Goal: Task Accomplishment & Management: Use online tool/utility

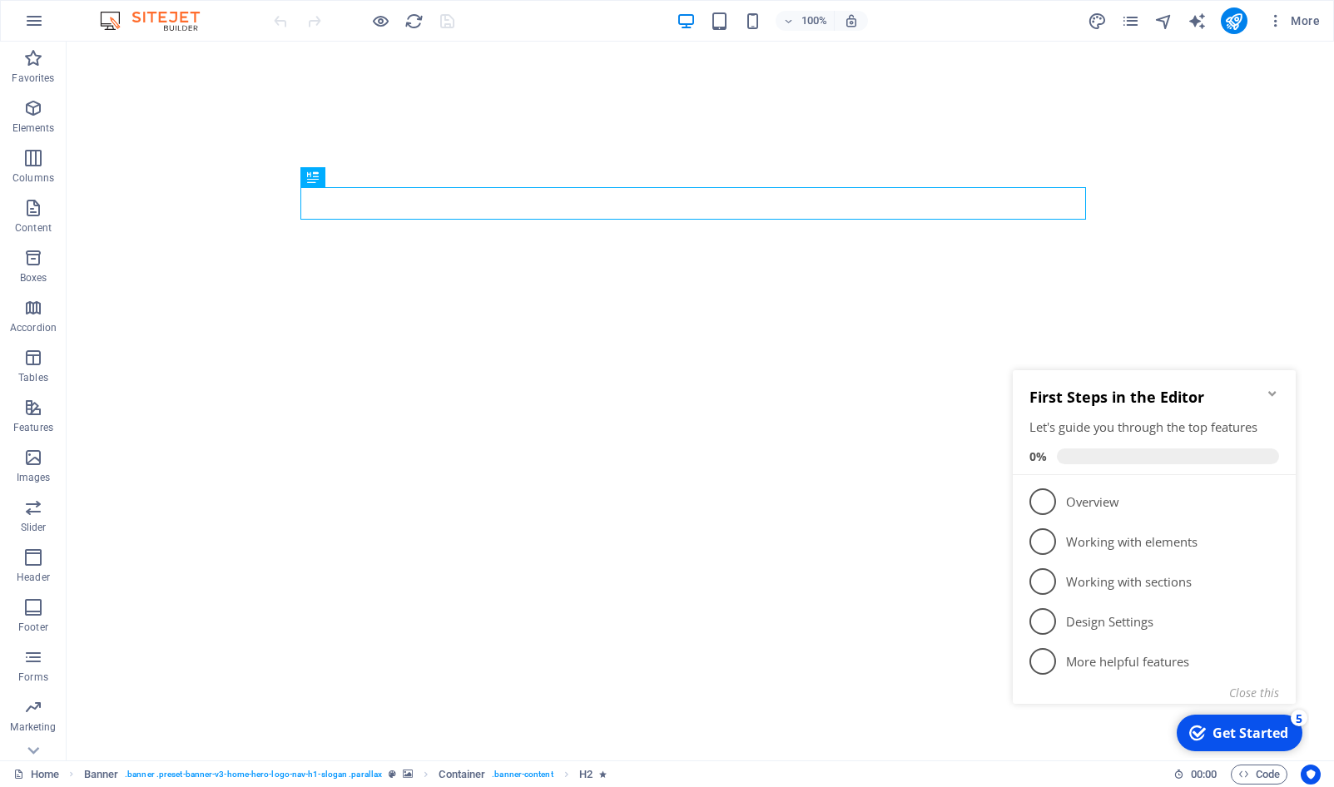
click at [1274, 392] on icon "Minimize checklist" at bounding box center [1272, 393] width 13 height 13
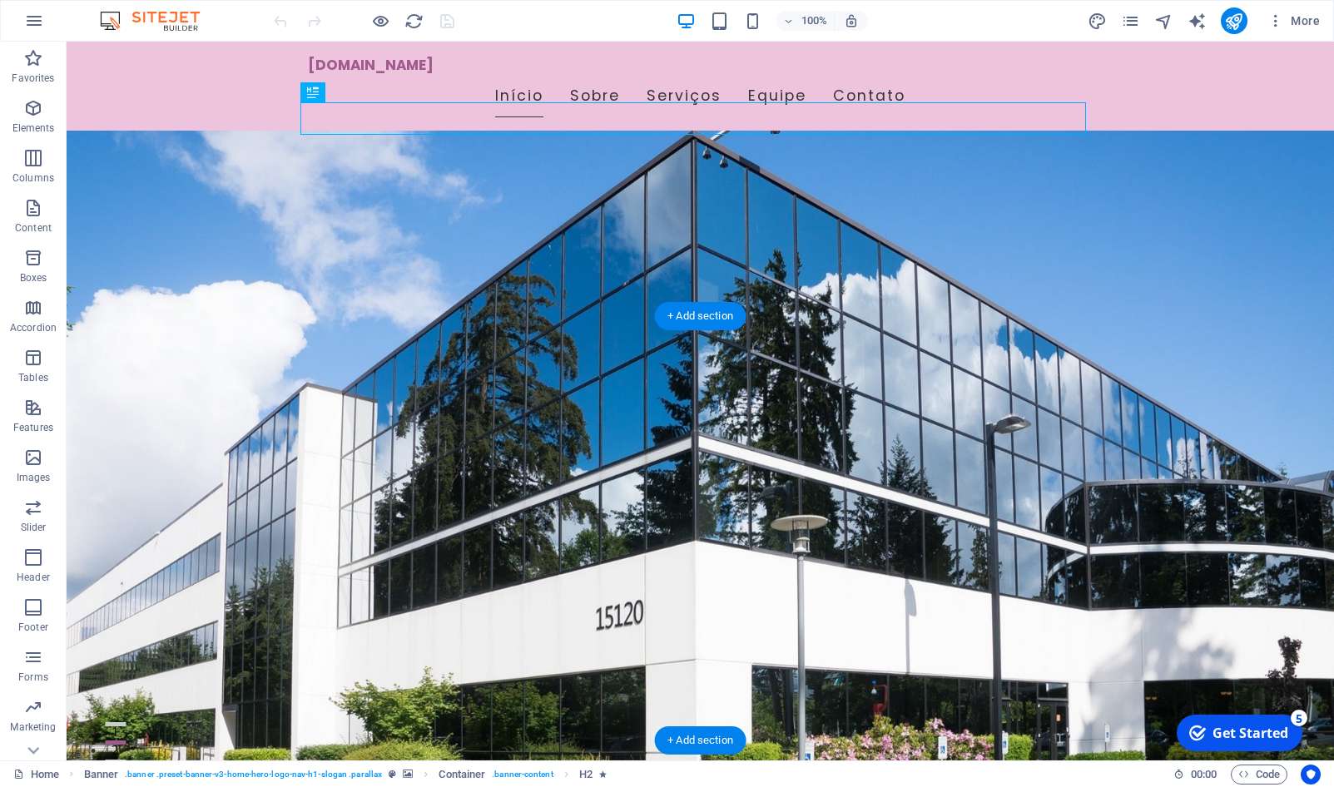
scroll to position [85, 0]
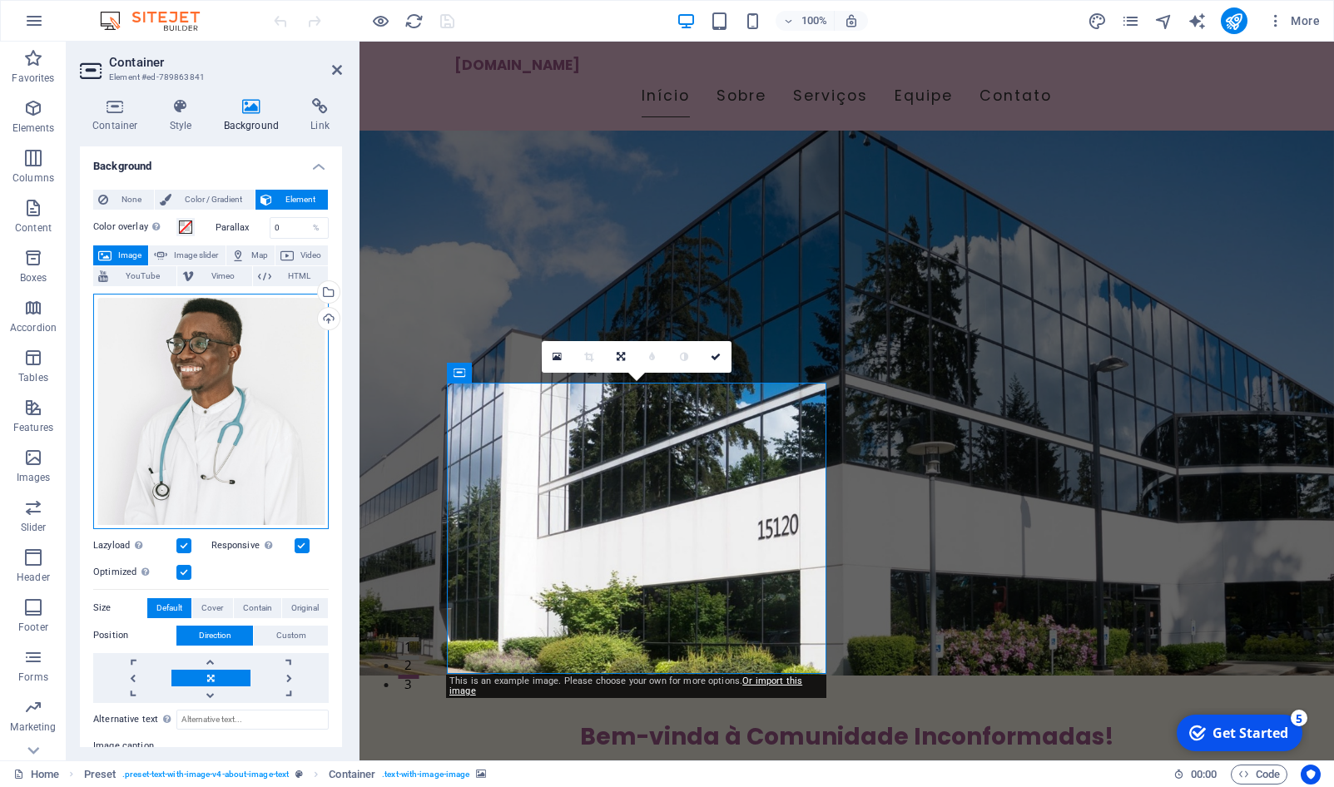
click at [251, 412] on div "Drag files here, click to choose files or select files from Files or our free s…" at bounding box center [211, 412] width 236 height 236
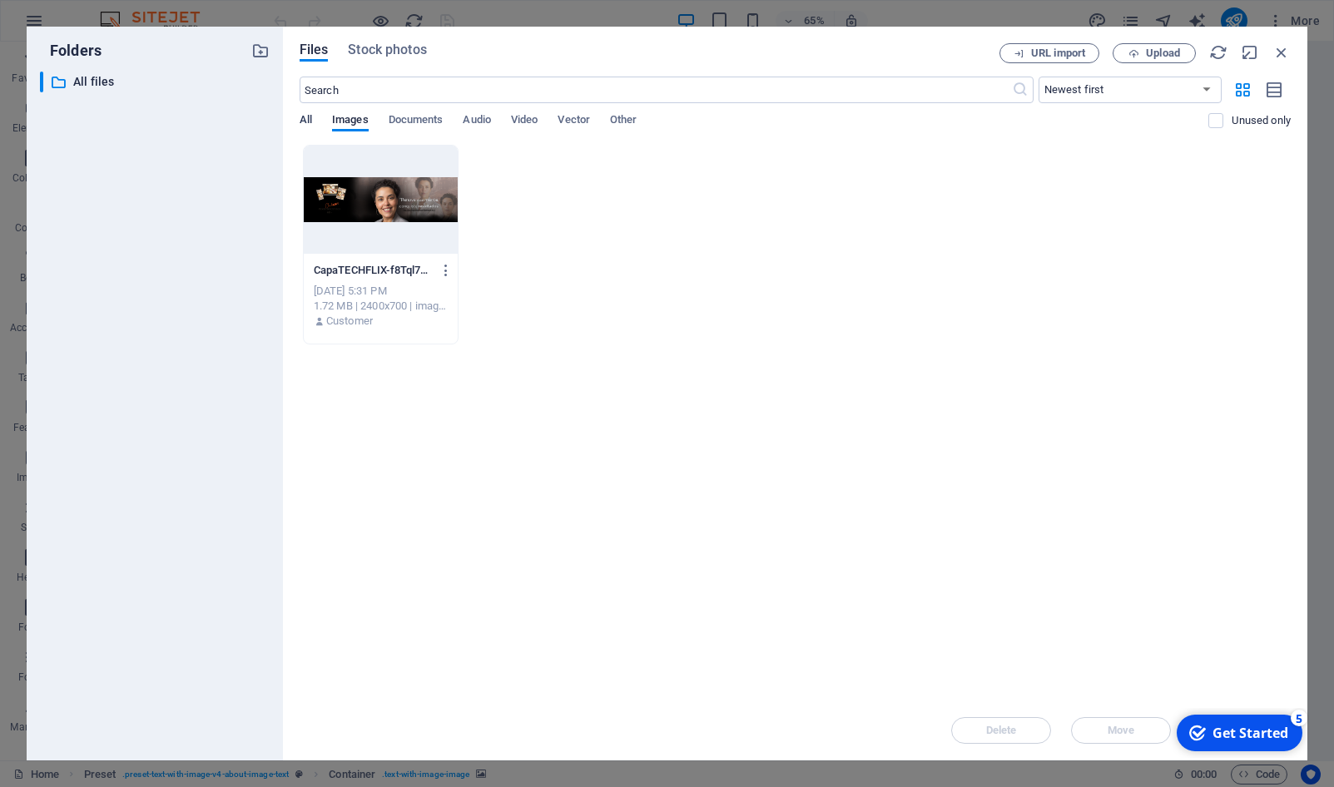
click at [309, 122] on span "All" at bounding box center [306, 121] width 12 height 23
click at [350, 119] on span "Images" at bounding box center [350, 121] width 37 height 23
click at [1130, 47] on button "Upload" at bounding box center [1154, 53] width 83 height 20
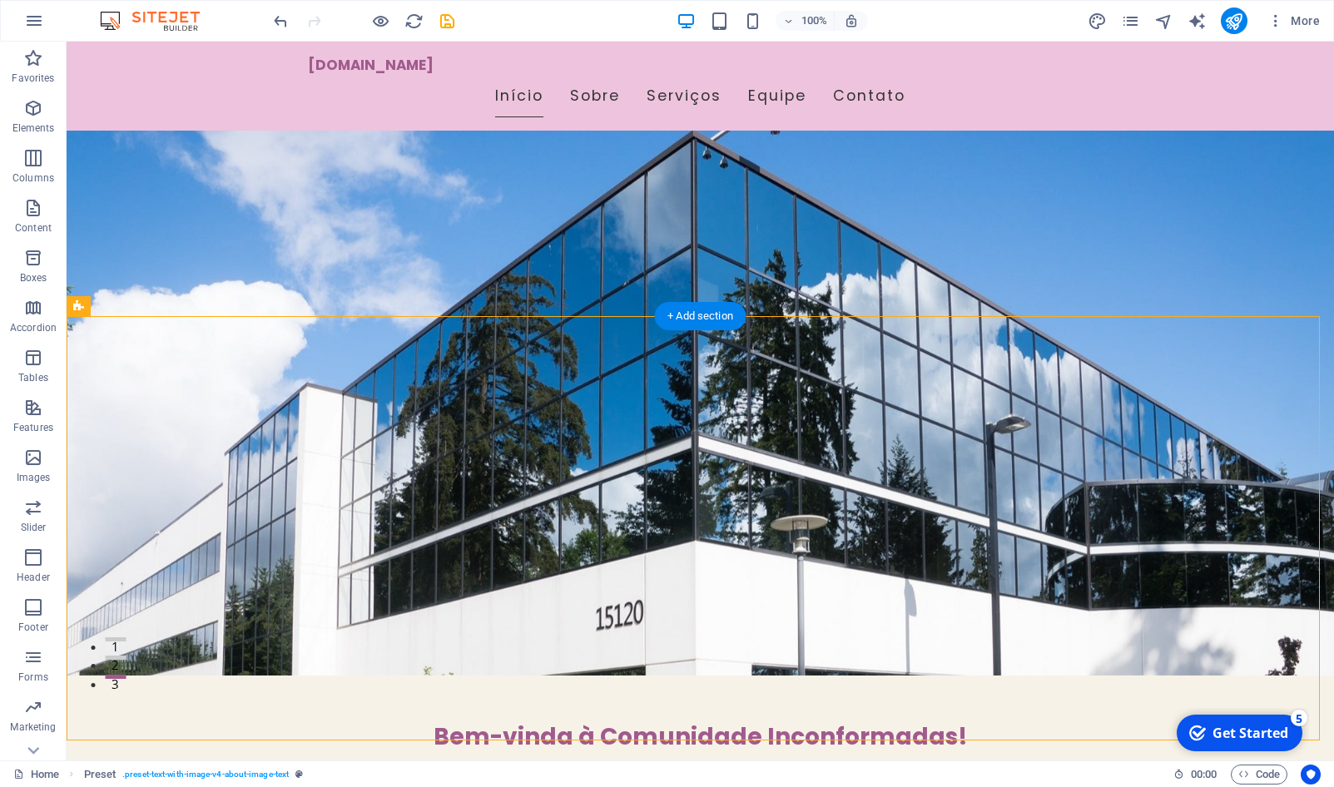
click at [1114, 277] on figure at bounding box center [701, 316] width 1268 height 719
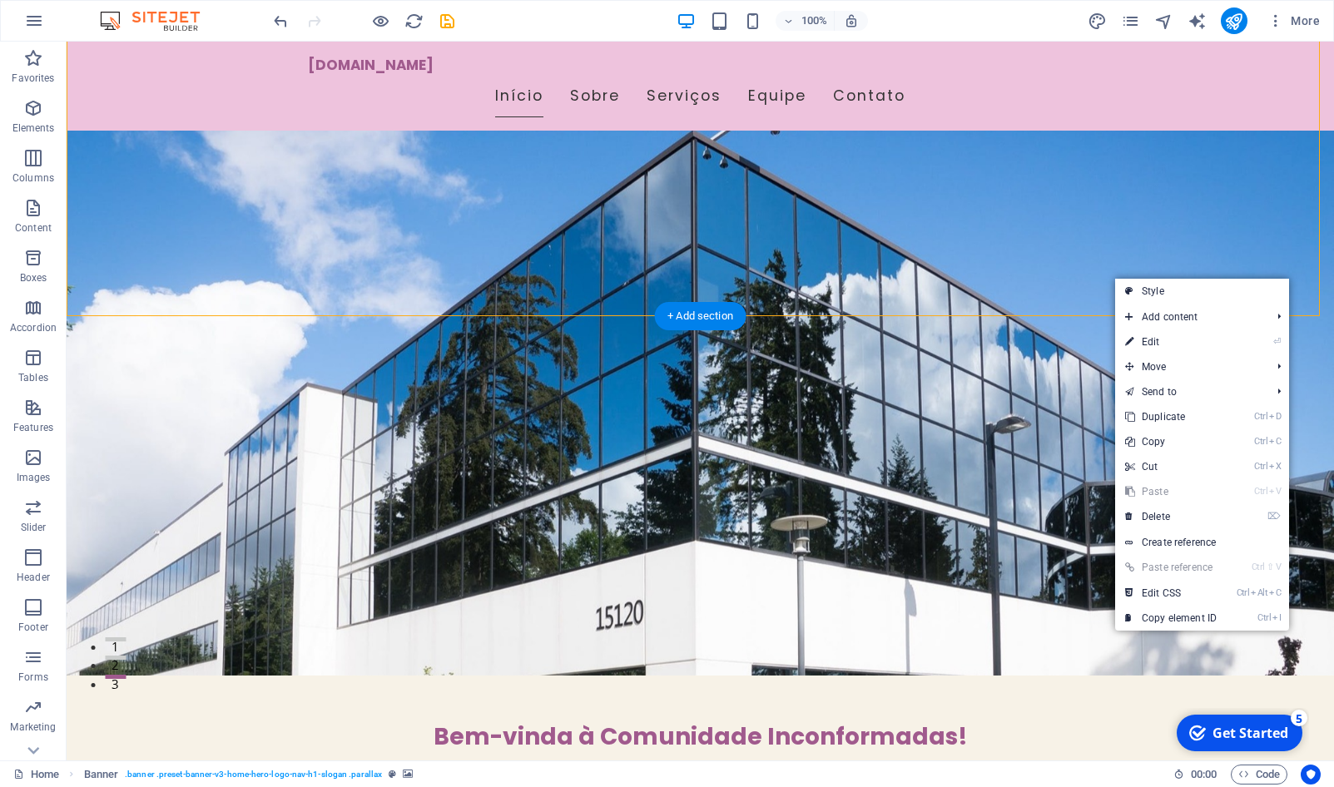
click at [216, 275] on figure at bounding box center [701, 316] width 1268 height 719
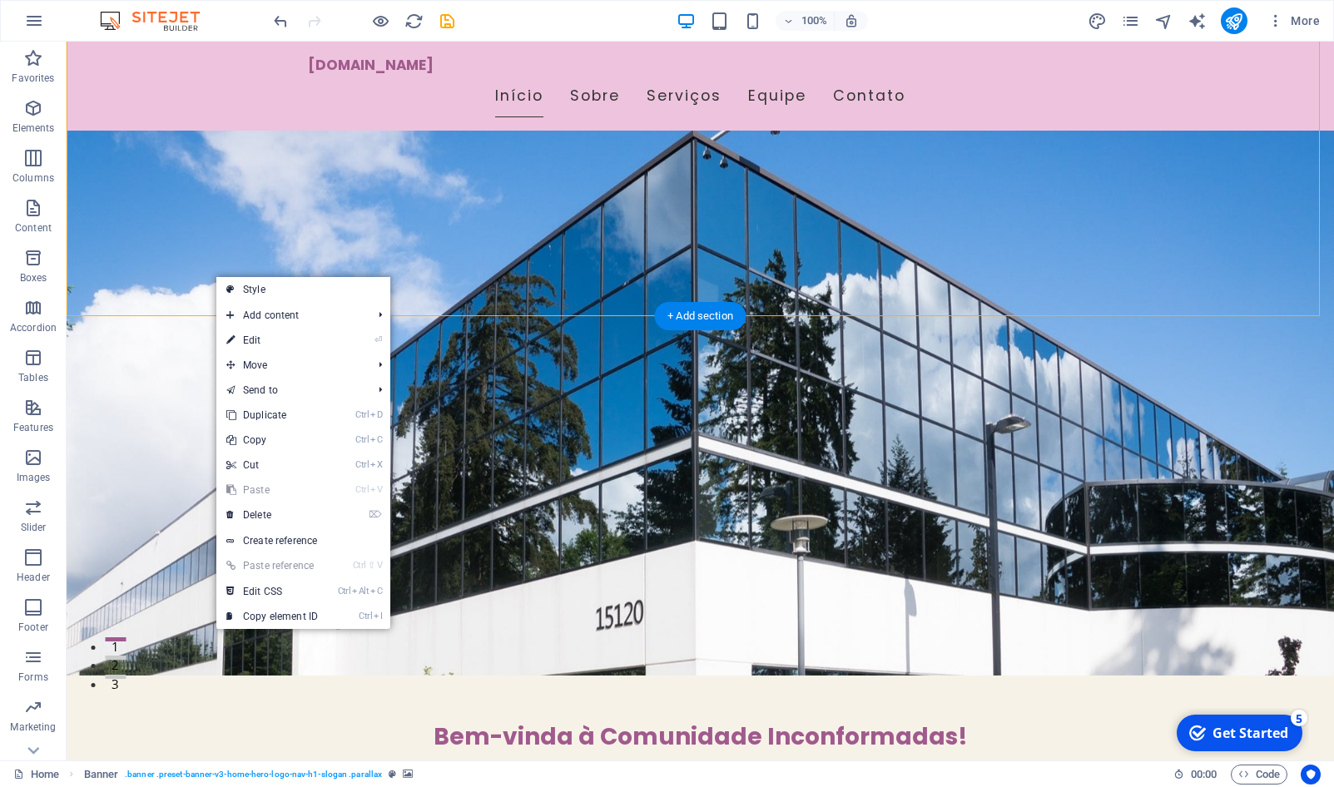
click at [179, 267] on figure at bounding box center [701, 316] width 1268 height 719
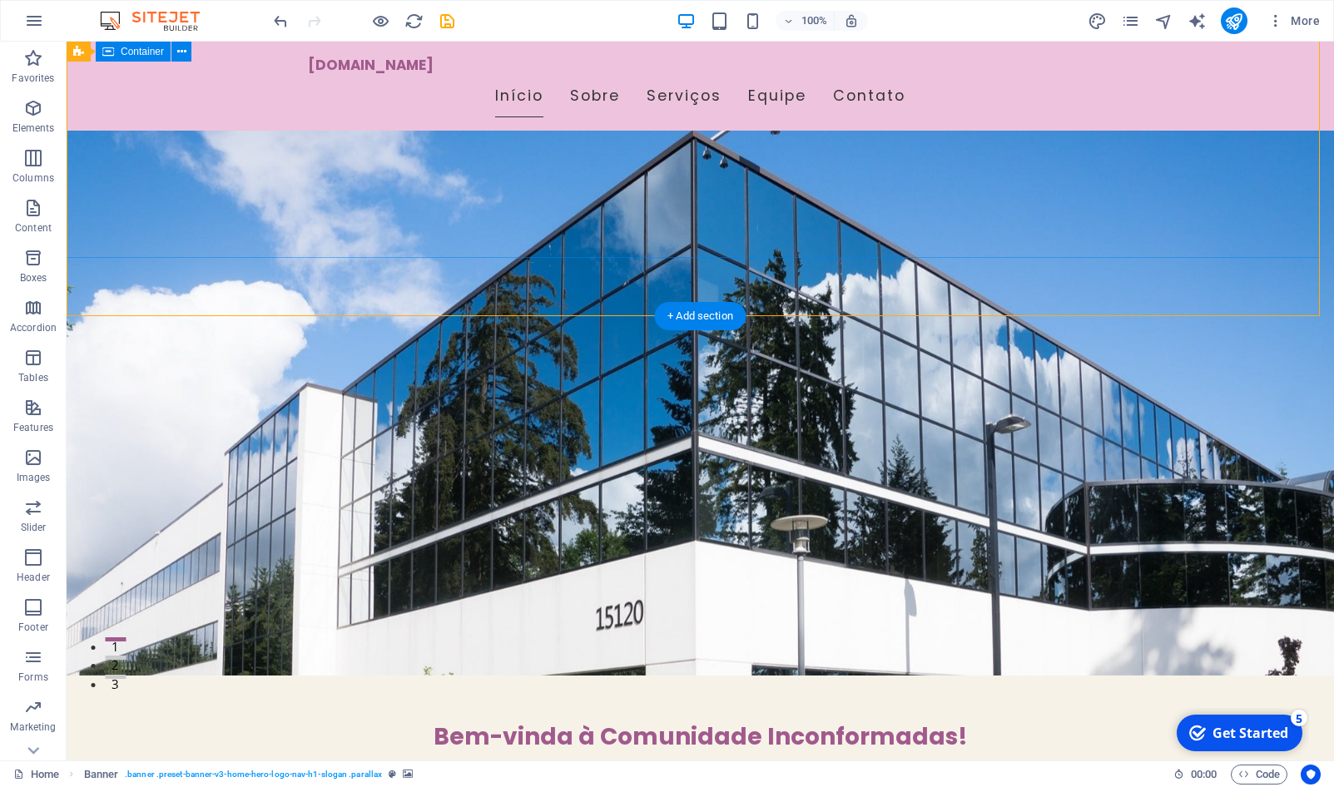
click at [168, 586] on div "Bem-vinda à Comunidade Inconformadas! Juntas somos mais fortes!" at bounding box center [701, 726] width 1268 height 280
click at [148, 268] on figure at bounding box center [701, 316] width 1268 height 719
click at [931, 721] on div "Bem-vinda à Comunidade Inconformadas!" at bounding box center [701, 737] width 786 height 32
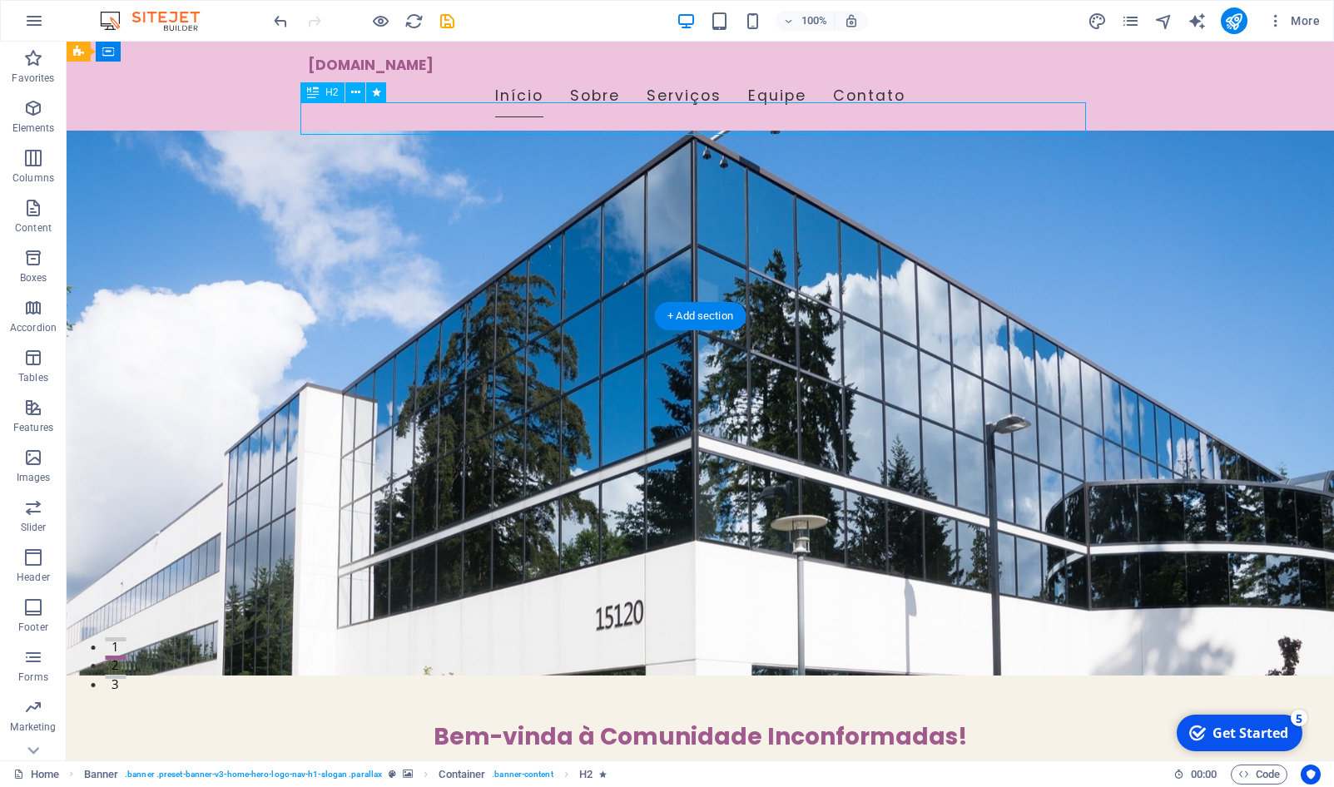
click at [931, 721] on div "Bem-vinda à Comunidade Inconformadas!" at bounding box center [701, 737] width 786 height 32
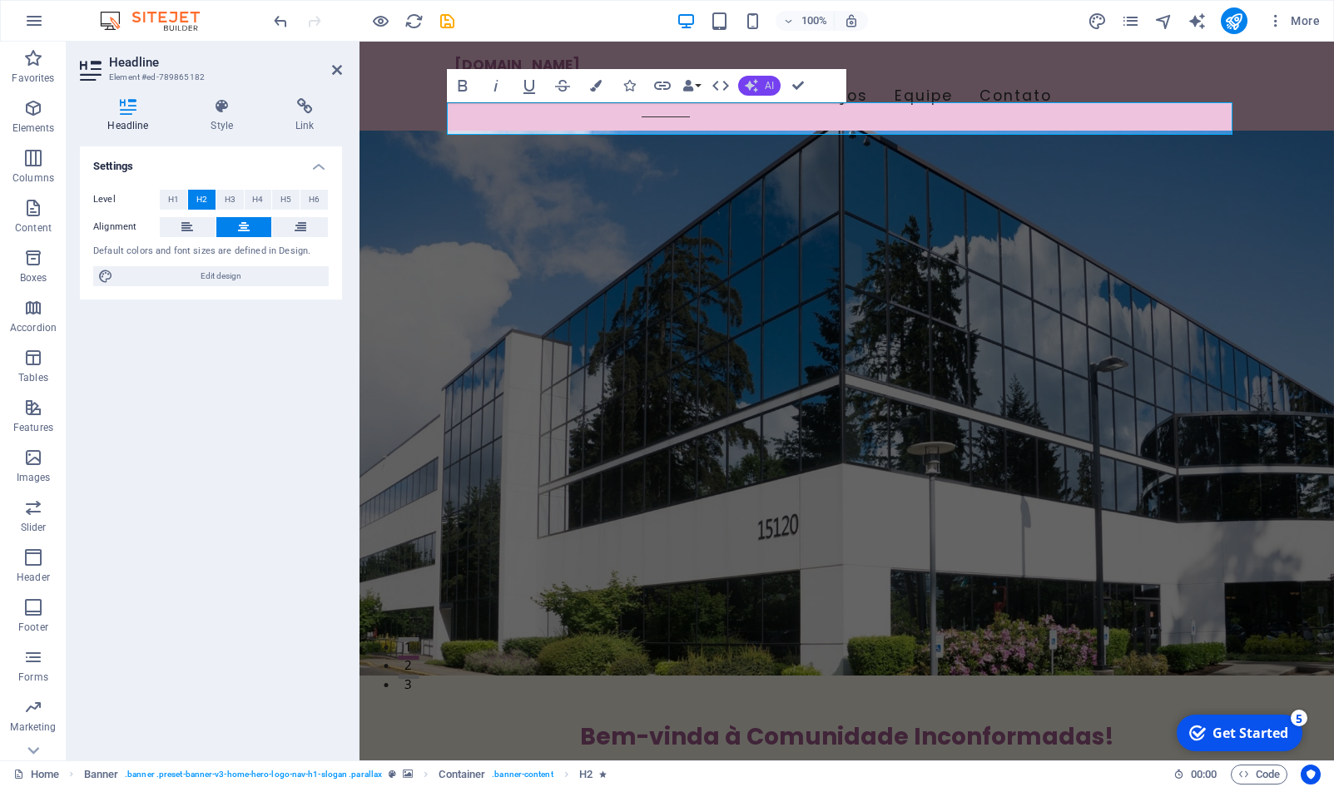
click at [769, 87] on span "AI" at bounding box center [769, 86] width 9 height 10
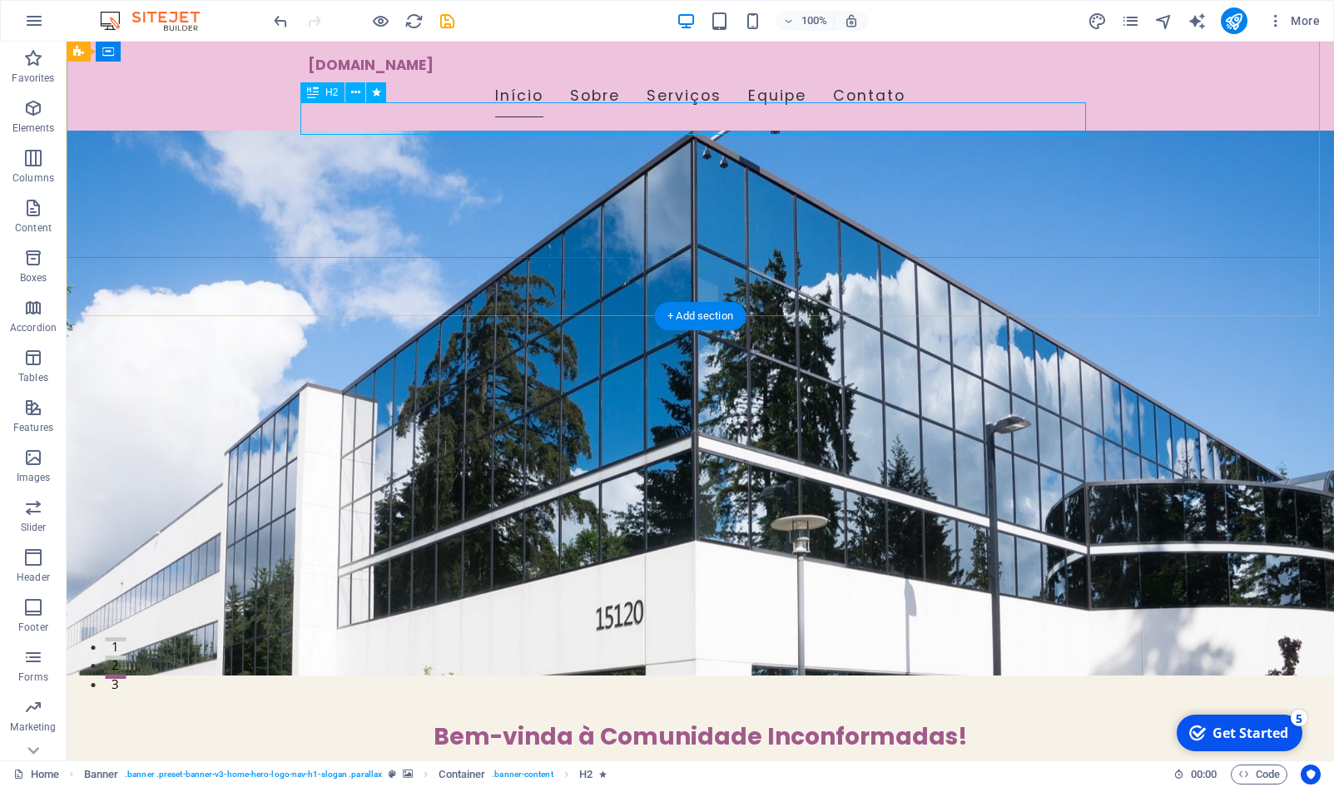
click at [465, 721] on div "Bem-vinda à Comunidade Inconformadas!" at bounding box center [701, 737] width 786 height 32
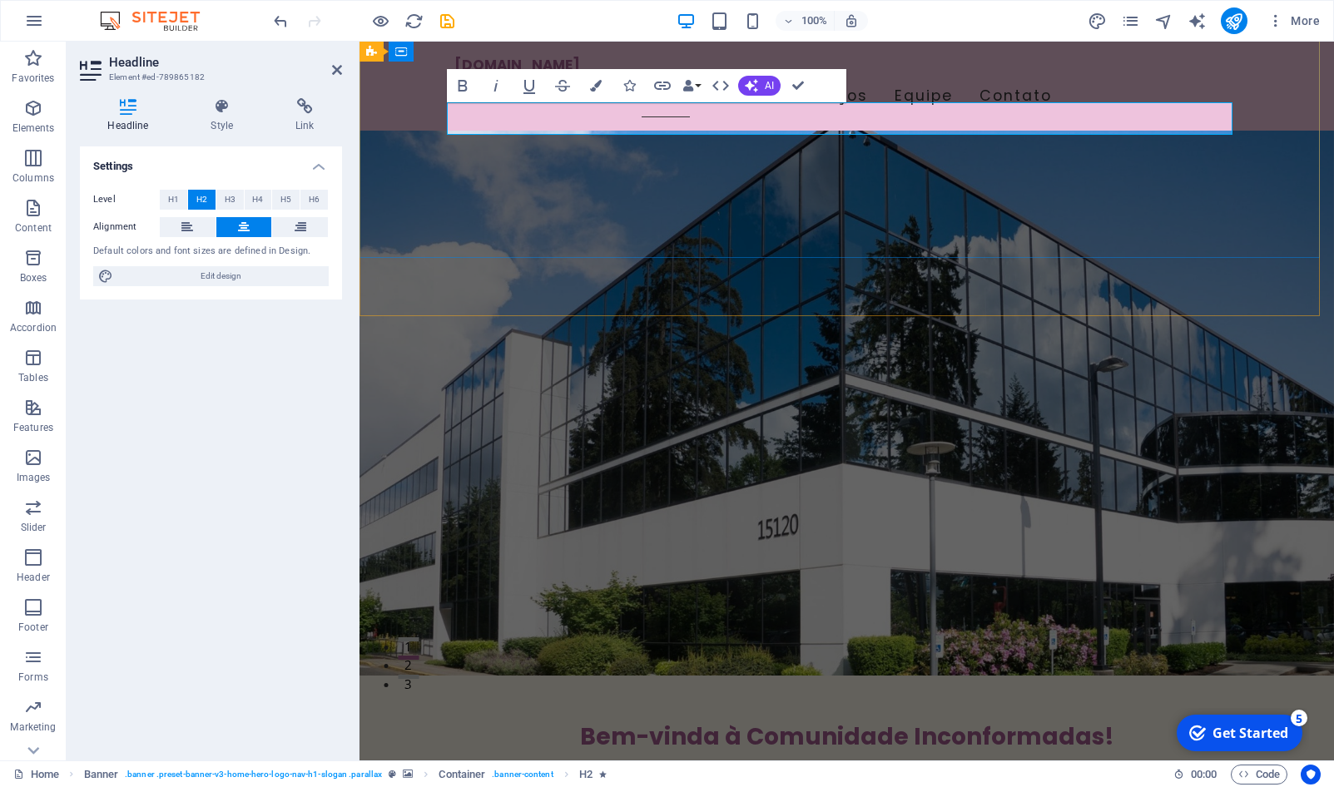
click at [898, 721] on span "Bem-vinda à Comunidade Inconformadas!" at bounding box center [847, 737] width 534 height 32
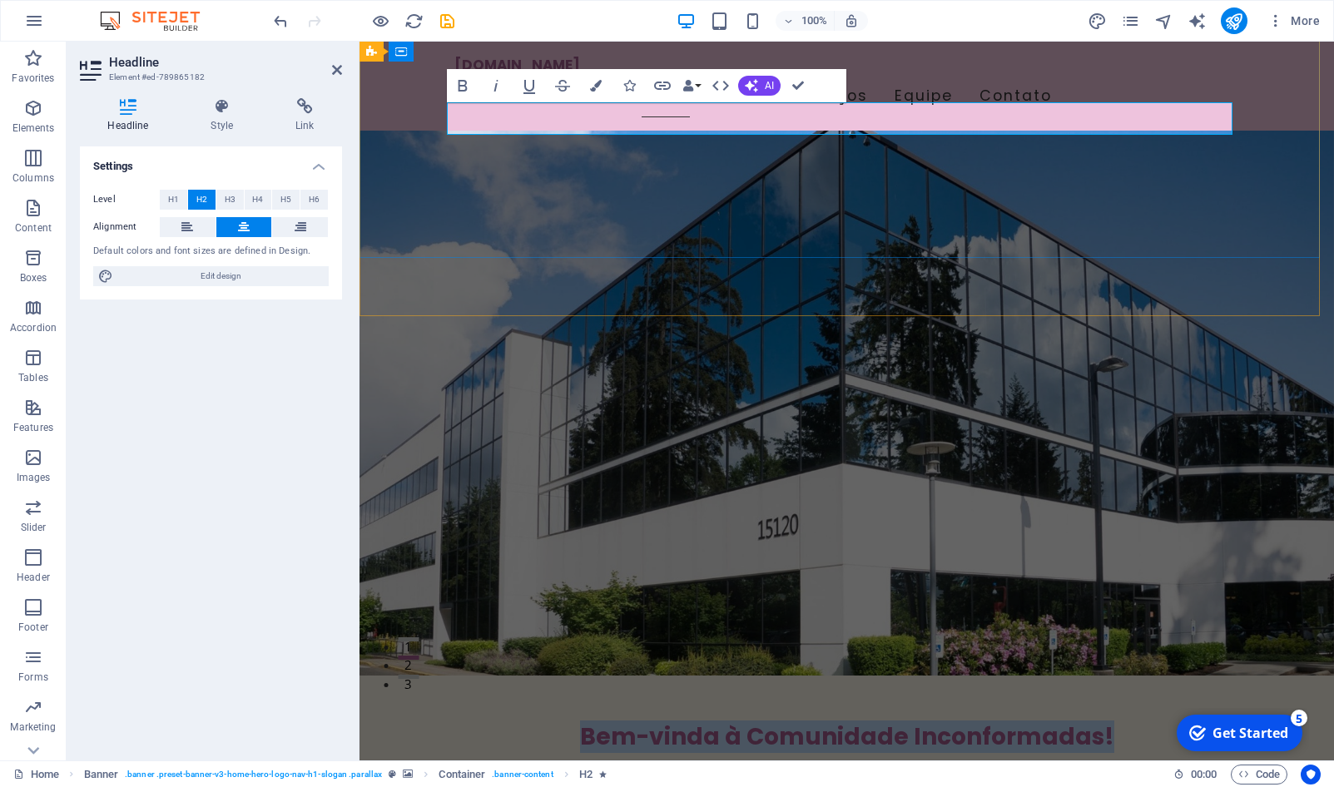
drag, startPoint x: 575, startPoint y: 115, endPoint x: 1103, endPoint y: 112, distance: 527.8
click at [1103, 721] on h2 "Bem-vinda à Comunidade Inconformadas!" at bounding box center [847, 737] width 786 height 32
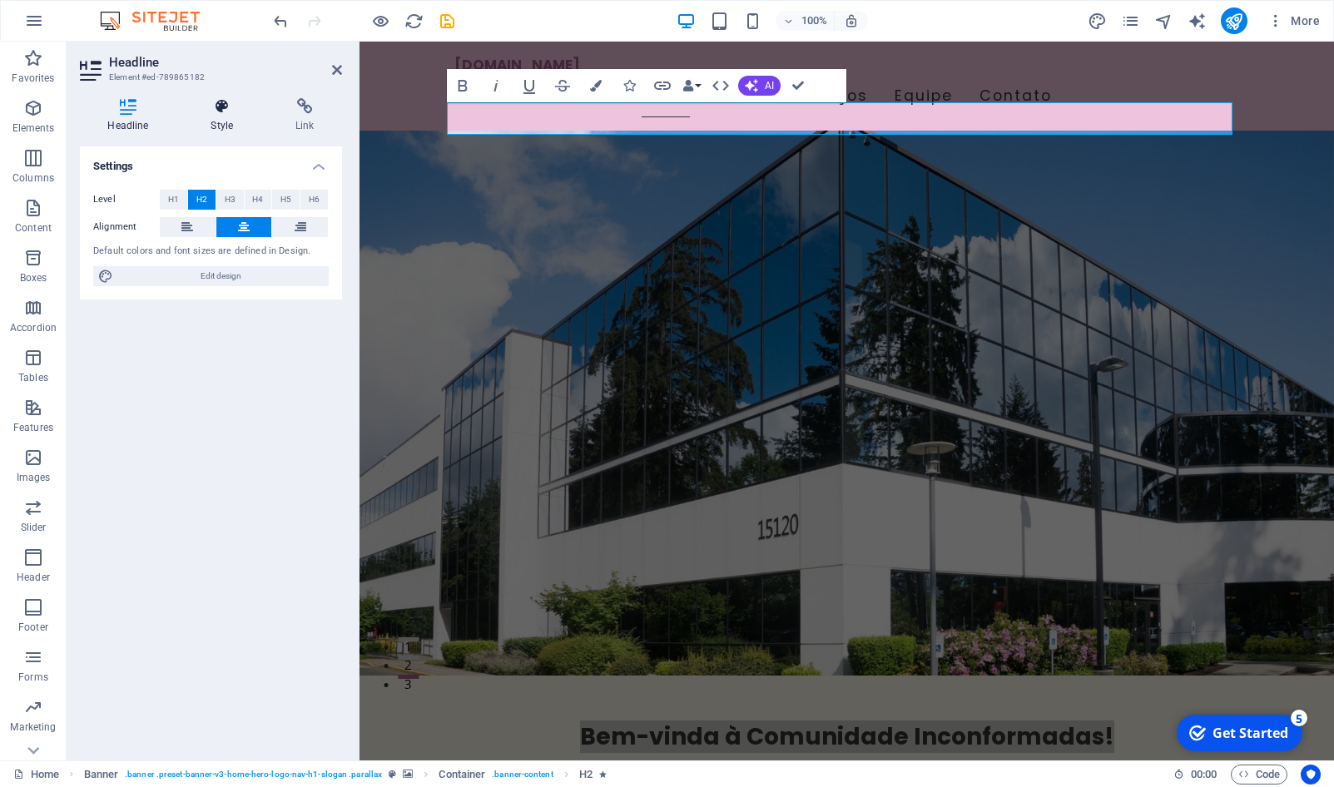
click at [215, 114] on icon at bounding box center [222, 106] width 78 height 17
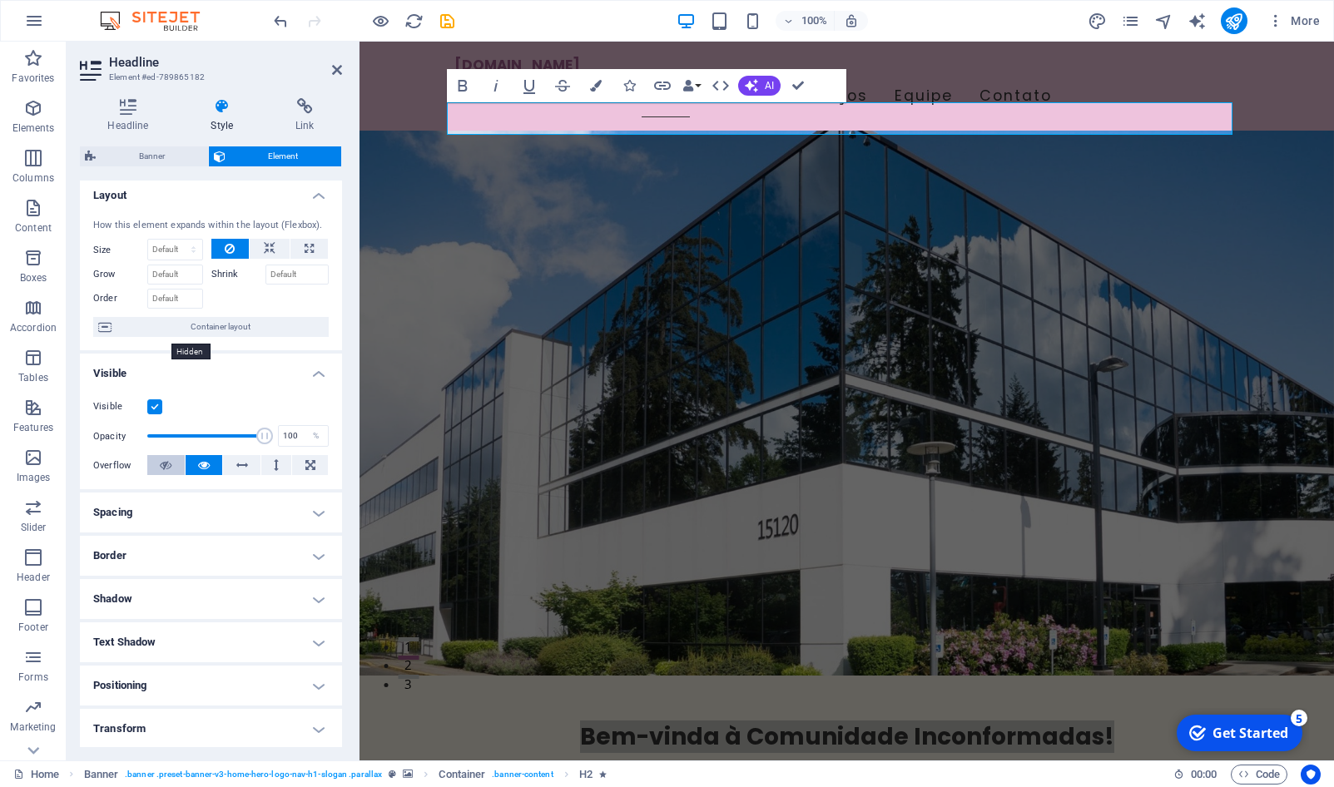
scroll to position [0, 0]
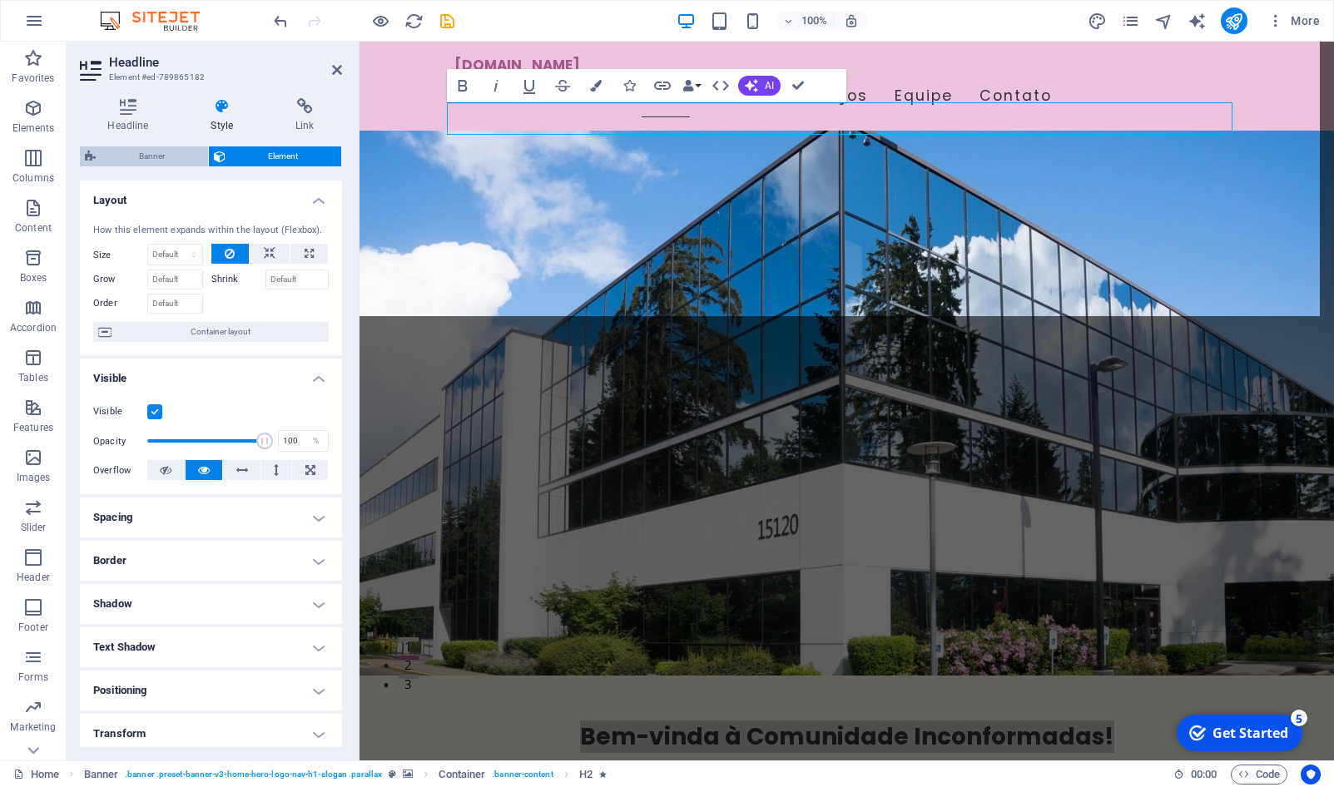
click at [119, 156] on span "Banner" at bounding box center [152, 157] width 102 height 20
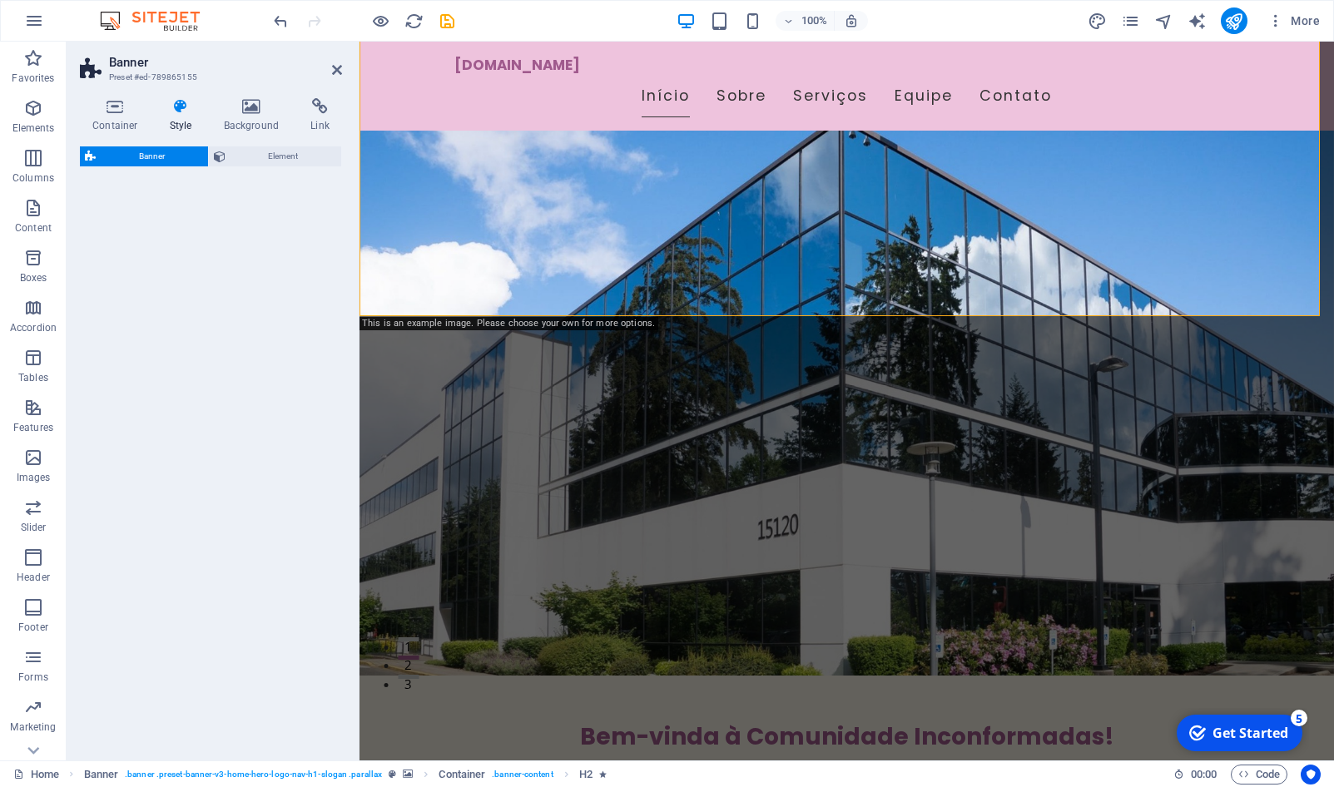
select select "preset-banner-v3-home-hero-logo-nav-h1-slogan"
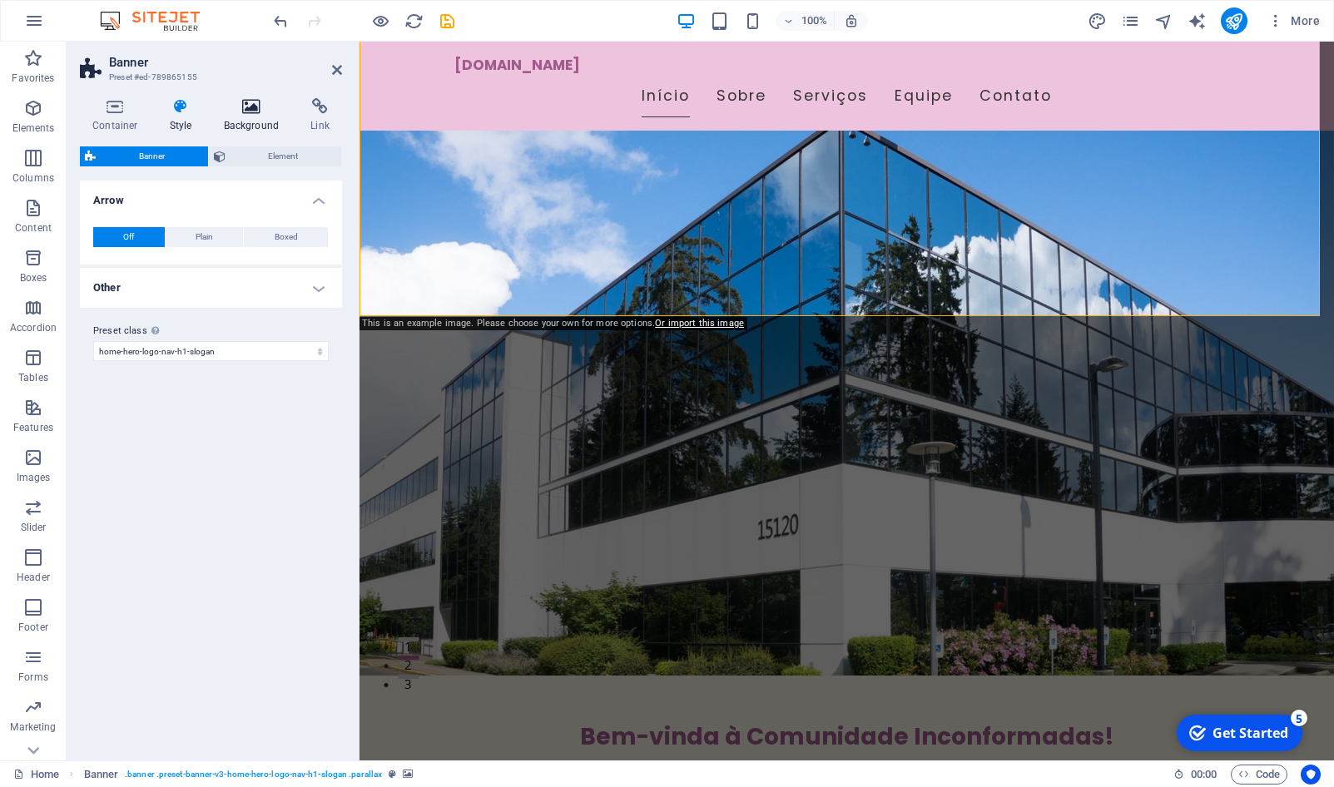
click at [255, 113] on icon at bounding box center [251, 106] width 81 height 17
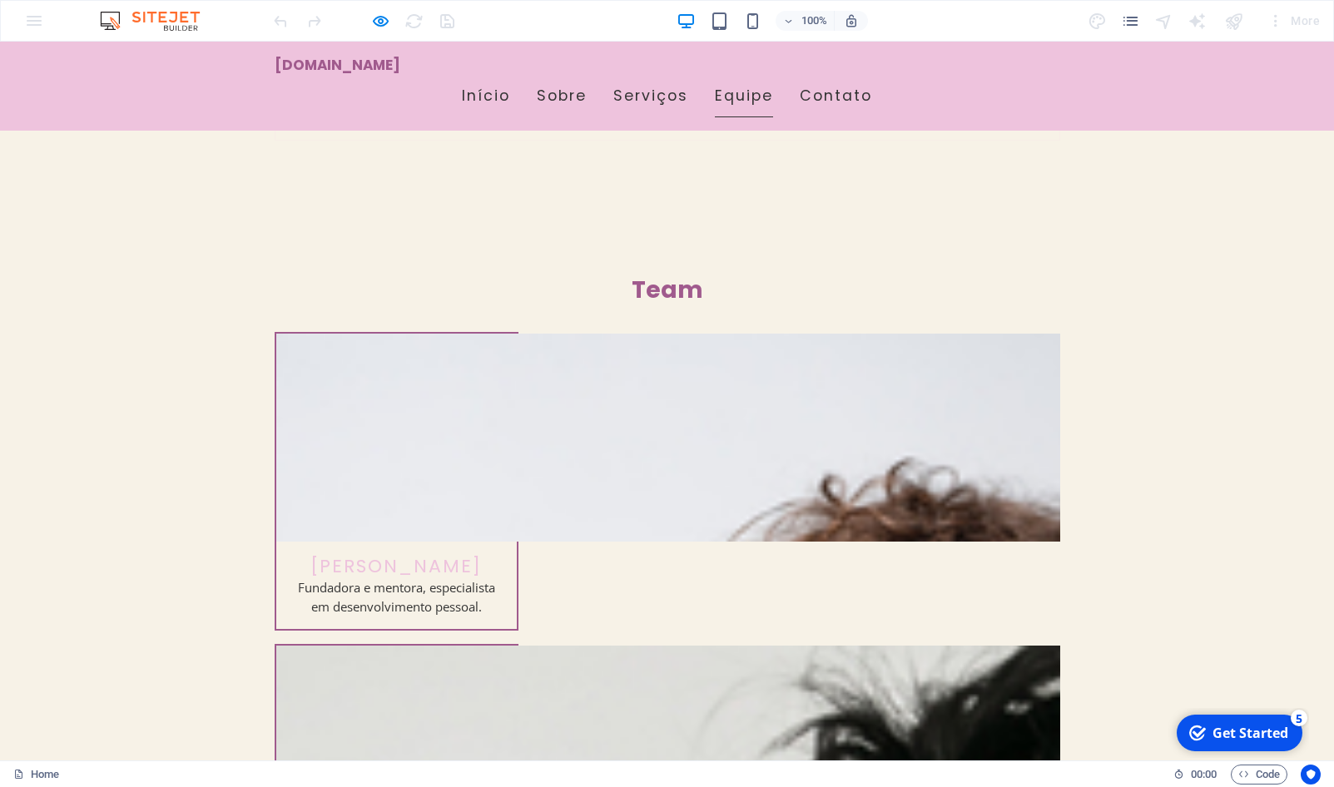
scroll to position [5438, 0]
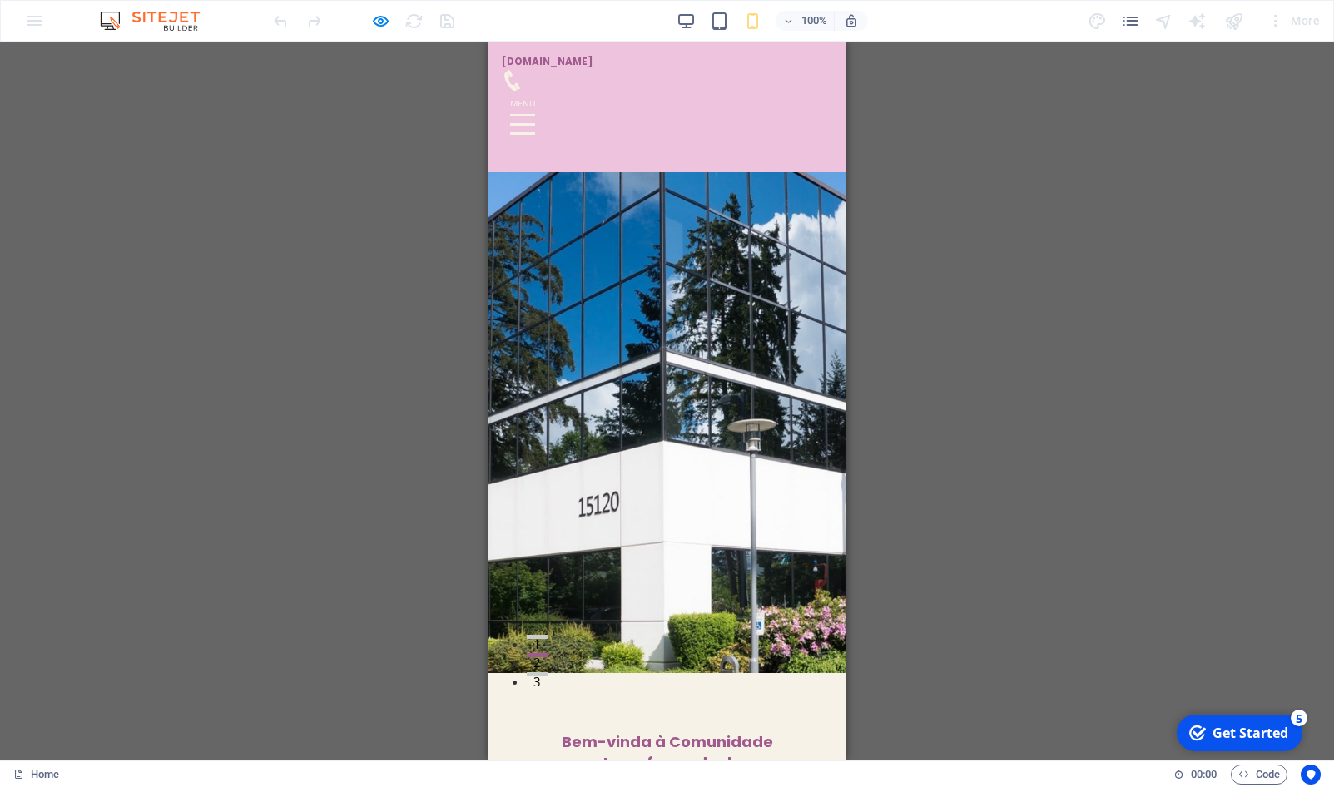
scroll to position [0, 0]
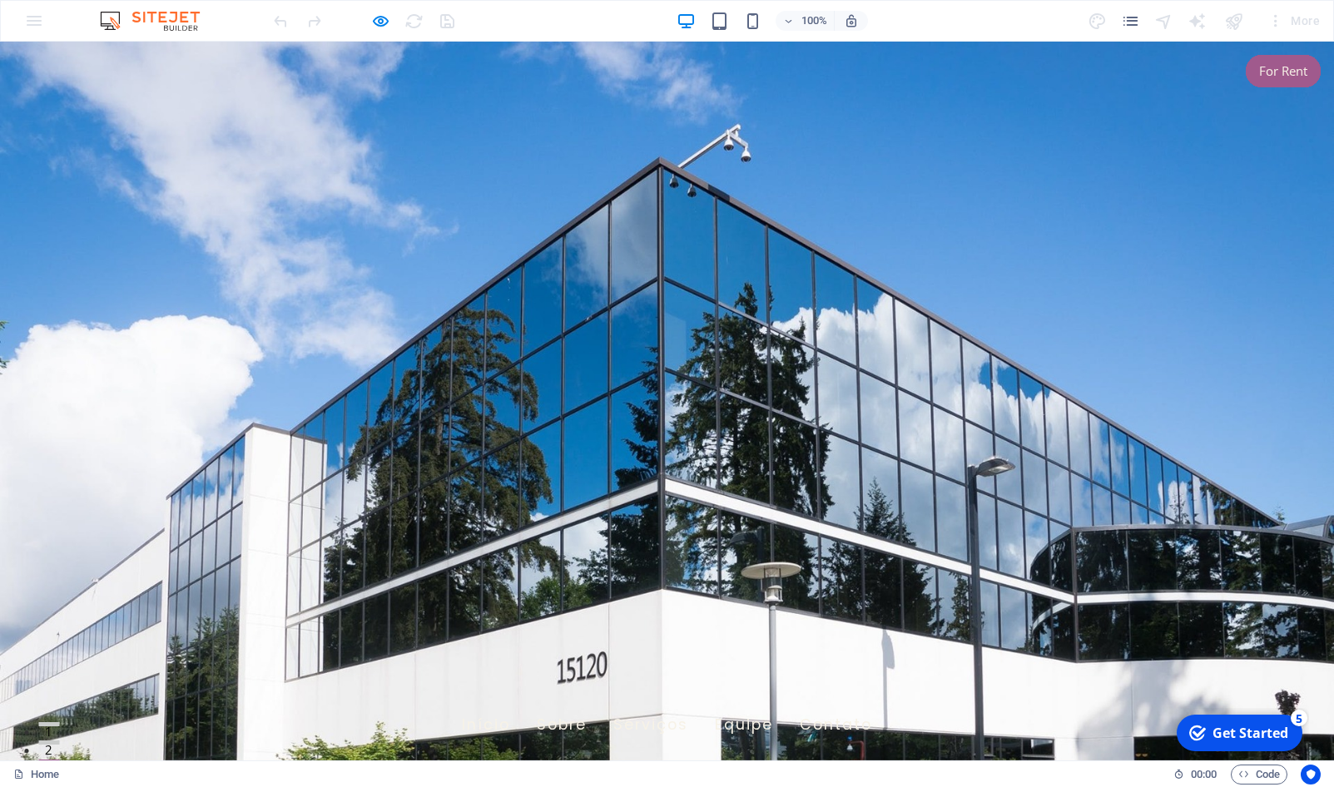
click at [1139, 20] on icon "pages" at bounding box center [1130, 21] width 19 height 19
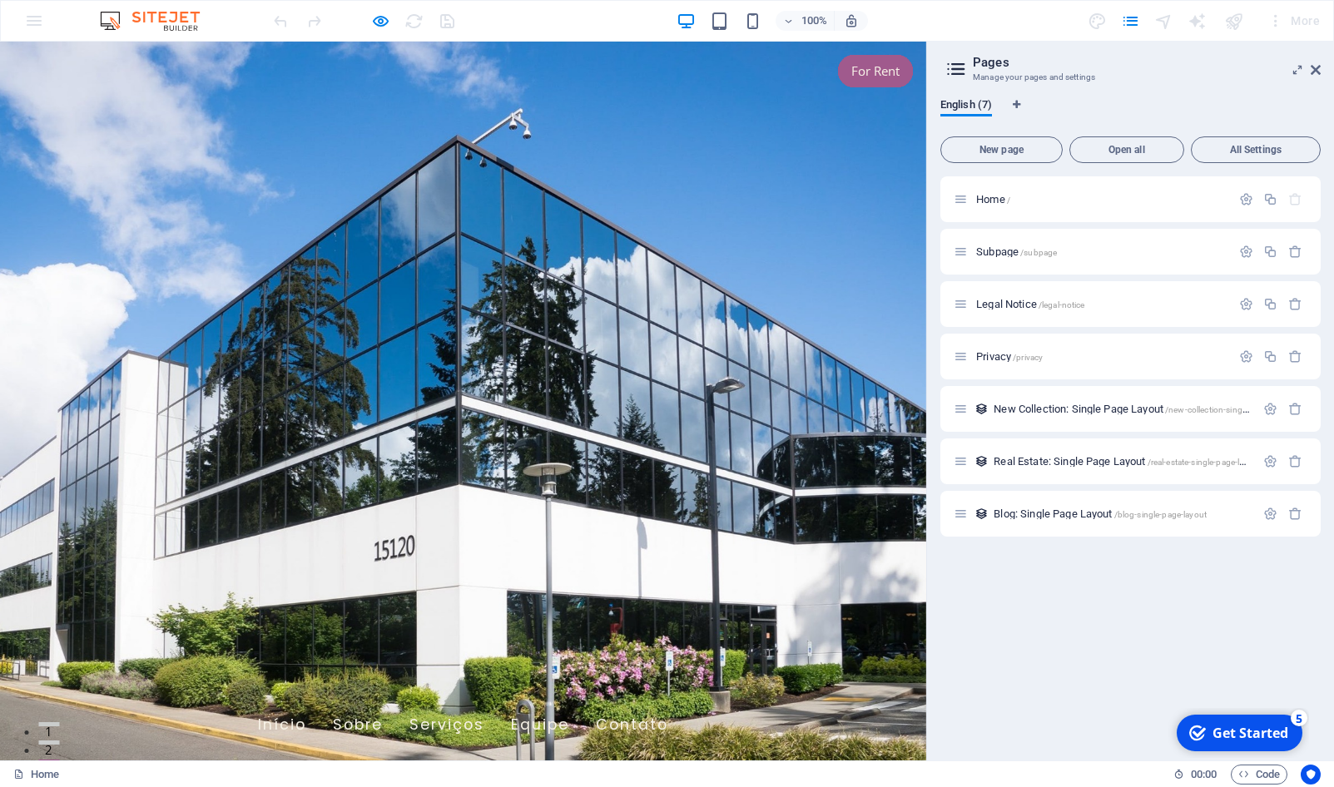
click at [101, 20] on img at bounding box center [158, 21] width 125 height 20
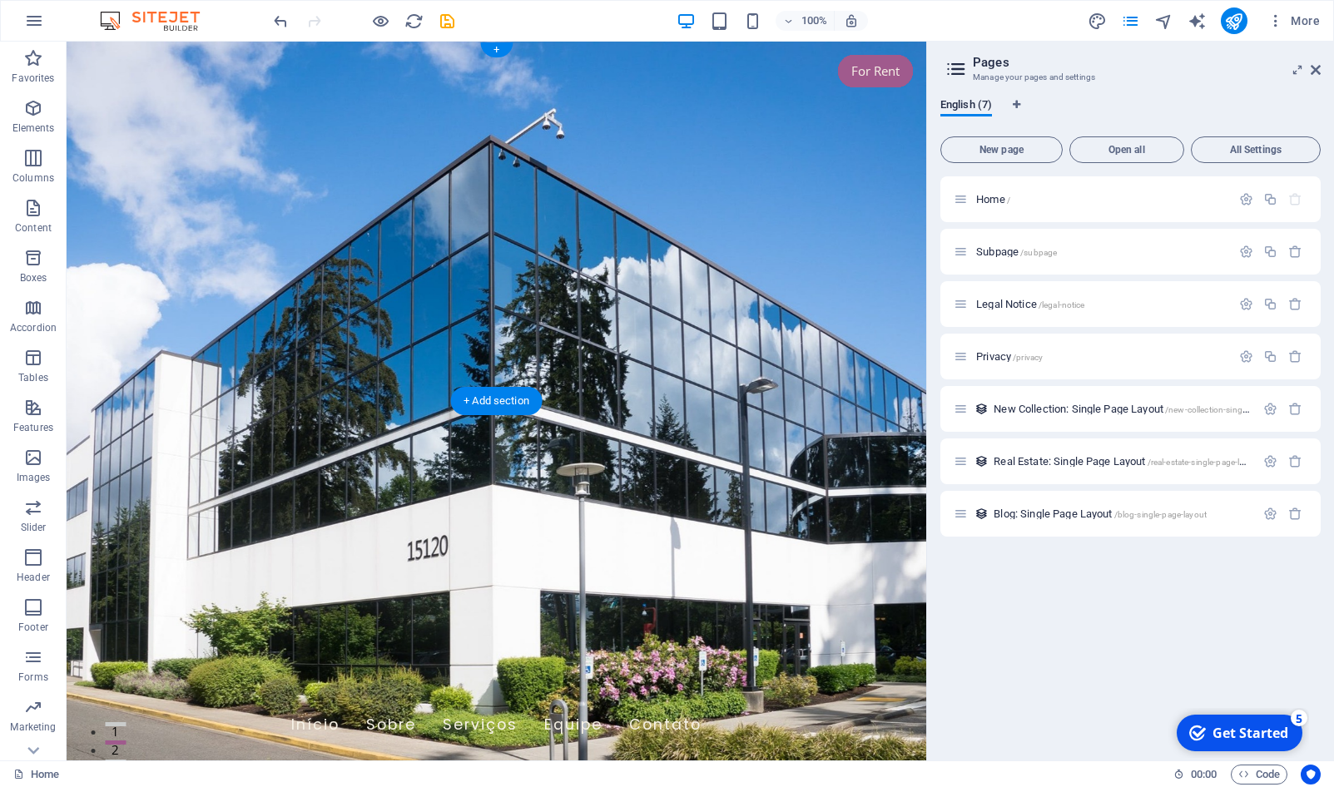
click at [247, 357] on figure at bounding box center [497, 401] width 860 height 719
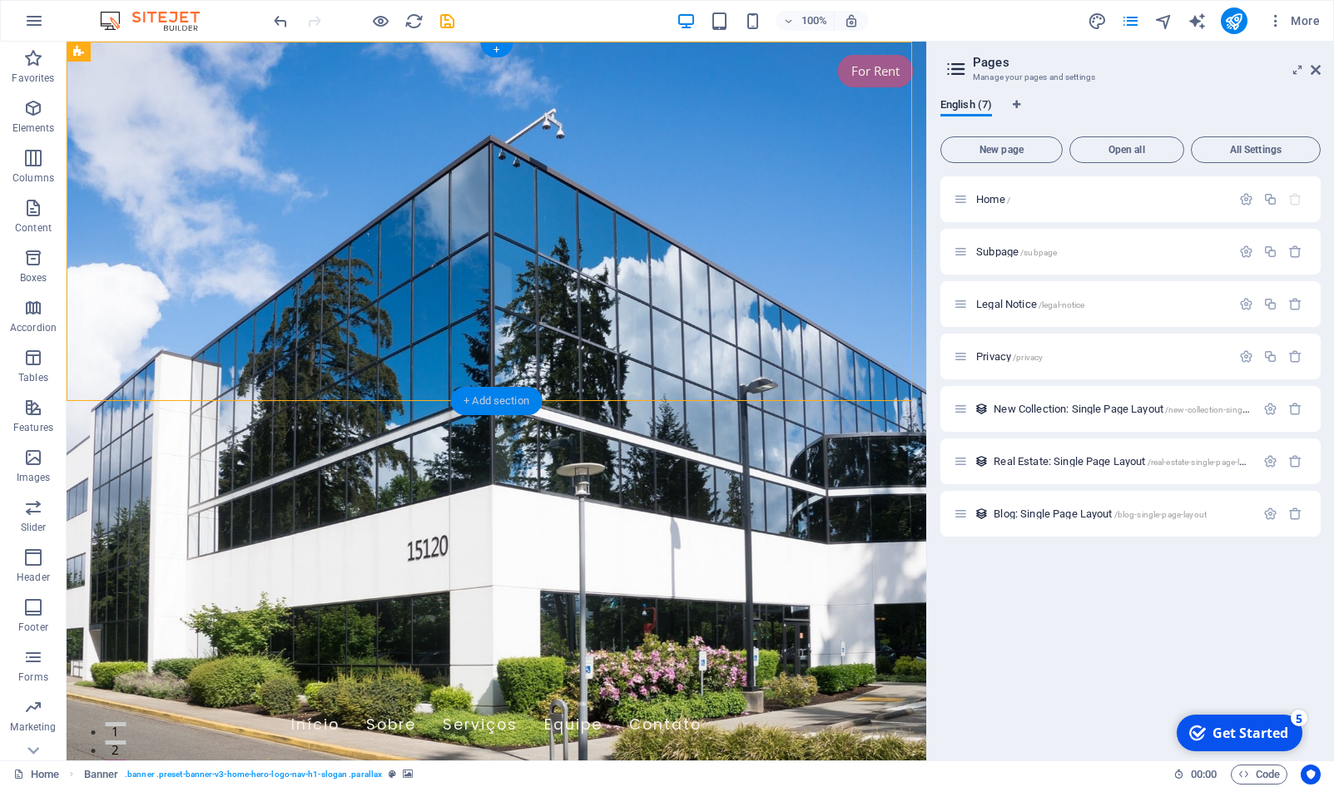
click at [484, 398] on div "+ Add section" at bounding box center [496, 401] width 92 height 28
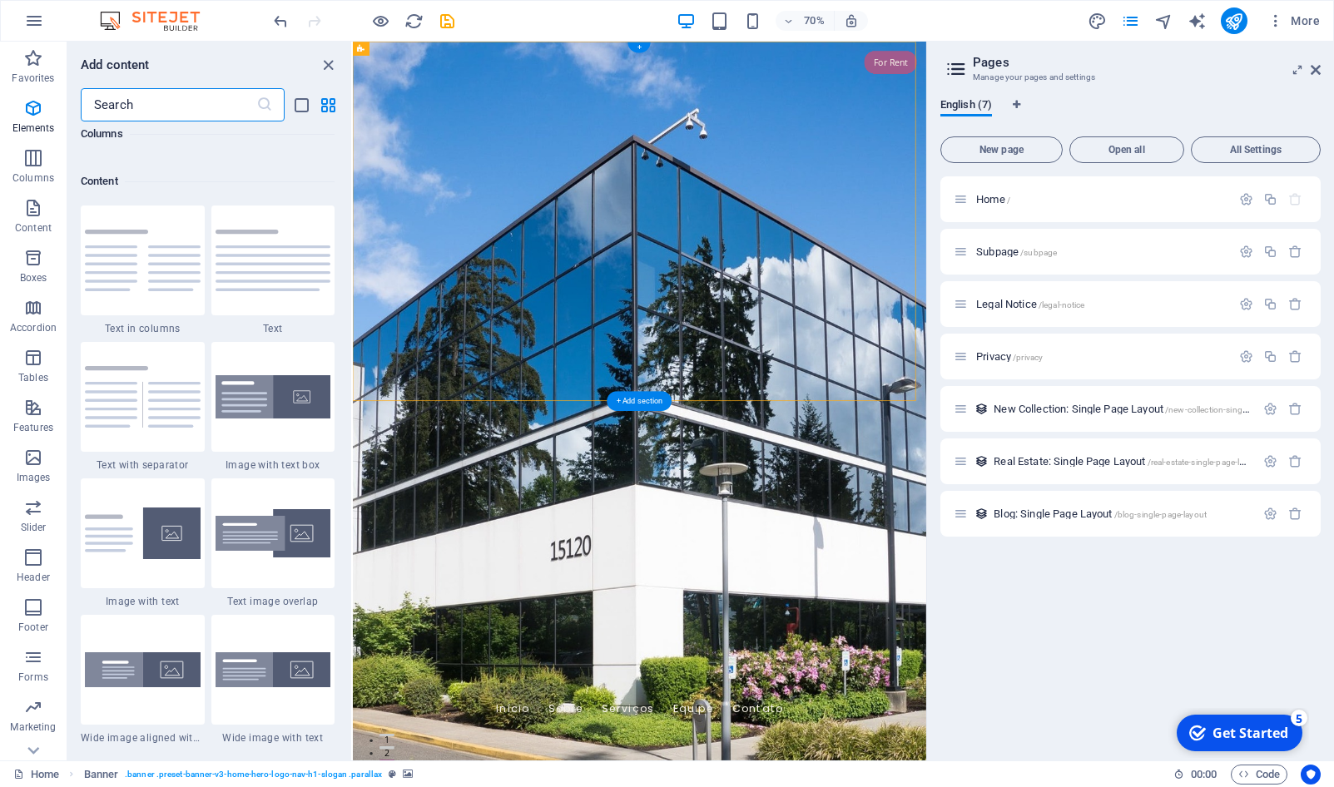
scroll to position [2913, 0]
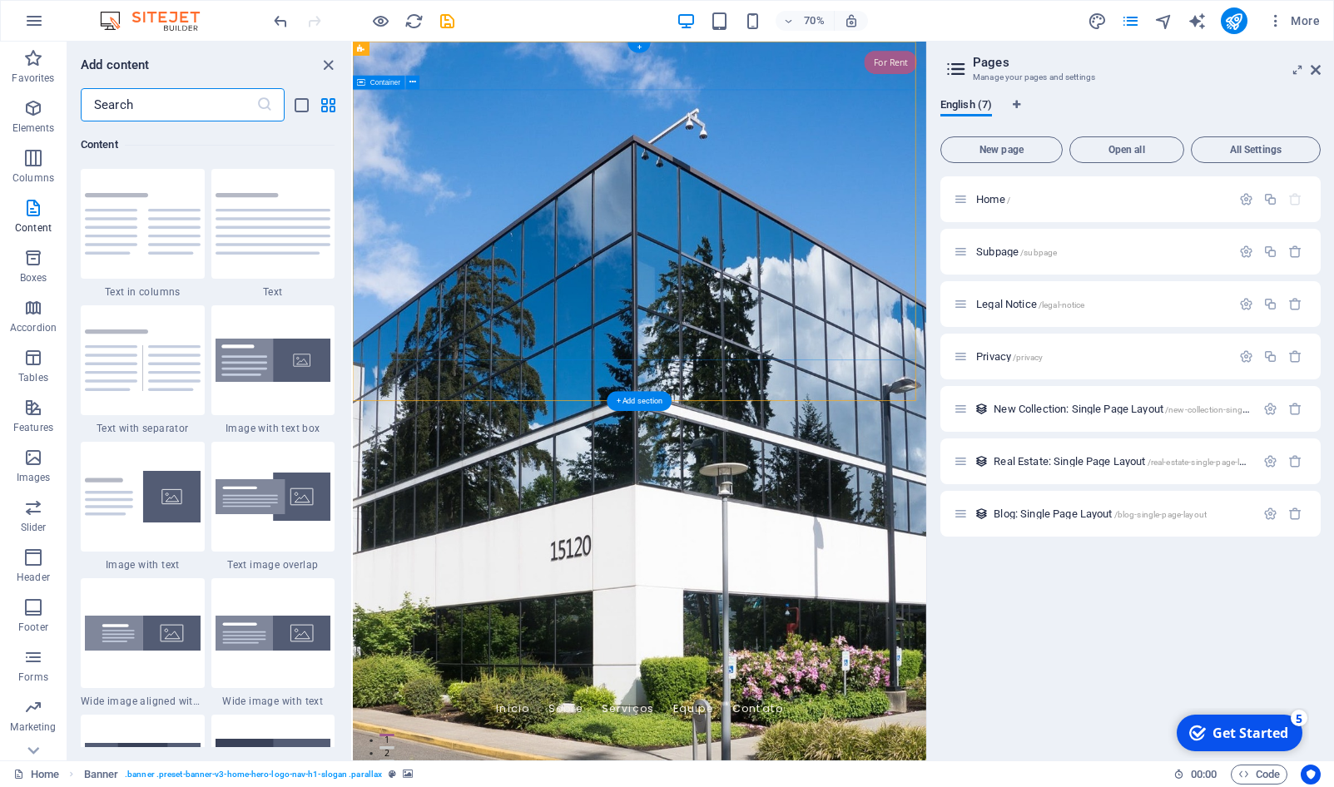
click at [498, 522] on figure at bounding box center [762, 555] width 819 height 1027
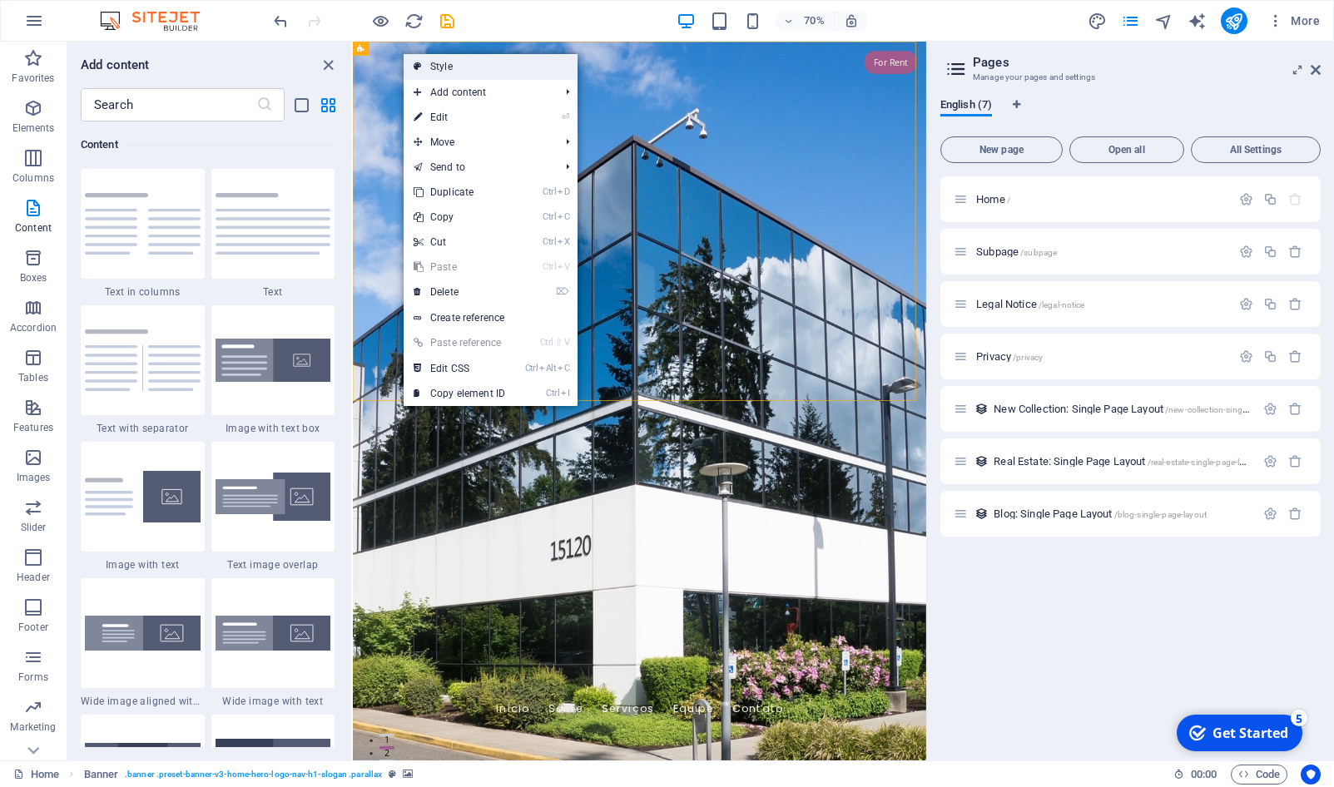
click at [455, 69] on link "Style" at bounding box center [491, 66] width 174 height 25
select select "preset-banner-v3-home-hero-logo-nav-h1-slogan"
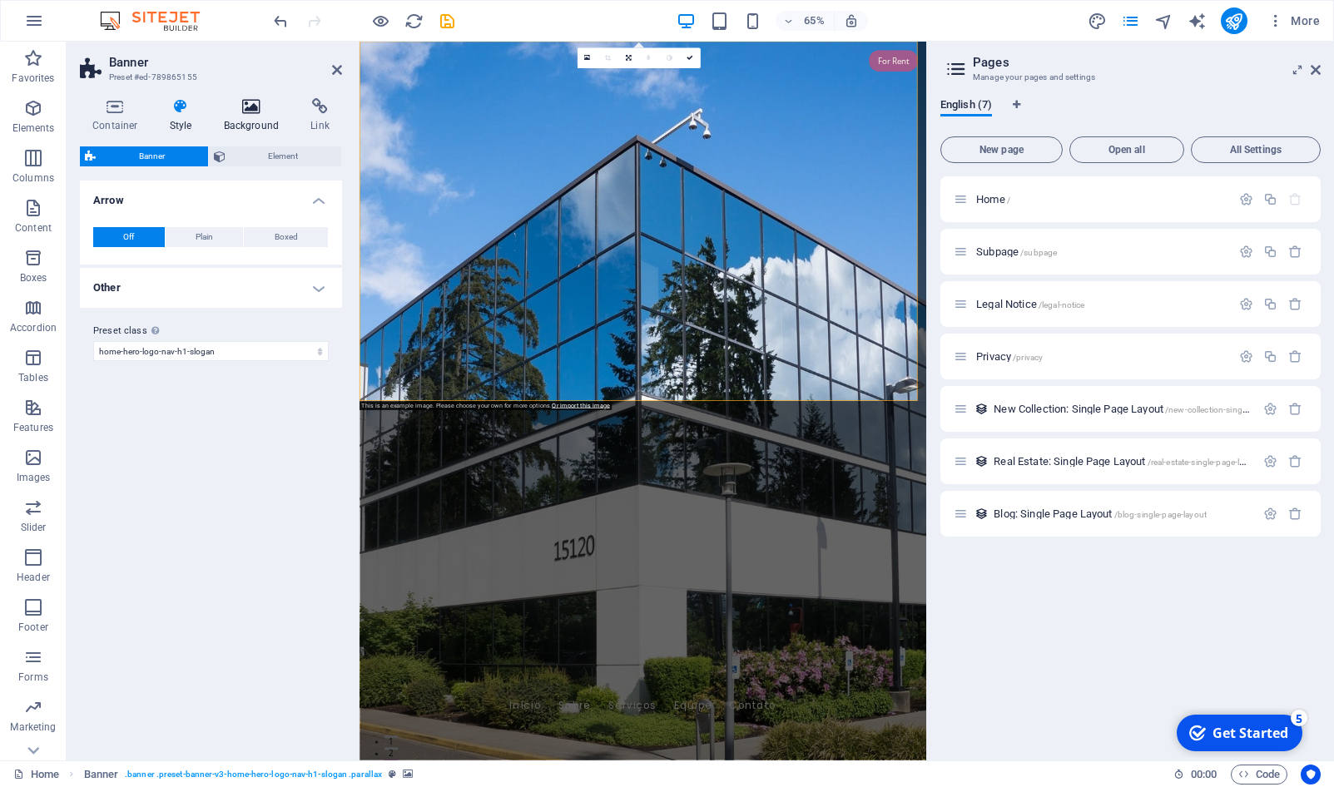
click at [261, 112] on icon at bounding box center [251, 106] width 81 height 17
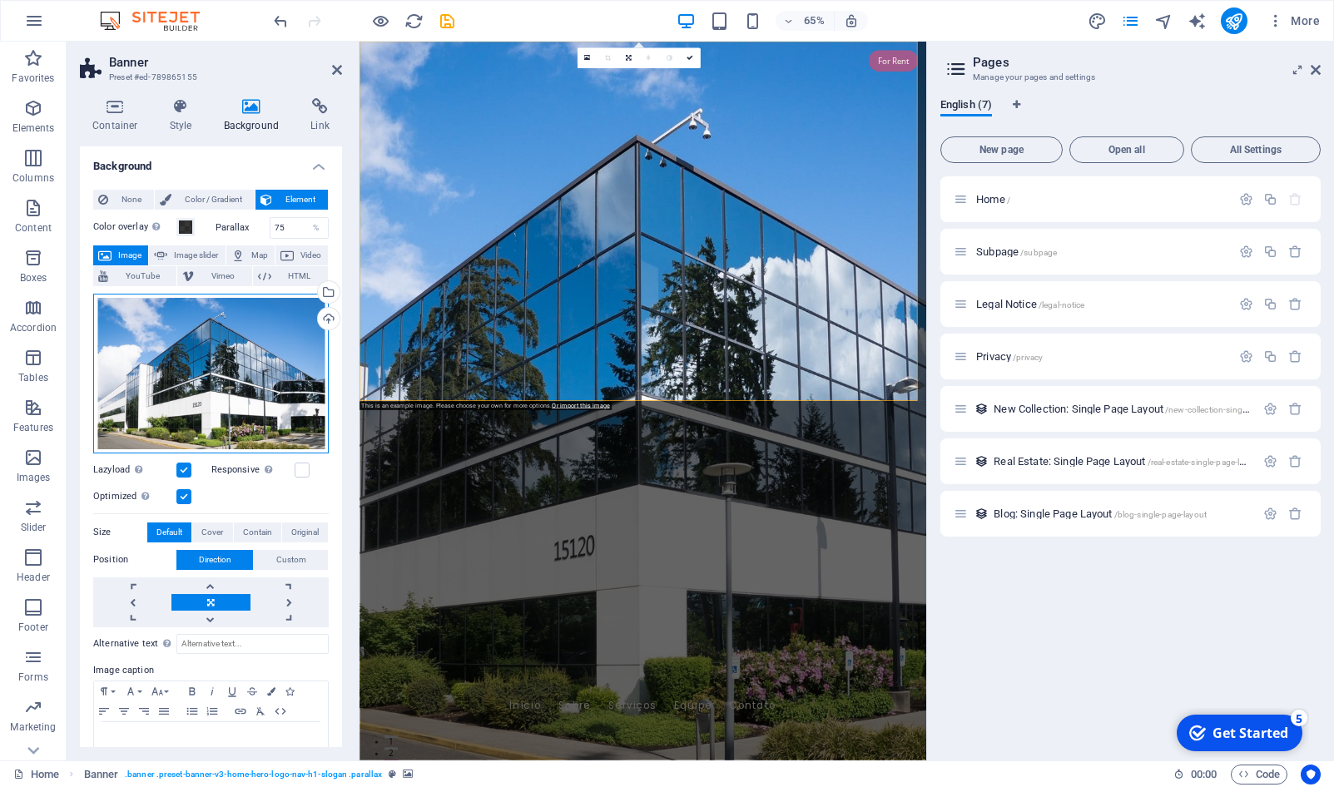
click at [245, 345] on div "Drag files here, click to choose files or select files from Files or our free s…" at bounding box center [211, 374] width 236 height 160
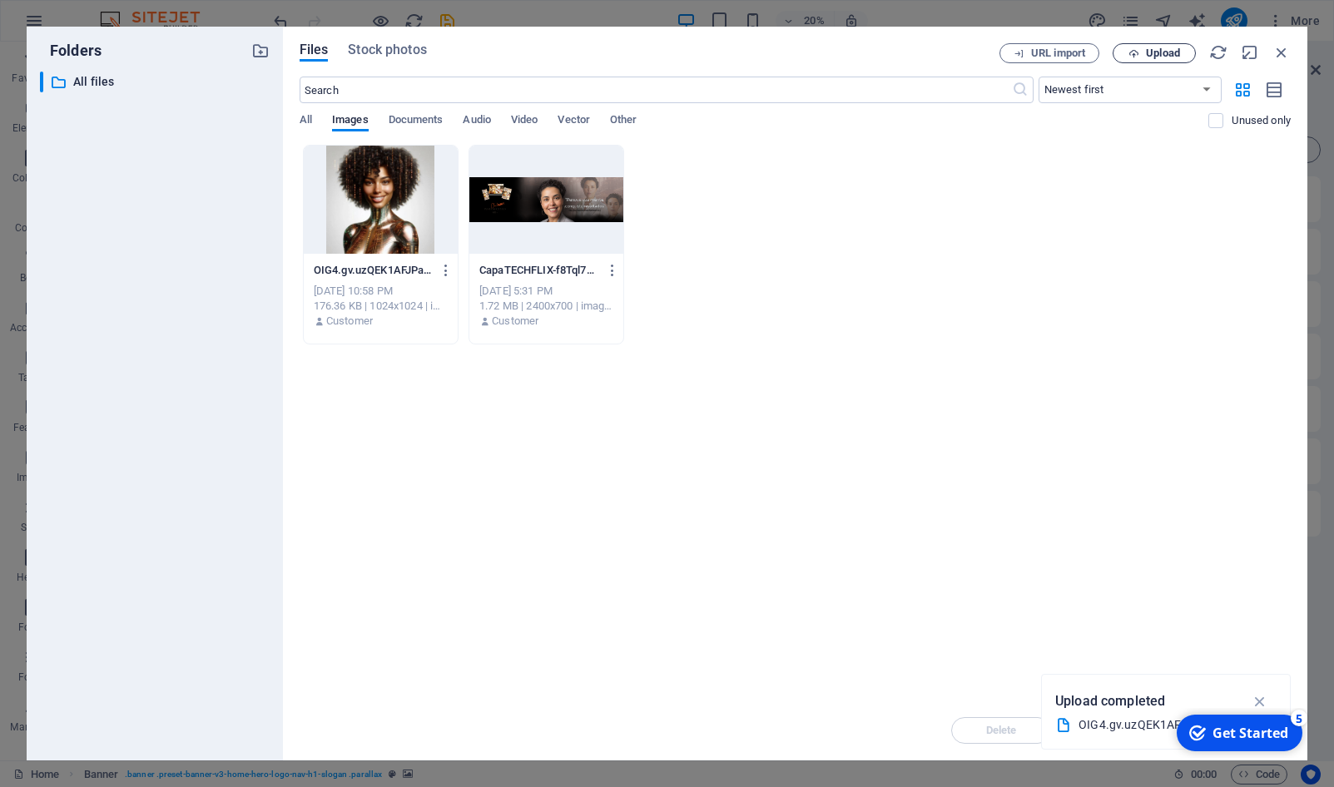
click at [1125, 56] on span "Upload" at bounding box center [1154, 53] width 68 height 11
click at [1279, 52] on icon "button" at bounding box center [1282, 52] width 18 height 18
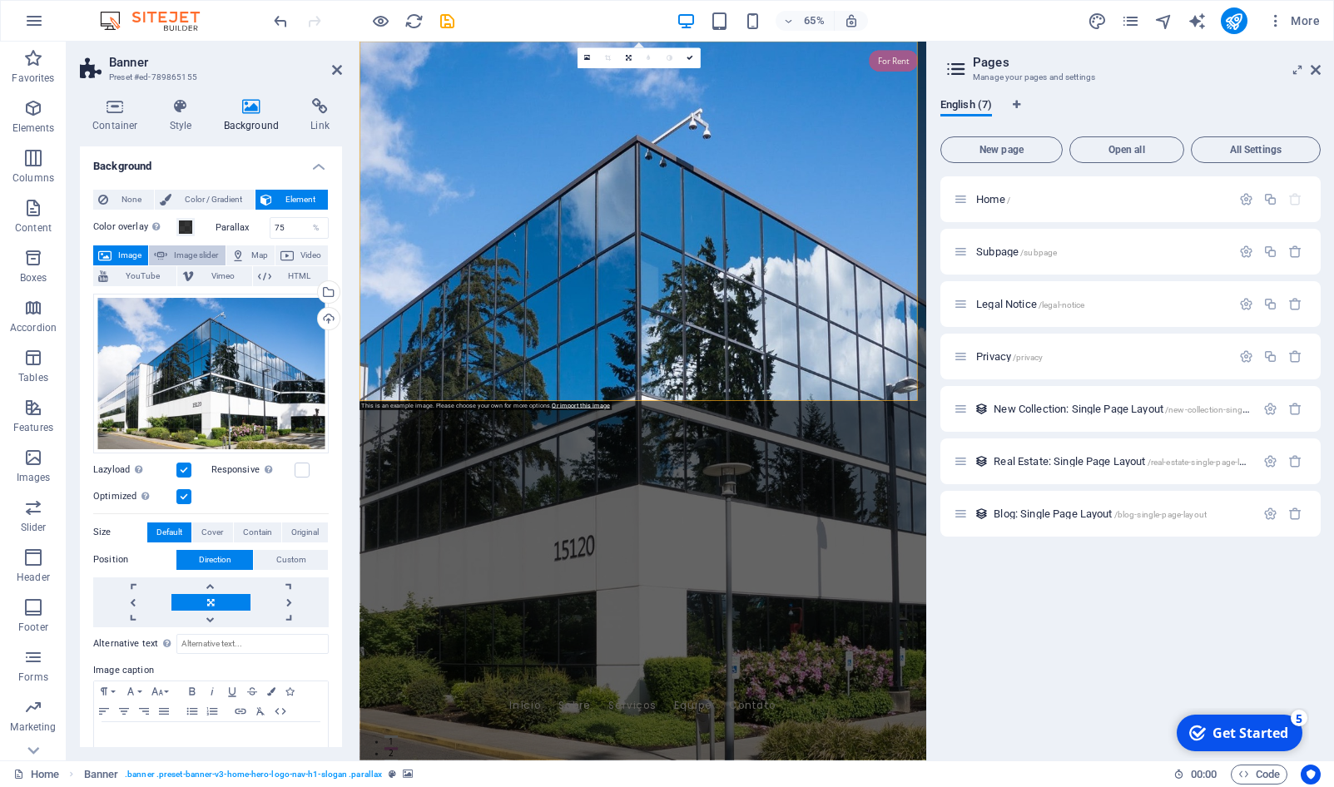
click at [202, 259] on span "Image slider" at bounding box center [195, 256] width 47 height 20
select select "ms"
select select "s"
select select "progressive"
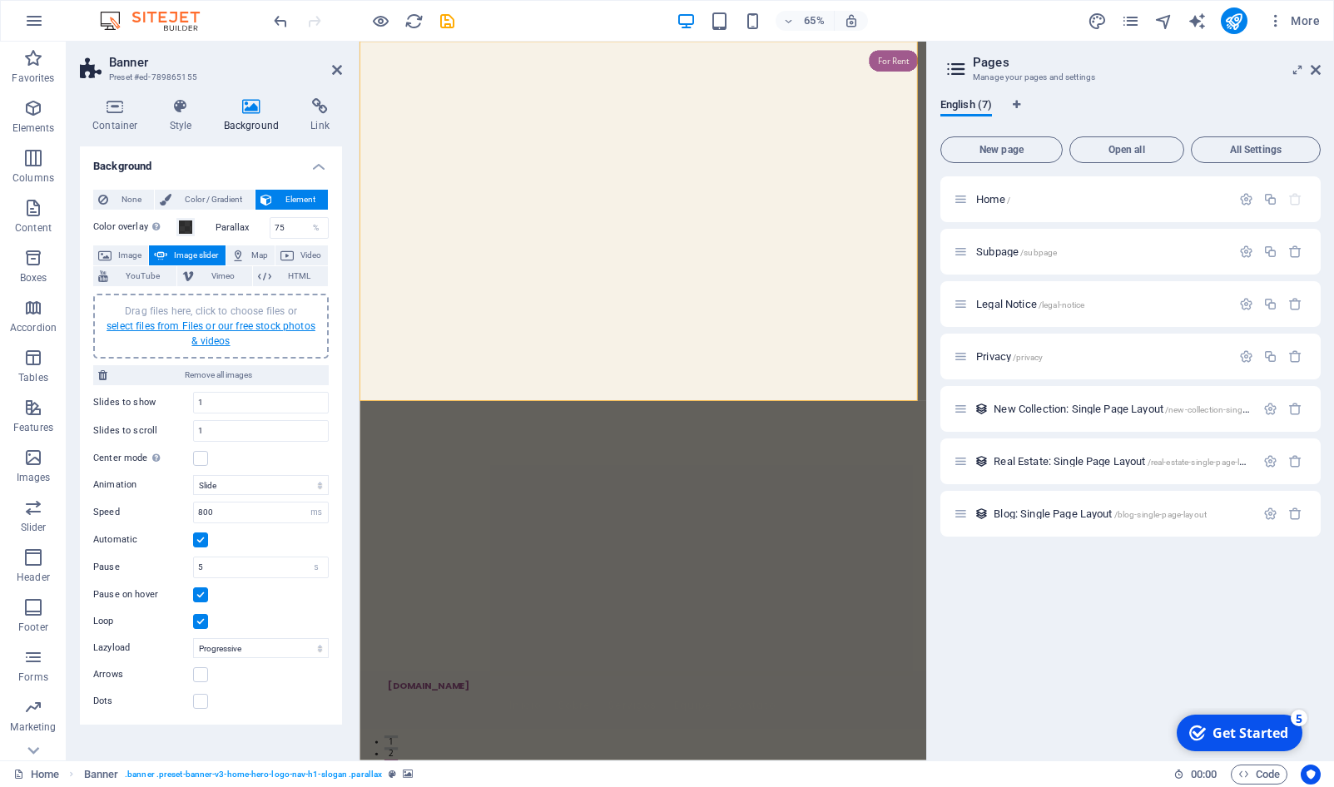
click at [202, 330] on link "select files from Files or our free stock photos & videos" at bounding box center [211, 333] width 209 height 27
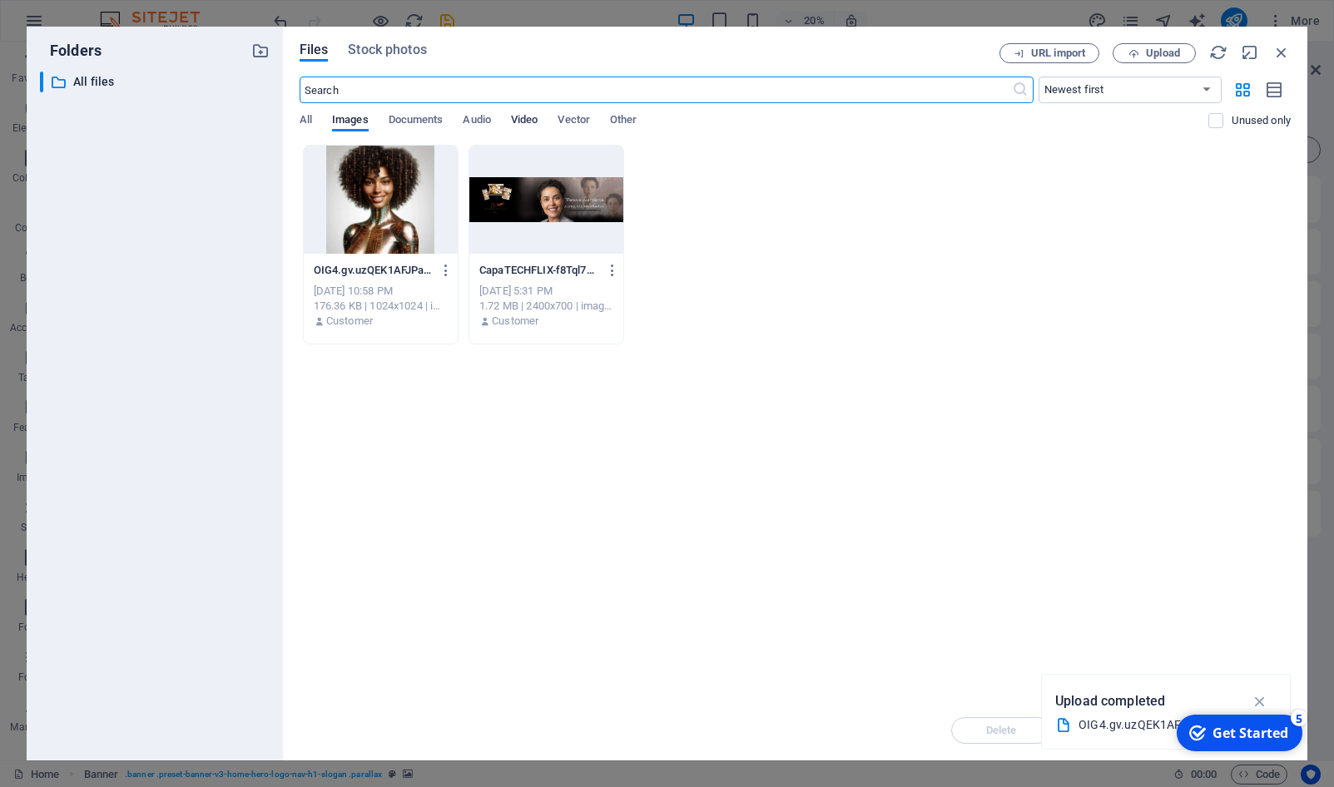
click at [519, 121] on span "Video" at bounding box center [524, 121] width 27 height 23
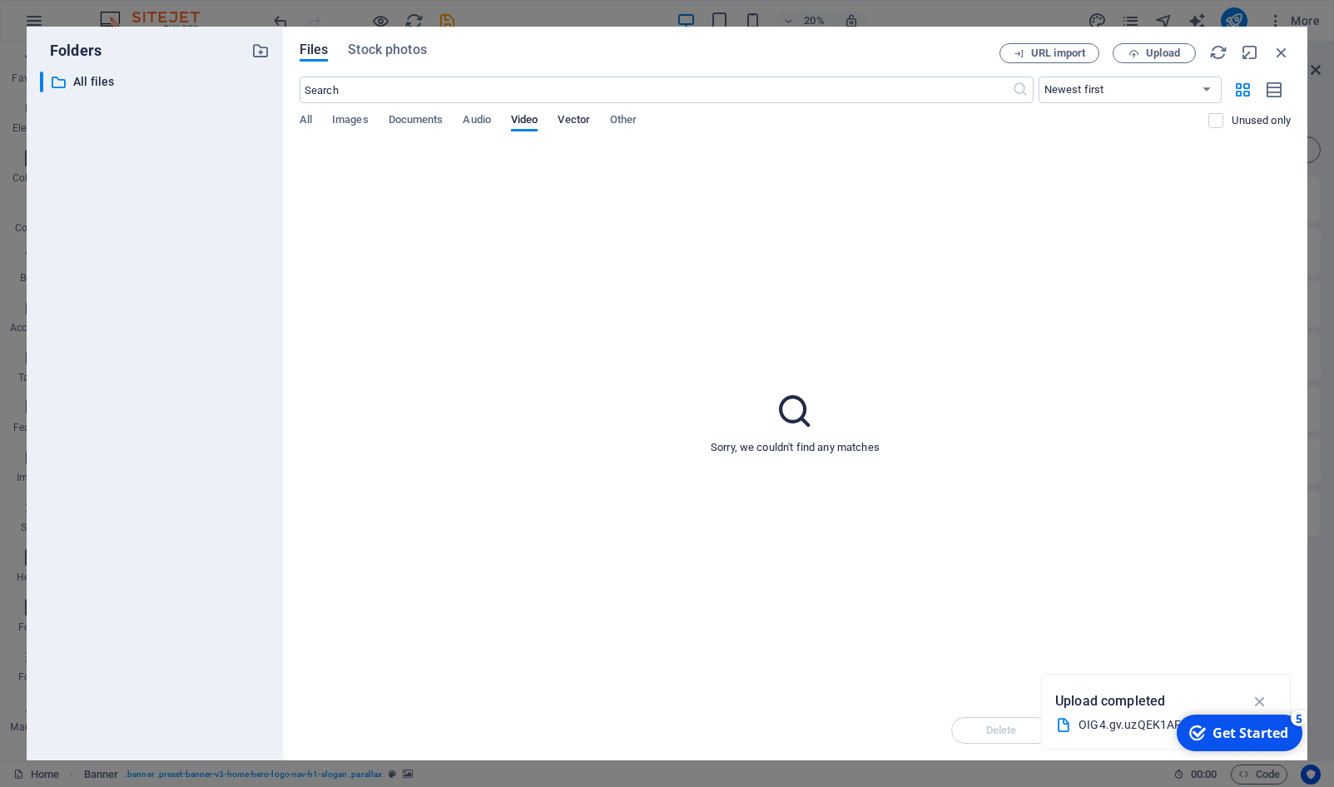
click at [564, 118] on span "Vector" at bounding box center [574, 121] width 32 height 23
click at [413, 114] on span "Documents" at bounding box center [416, 121] width 55 height 23
click at [351, 119] on span "Images" at bounding box center [350, 121] width 37 height 23
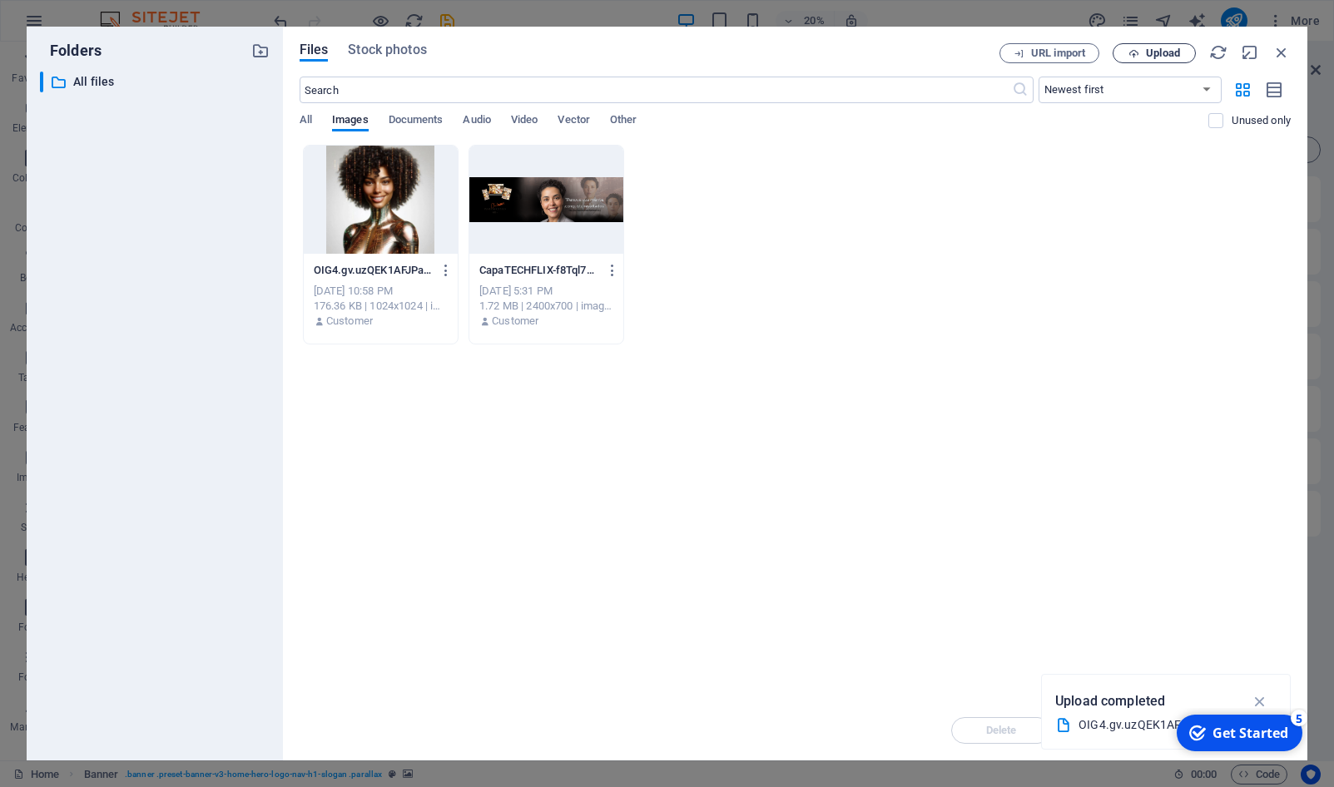
click at [1135, 57] on icon "button" at bounding box center [1134, 53] width 11 height 11
click at [1282, 54] on icon "button" at bounding box center [1282, 52] width 18 height 18
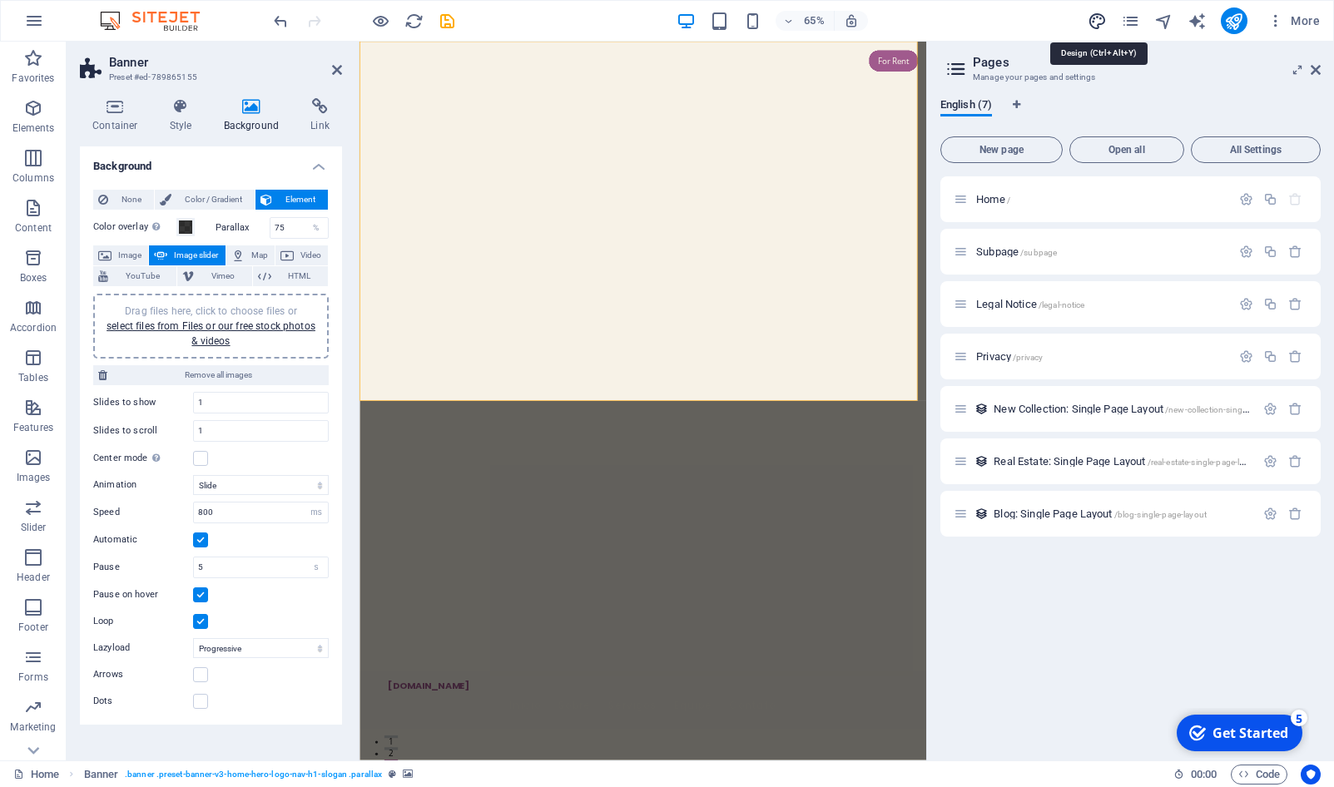
click at [1100, 18] on icon "design" at bounding box center [1097, 21] width 19 height 19
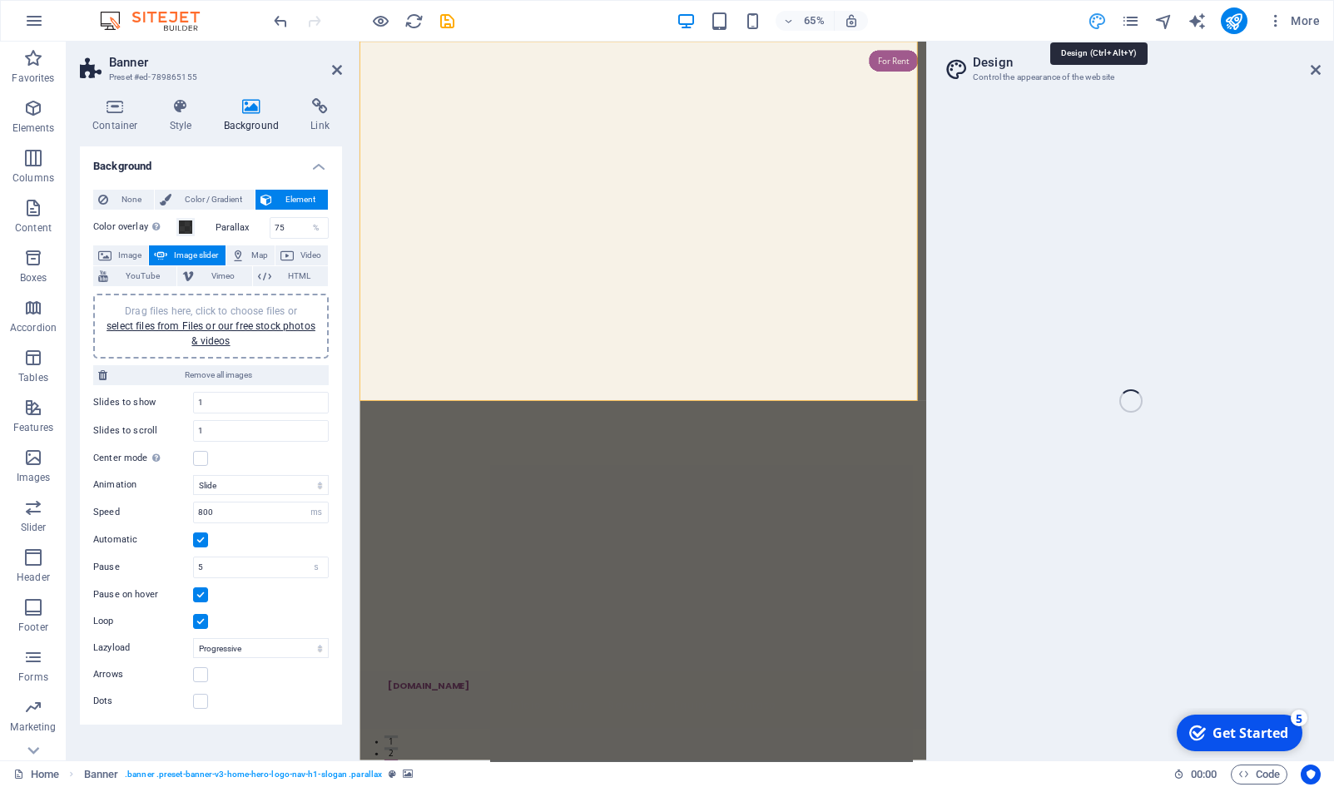
select select "px"
select select "200"
select select "px"
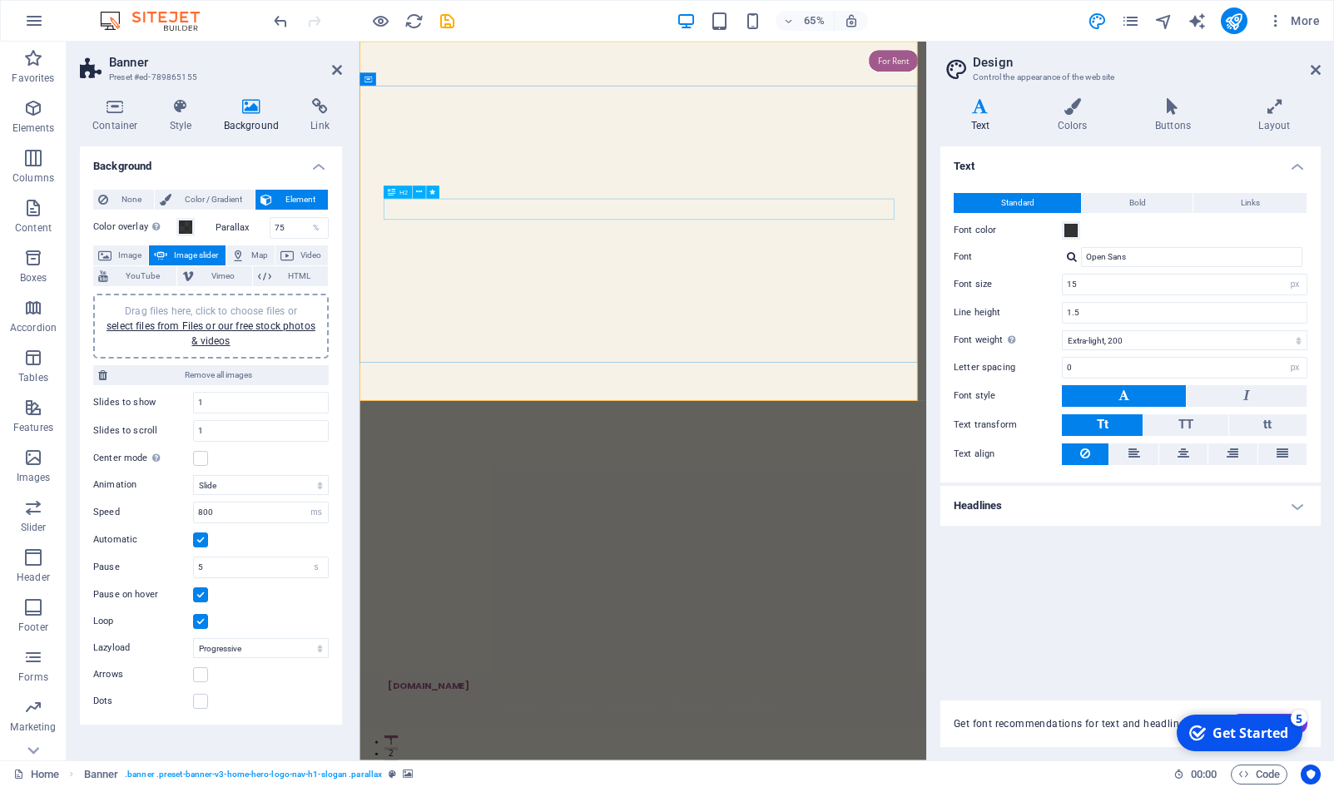
click at [1063, 111] on icon at bounding box center [1072, 106] width 91 height 17
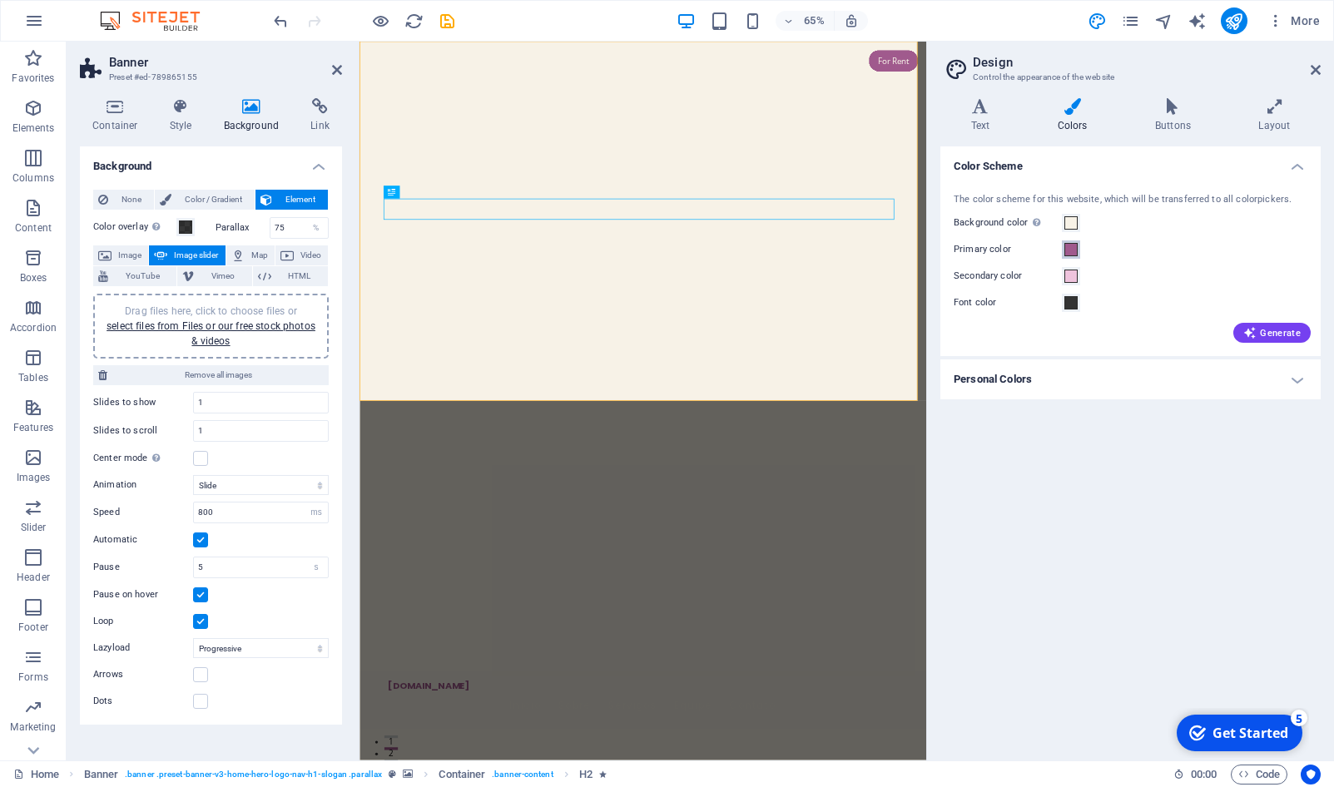
click at [1074, 245] on span at bounding box center [1071, 249] width 13 height 13
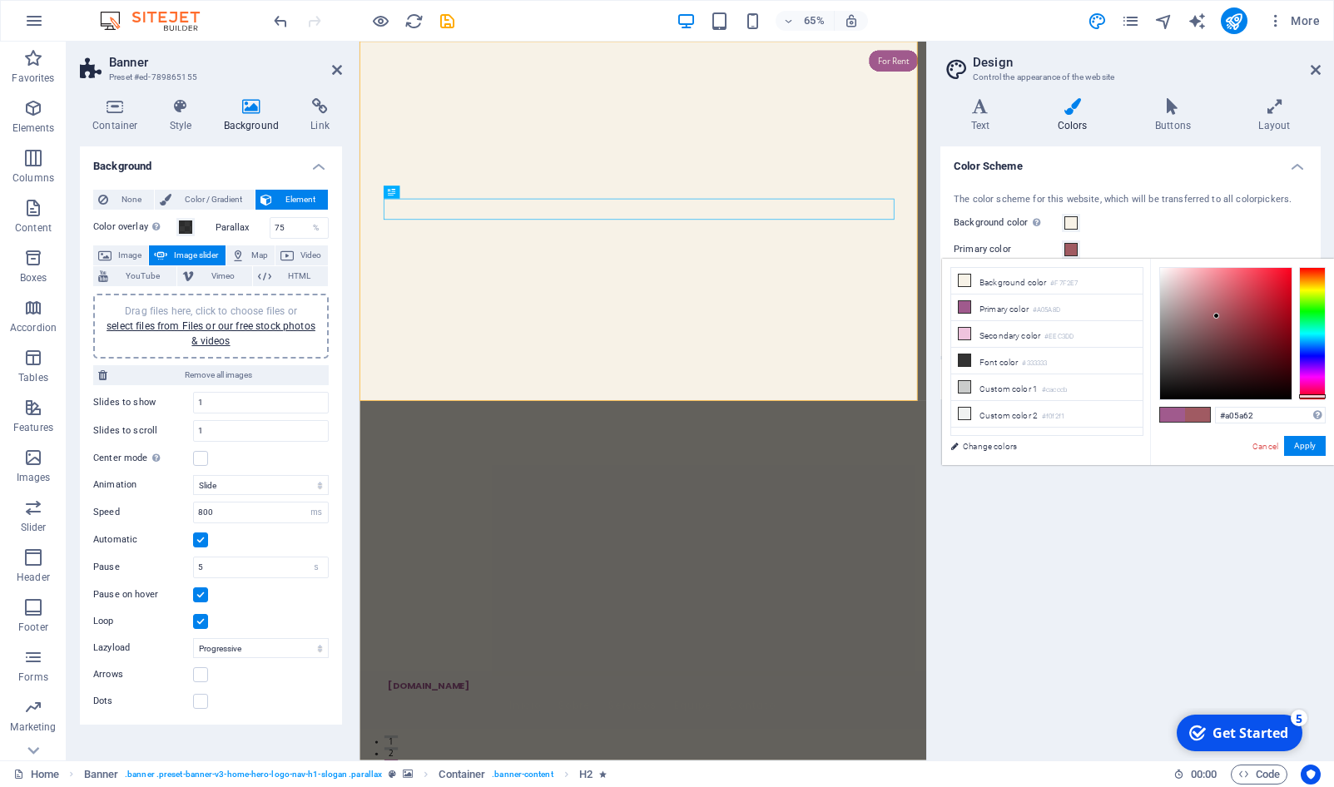
drag, startPoint x: 1307, startPoint y: 381, endPoint x: 1309, endPoint y: 396, distance: 15.2
click at [1309, 396] on div at bounding box center [1312, 397] width 27 height 4
click at [1277, 354] on div at bounding box center [1226, 334] width 132 height 132
click at [999, 306] on li "Primary color #A05A8D" at bounding box center [1046, 308] width 191 height 27
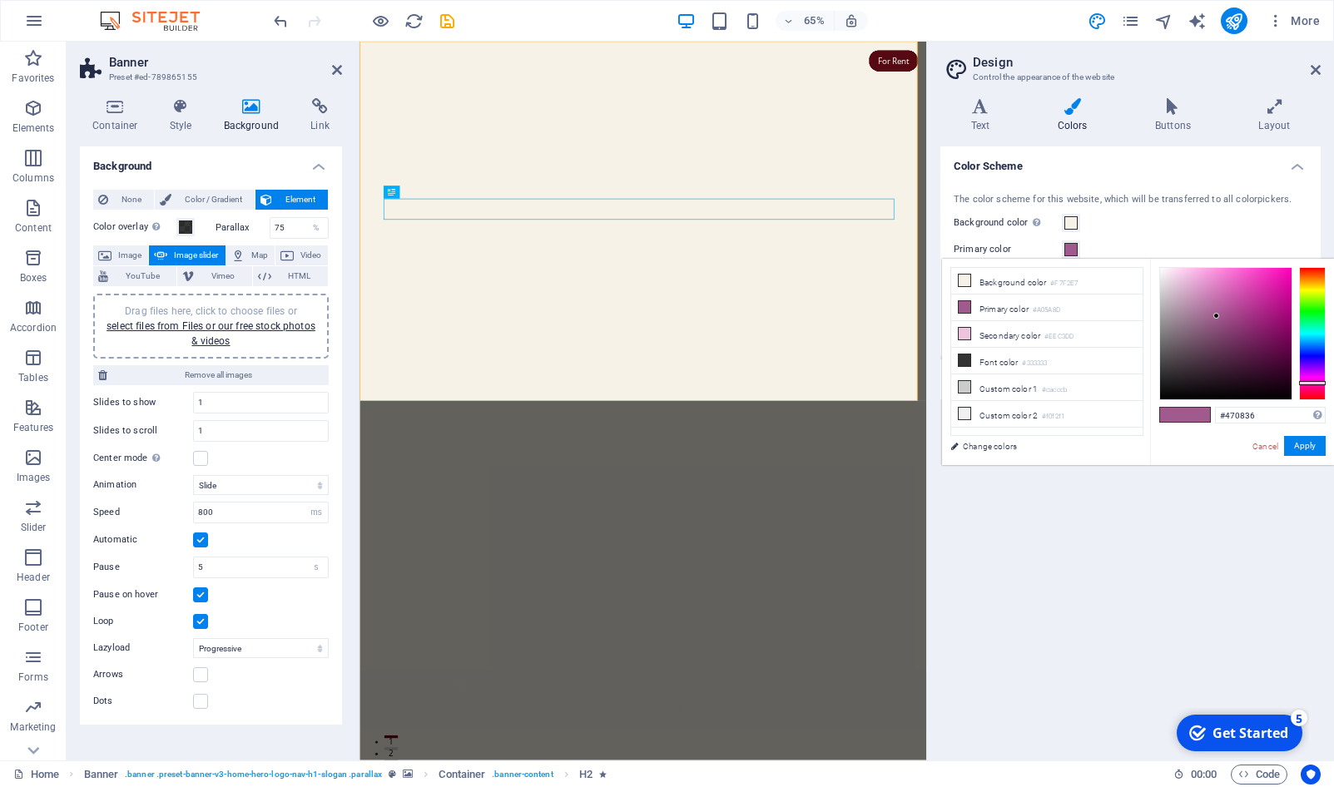
click at [1276, 362] on div at bounding box center [1226, 334] width 132 height 132
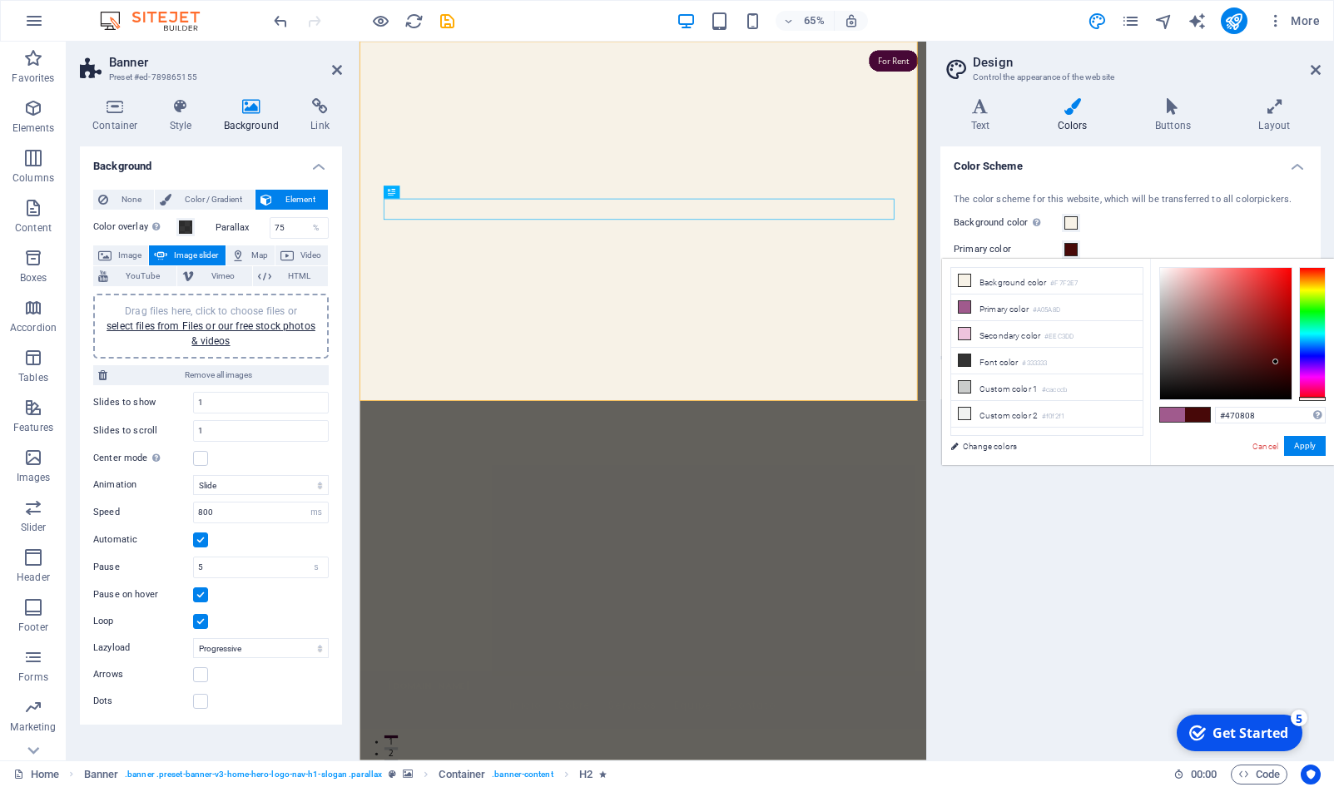
drag, startPoint x: 1305, startPoint y: 381, endPoint x: 1307, endPoint y: 399, distance: 17.6
click at [1307, 399] on div at bounding box center [1312, 399] width 27 height 4
type input "#280303"
click at [1281, 378] on div at bounding box center [1226, 334] width 132 height 132
click at [1097, 454] on link "Change colors" at bounding box center [1038, 446] width 193 height 21
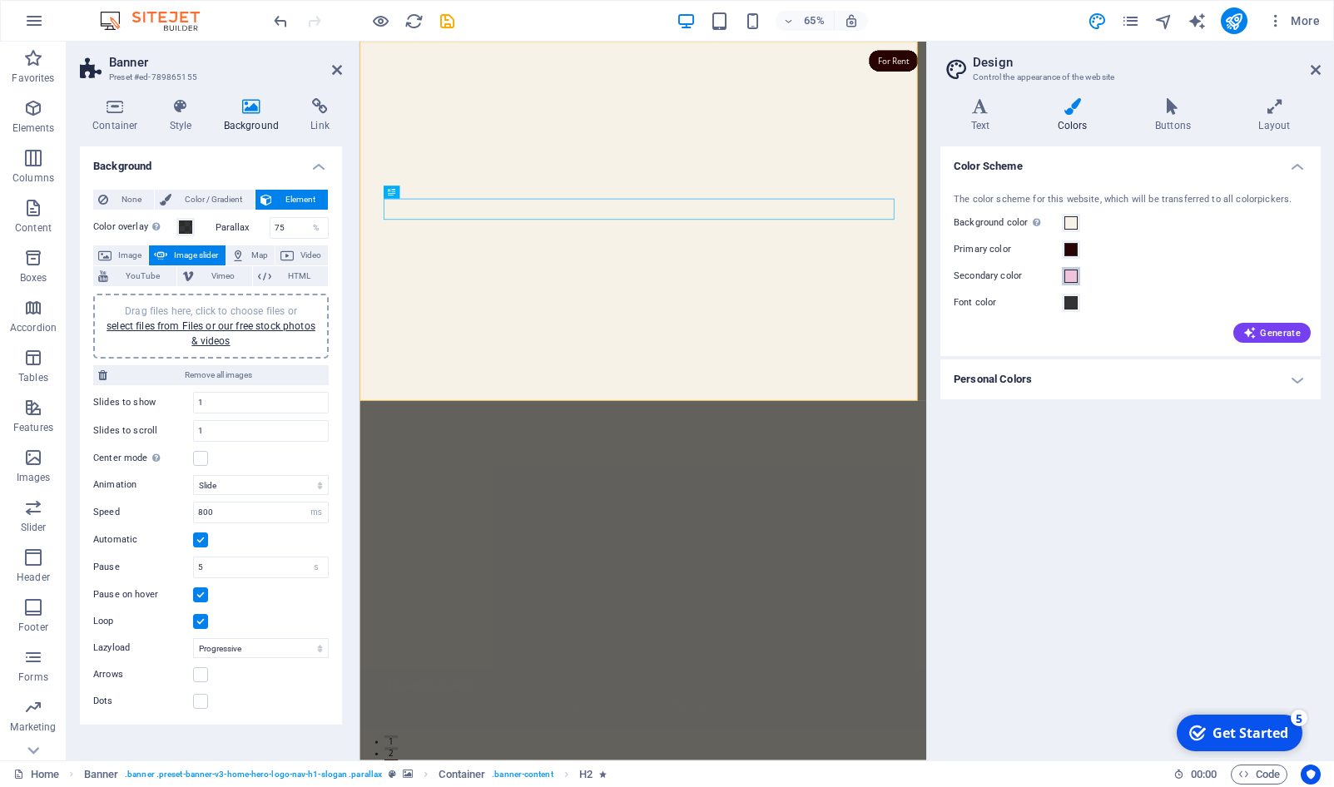
click at [1069, 274] on span at bounding box center [1071, 276] width 13 height 13
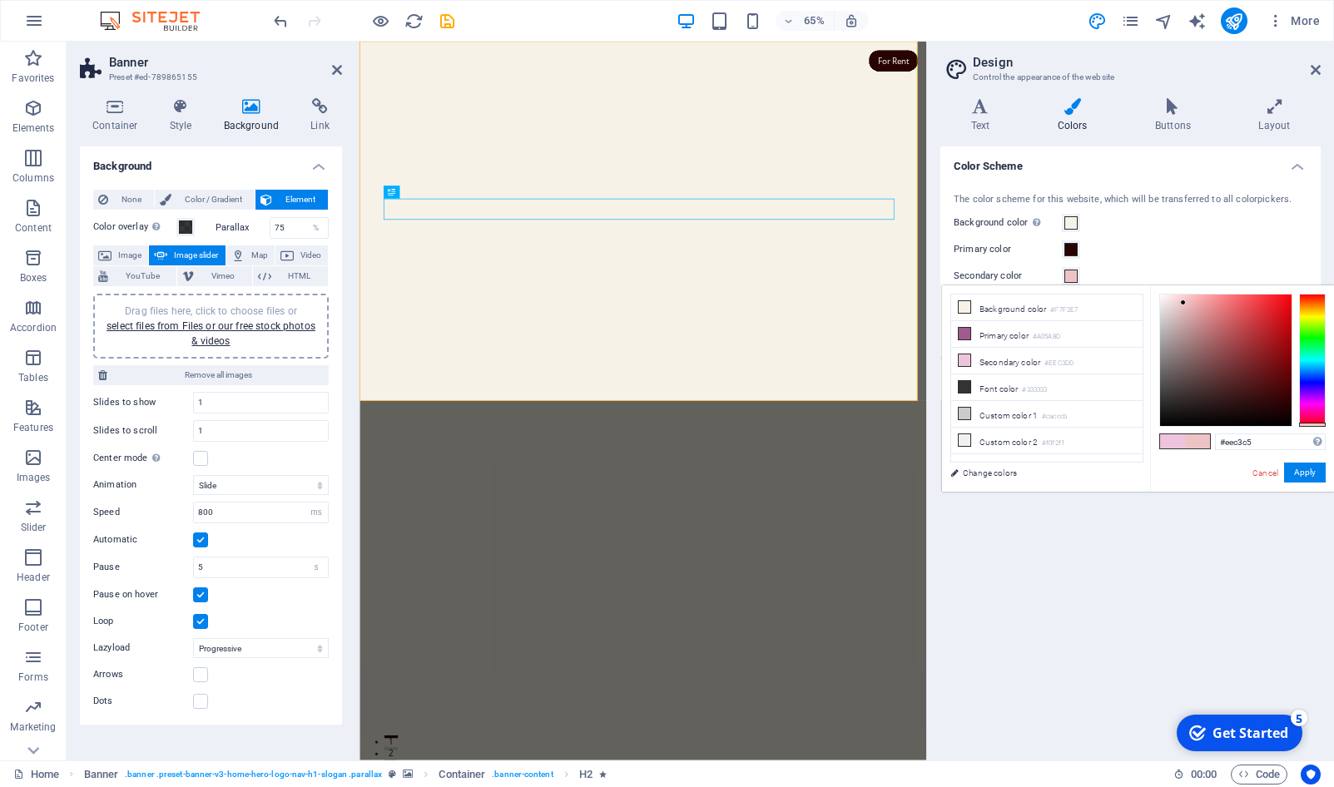
drag, startPoint x: 1308, startPoint y: 410, endPoint x: 1309, endPoint y: 425, distance: 14.2
click at [1309, 425] on div at bounding box center [1312, 360] width 27 height 133
click at [1234, 331] on div at bounding box center [1226, 361] width 132 height 132
type input "#b74f53"
click at [1201, 477] on div "#b74f53 Supported formats #0852ed rgb(8, 82, 237) rgba(8, 82, 237, 90%) hsv(221…" at bounding box center [1242, 510] width 184 height 448
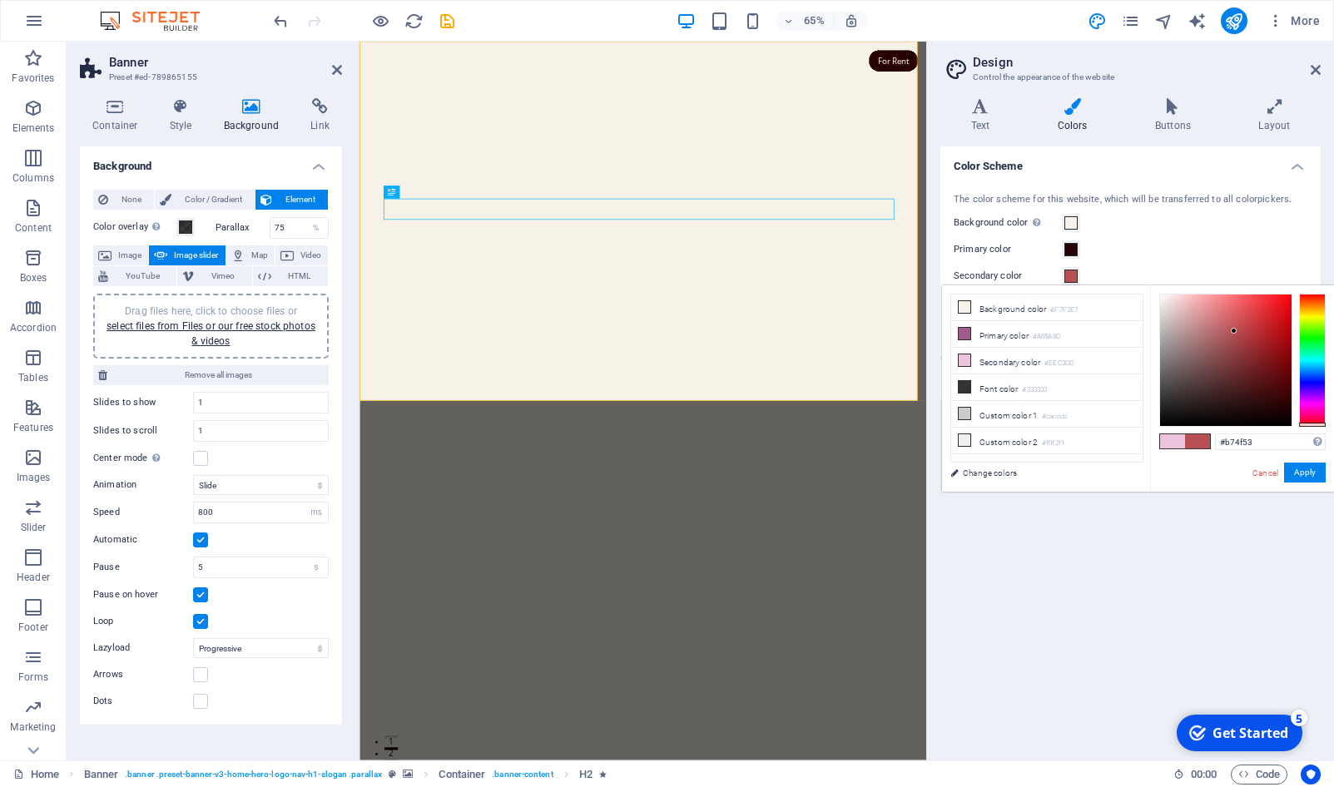
click at [1142, 499] on div "Color Scheme The color scheme for this website, which will be transferred to al…" at bounding box center [1131, 447] width 380 height 601
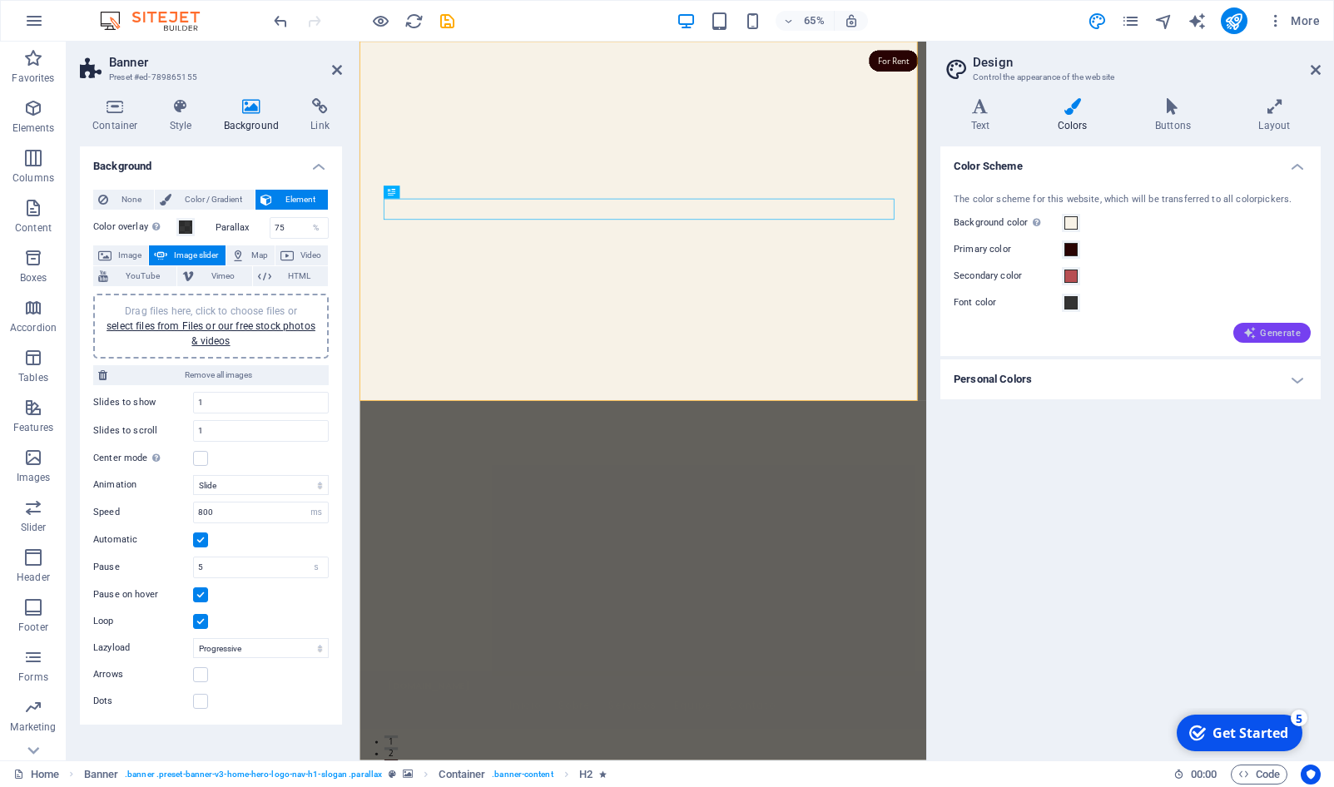
click at [1265, 337] on span "Generate" at bounding box center [1272, 332] width 57 height 13
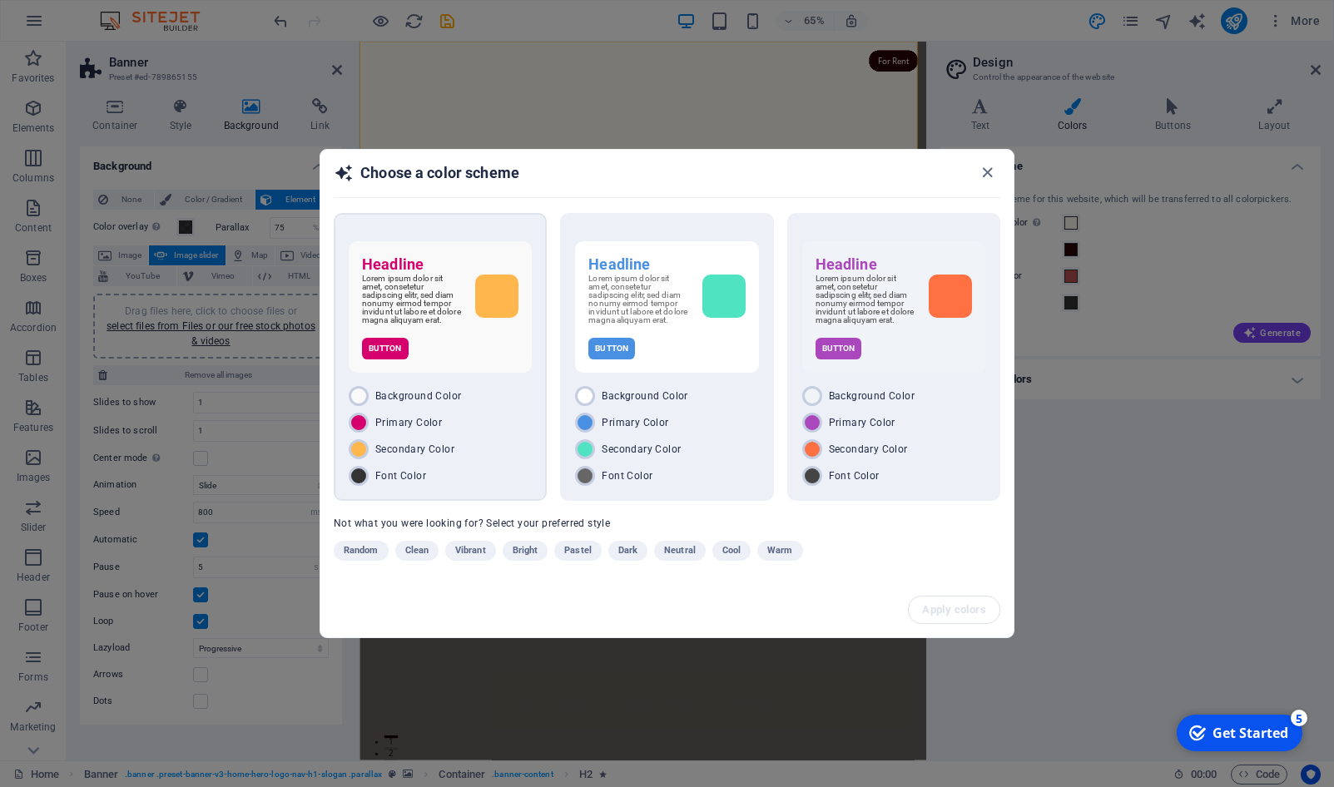
click at [389, 427] on span "Primary Color" at bounding box center [408, 422] width 67 height 13
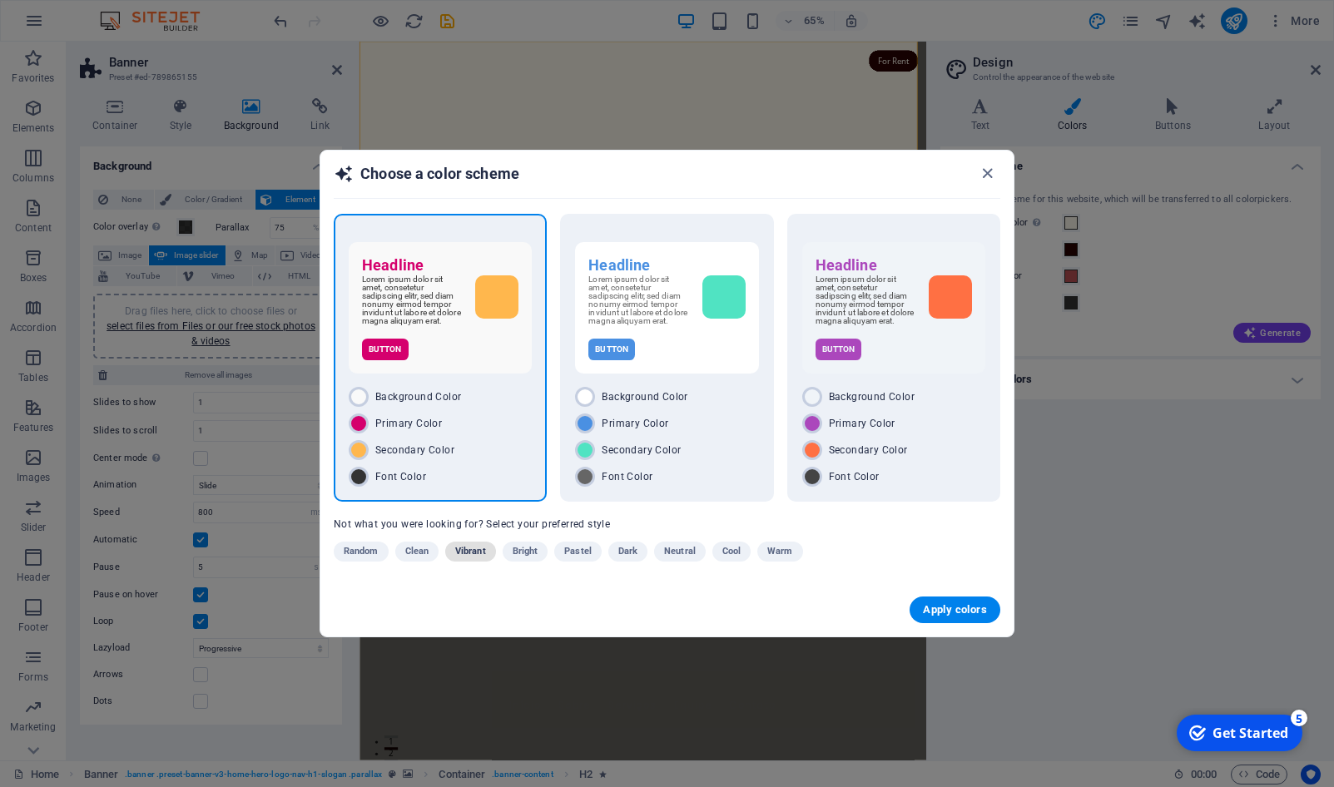
click at [469, 552] on span "Vibrant" at bounding box center [470, 552] width 31 height 20
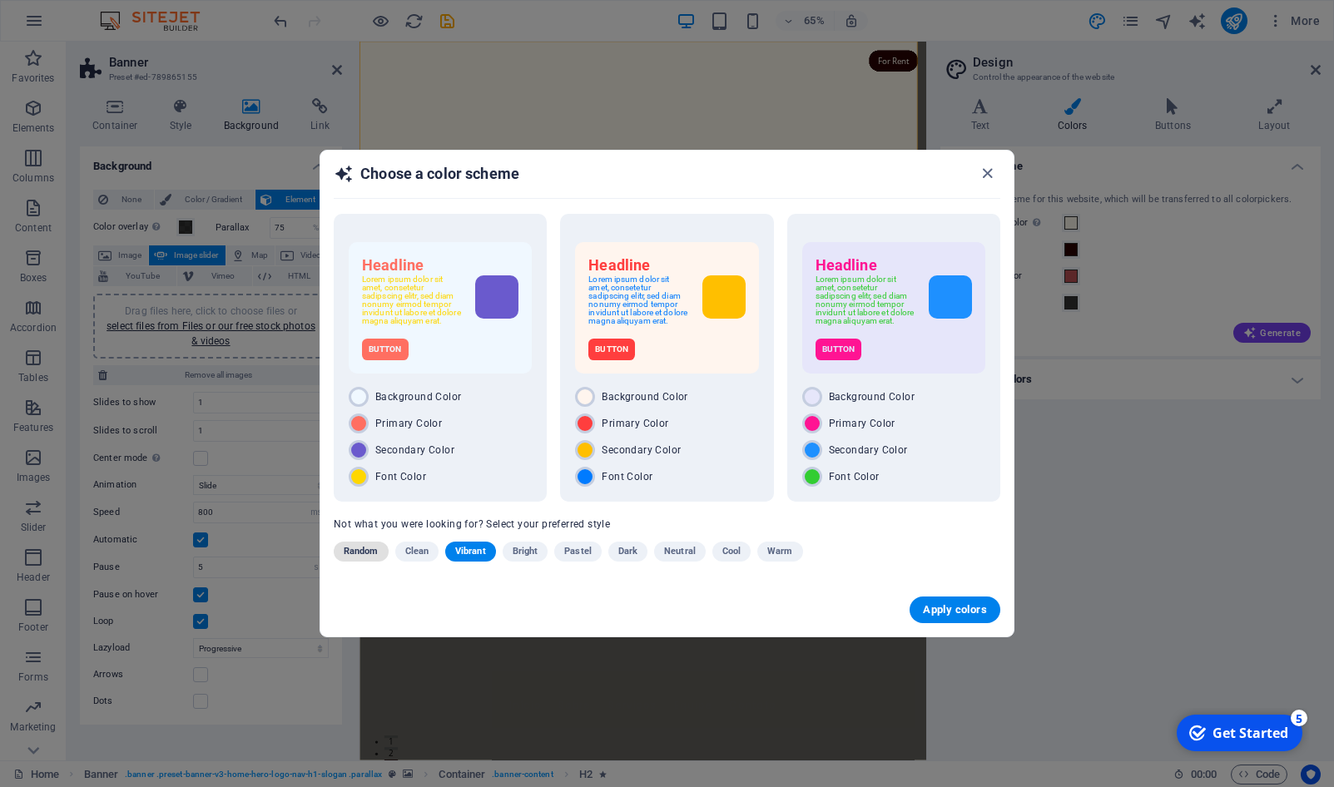
click at [368, 559] on span "Random" at bounding box center [361, 552] width 35 height 20
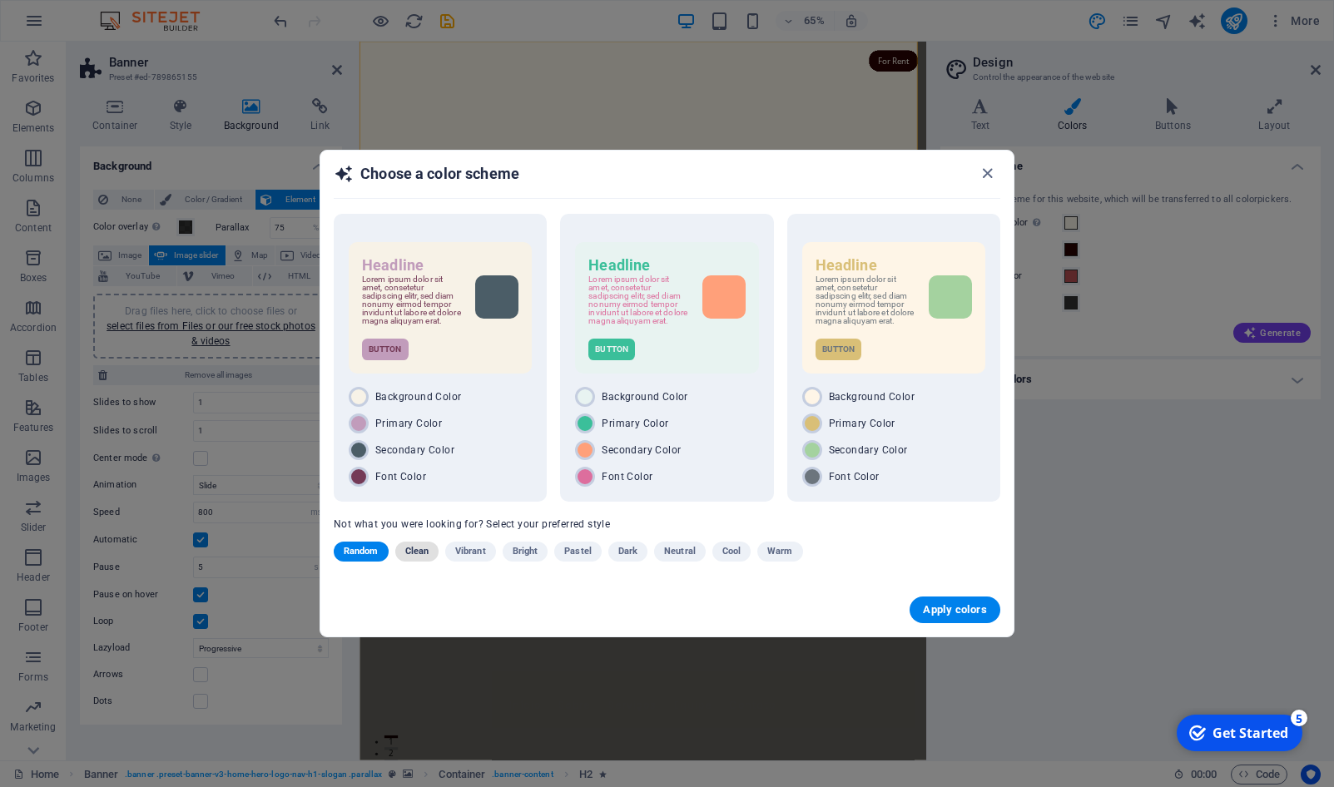
click at [415, 559] on span "Clean" at bounding box center [416, 552] width 23 height 20
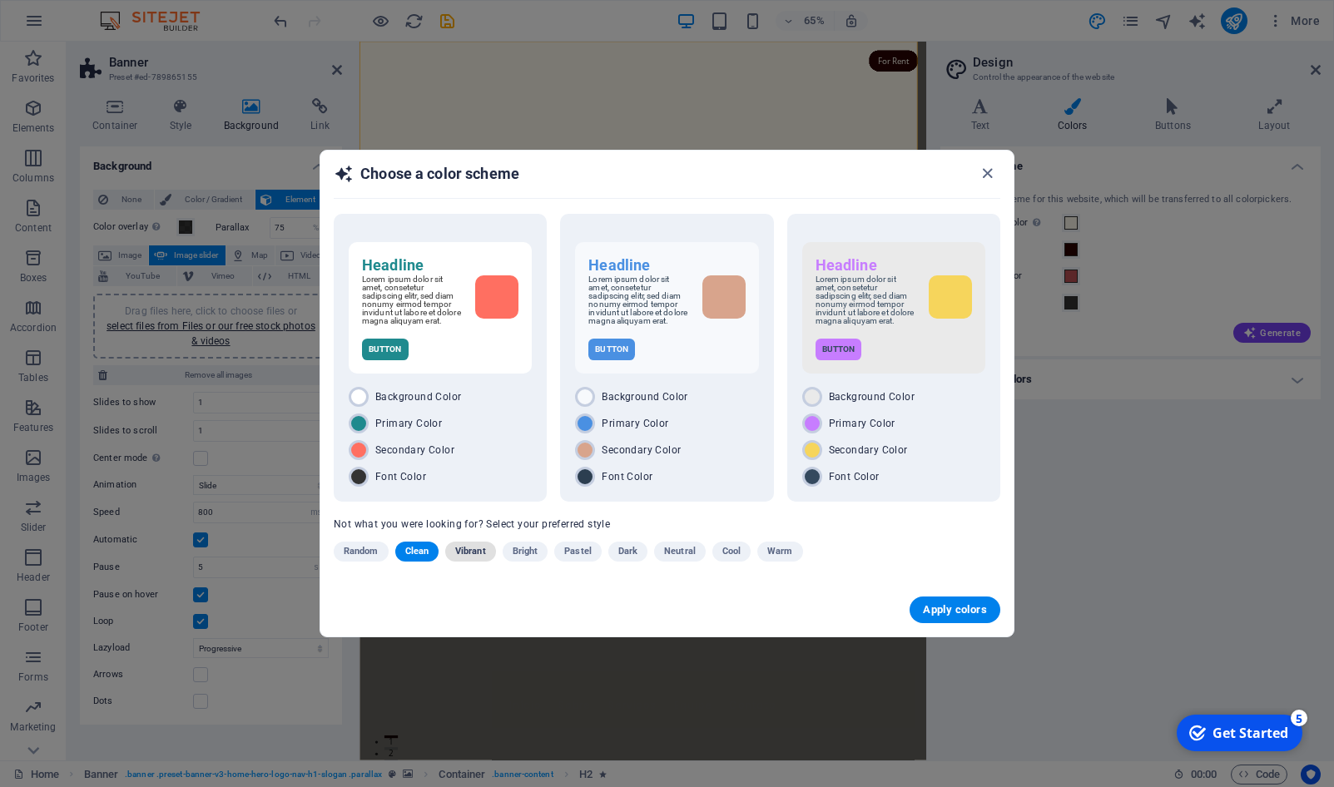
click at [474, 559] on span "Vibrant" at bounding box center [470, 552] width 31 height 20
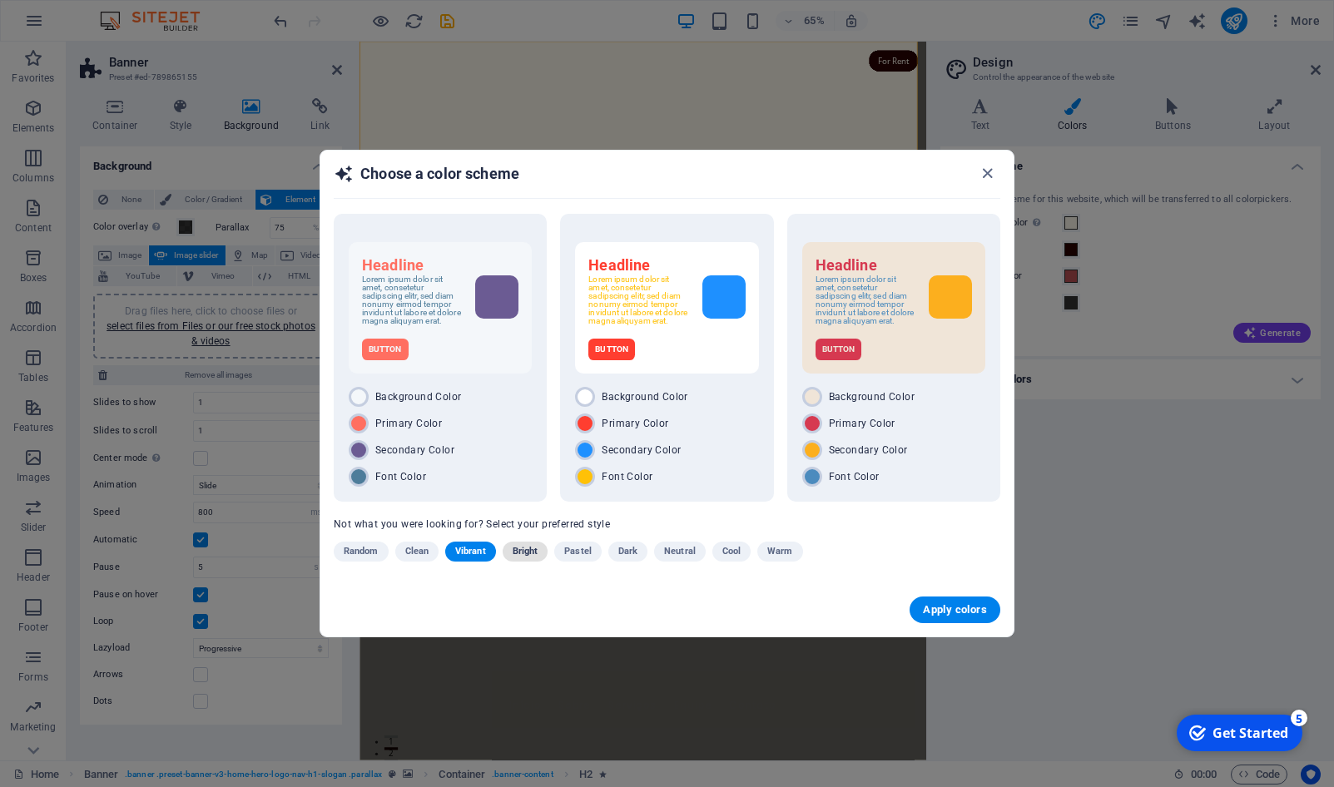
click at [528, 557] on span "Bright" at bounding box center [526, 552] width 26 height 20
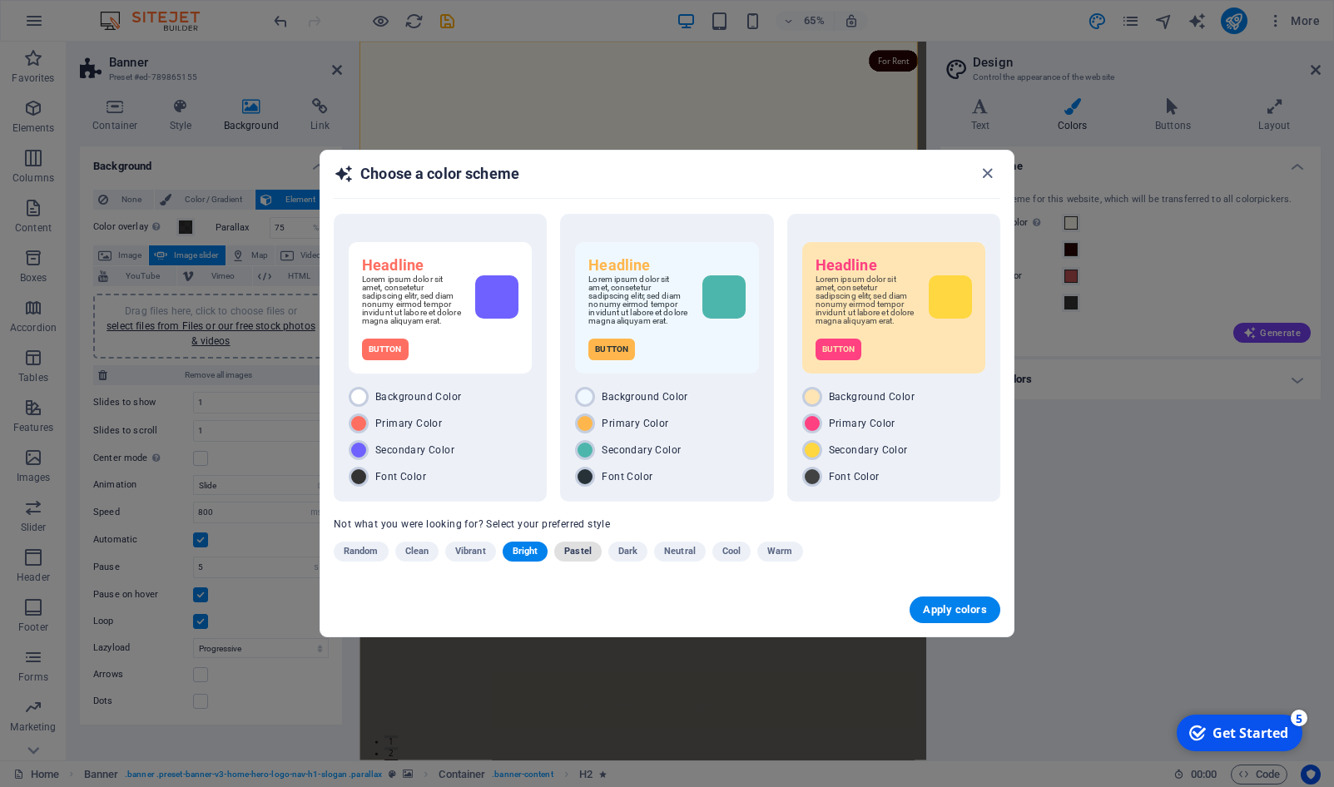
click at [568, 552] on span "Pastel" at bounding box center [577, 552] width 27 height 20
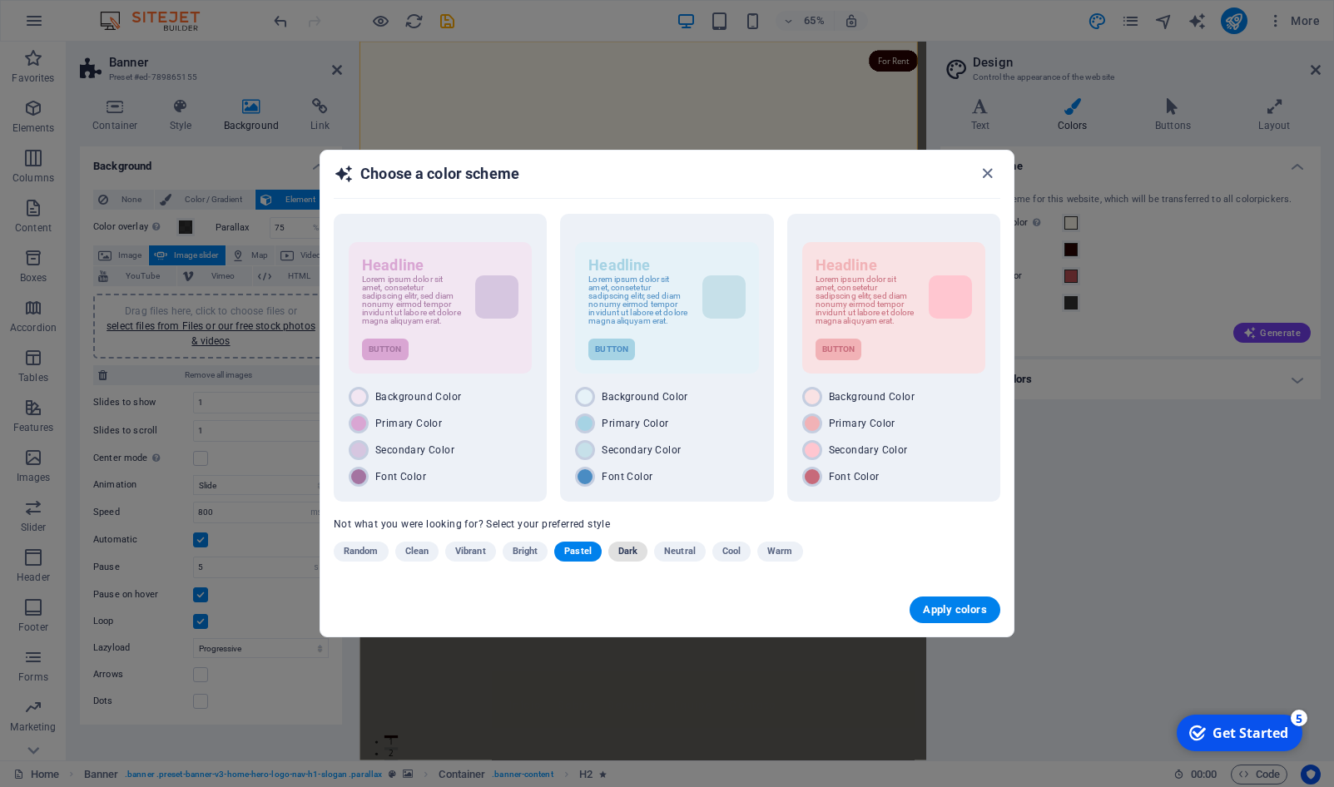
click at [619, 555] on span "Dark" at bounding box center [627, 552] width 19 height 20
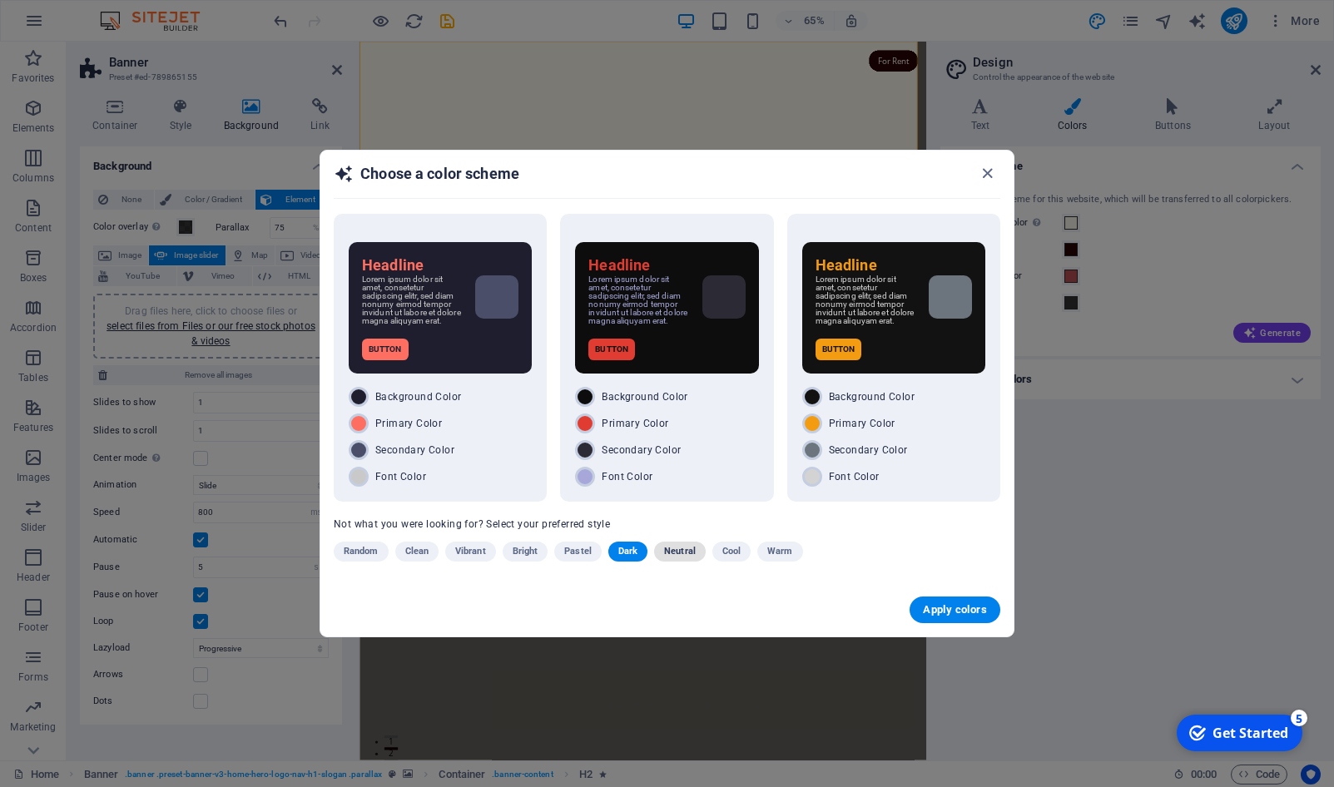
click at [681, 556] on span "Neutral" at bounding box center [680, 552] width 32 height 20
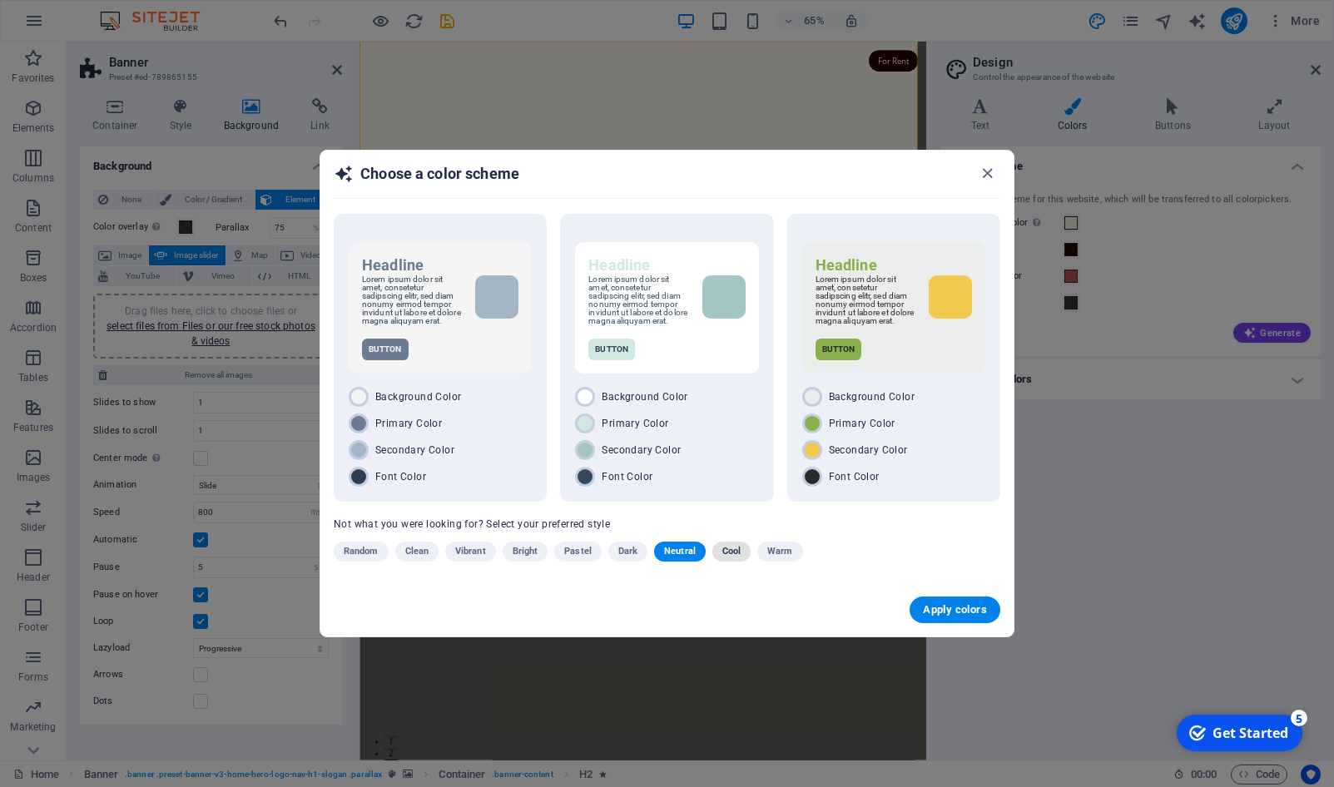
click at [724, 556] on span "Cool" at bounding box center [732, 552] width 18 height 20
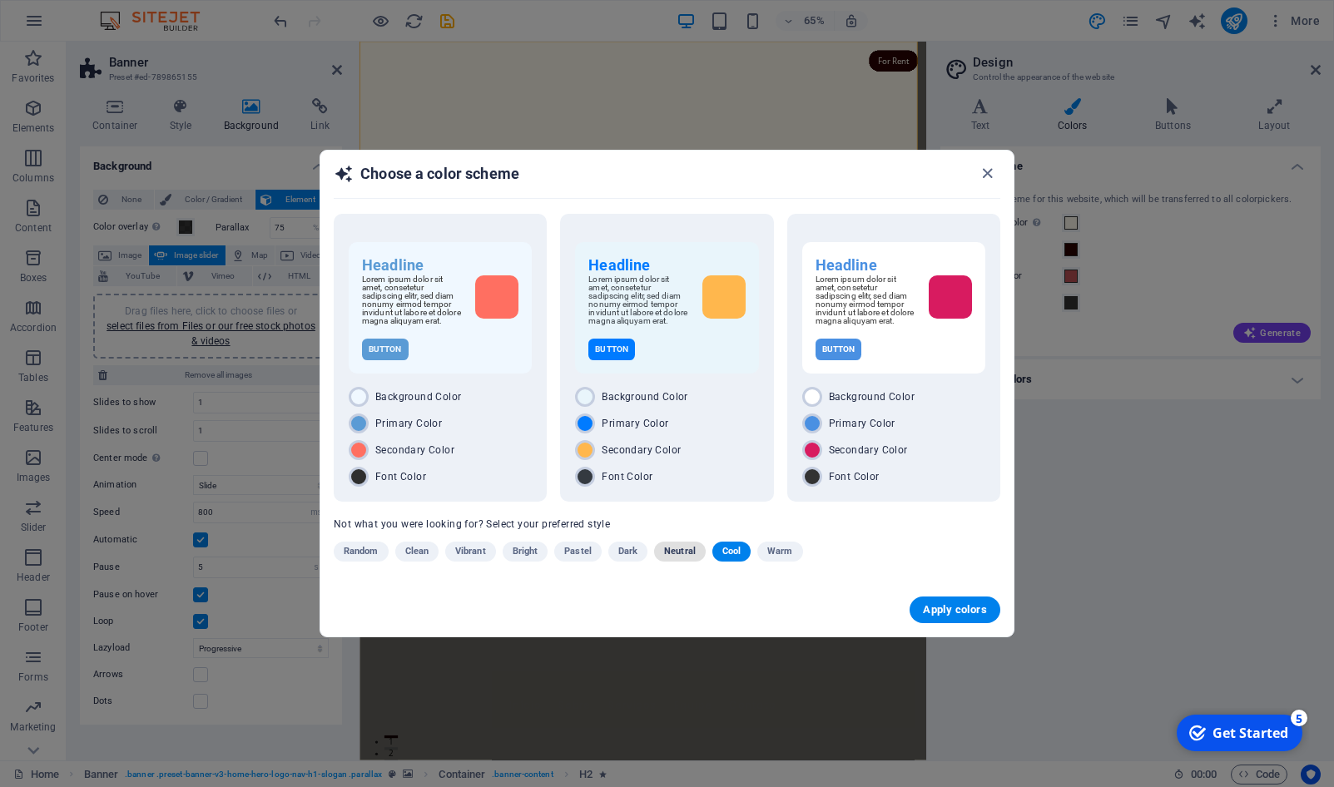
click at [687, 551] on span "Neutral" at bounding box center [680, 552] width 32 height 20
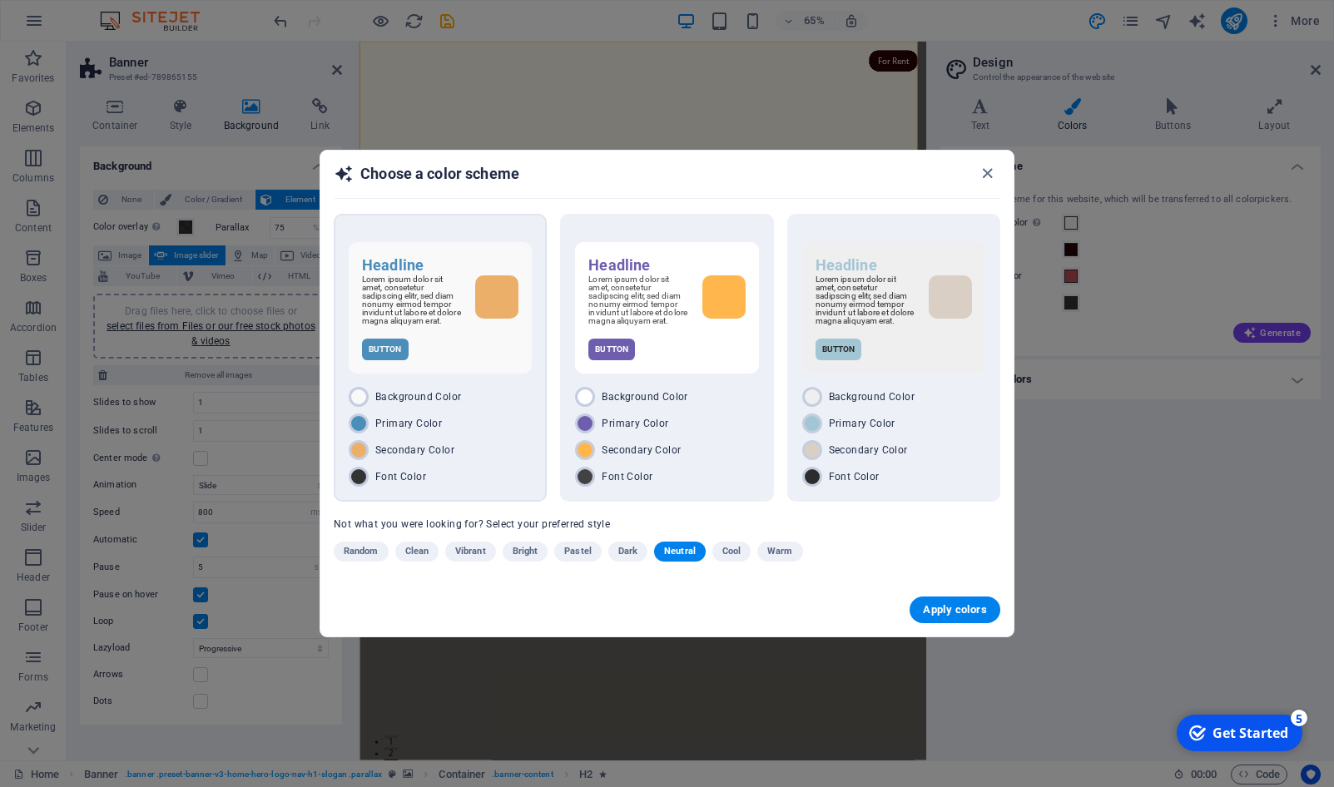
click at [472, 446] on div "Secondary Color" at bounding box center [440, 450] width 183 height 20
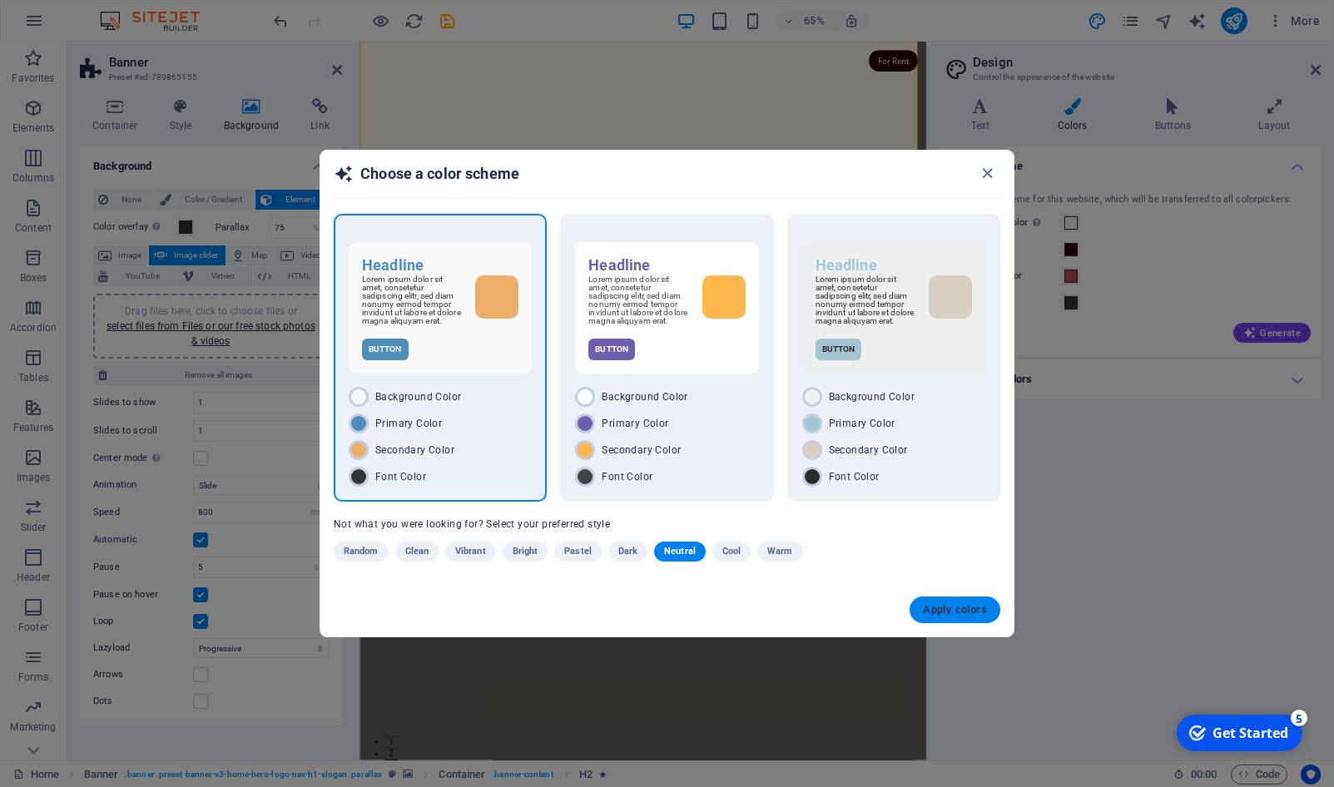
click at [974, 616] on span "Apply colors" at bounding box center [955, 610] width 64 height 13
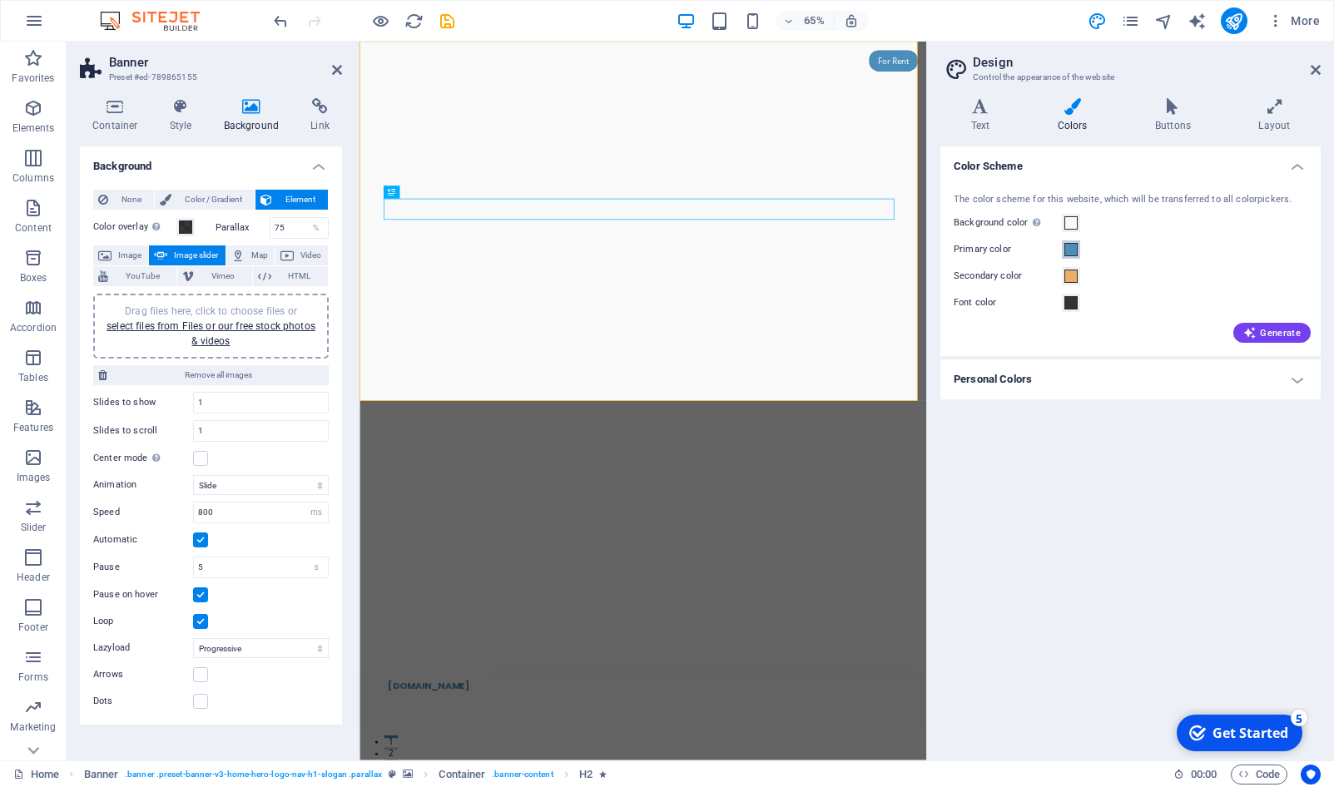
click at [1071, 249] on span at bounding box center [1071, 249] width 13 height 13
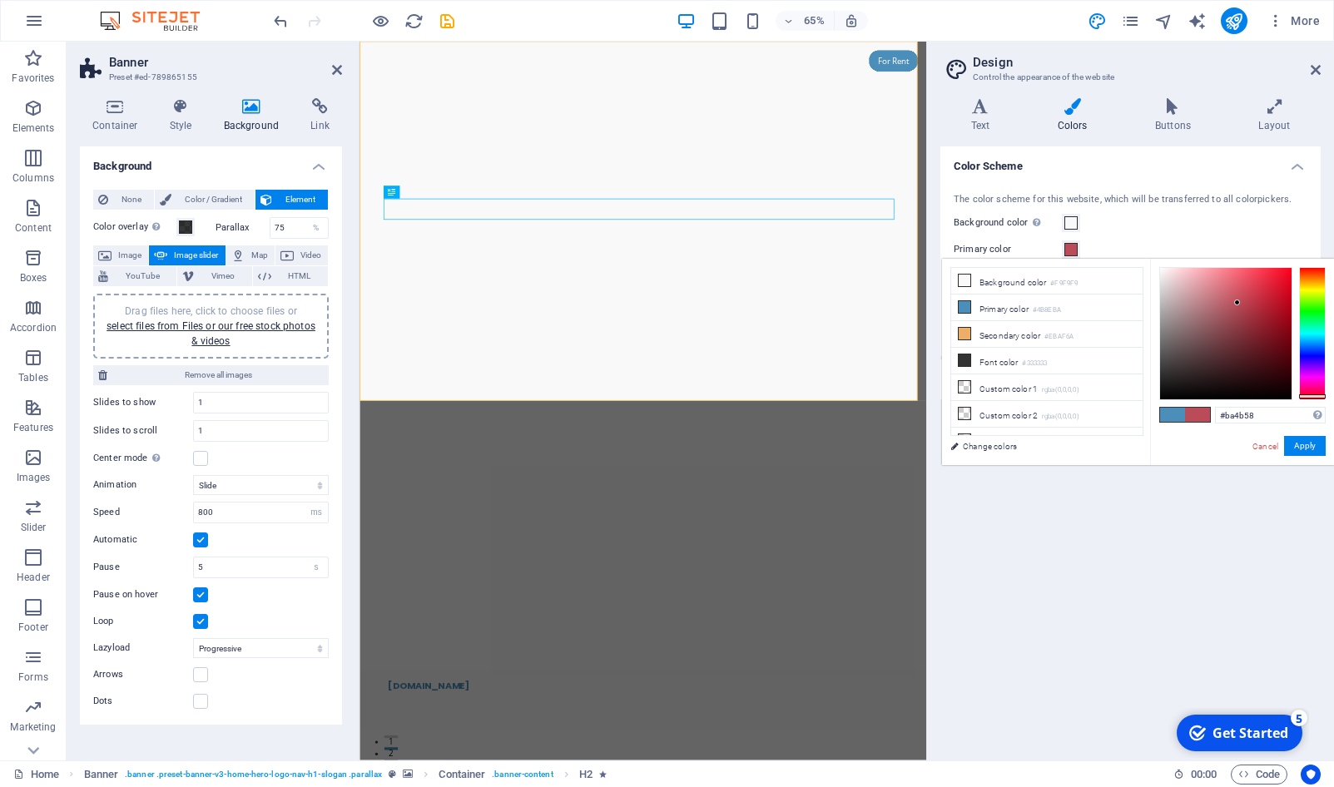
drag, startPoint x: 1318, startPoint y: 344, endPoint x: 1322, endPoint y: 396, distance: 52.6
click at [1322, 396] on div at bounding box center [1312, 397] width 27 height 4
type input "#630b16"
click at [1276, 348] on div at bounding box center [1226, 334] width 132 height 132
click at [1207, 501] on div "Color Scheme The color scheme for this website, which will be transferred to al…" at bounding box center [1131, 447] width 380 height 601
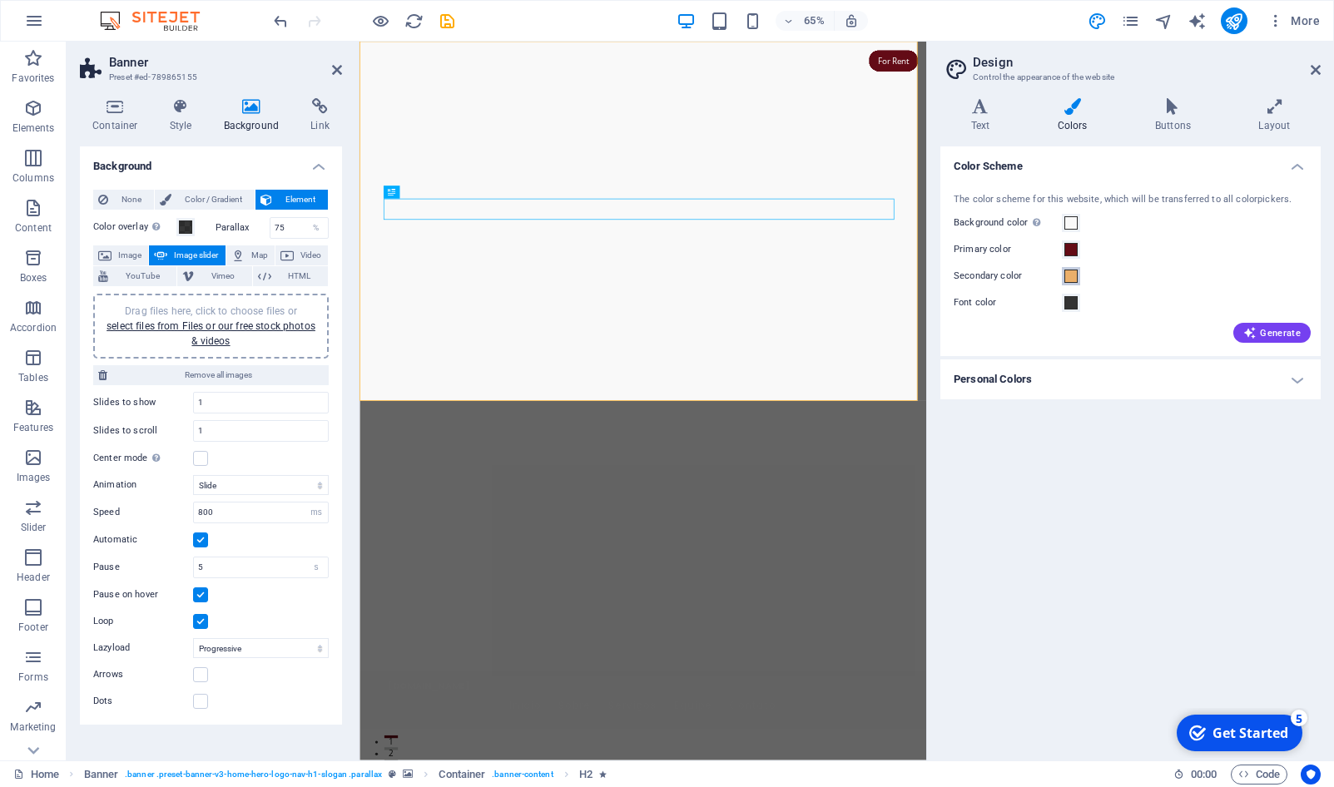
click at [1070, 279] on span at bounding box center [1071, 276] width 13 height 13
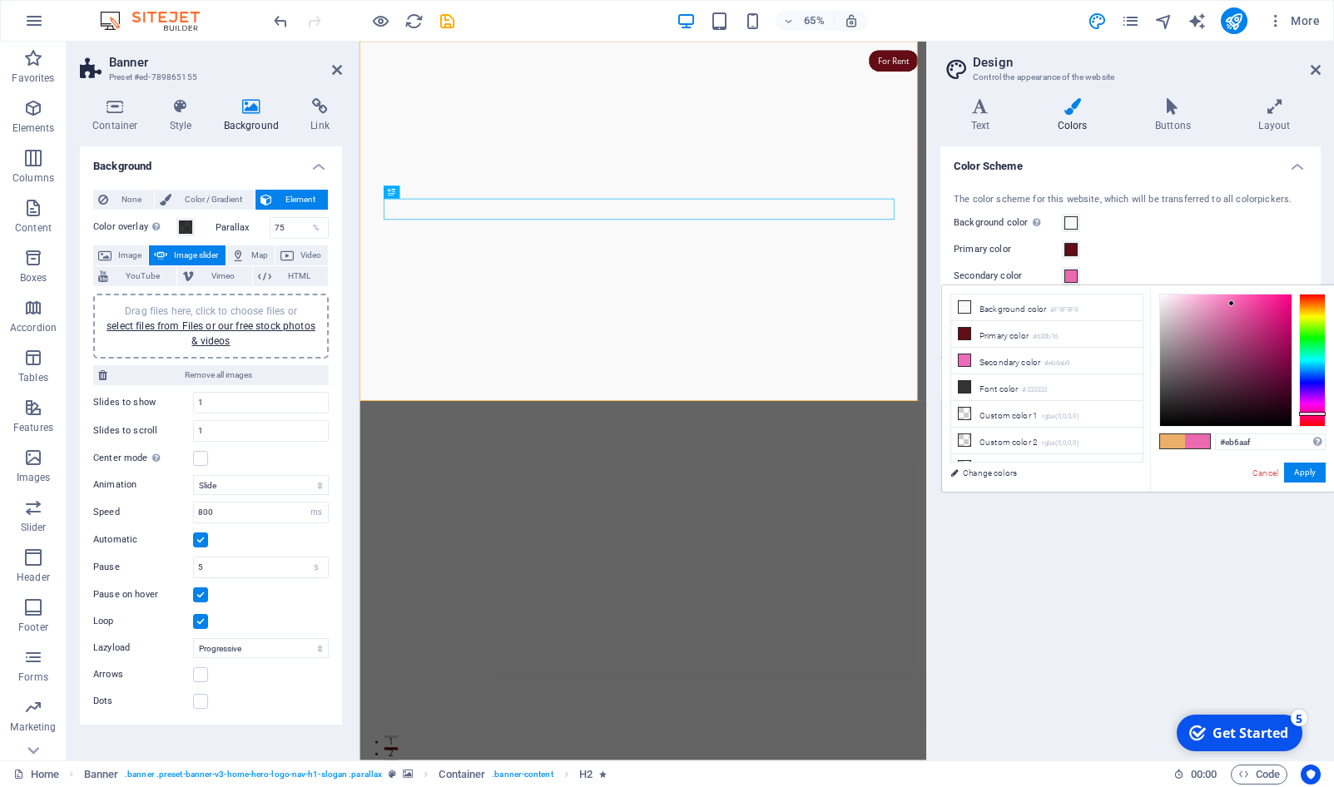
type input "#eb6aaa"
drag, startPoint x: 1310, startPoint y: 305, endPoint x: 1315, endPoint y: 415, distance: 109.2
click at [1315, 415] on div at bounding box center [1312, 415] width 27 height 4
click at [1260, 477] on link "Cancel" at bounding box center [1265, 473] width 29 height 12
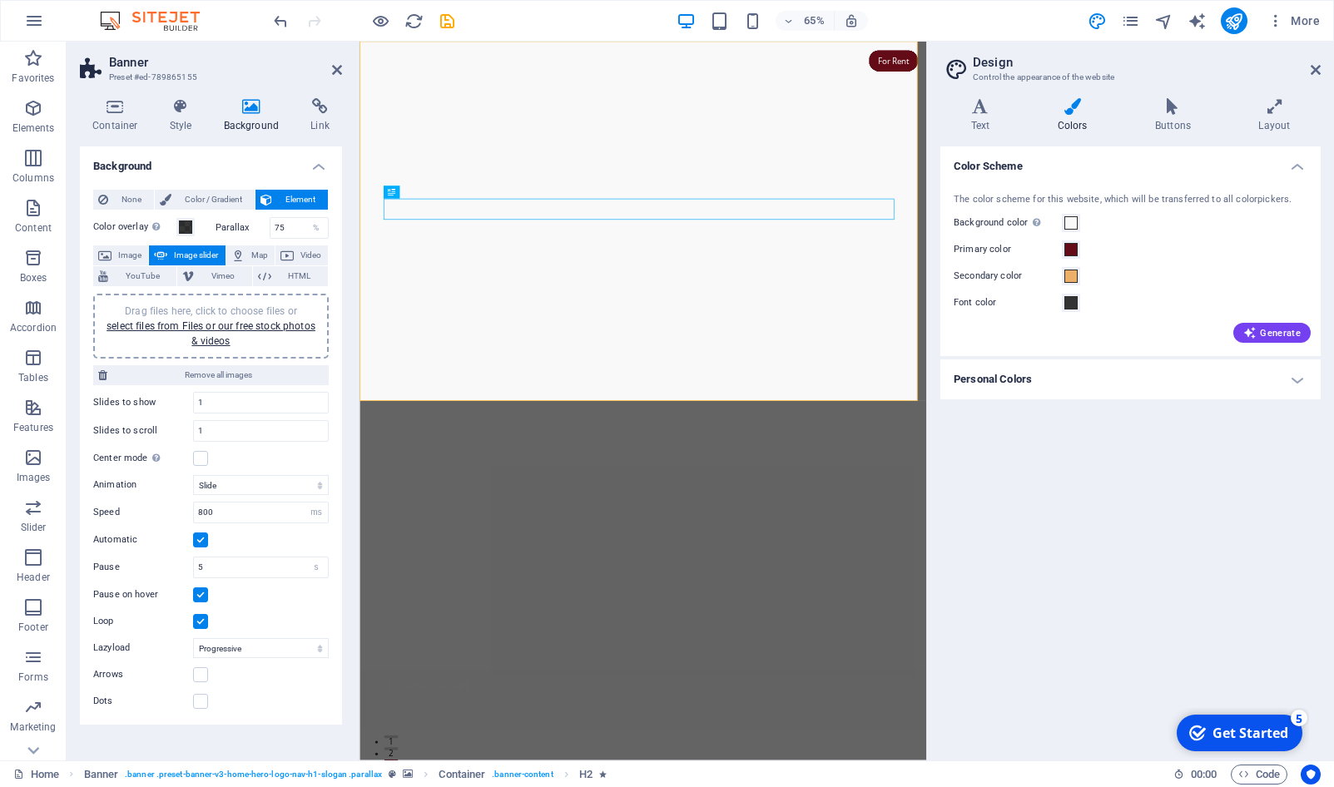
click at [1232, 497] on div "Color Scheme The color scheme for this website, which will be transferred to al…" at bounding box center [1131, 447] width 380 height 601
click at [880, 541] on div at bounding box center [796, 526] width 872 height 968
click at [124, 256] on span "Image" at bounding box center [130, 256] width 27 height 20
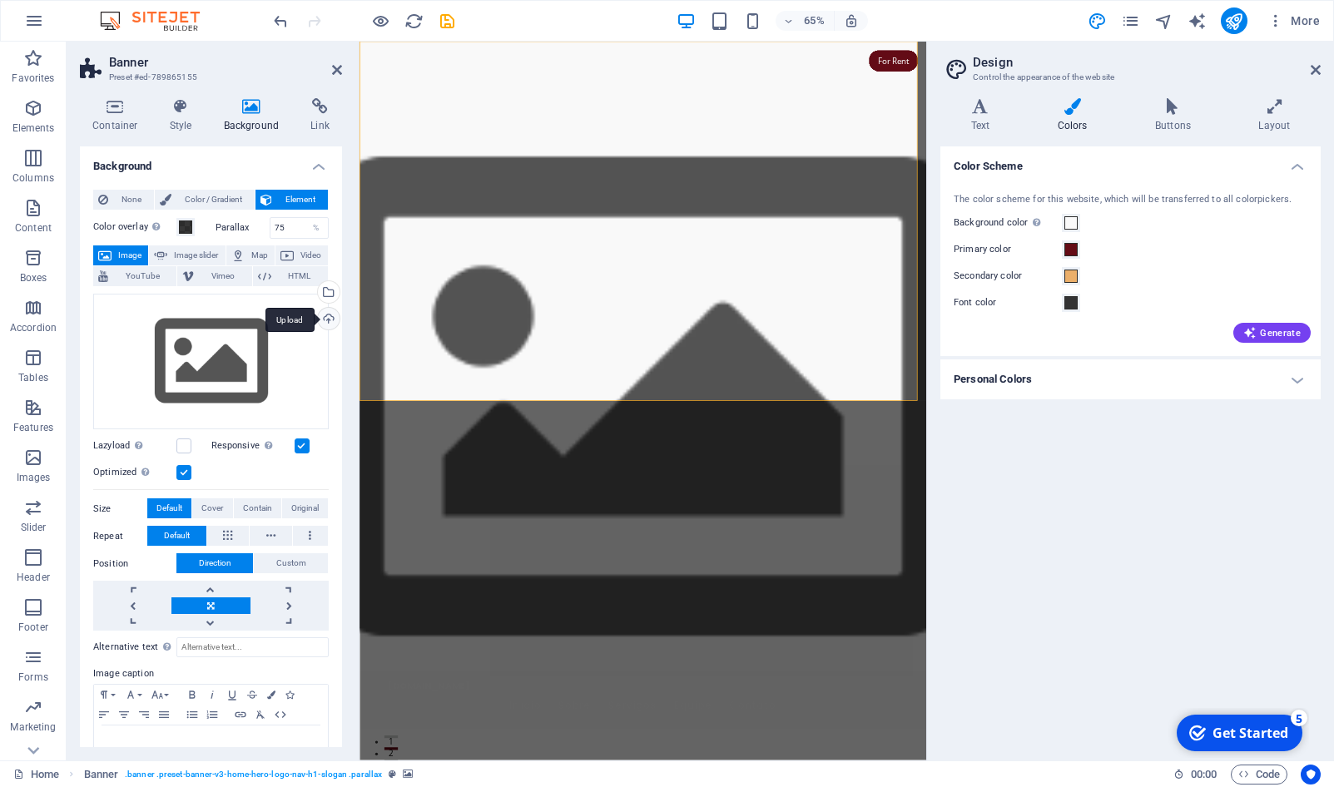
click at [315, 322] on div "Upload" at bounding box center [327, 320] width 25 height 25
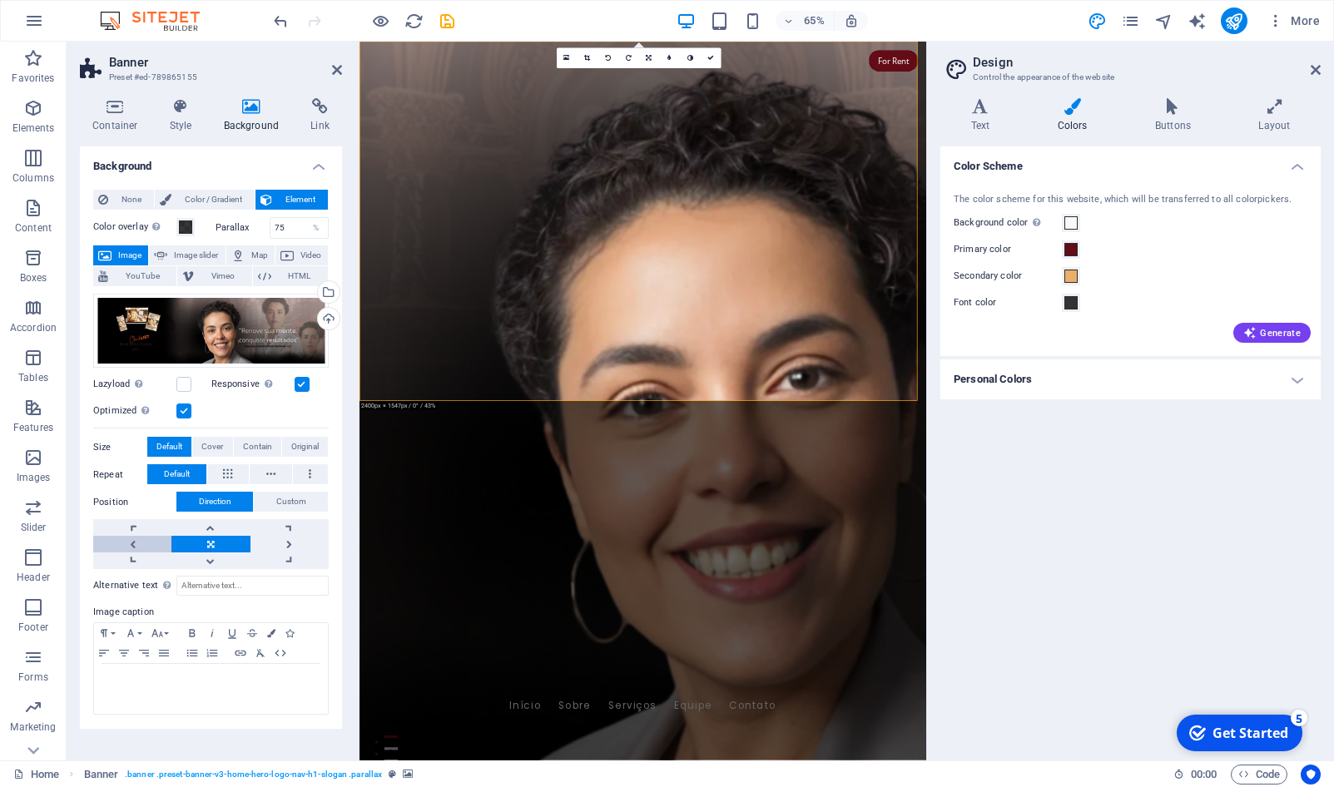
click at [125, 542] on link at bounding box center [132, 544] width 78 height 17
click at [139, 529] on link at bounding box center [132, 527] width 78 height 17
click at [130, 504] on label "Position" at bounding box center [134, 503] width 83 height 20
click at [110, 498] on label "Position" at bounding box center [134, 503] width 83 height 20
click at [213, 540] on link at bounding box center [210, 544] width 78 height 17
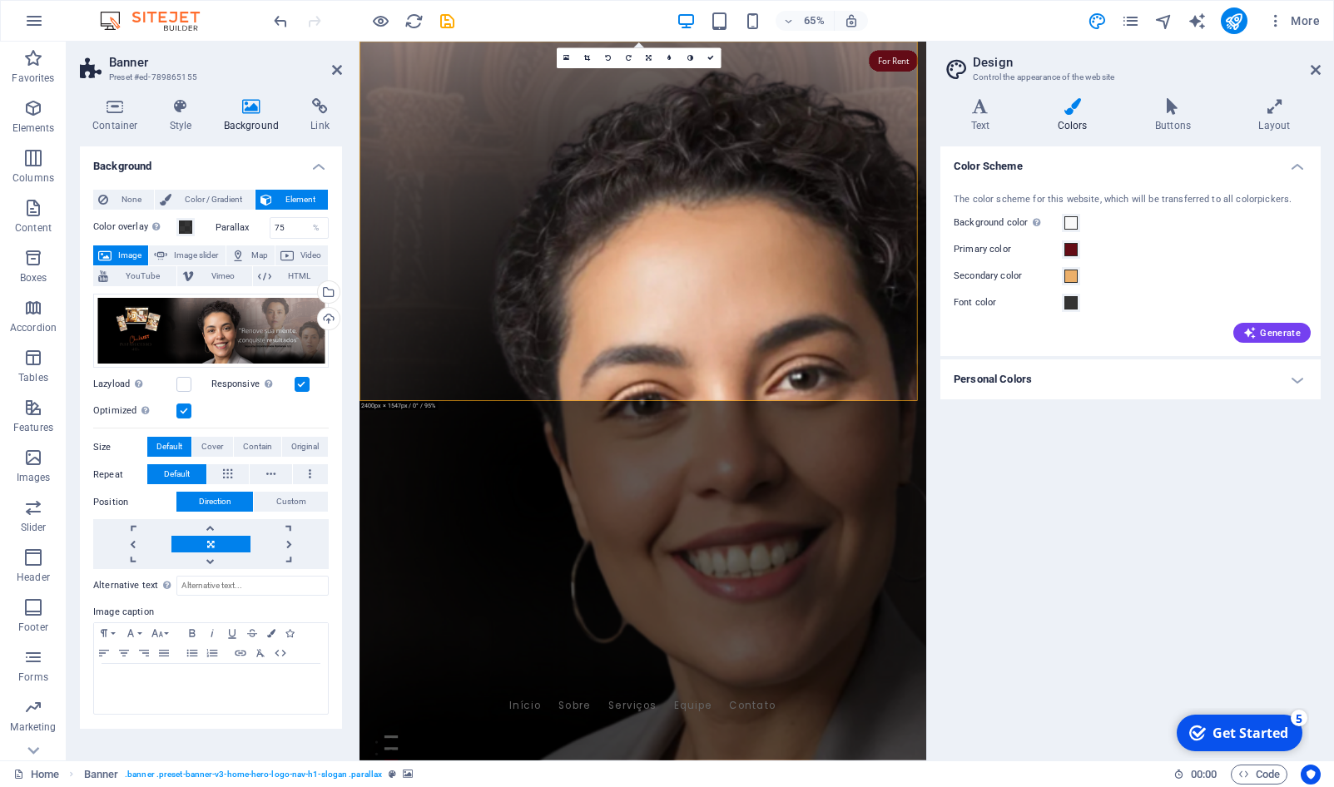
click at [302, 385] on label at bounding box center [302, 384] width 15 height 15
click at [0, 0] on input "Responsive Automatically load retina image and smartphone optimized sizes." at bounding box center [0, 0] width 0 height 0
click at [302, 385] on label at bounding box center [302, 384] width 15 height 15
click at [0, 0] on input "Responsive Automatically load retina image and smartphone optimized sizes." at bounding box center [0, 0] width 0 height 0
click at [325, 320] on div "Upload" at bounding box center [327, 320] width 25 height 25
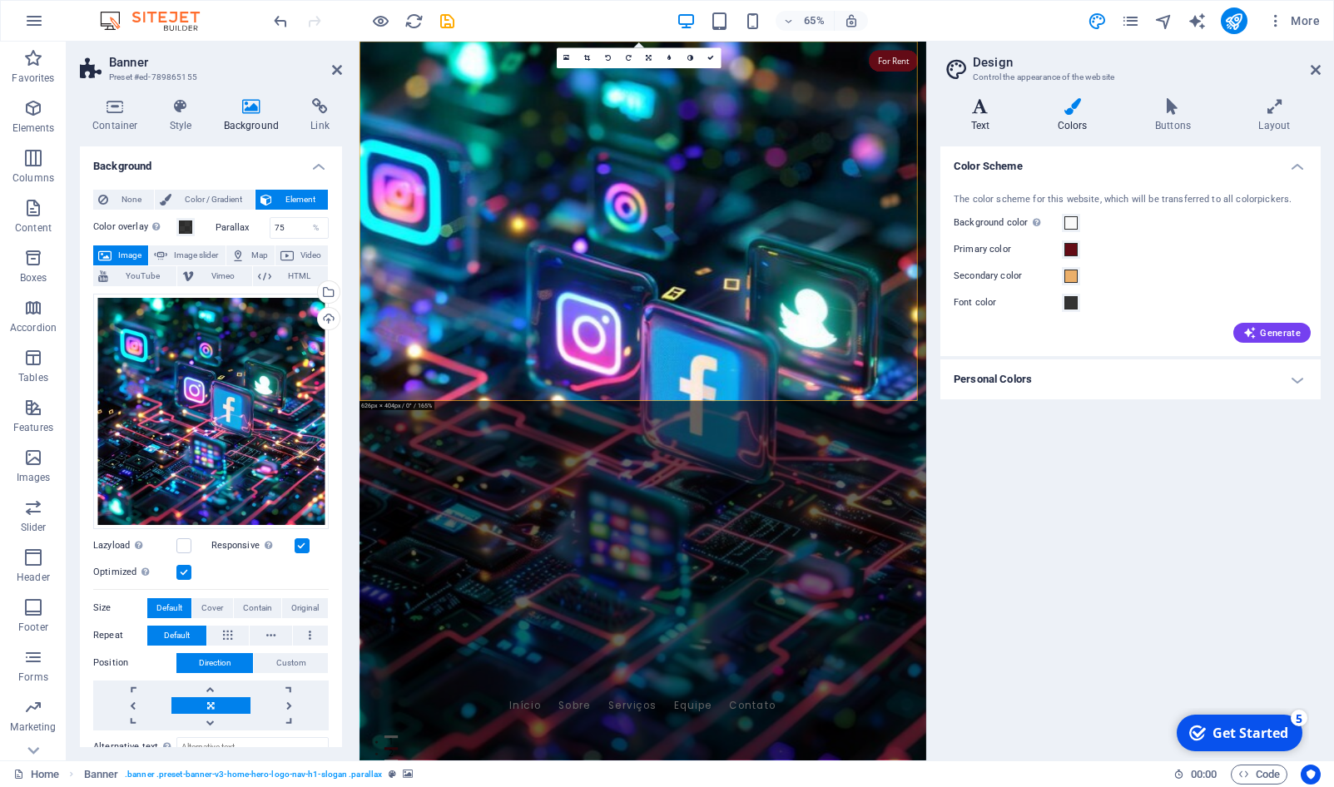
click at [993, 117] on h4 "Text" at bounding box center [984, 115] width 87 height 35
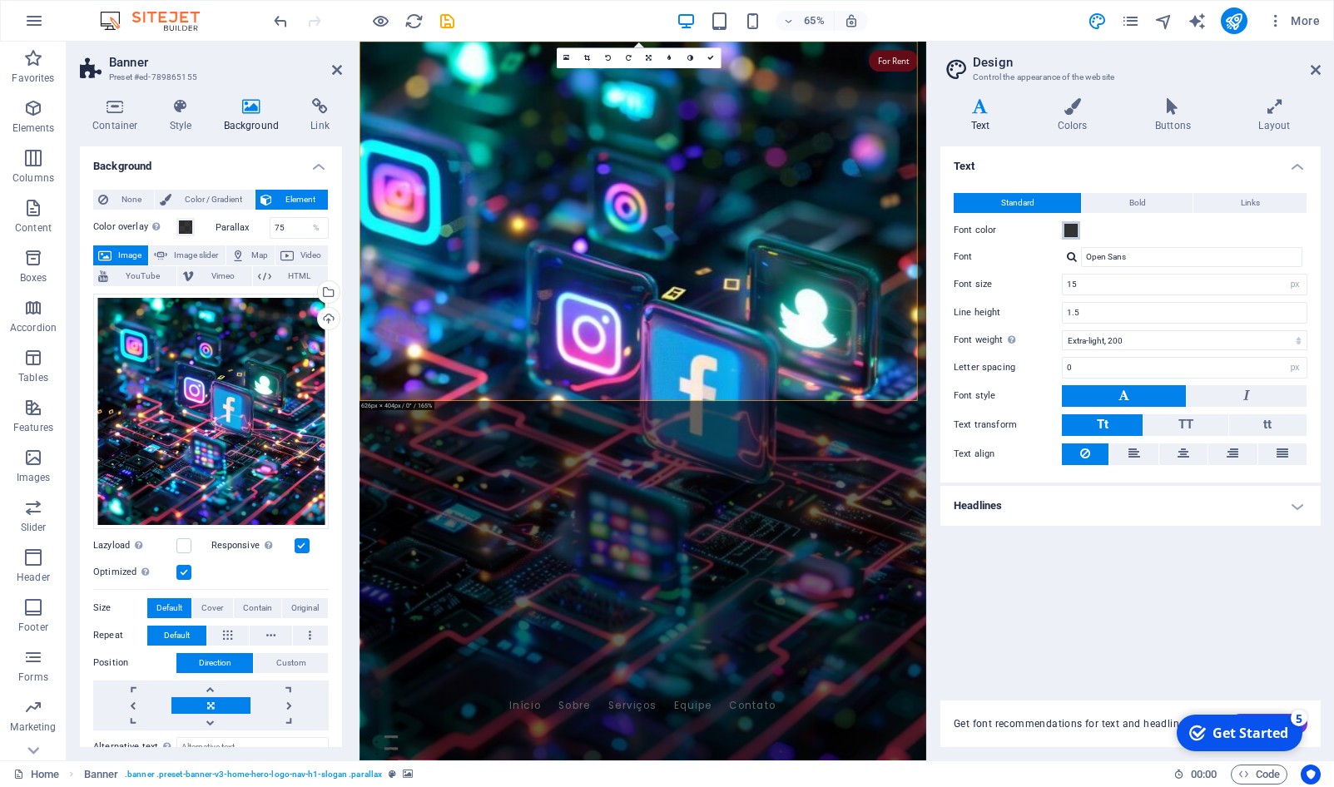
click at [1067, 231] on span at bounding box center [1071, 230] width 13 height 13
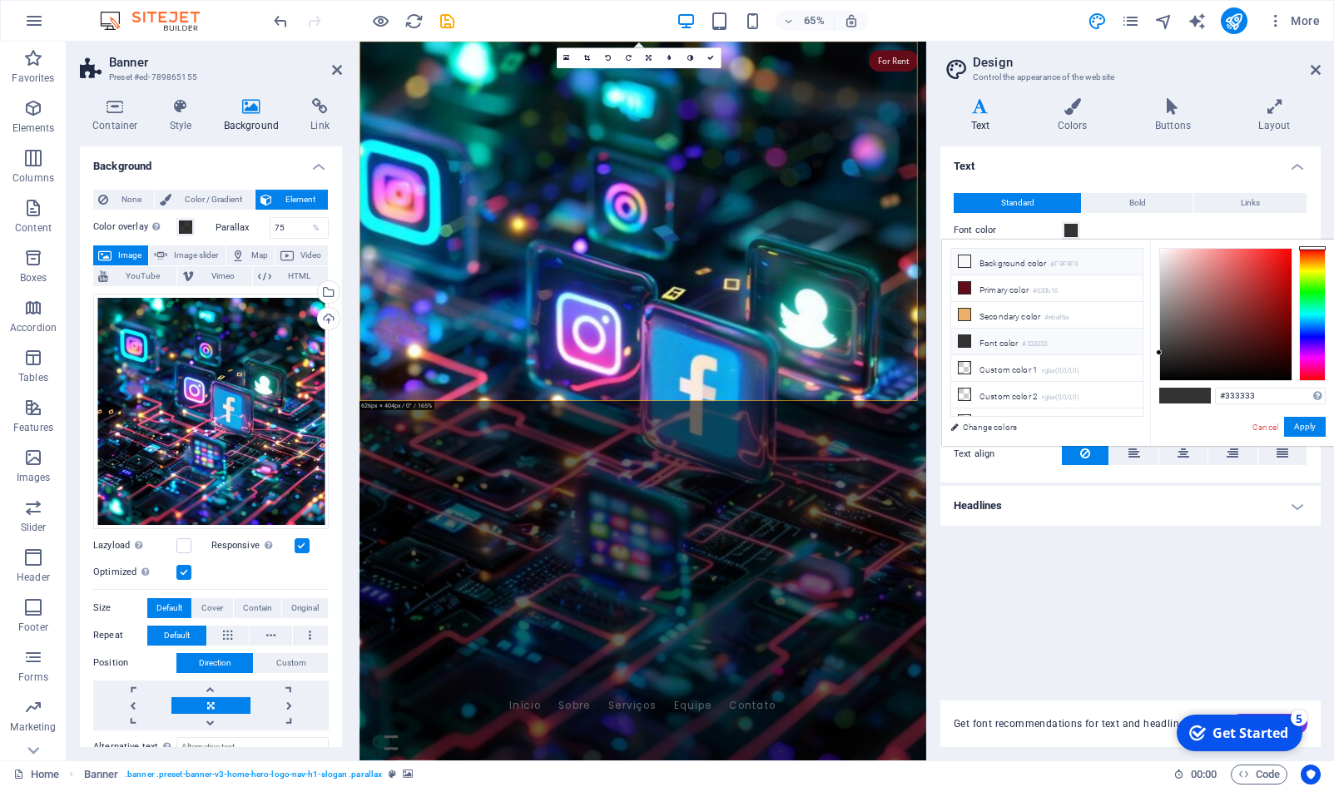
click at [991, 261] on li "Background color #F9F9F9" at bounding box center [1046, 262] width 191 height 27
type input "#f9f9f9"
click at [959, 261] on icon at bounding box center [965, 262] width 12 height 12
click at [1186, 107] on icon at bounding box center [1173, 106] width 97 height 17
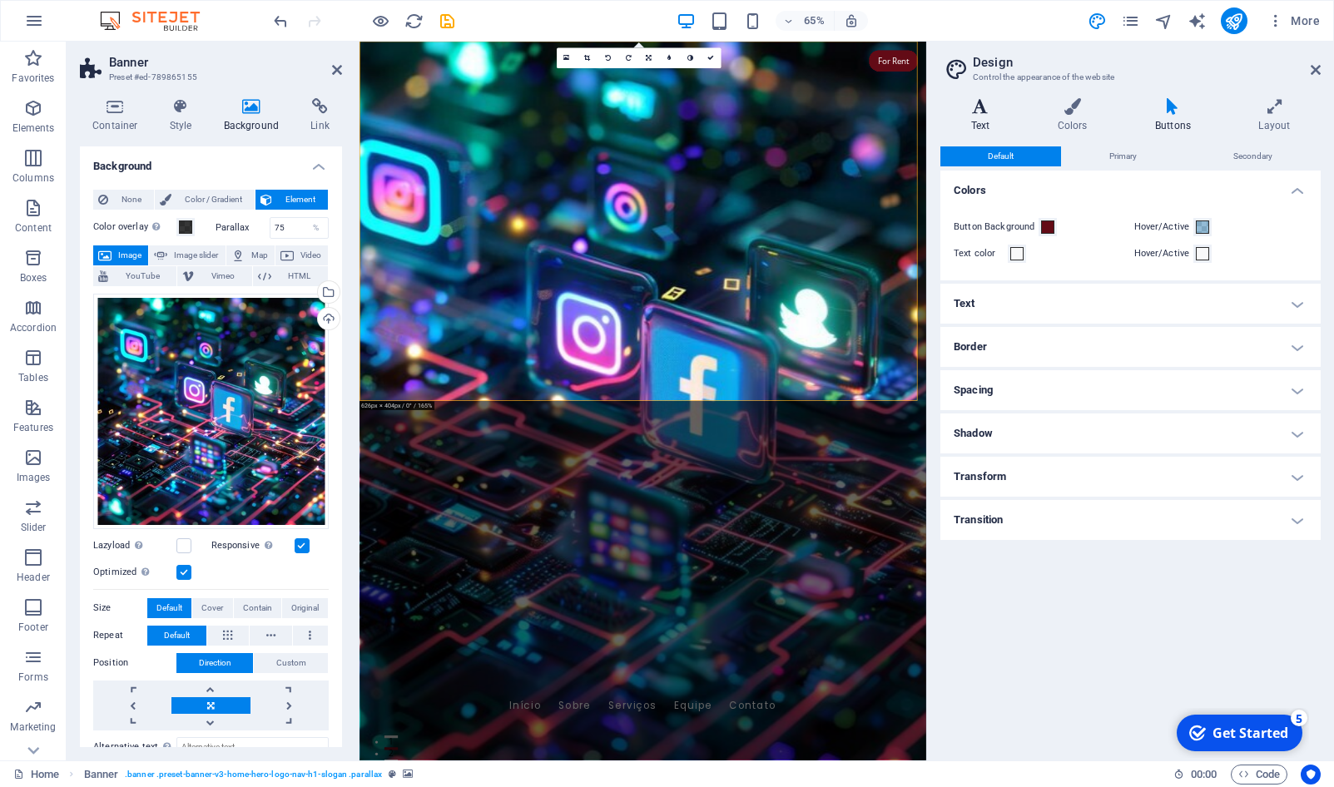
click at [980, 131] on h4 "Text" at bounding box center [984, 115] width 87 height 35
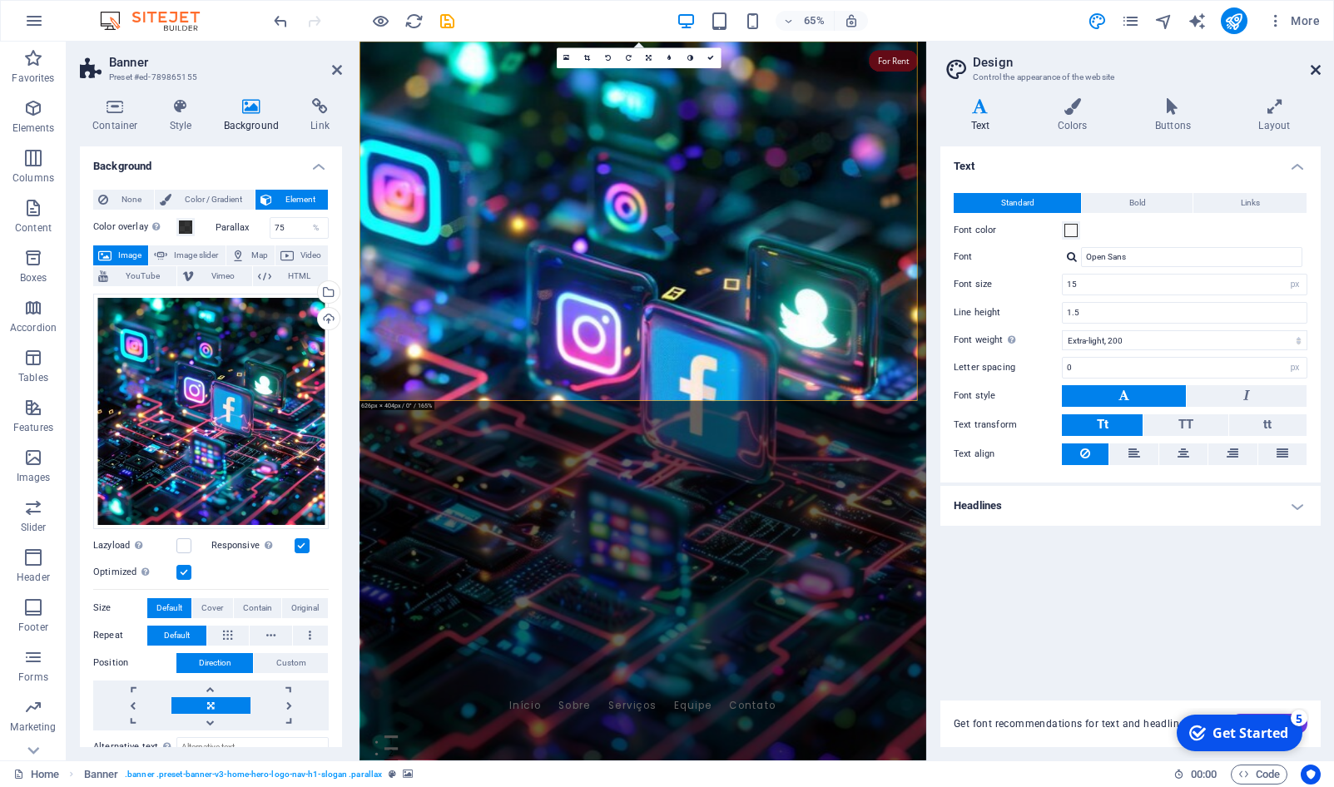
click at [1313, 74] on icon at bounding box center [1316, 69] width 10 height 13
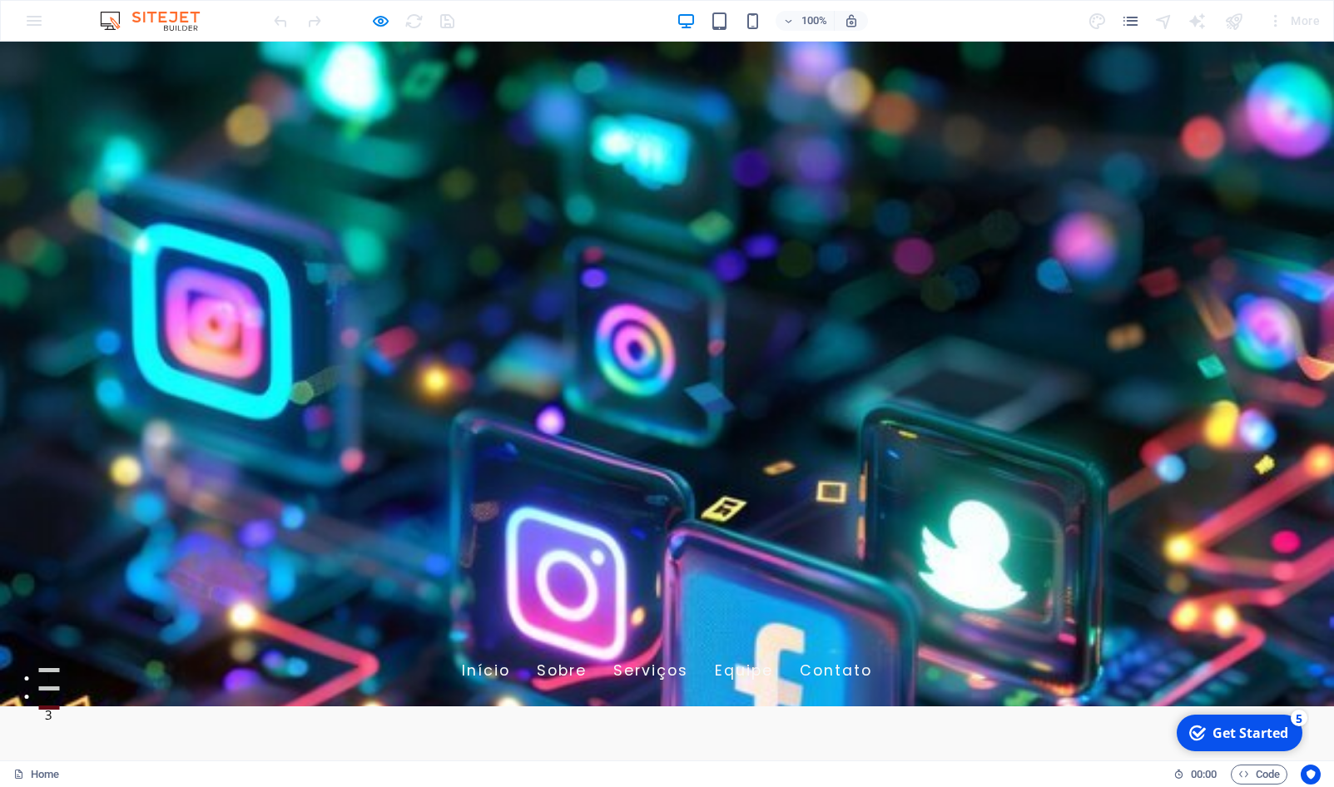
scroll to position [0, 0]
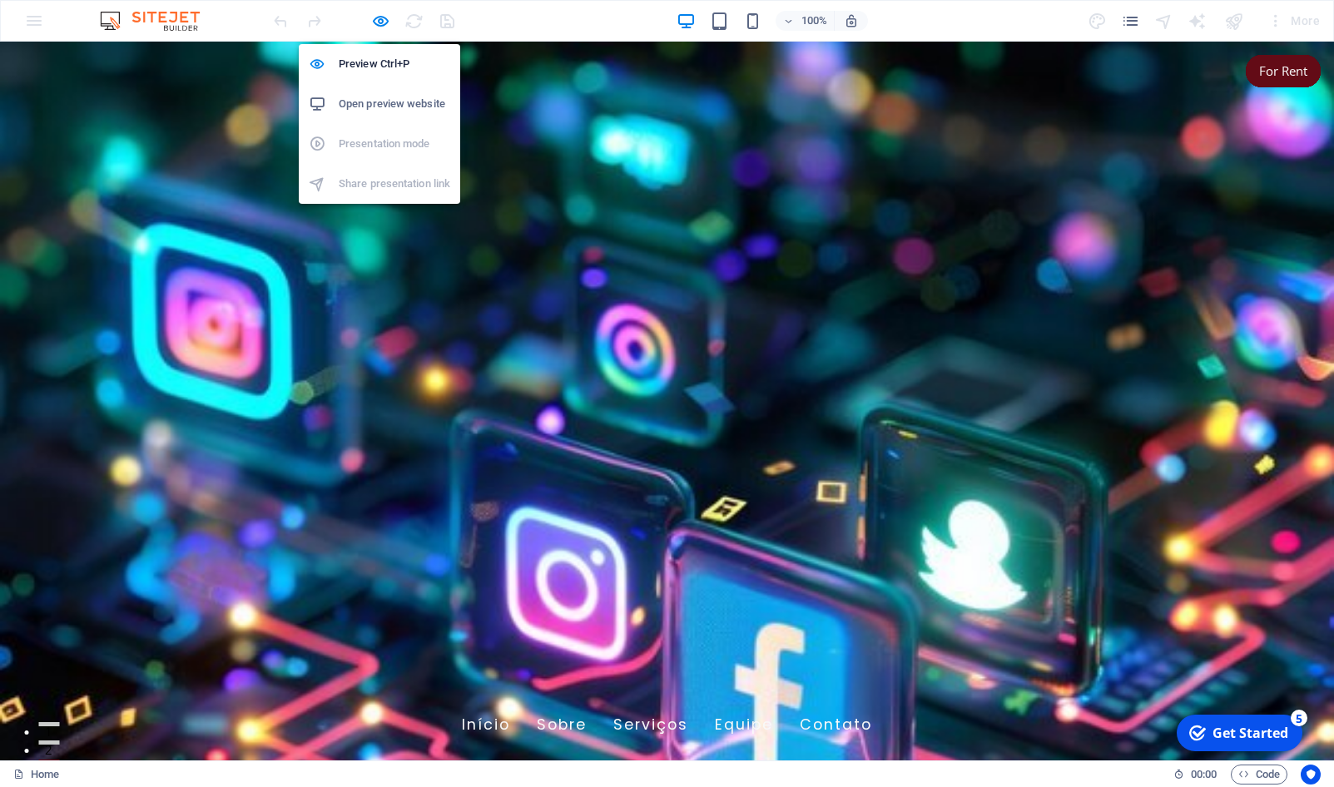
click at [390, 31] on div "Preview Ctrl+P Open preview website Presentation mode Share presentation link" at bounding box center [379, 117] width 161 height 173
click at [361, 99] on h6 "Open preview website" at bounding box center [395, 104] width 112 height 20
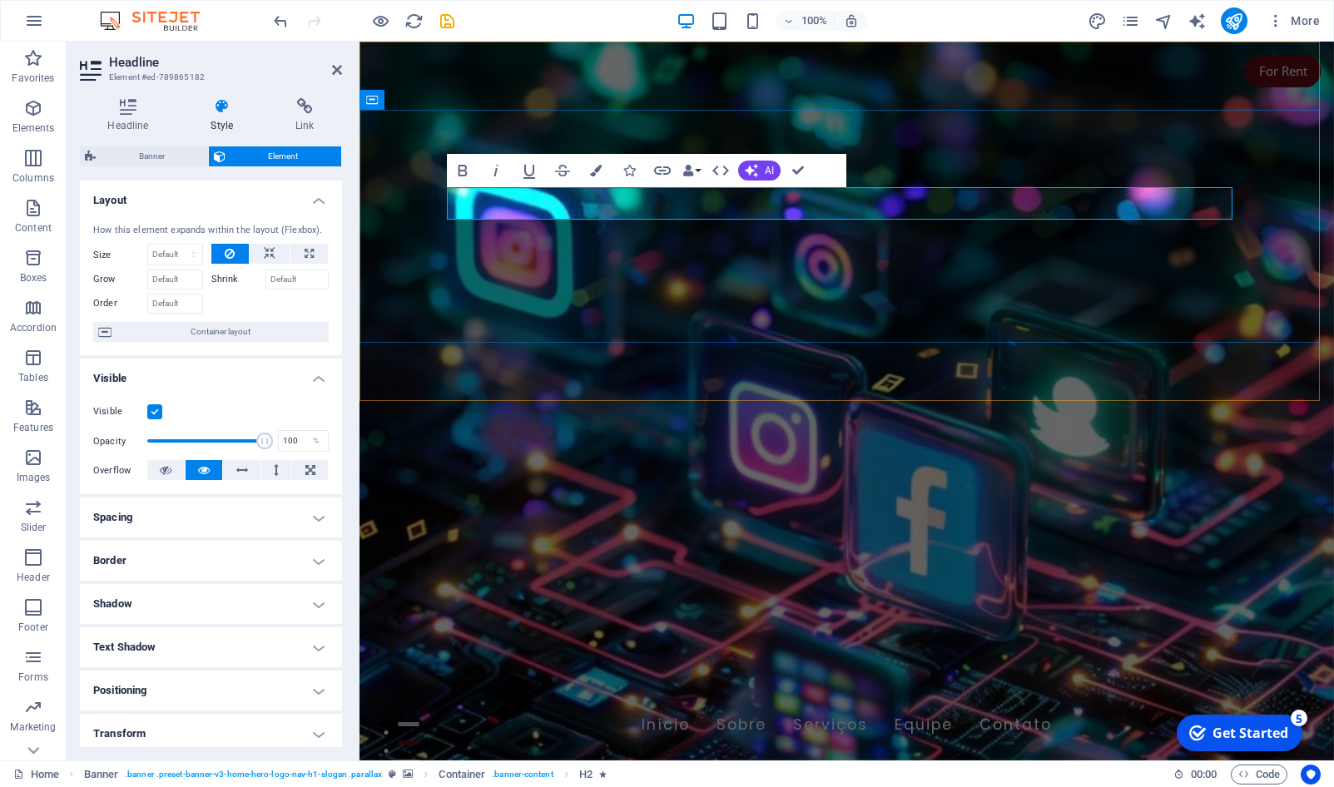
drag, startPoint x: 742, startPoint y: 200, endPoint x: 1100, endPoint y: 217, distance: 359.2
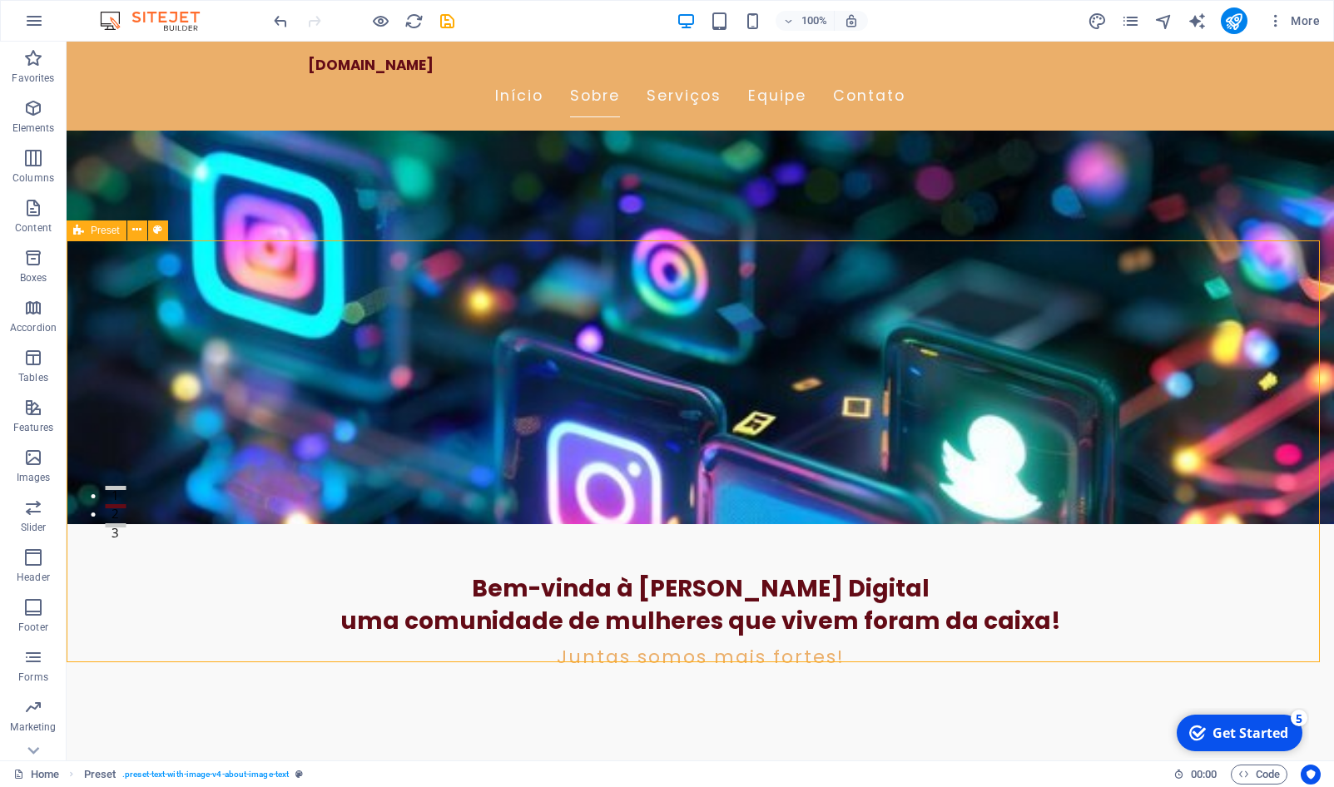
scroll to position [255, 0]
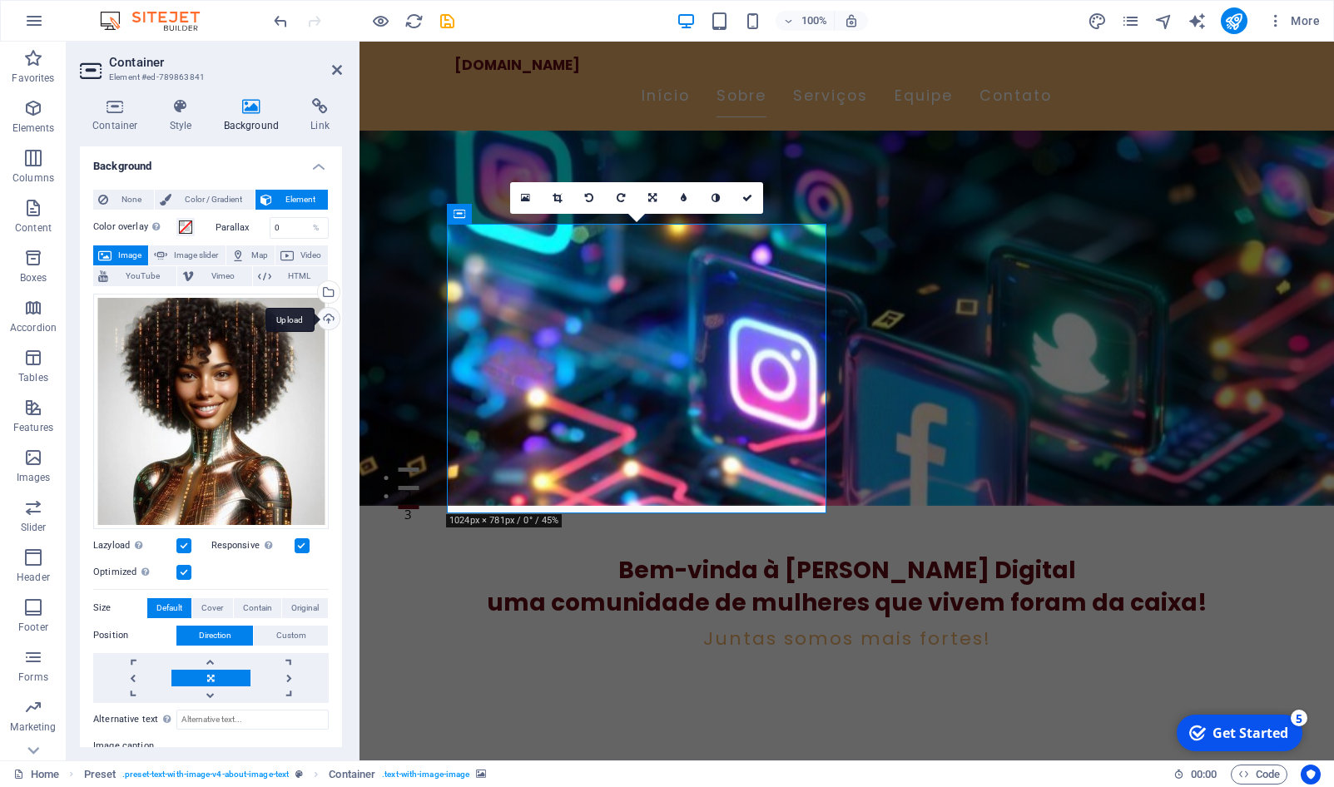
click at [318, 317] on div "Upload" at bounding box center [327, 320] width 25 height 25
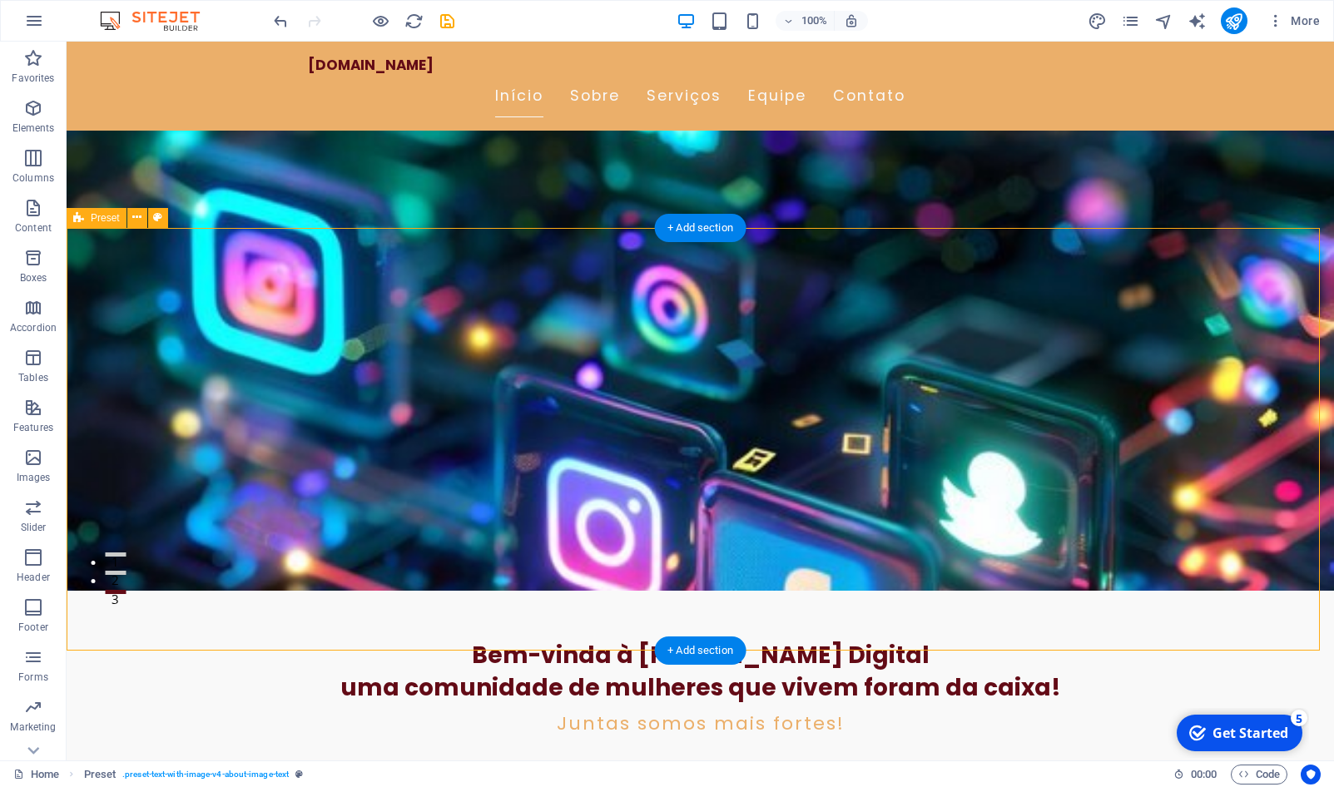
scroll to position [0, 0]
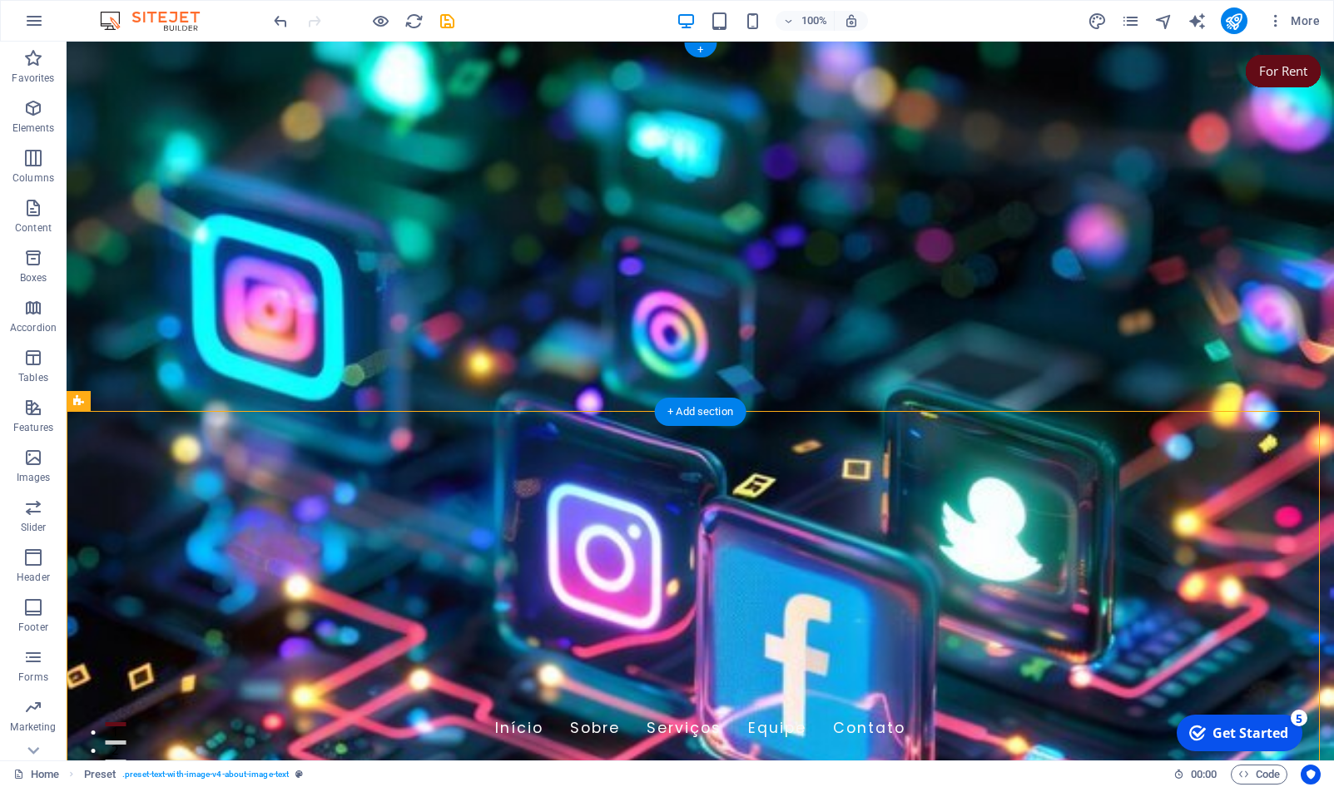
click at [759, 357] on figure at bounding box center [701, 401] width 1268 height 719
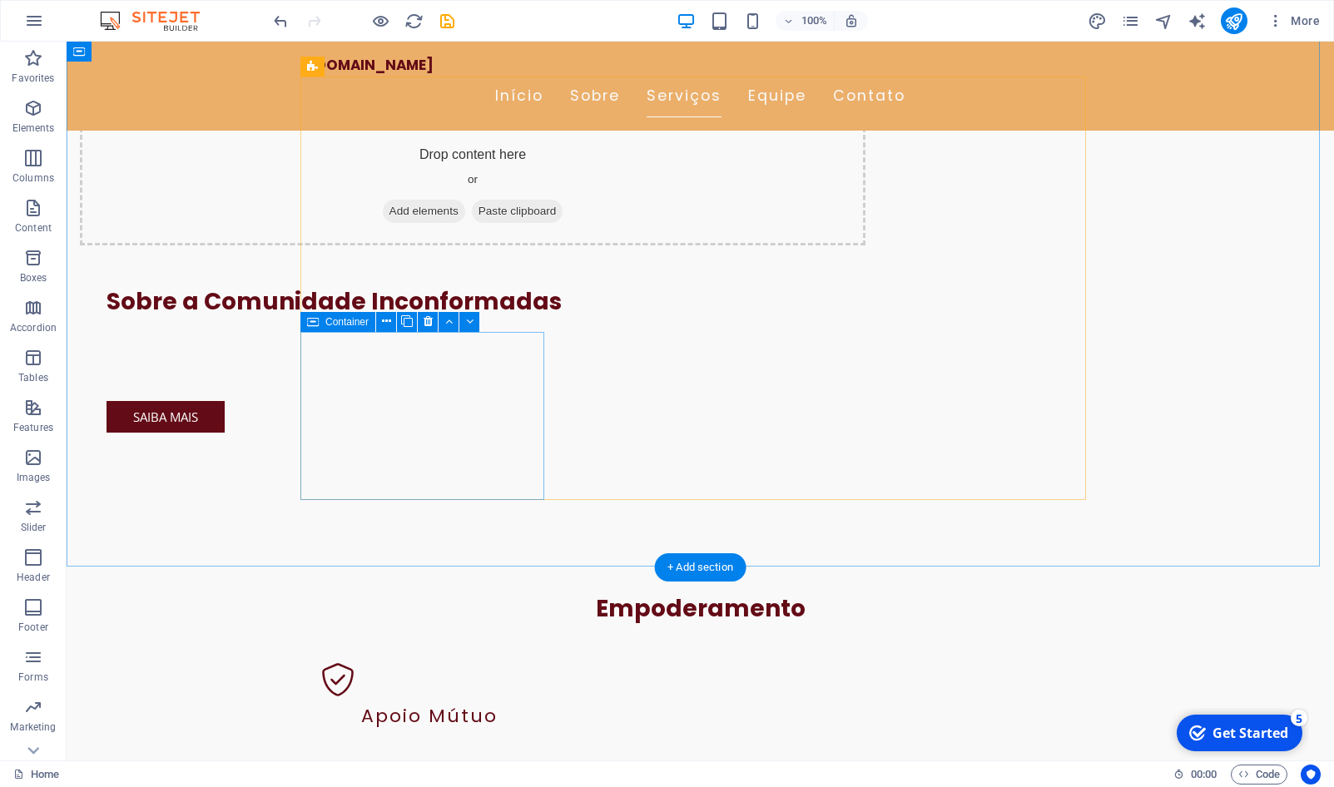
scroll to position [1274, 0]
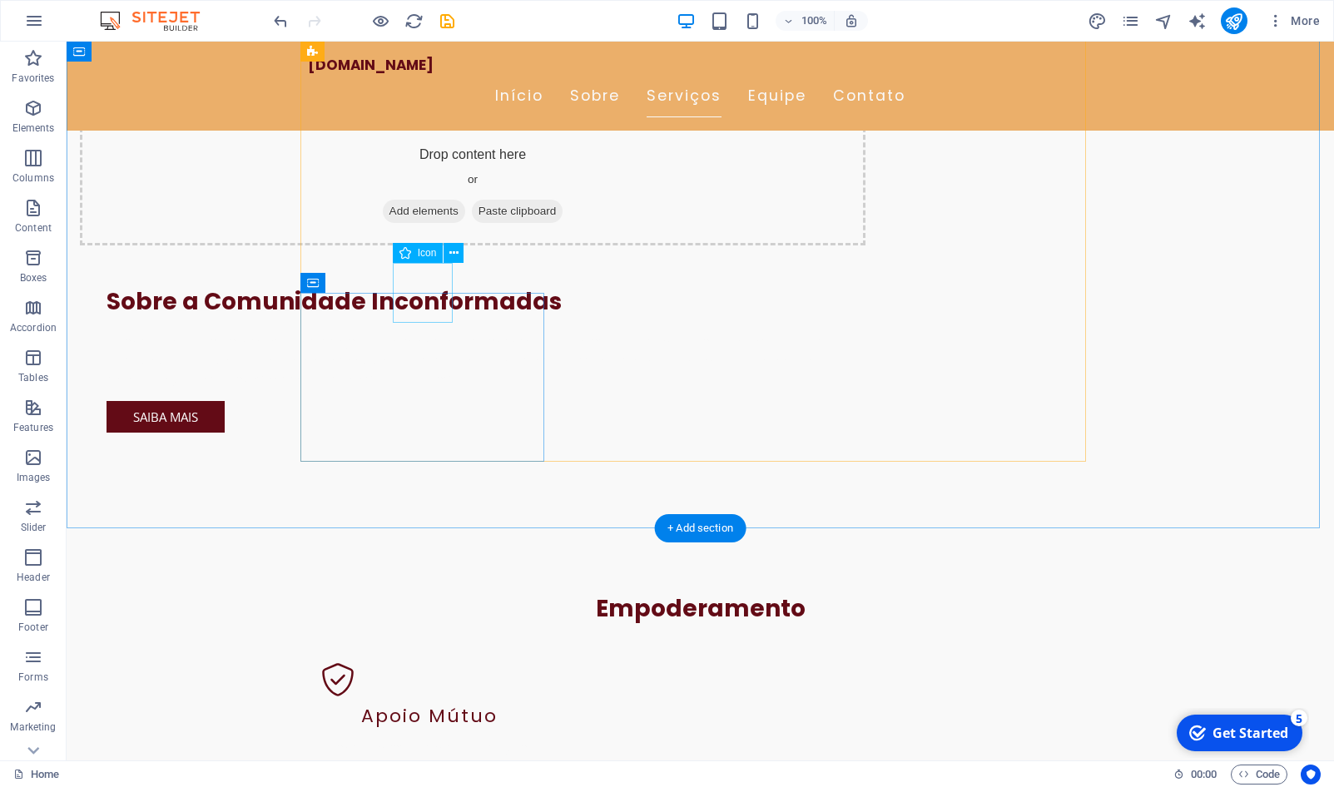
click at [454, 256] on icon at bounding box center [454, 253] width 9 height 17
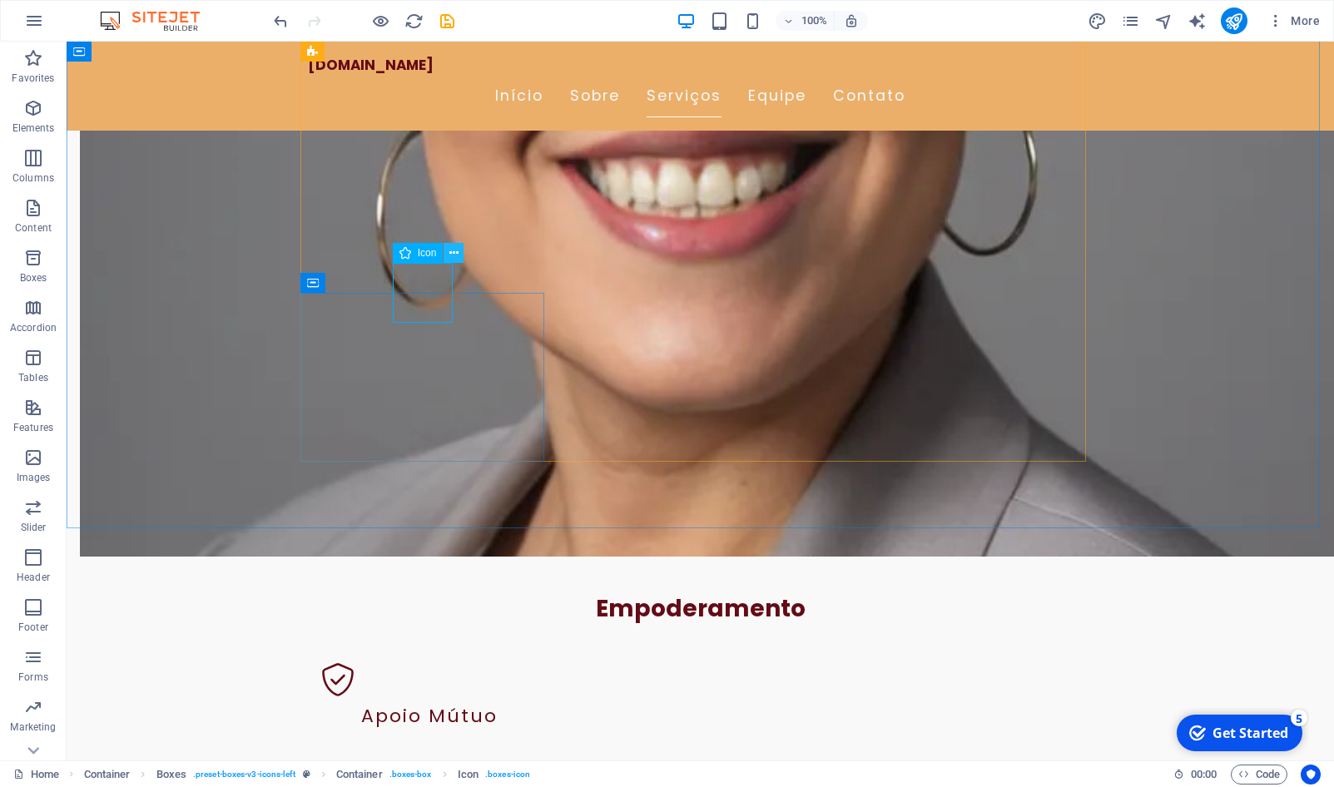
click at [456, 250] on icon at bounding box center [454, 253] width 9 height 17
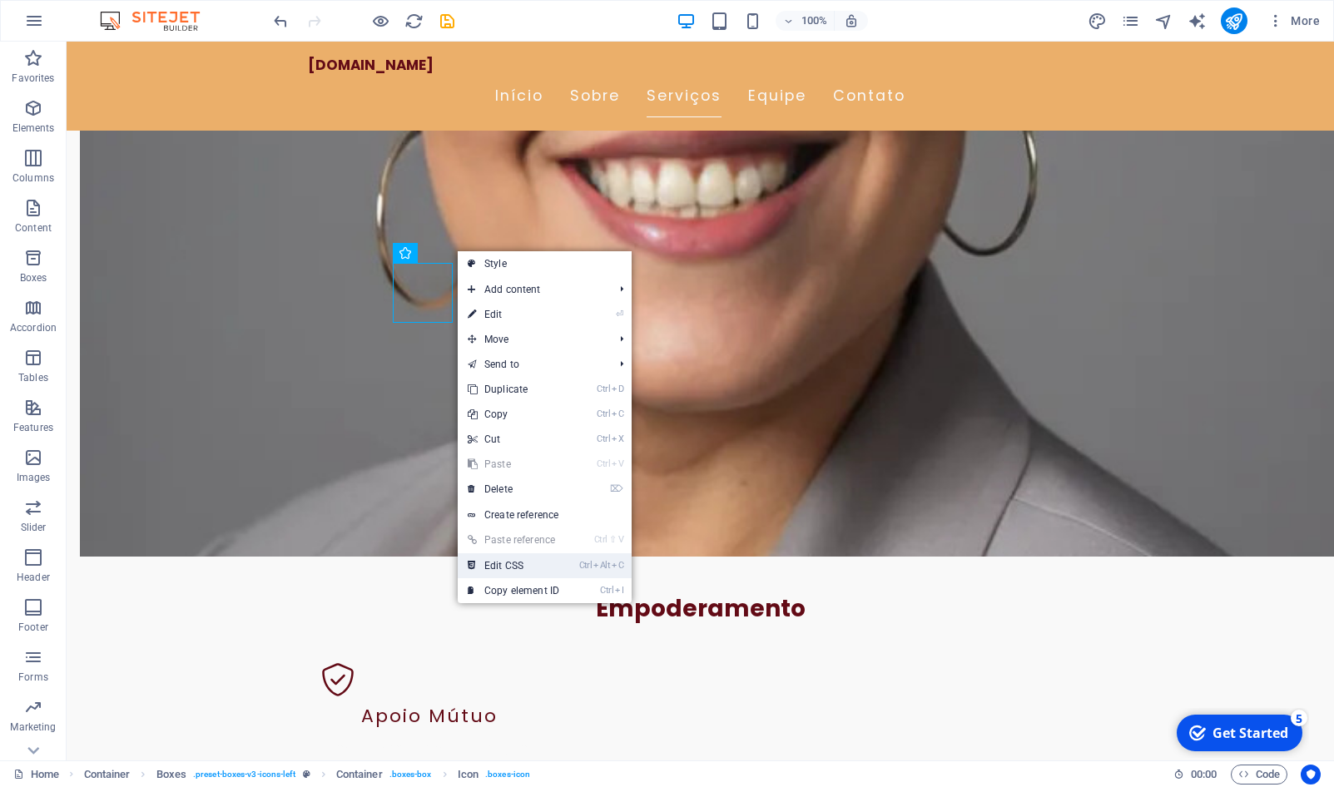
click at [514, 564] on link "Ctrl Alt C Edit CSS" at bounding box center [514, 566] width 112 height 25
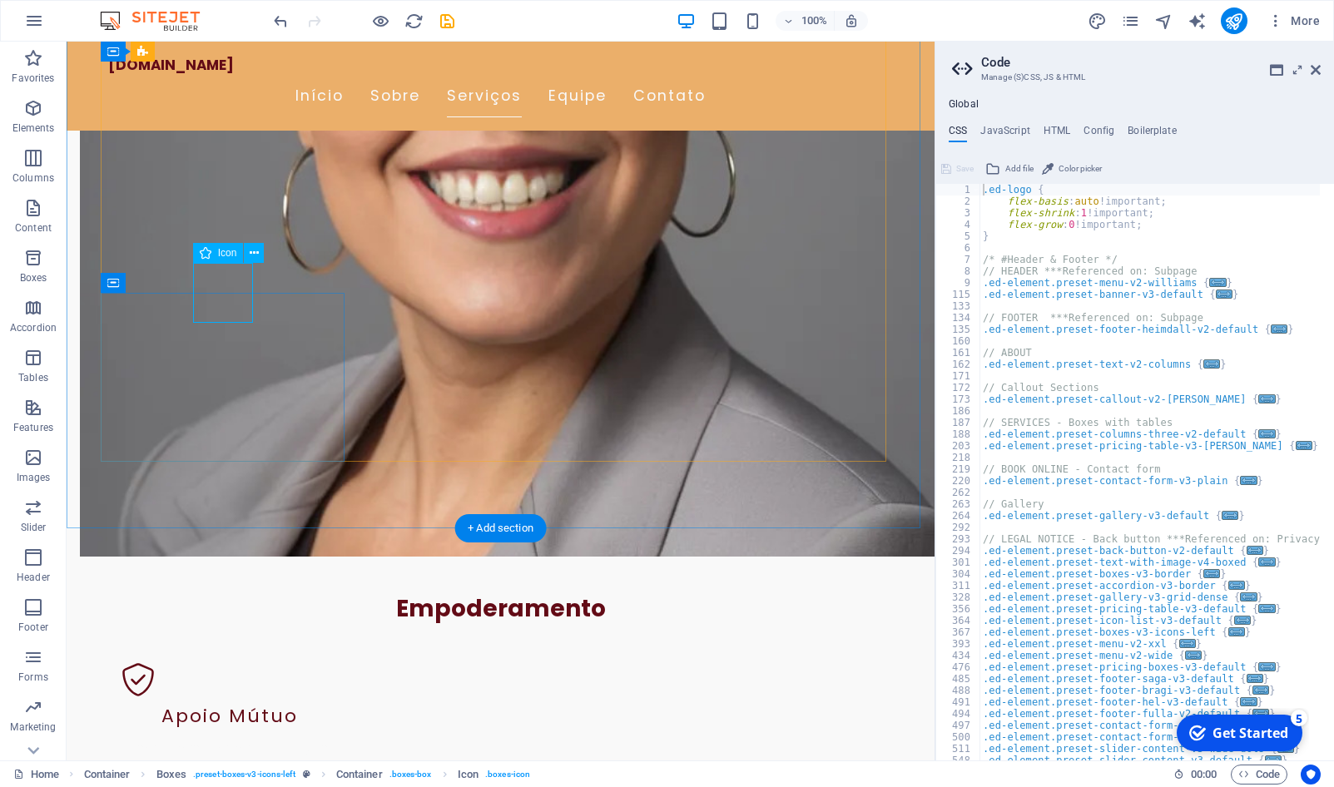
click at [229, 257] on span "Icon" at bounding box center [227, 253] width 19 height 10
click at [1320, 72] on icon at bounding box center [1316, 69] width 10 height 13
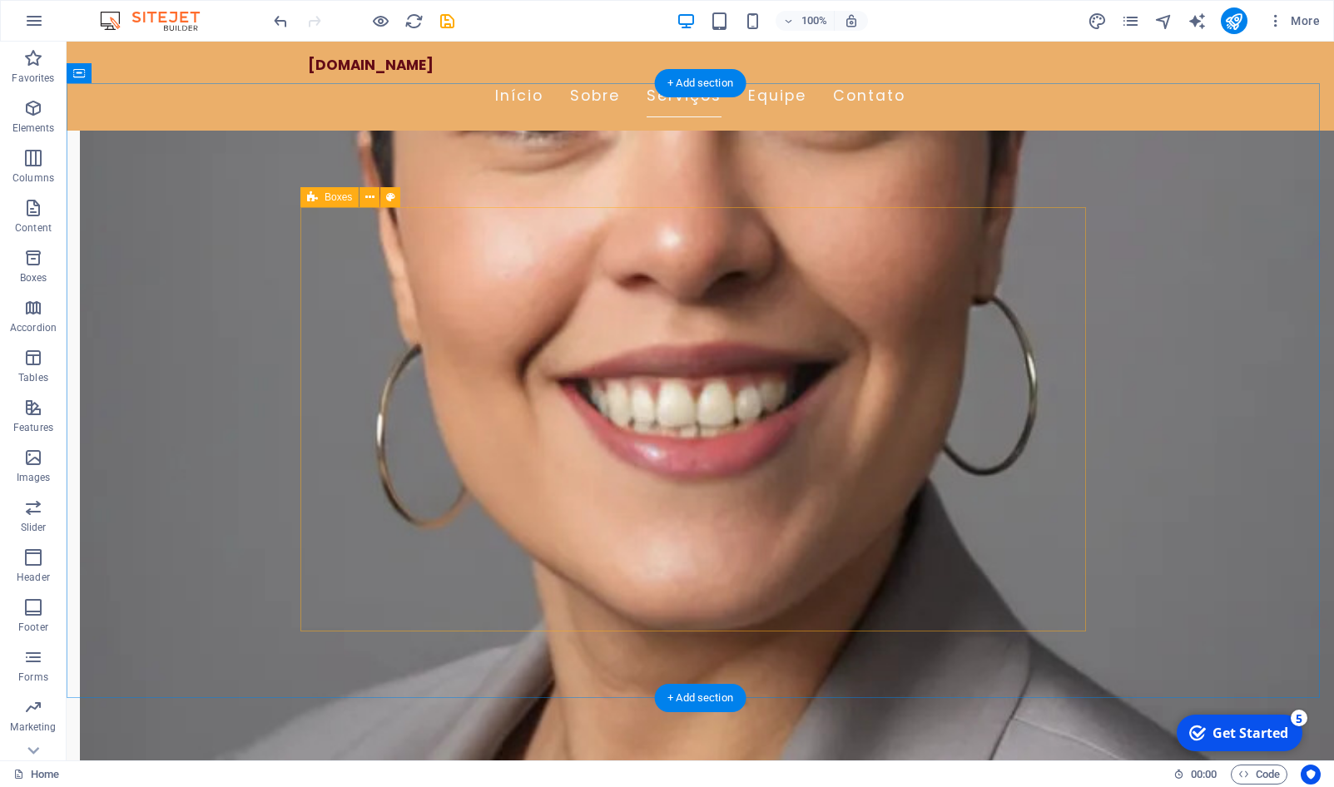
scroll to position [934, 0]
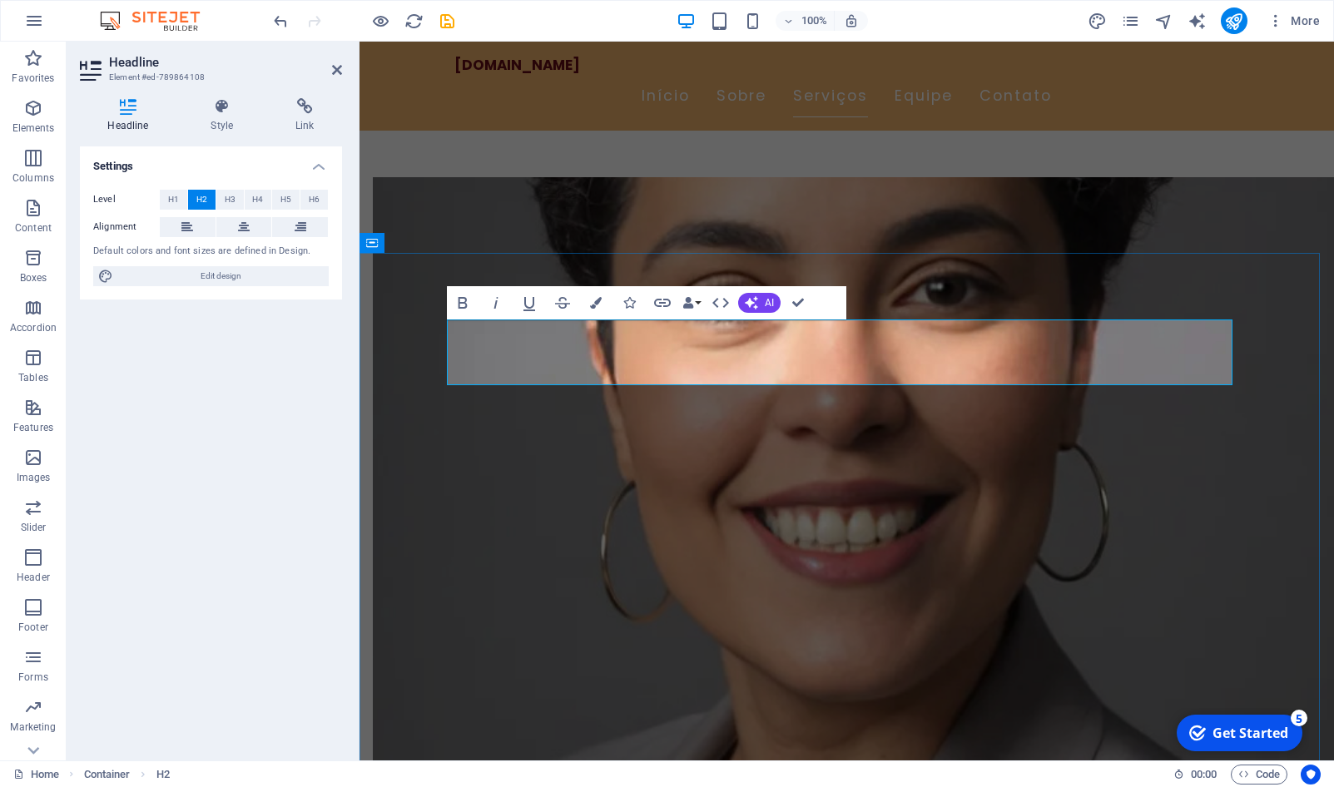
drag, startPoint x: 762, startPoint y: 334, endPoint x: 951, endPoint y: 349, distance: 189.6
copy h2 "Em BREVE!!!!!"
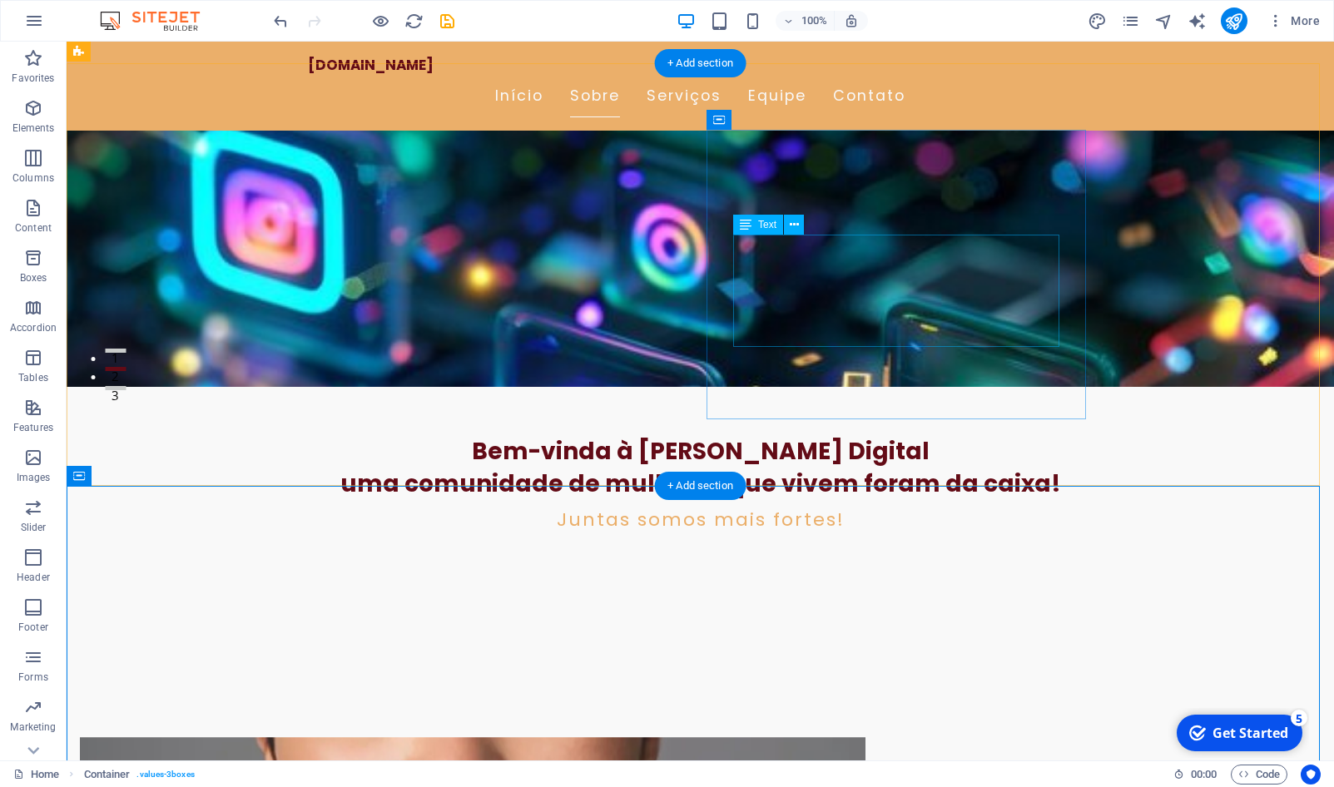
scroll to position [340, 0]
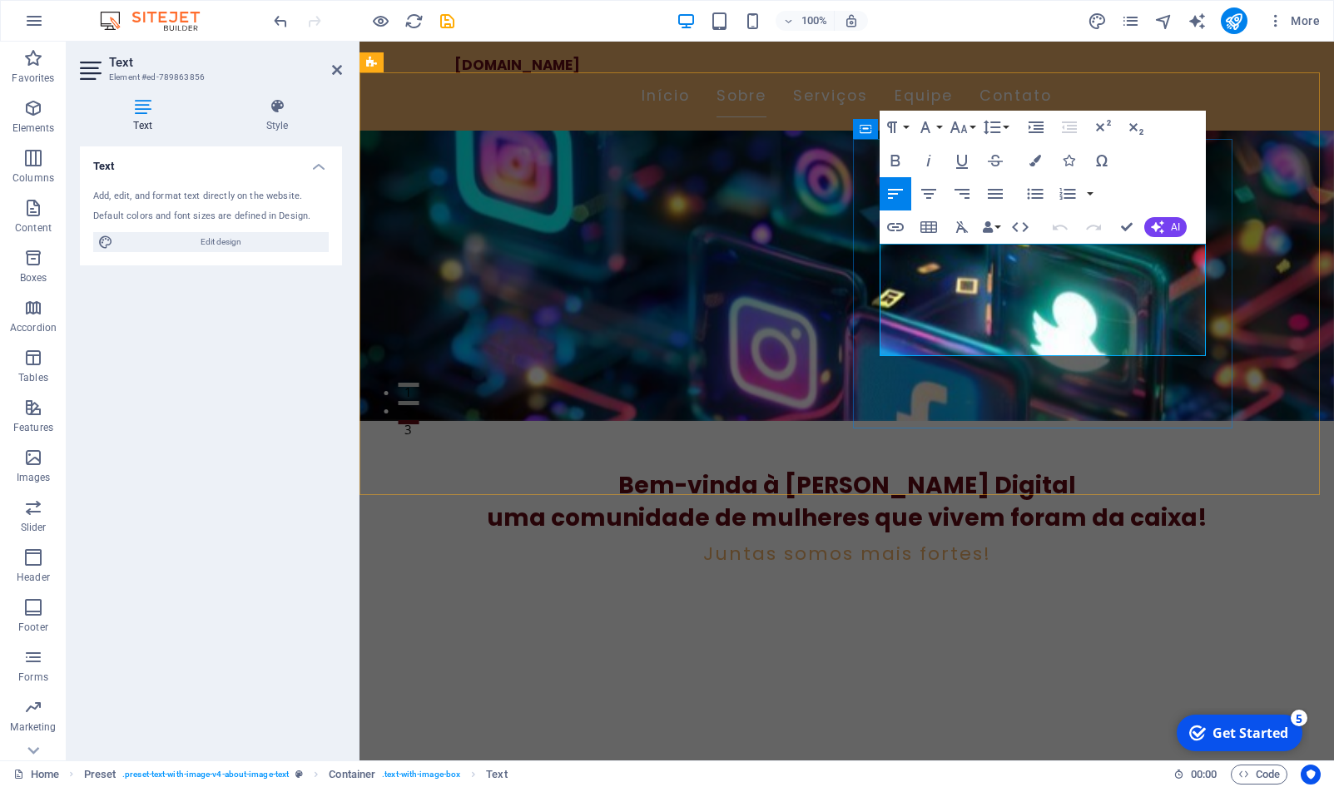
drag, startPoint x: 1030, startPoint y: 256, endPoint x: 871, endPoint y: 256, distance: 159.0
drag, startPoint x: 1105, startPoint y: 258, endPoint x: 869, endPoint y: 252, distance: 235.6
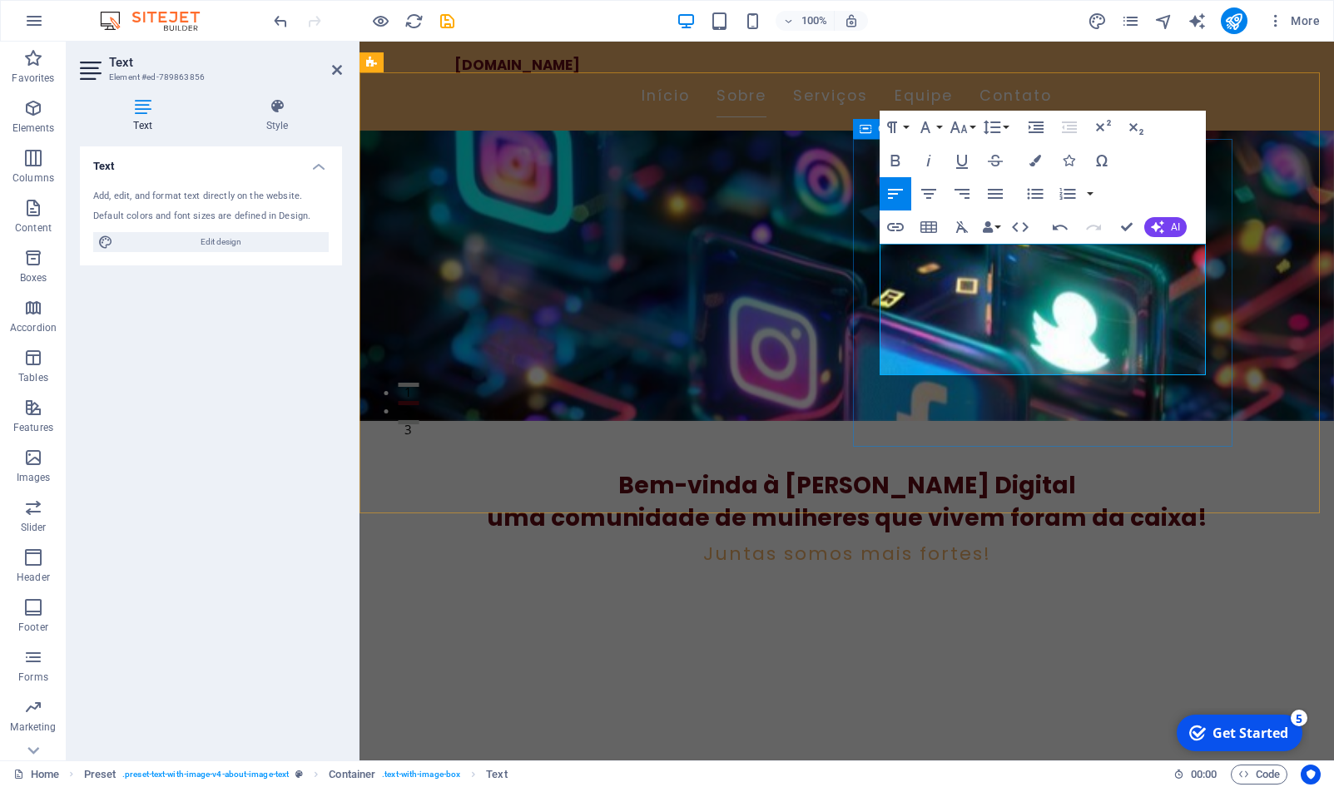
drag, startPoint x: 882, startPoint y: 252, endPoint x: 1151, endPoint y: 366, distance: 292.1
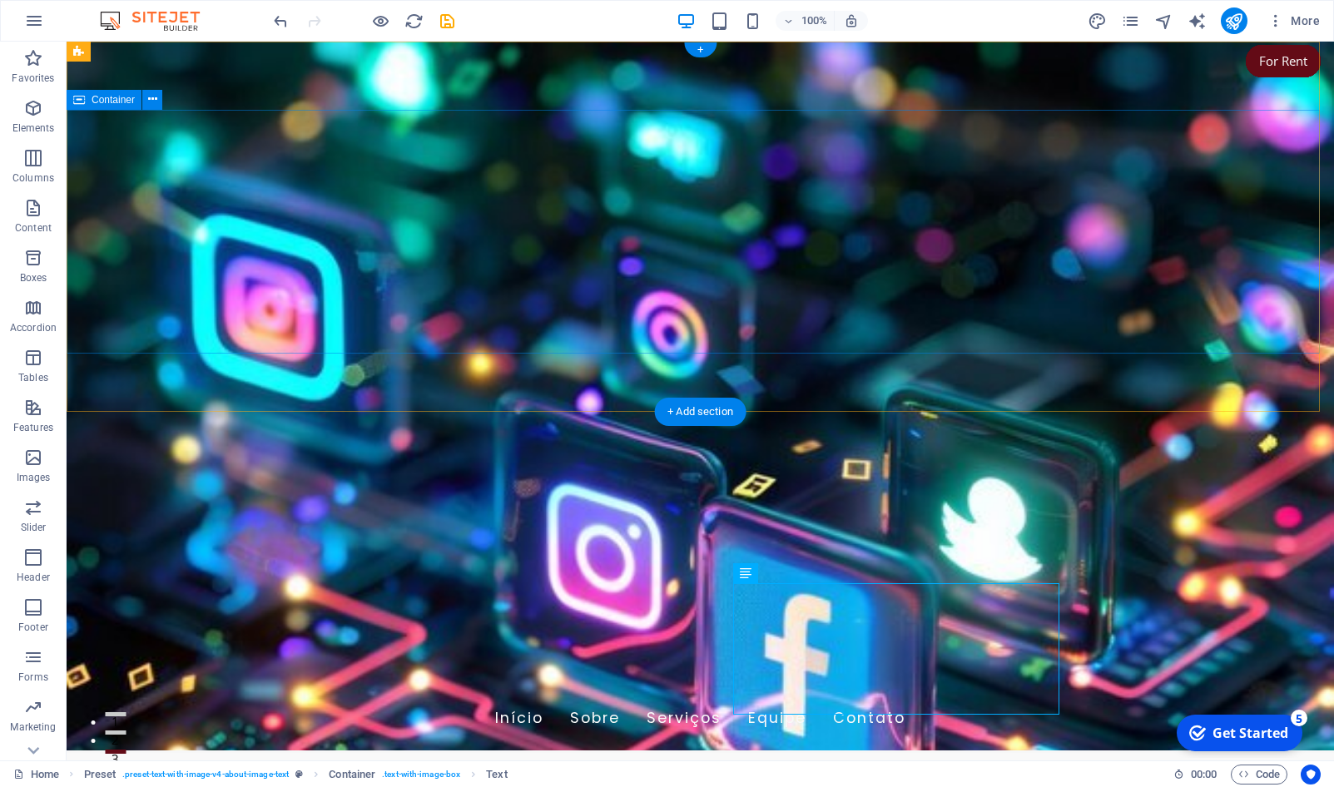
scroll to position [0, 0]
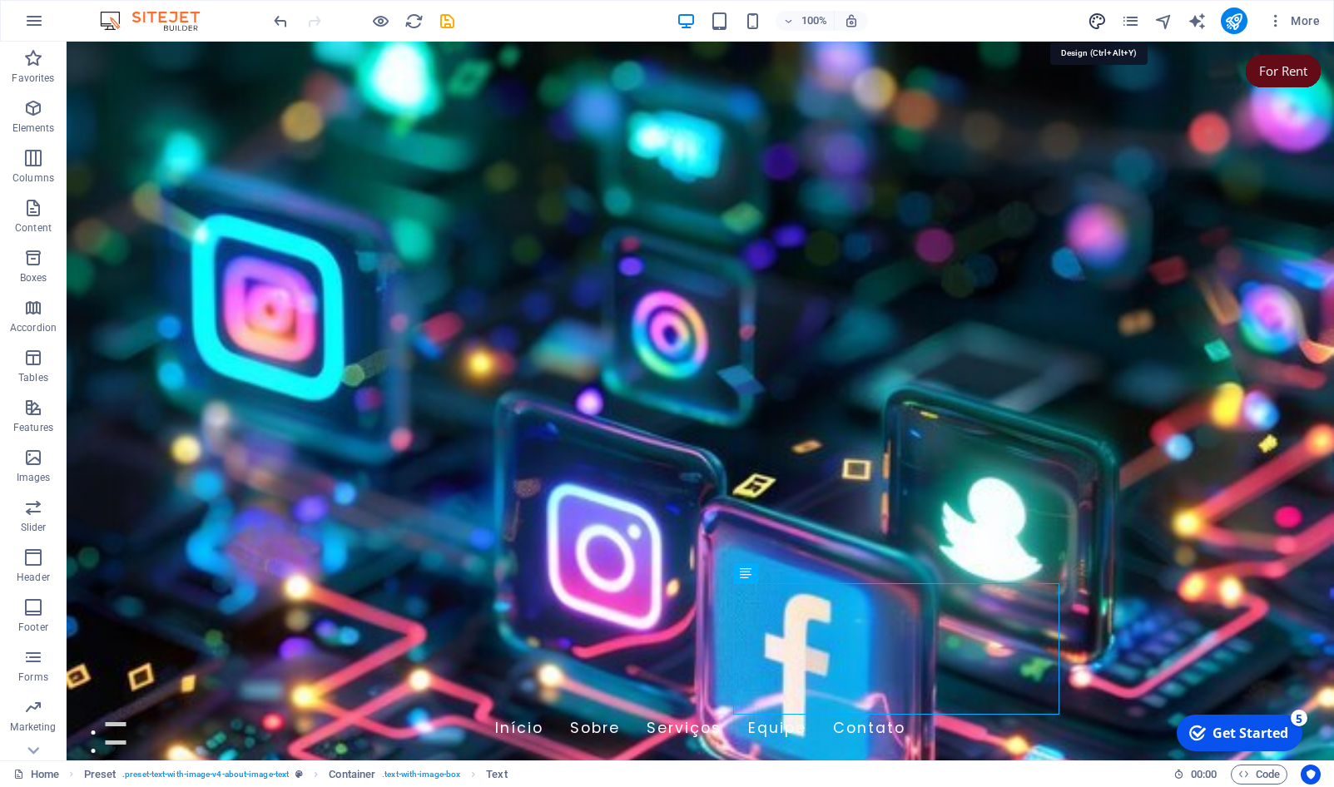
click at [1090, 27] on icon "design" at bounding box center [1097, 21] width 19 height 19
select select "px"
select select "200"
select select "px"
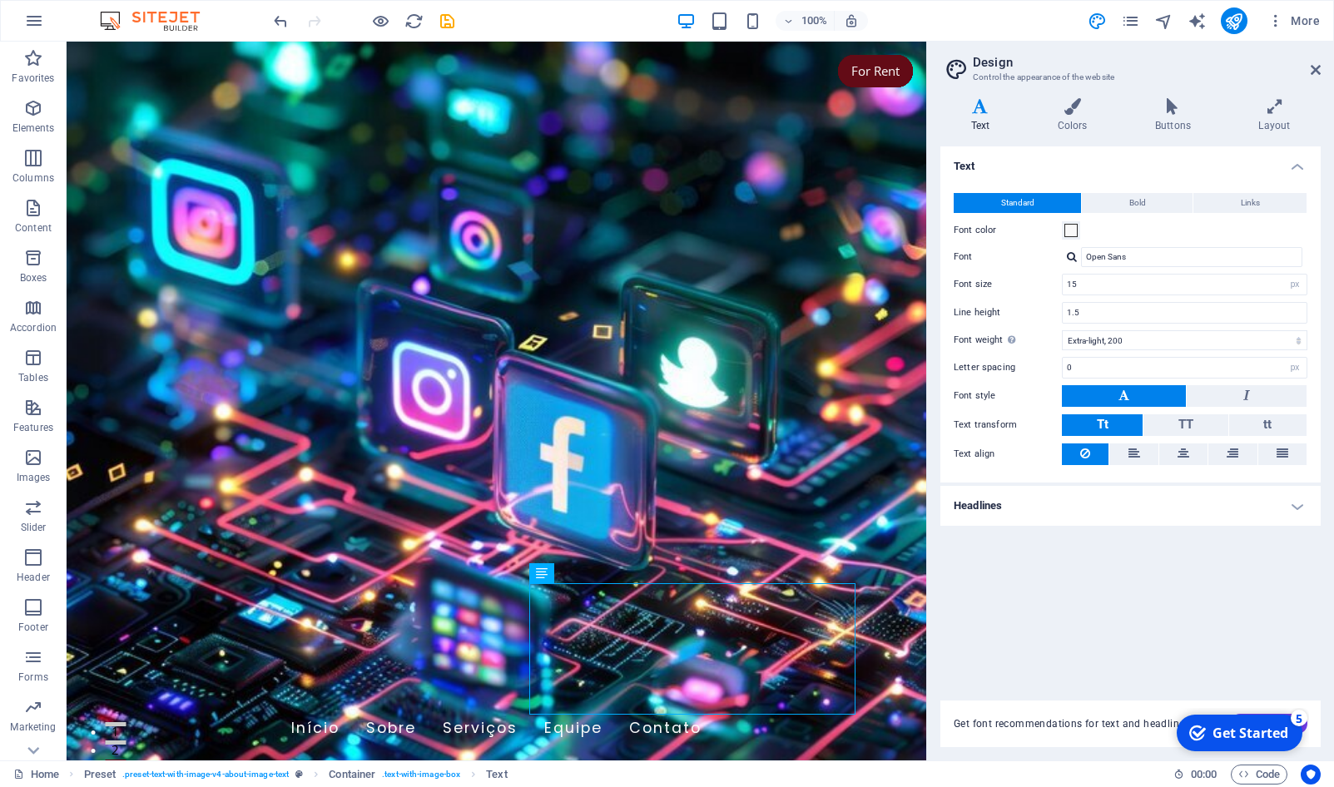
click at [985, 117] on h4 "Text" at bounding box center [984, 115] width 87 height 35
click at [1073, 231] on span at bounding box center [1071, 230] width 13 height 13
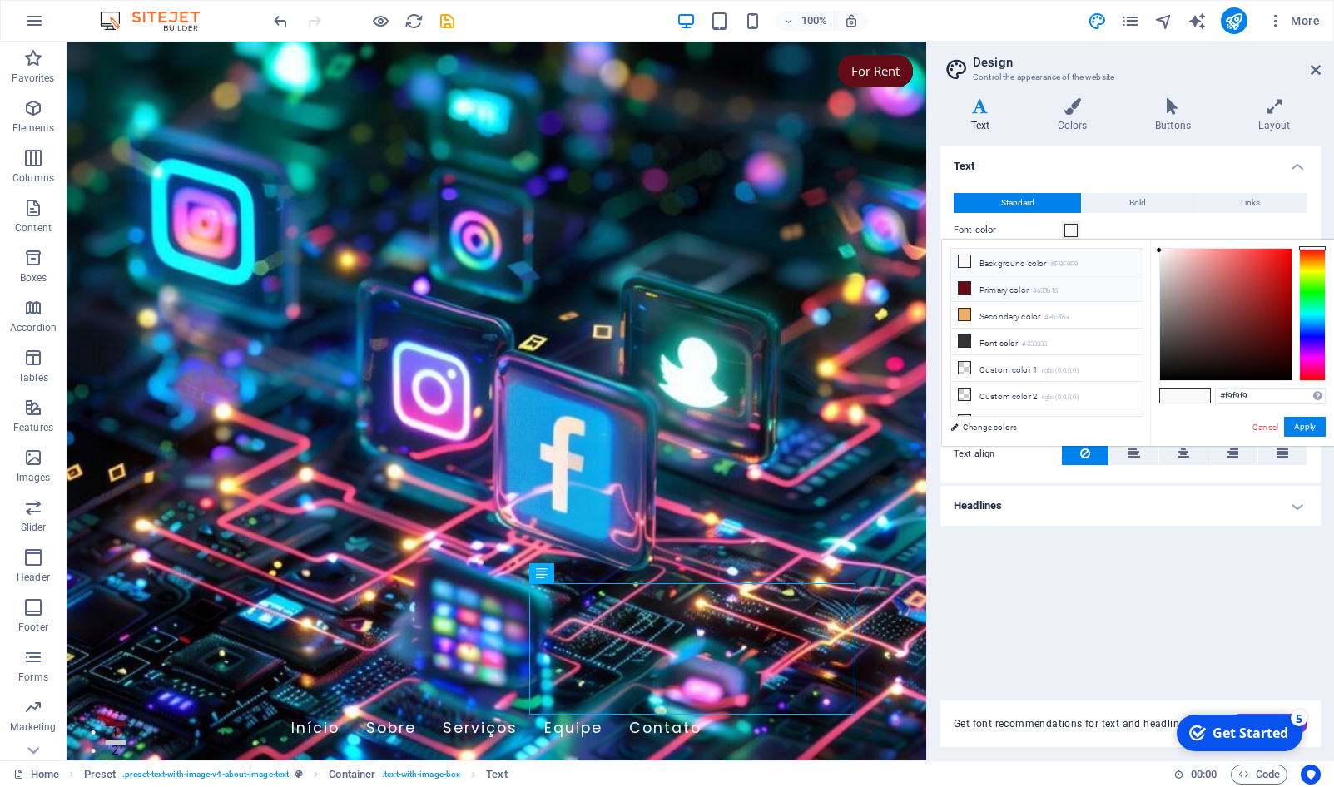
click at [1011, 286] on li "Primary color #630b16" at bounding box center [1046, 289] width 191 height 27
type input "#630b16"
click at [1150, 516] on h4 "Headlines" at bounding box center [1131, 506] width 380 height 40
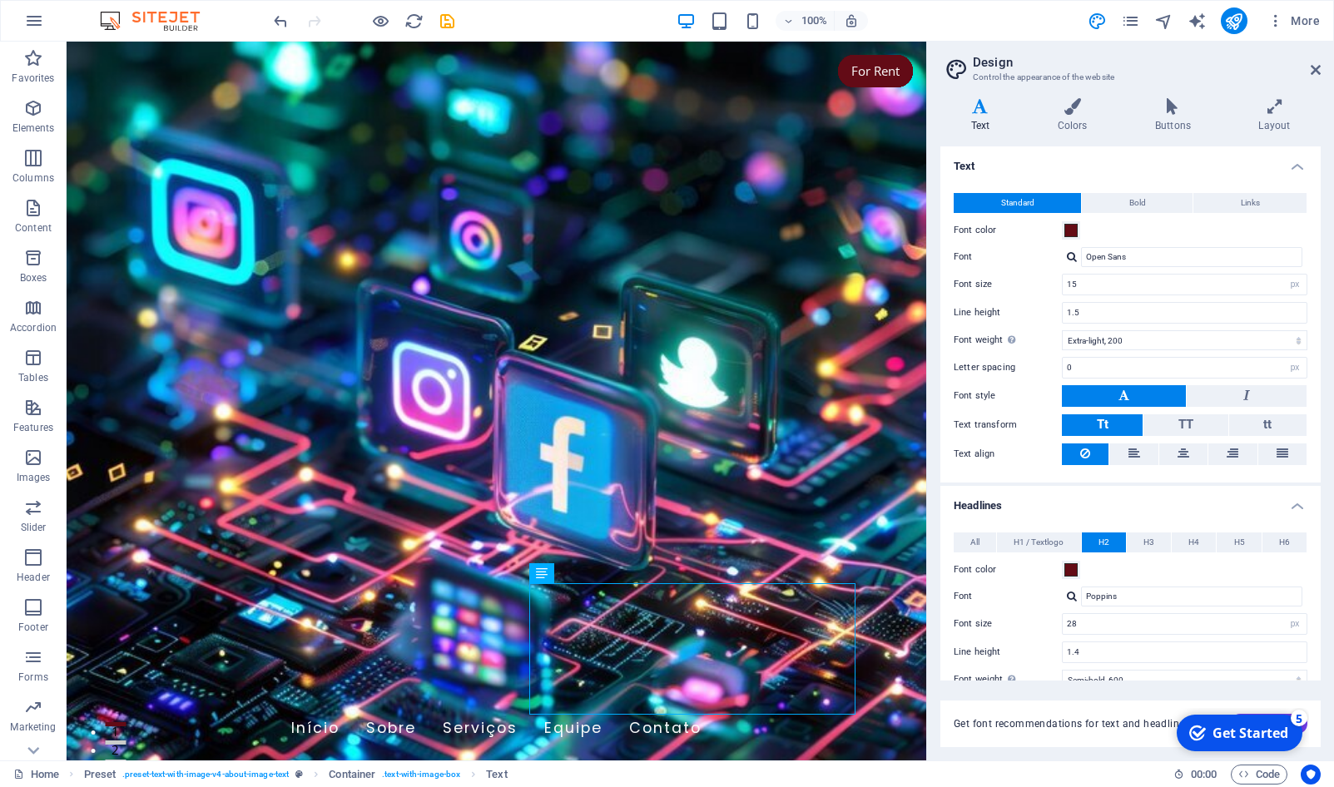
click at [1117, 170] on h4 "Text" at bounding box center [1131, 162] width 380 height 30
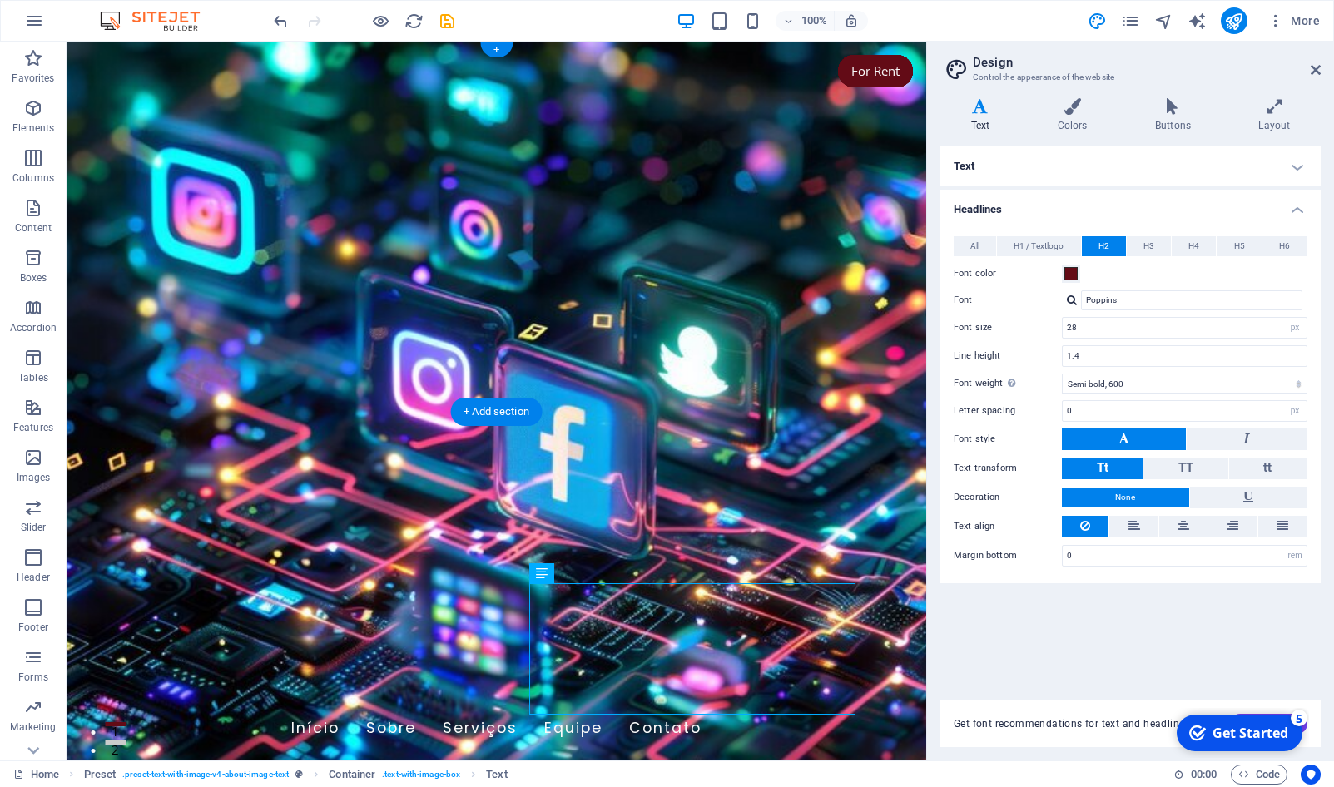
scroll to position [85, 0]
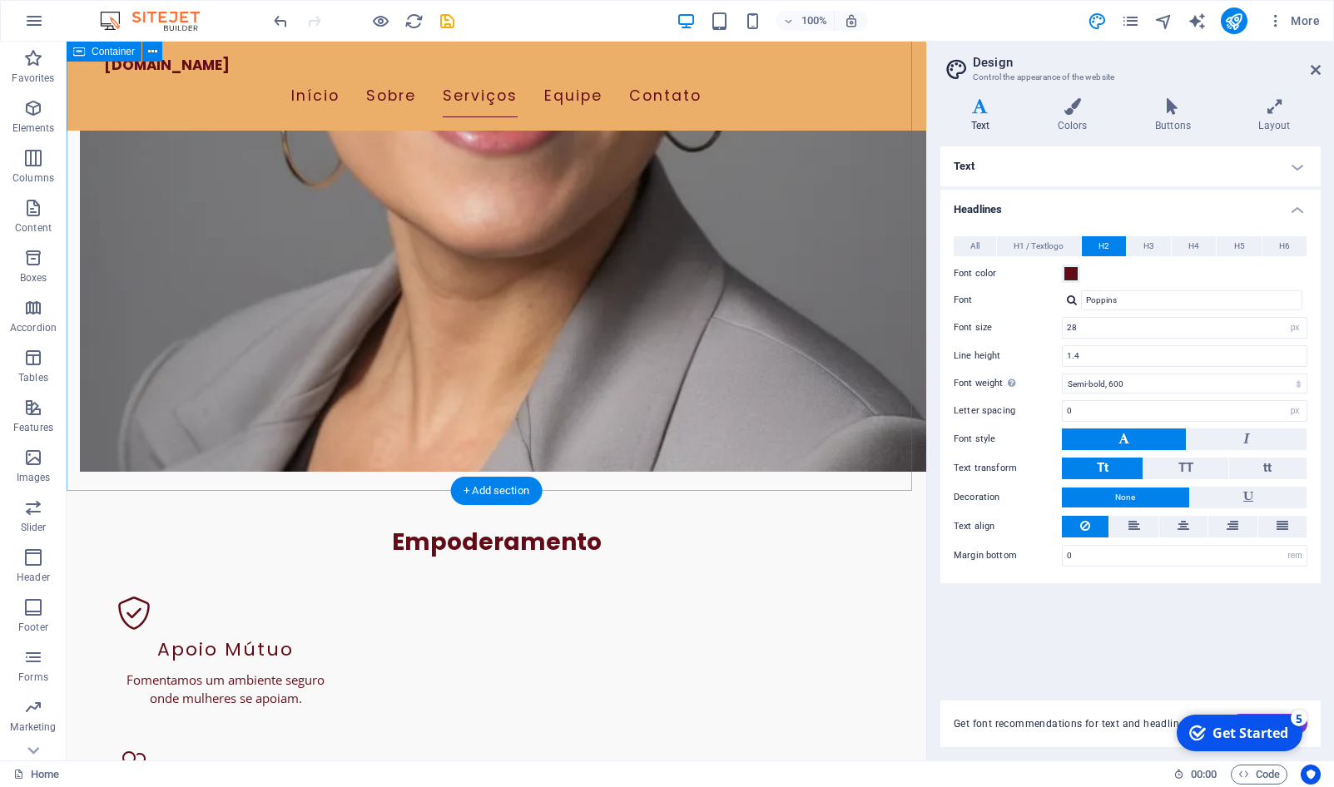
scroll to position [1698, 0]
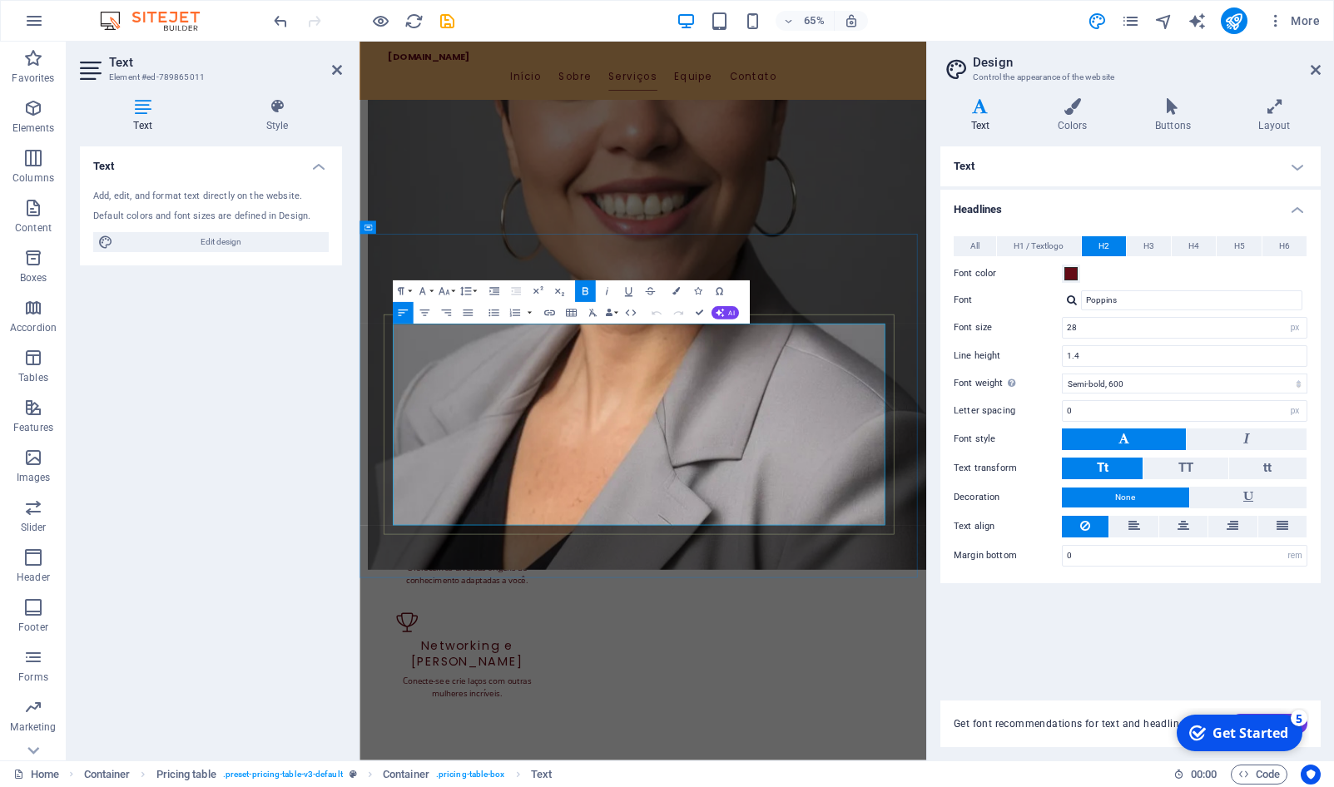
drag, startPoint x: 1107, startPoint y: 503, endPoint x: 1157, endPoint y: 508, distance: 50.2
drag, startPoint x: 1090, startPoint y: 546, endPoint x: 1166, endPoint y: 559, distance: 76.9
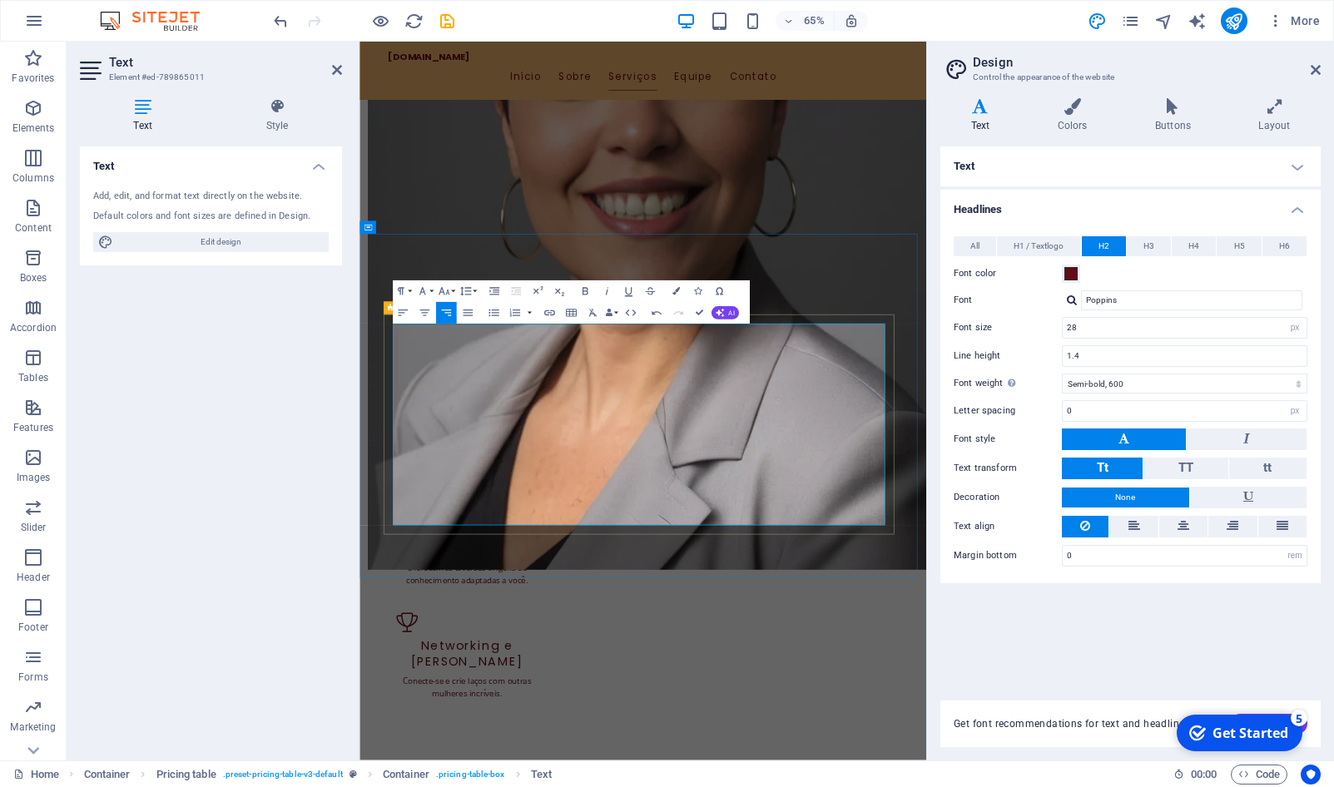
drag, startPoint x: 1094, startPoint y: 603, endPoint x: 1175, endPoint y: 618, distance: 82.9
drag, startPoint x: 1107, startPoint y: 655, endPoint x: 1165, endPoint y: 660, distance: 58.5
drag, startPoint x: 1104, startPoint y: 708, endPoint x: 1163, endPoint y: 709, distance: 59.1
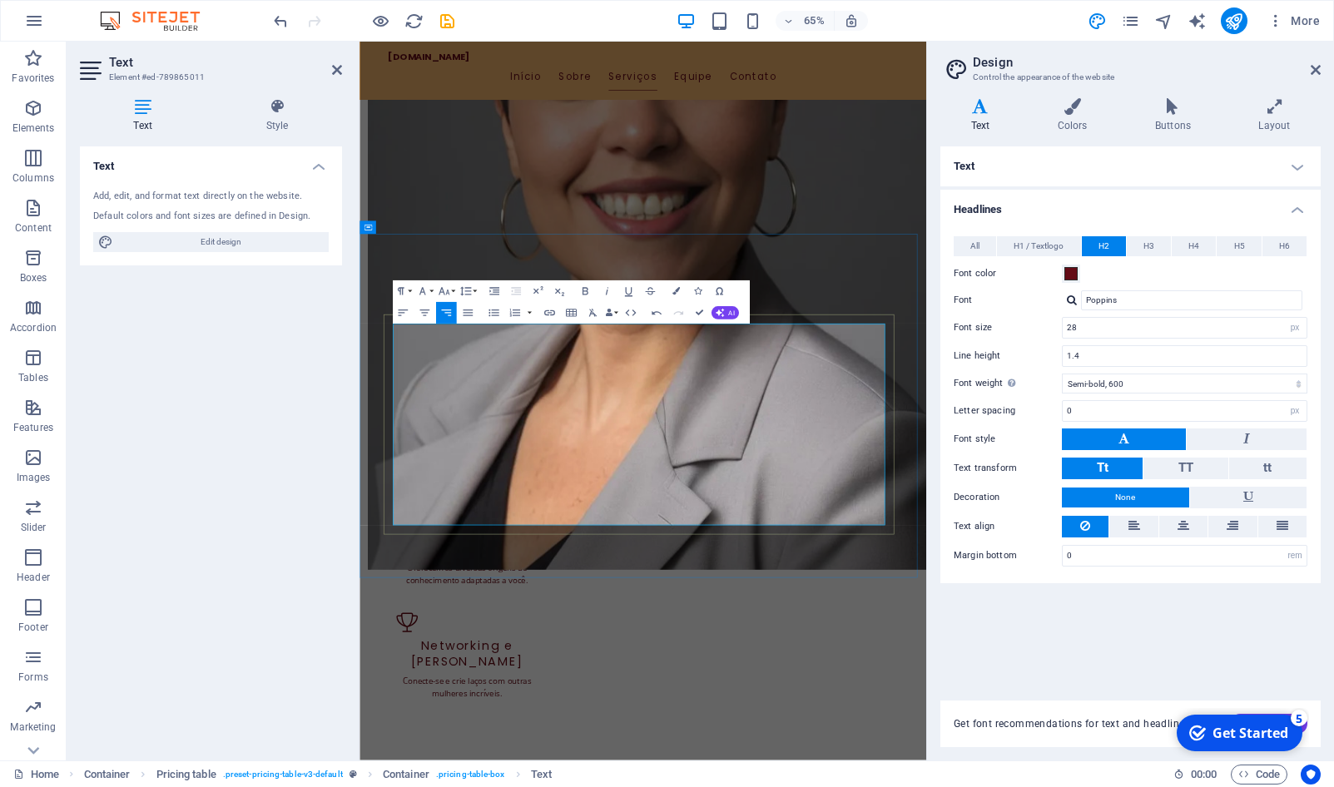
drag, startPoint x: 1100, startPoint y: 753, endPoint x: 1164, endPoint y: 762, distance: 64.9
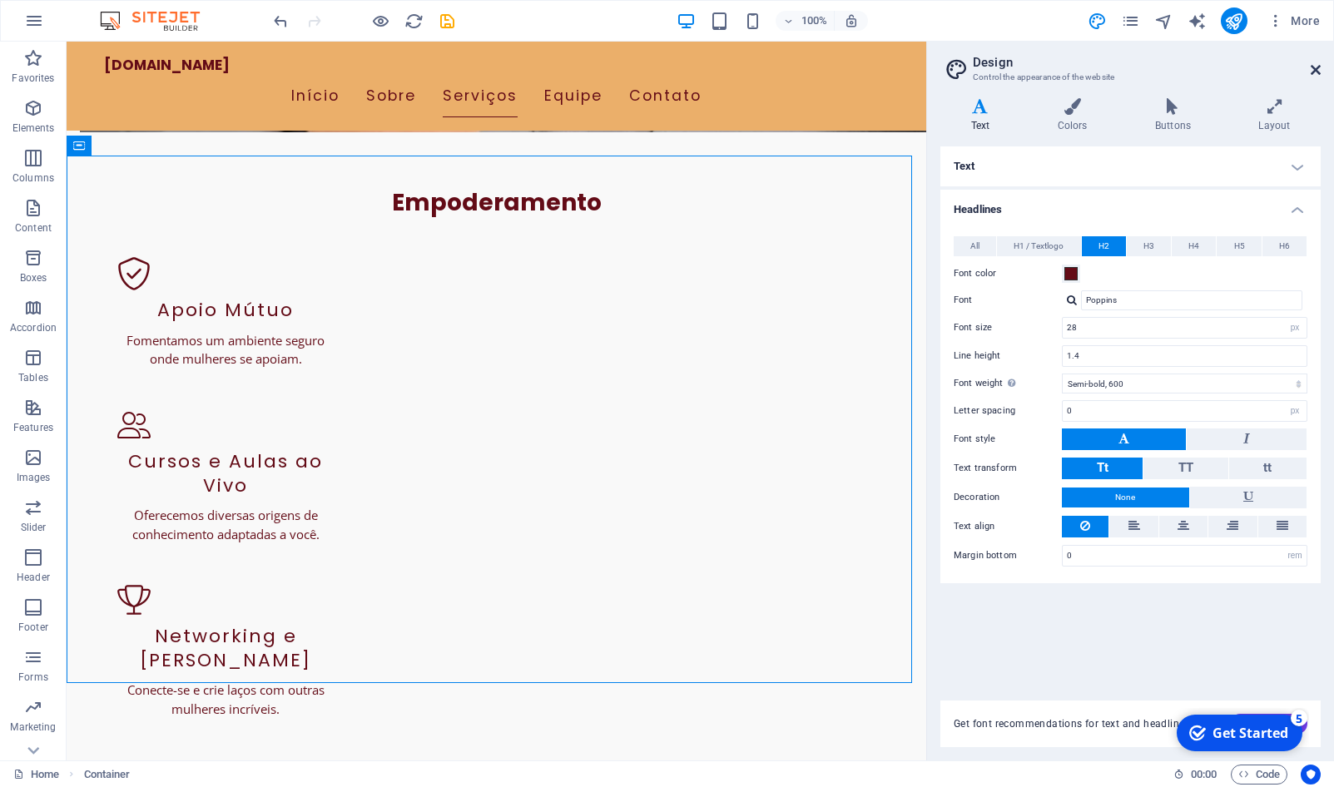
click at [1312, 74] on icon at bounding box center [1316, 69] width 10 height 13
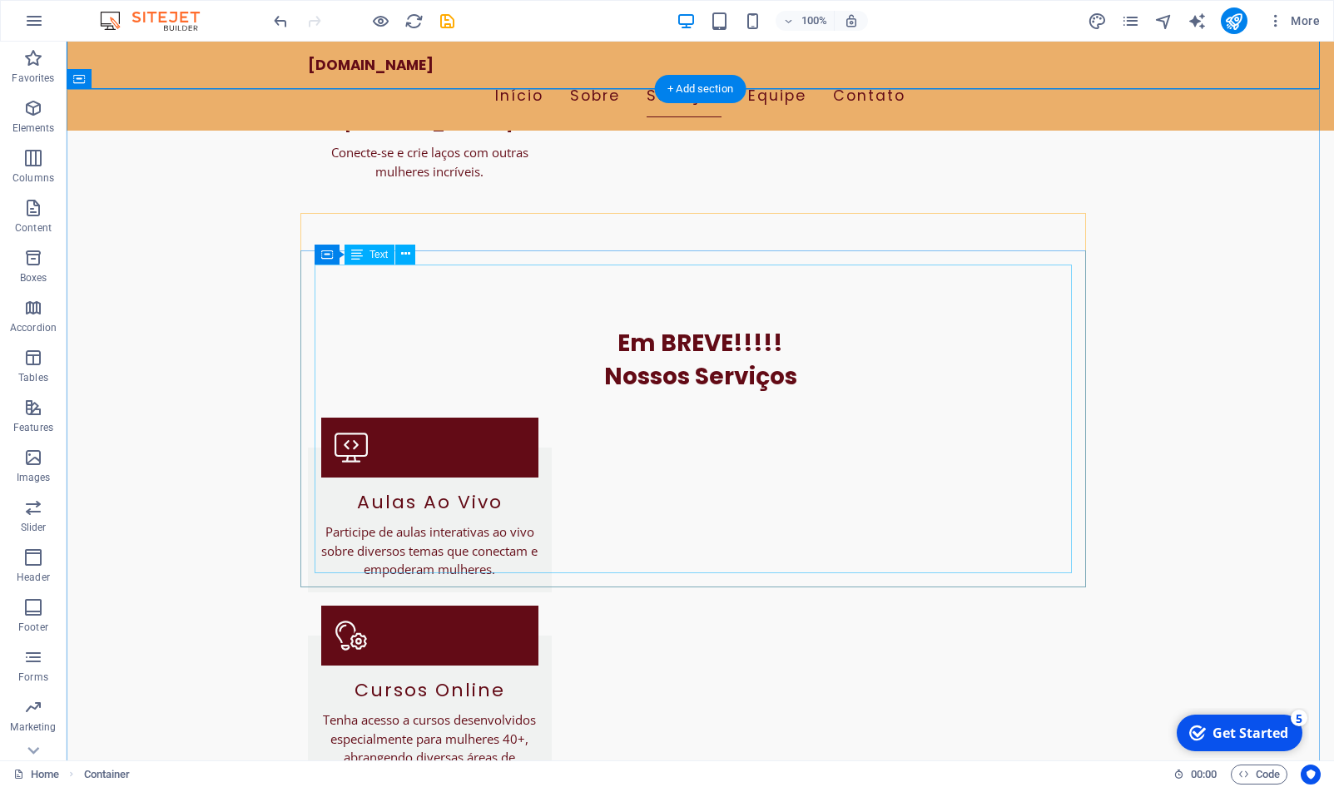
scroll to position [2292, 0]
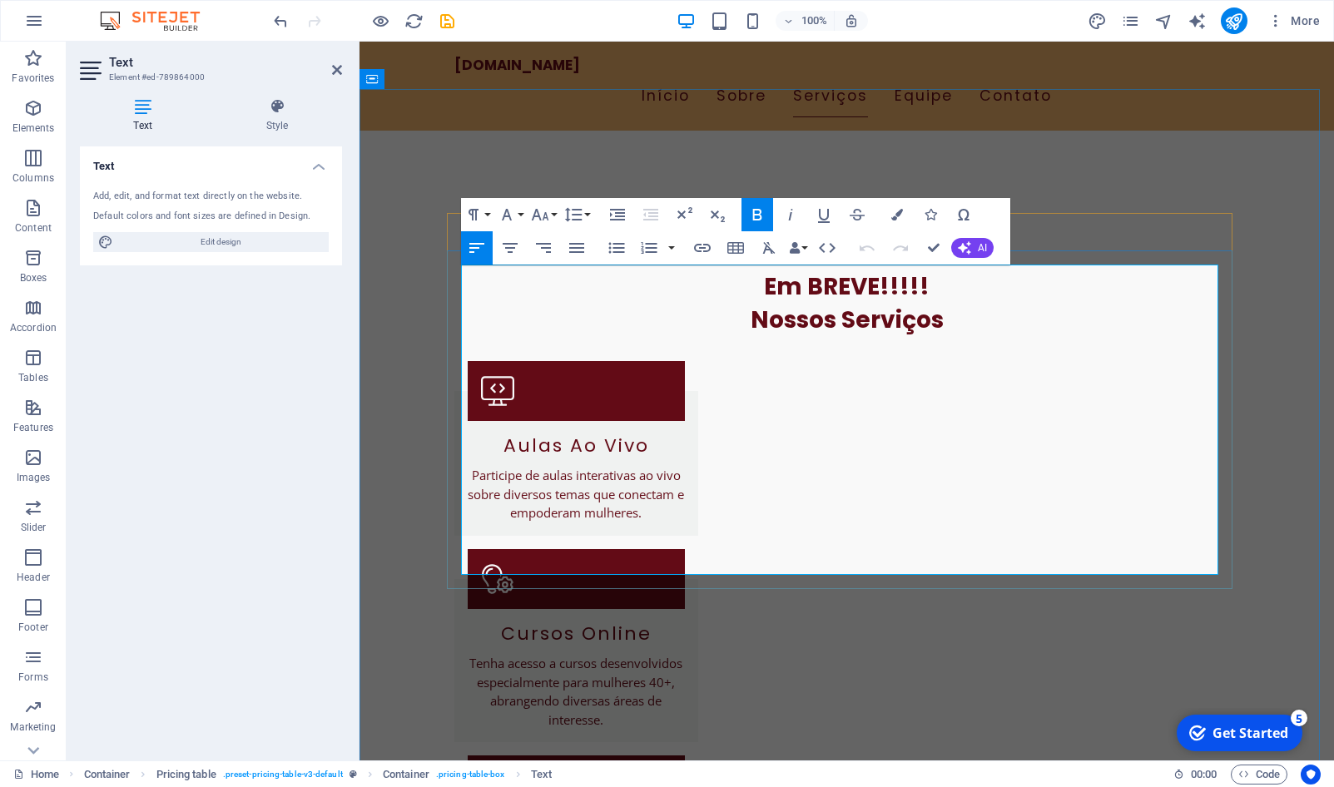
drag, startPoint x: 1141, startPoint y: 286, endPoint x: 1214, endPoint y: 292, distance: 72.7
drag, startPoint x: 1155, startPoint y: 339, endPoint x: 1242, endPoint y: 350, distance: 88.2
drag, startPoint x: 1150, startPoint y: 444, endPoint x: 1214, endPoint y: 450, distance: 63.5
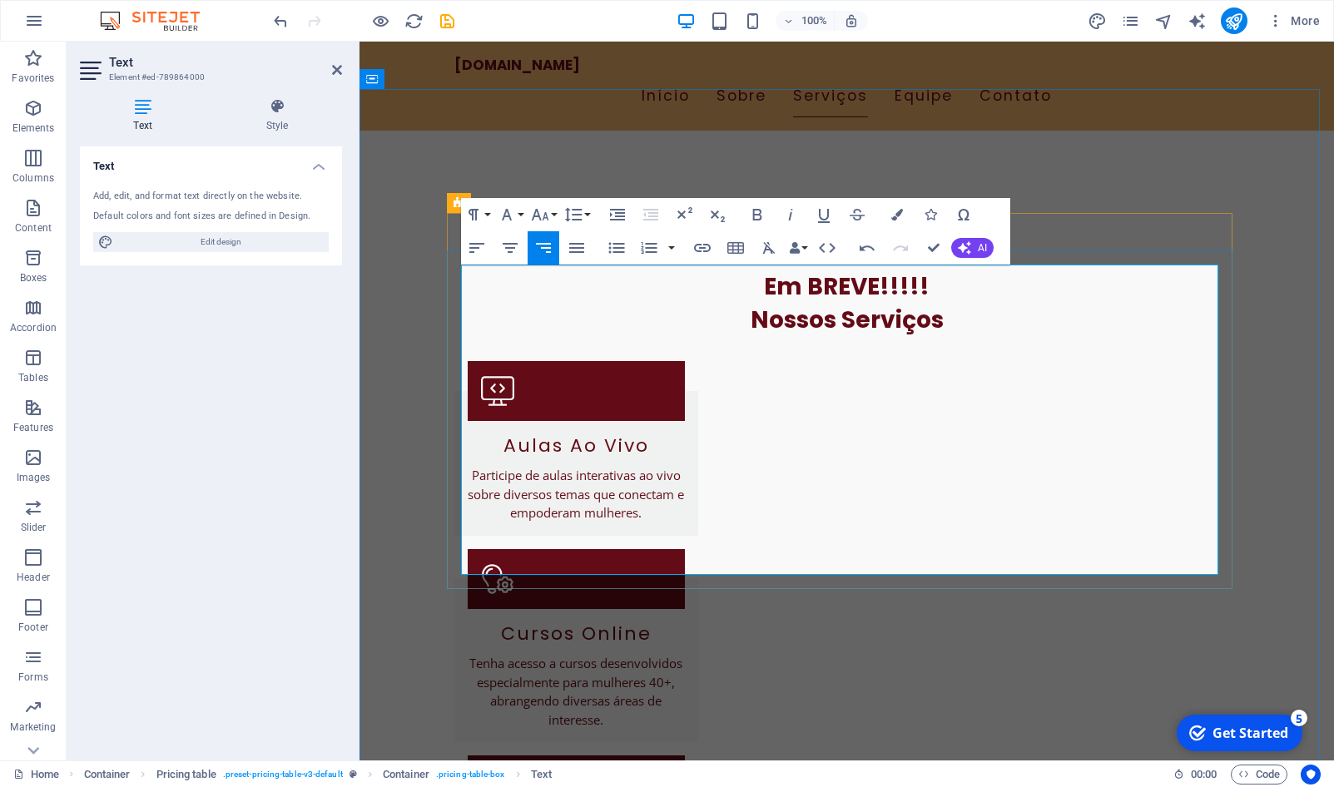
drag, startPoint x: 1158, startPoint y: 497, endPoint x: 1209, endPoint y: 498, distance: 50.8
drag, startPoint x: 1154, startPoint y: 545, endPoint x: 1213, endPoint y: 552, distance: 59.5
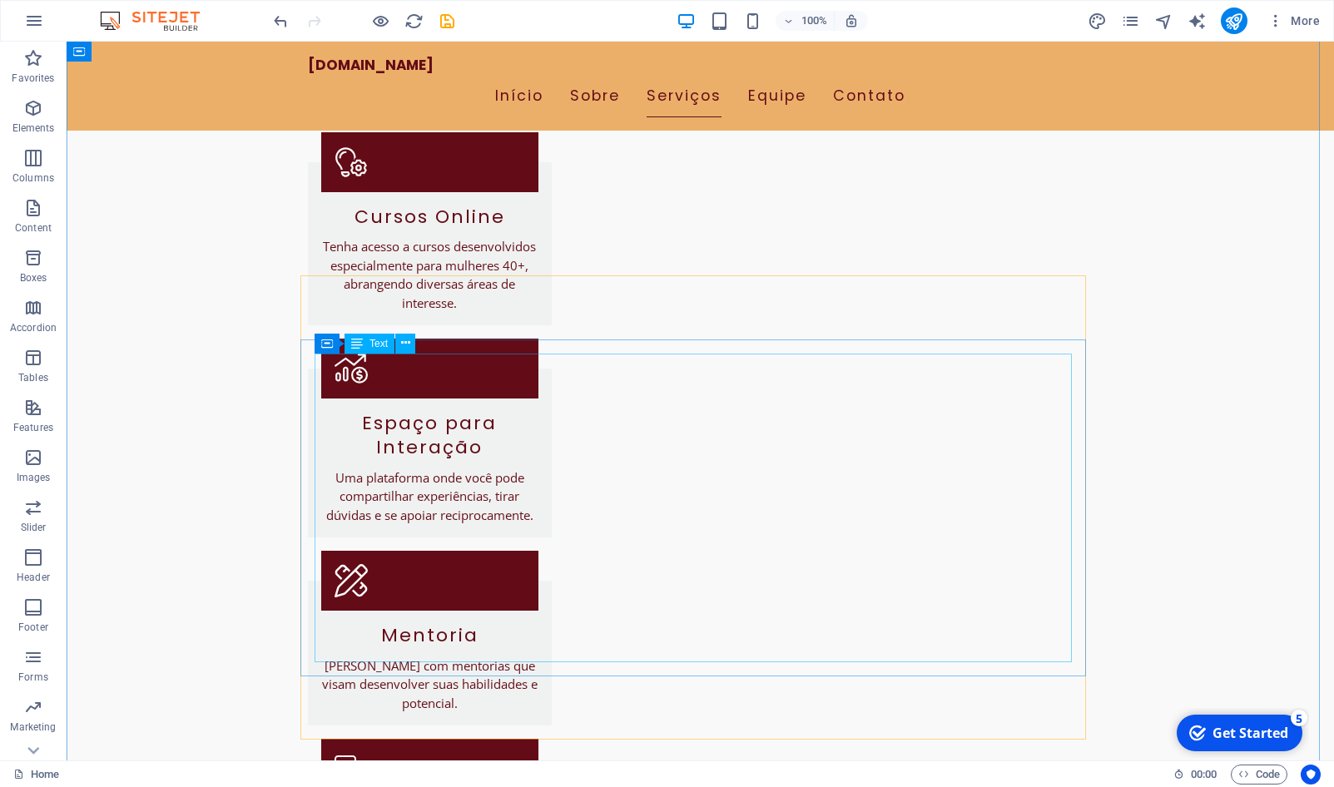
scroll to position [2717, 0]
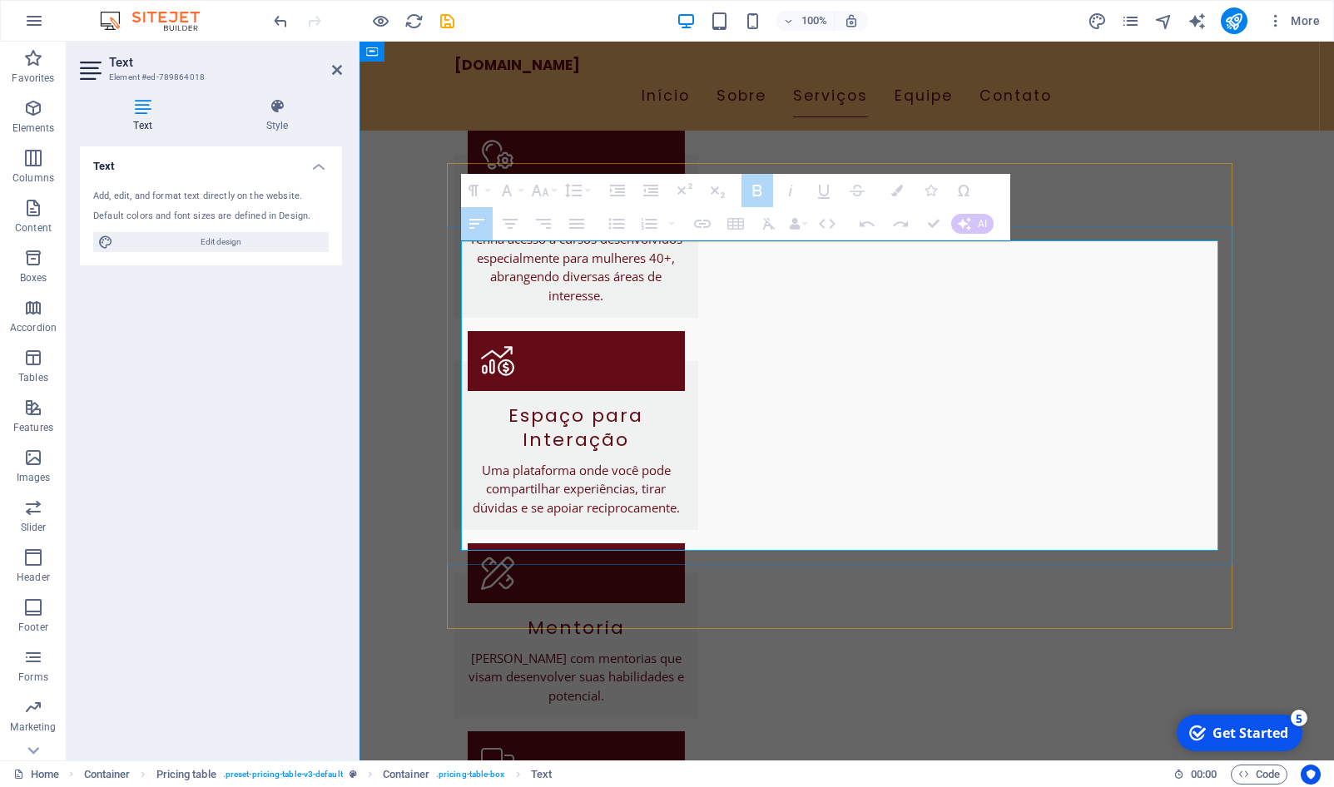
drag, startPoint x: 465, startPoint y: 253, endPoint x: 718, endPoint y: 469, distance: 332.4
drag, startPoint x: 736, startPoint y: 285, endPoint x: 455, endPoint y: 261, distance: 281.6
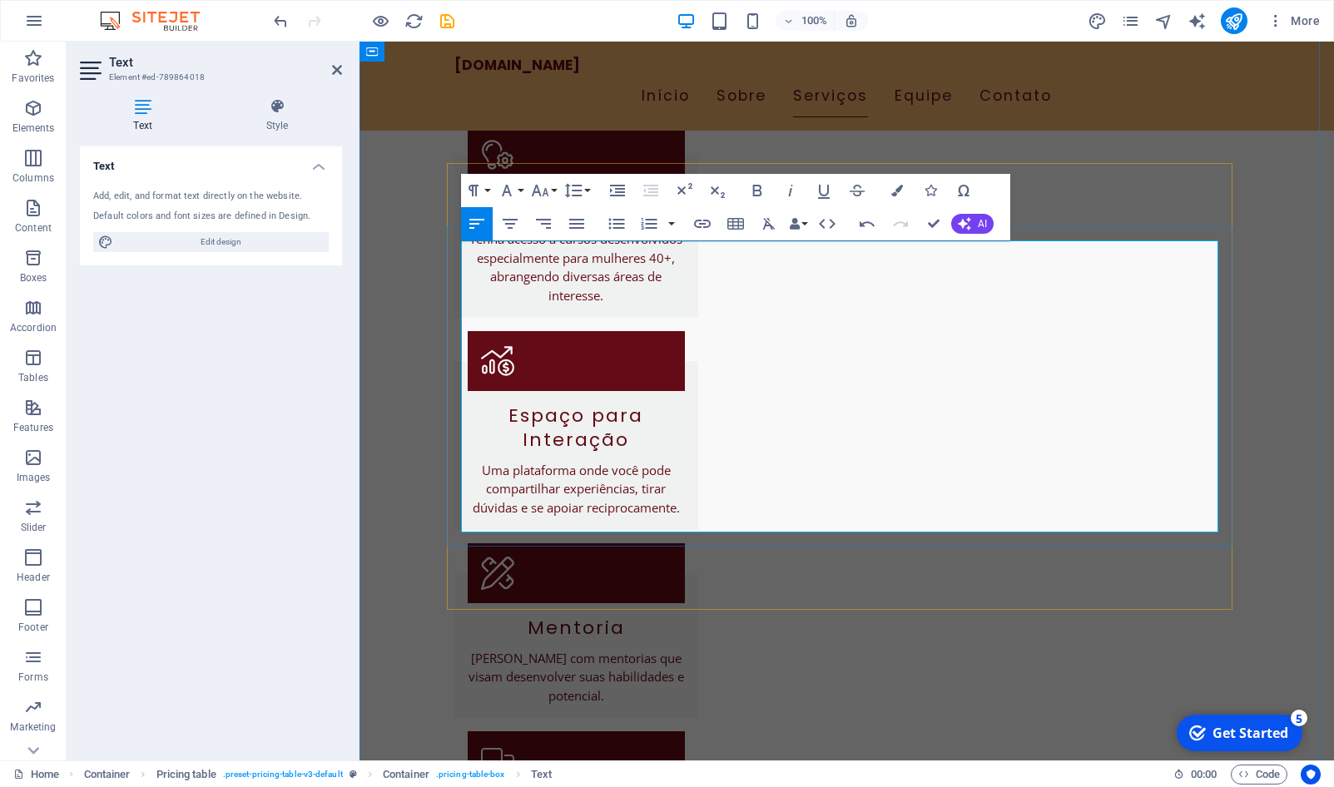
drag, startPoint x: 467, startPoint y: 290, endPoint x: 725, endPoint y: 321, distance: 260.0
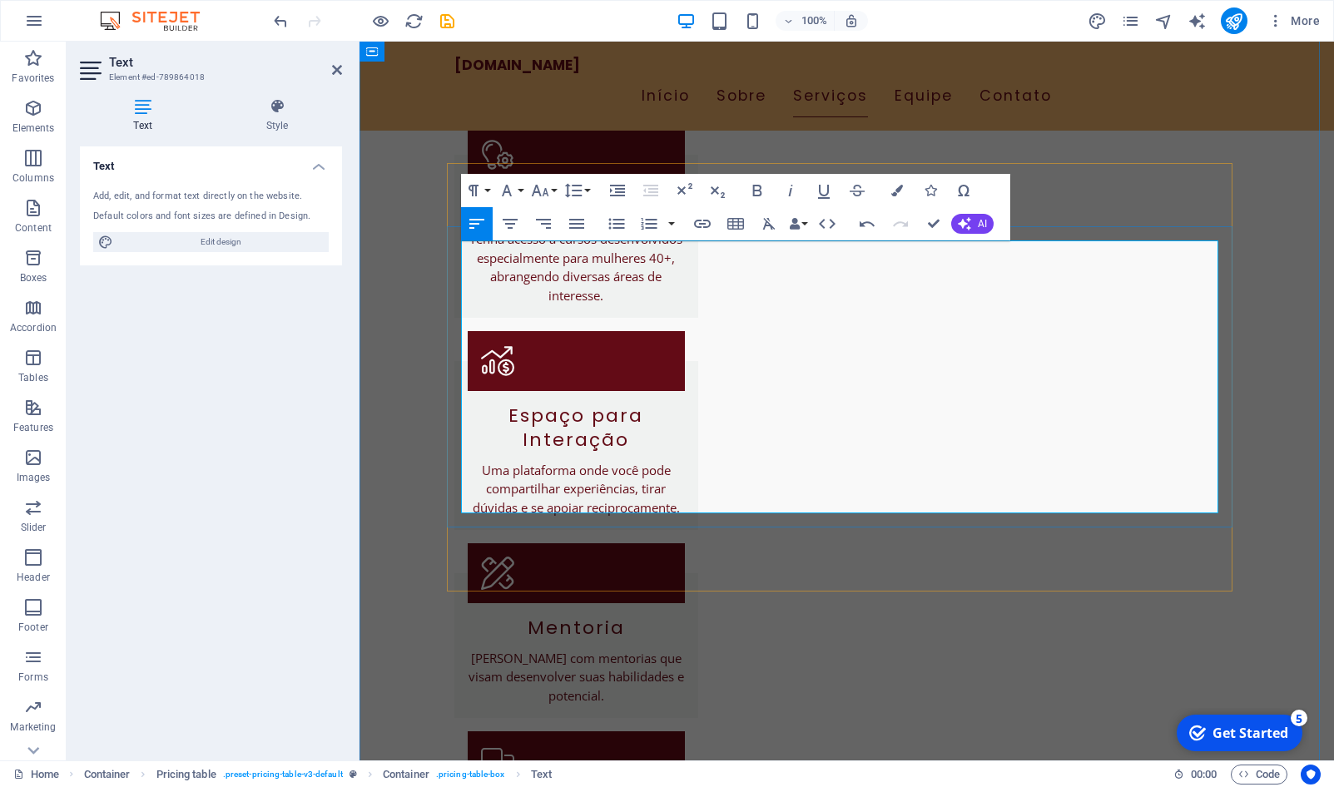
drag, startPoint x: 468, startPoint y: 324, endPoint x: 743, endPoint y: 353, distance: 277.1
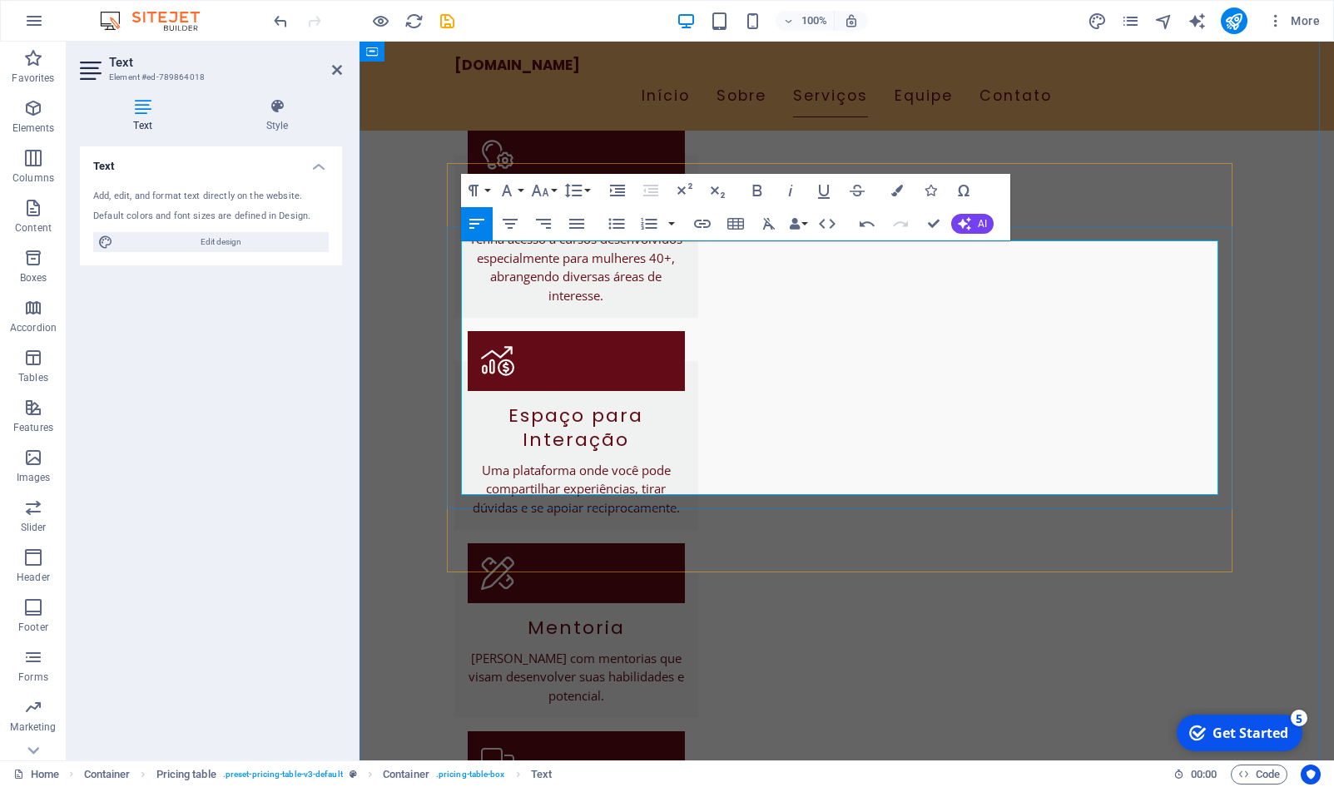
drag, startPoint x: 469, startPoint y: 359, endPoint x: 718, endPoint y: 384, distance: 250.1
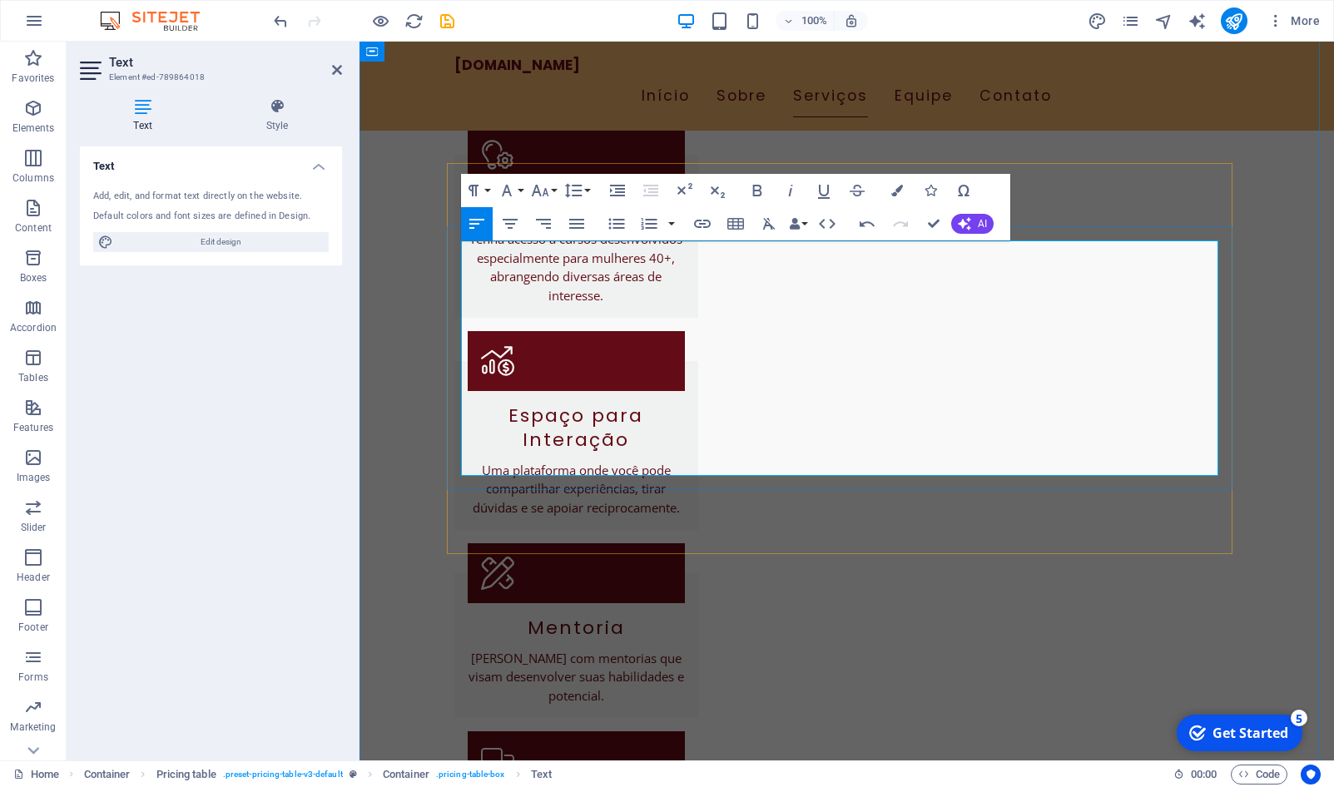
drag, startPoint x: 468, startPoint y: 392, endPoint x: 752, endPoint y: 417, distance: 285.0
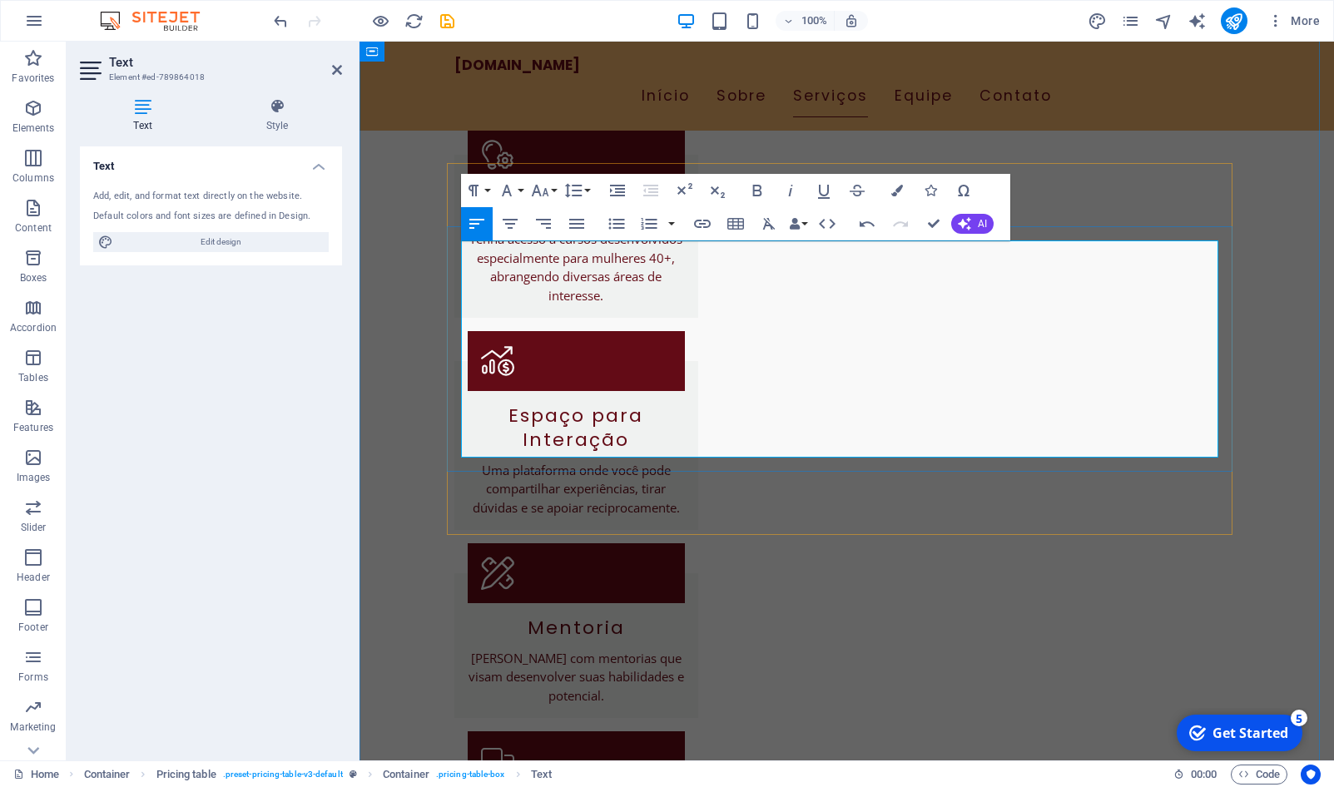
drag, startPoint x: 465, startPoint y: 418, endPoint x: 772, endPoint y: 445, distance: 307.6
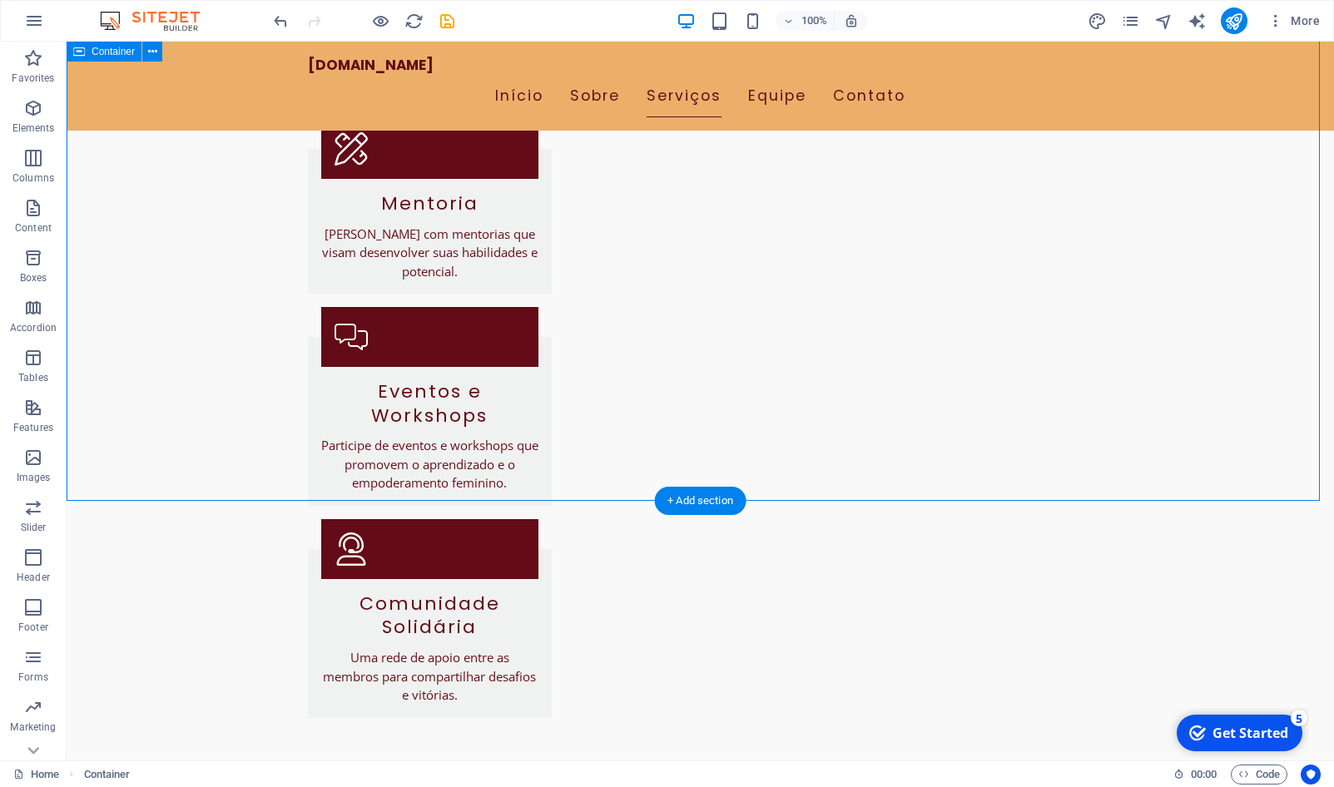
scroll to position [2887, 0]
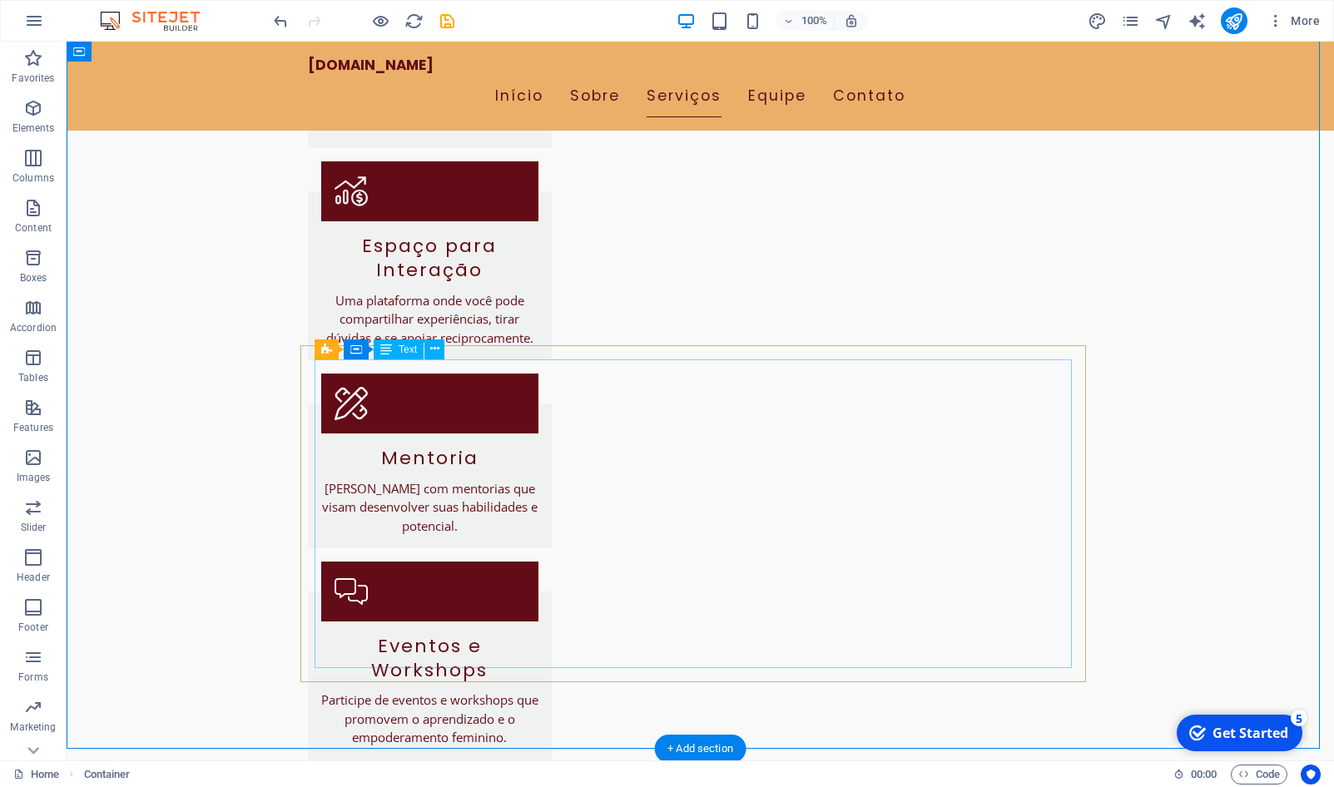
click at [430, 348] on button at bounding box center [435, 350] width 20 height 20
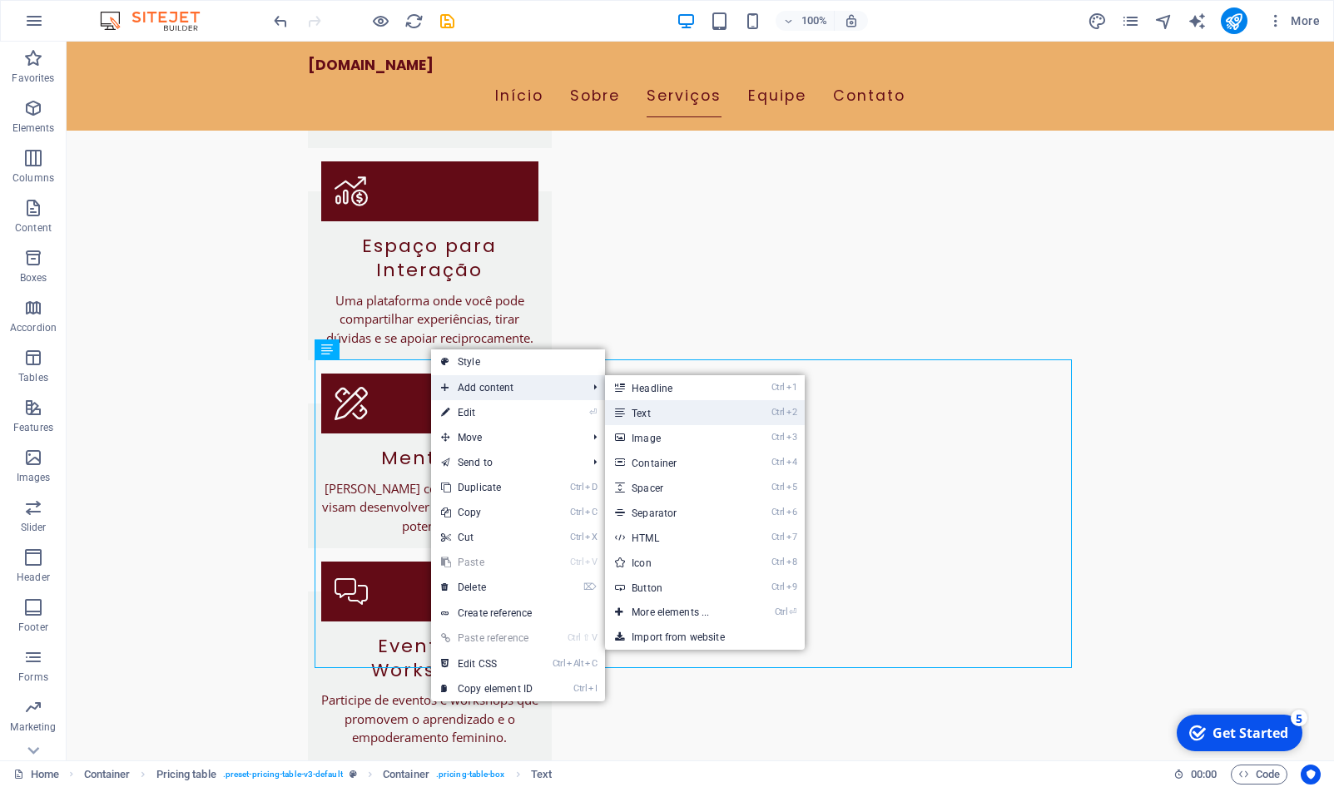
click at [711, 414] on link "Ctrl 2 Text" at bounding box center [673, 412] width 137 height 25
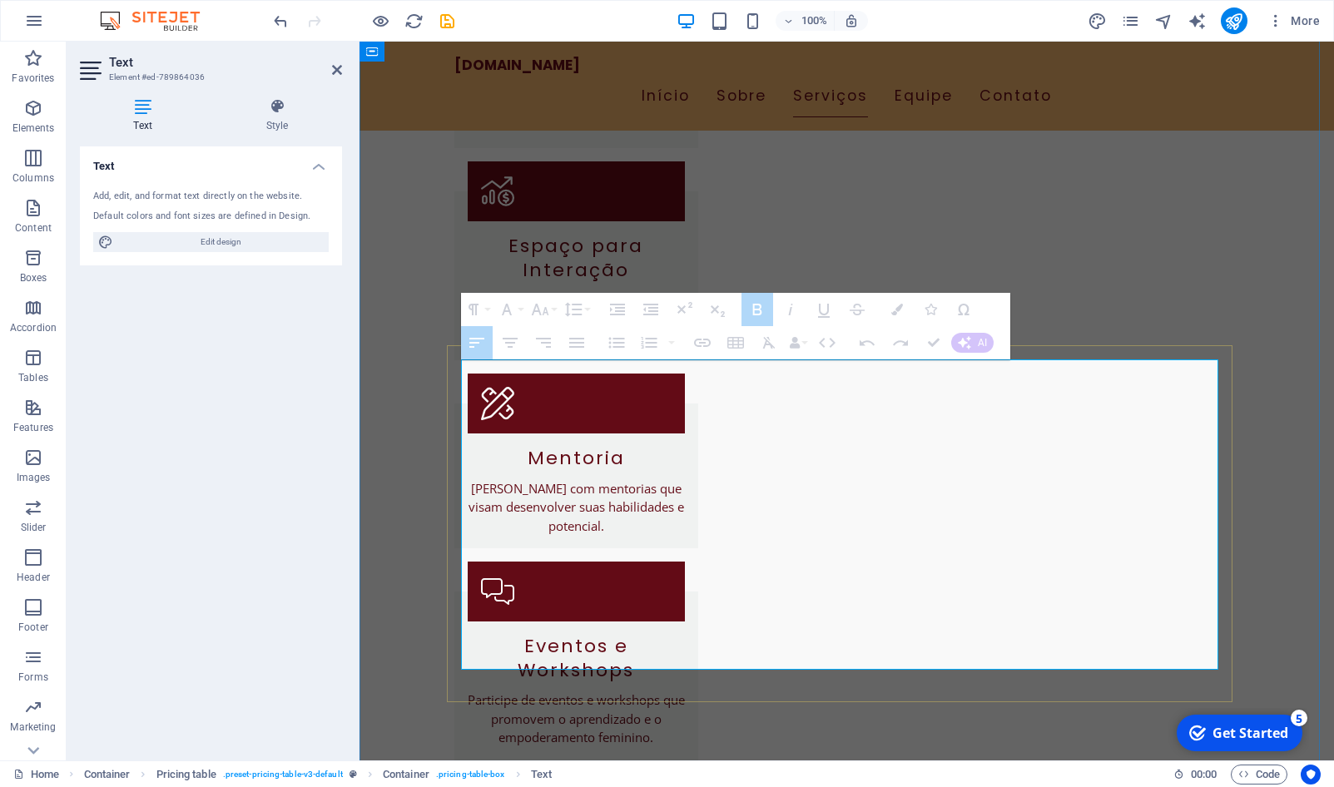
drag, startPoint x: 470, startPoint y: 370, endPoint x: 662, endPoint y: 568, distance: 275.5
drag, startPoint x: 718, startPoint y: 642, endPoint x: 579, endPoint y: 638, distance: 139.1
drag, startPoint x: 774, startPoint y: 646, endPoint x: 441, endPoint y: 628, distance: 333.5
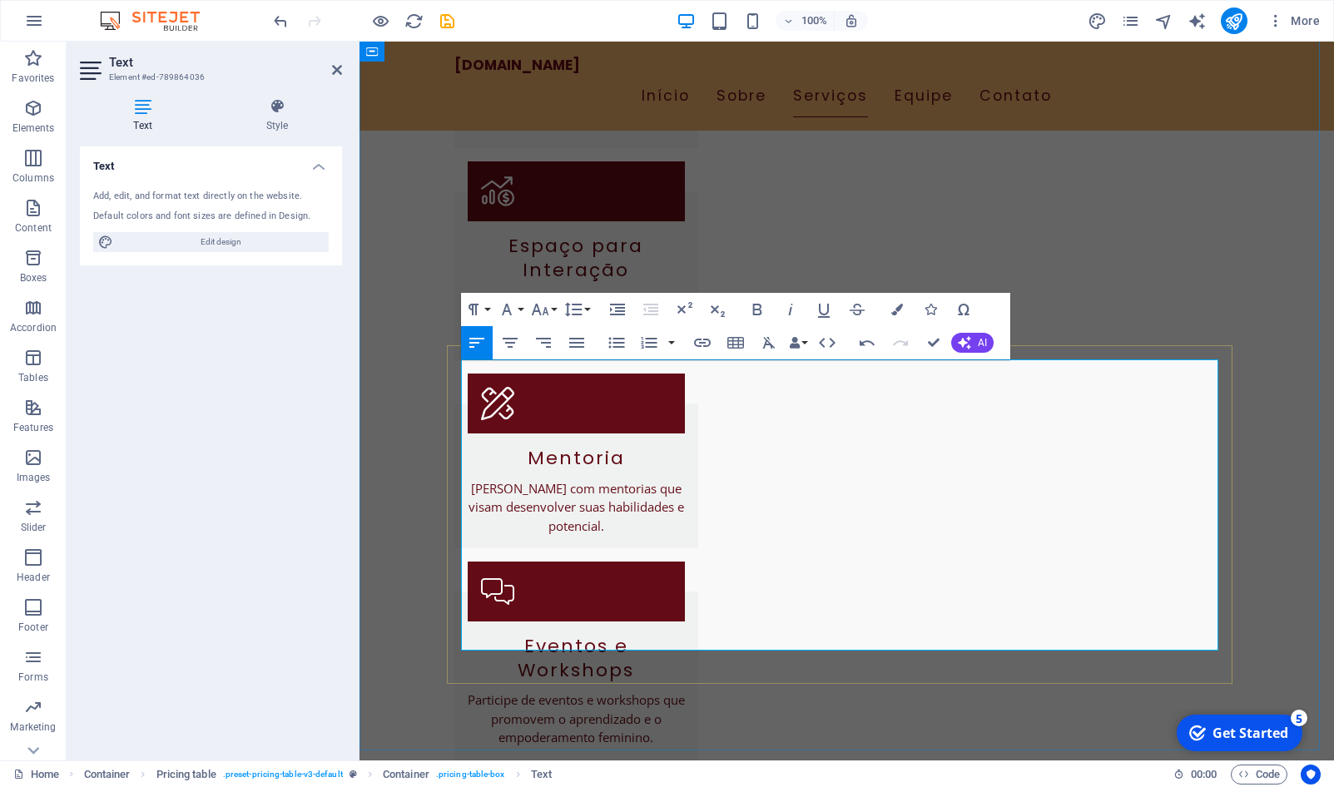
drag, startPoint x: 727, startPoint y: 602, endPoint x: 464, endPoint y: 586, distance: 263.5
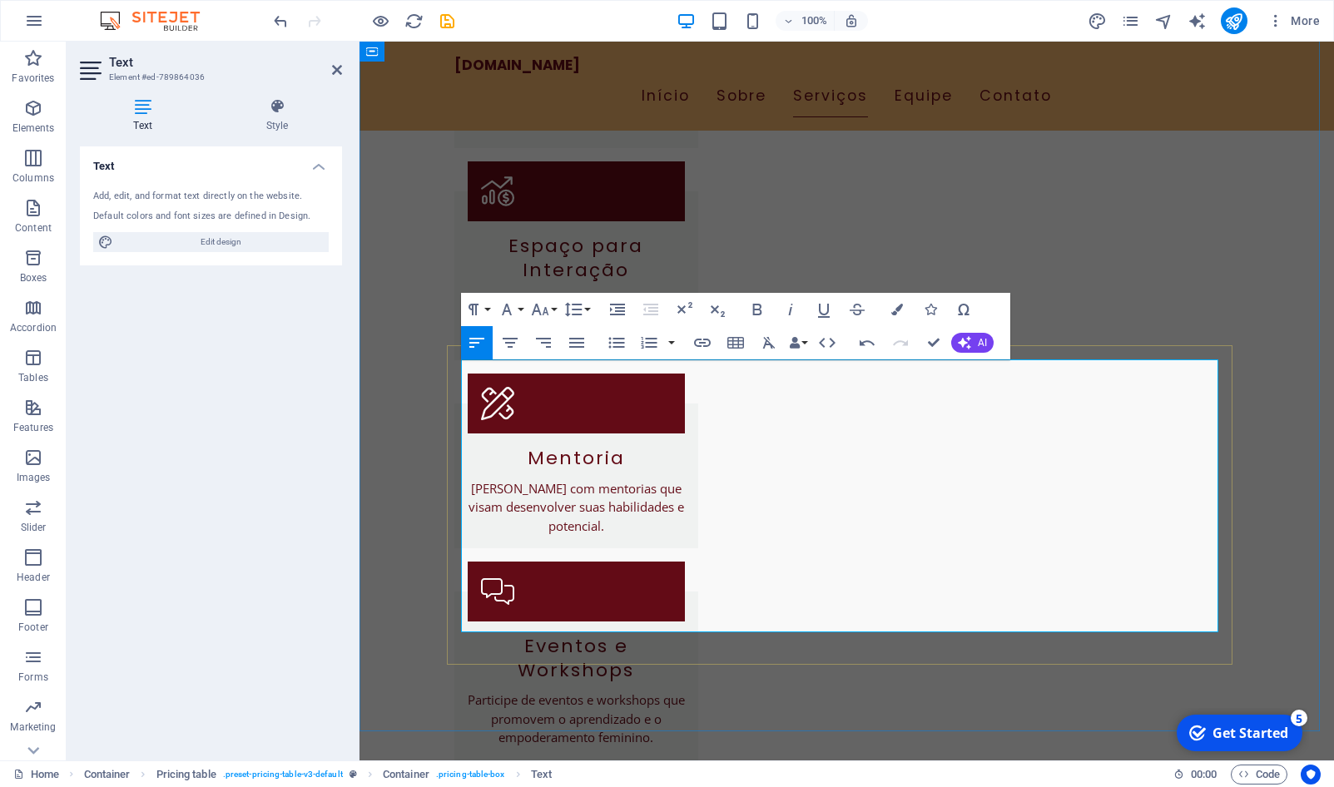
drag, startPoint x: 724, startPoint y: 554, endPoint x: 469, endPoint y: 537, distance: 255.3
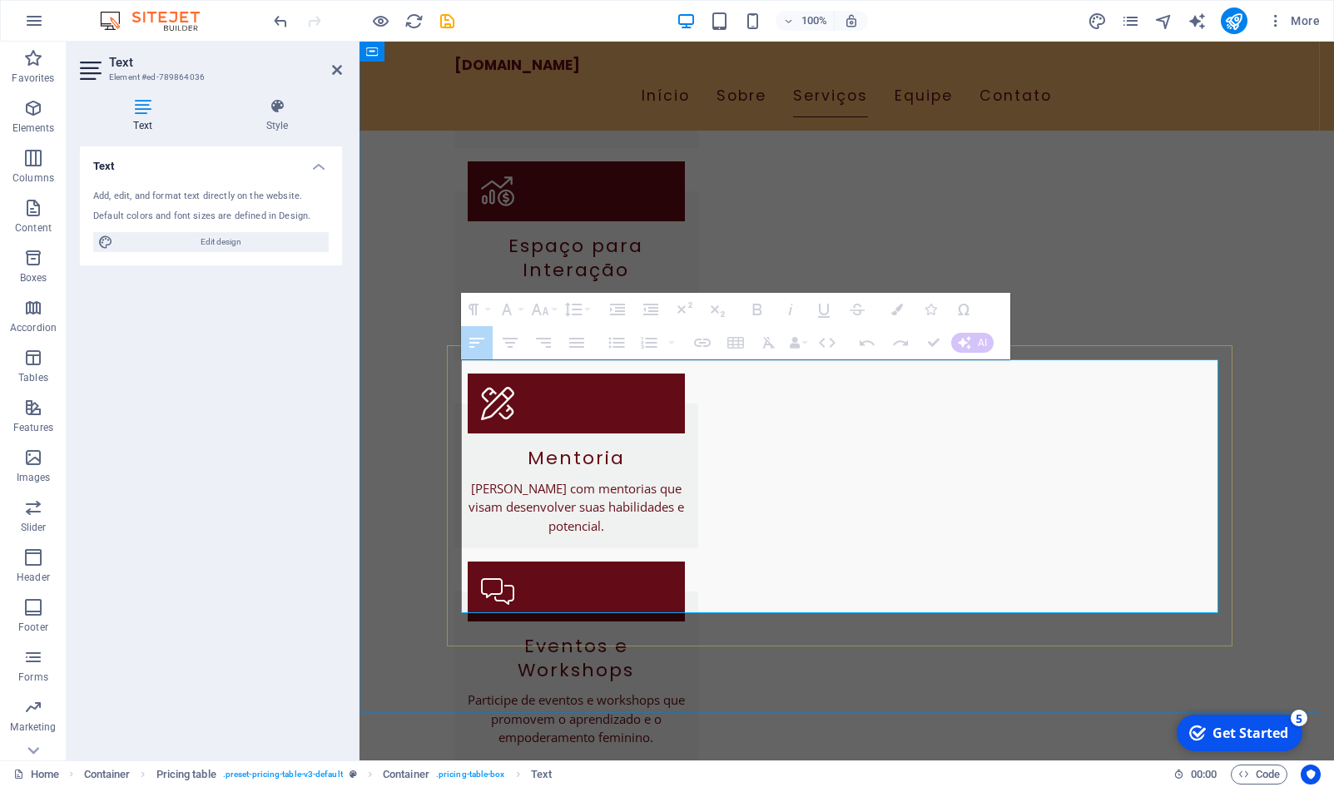
drag, startPoint x: 718, startPoint y: 500, endPoint x: 459, endPoint y: 479, distance: 259.0
drag, startPoint x: 708, startPoint y: 503, endPoint x: 463, endPoint y: 480, distance: 246.6
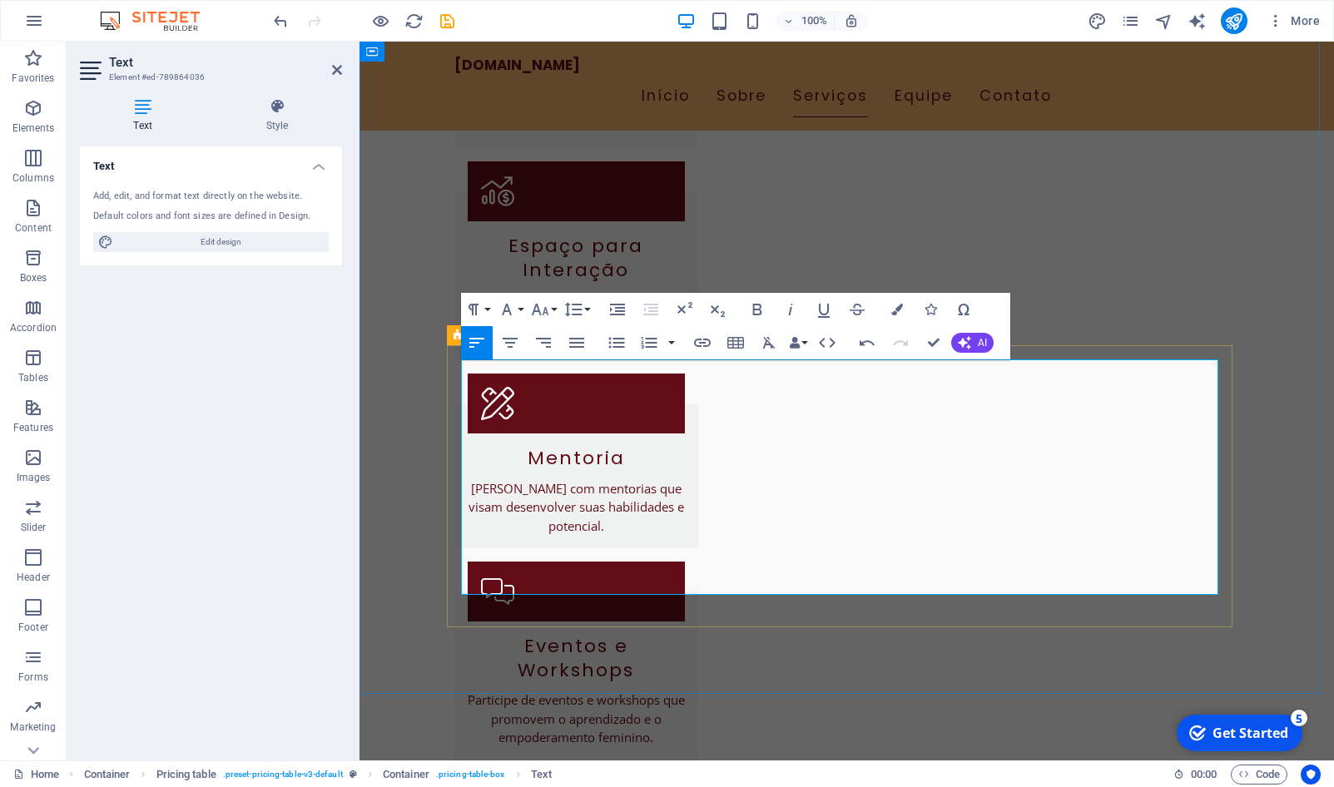
drag, startPoint x: 734, startPoint y: 456, endPoint x: 451, endPoint y: 422, distance: 285.1
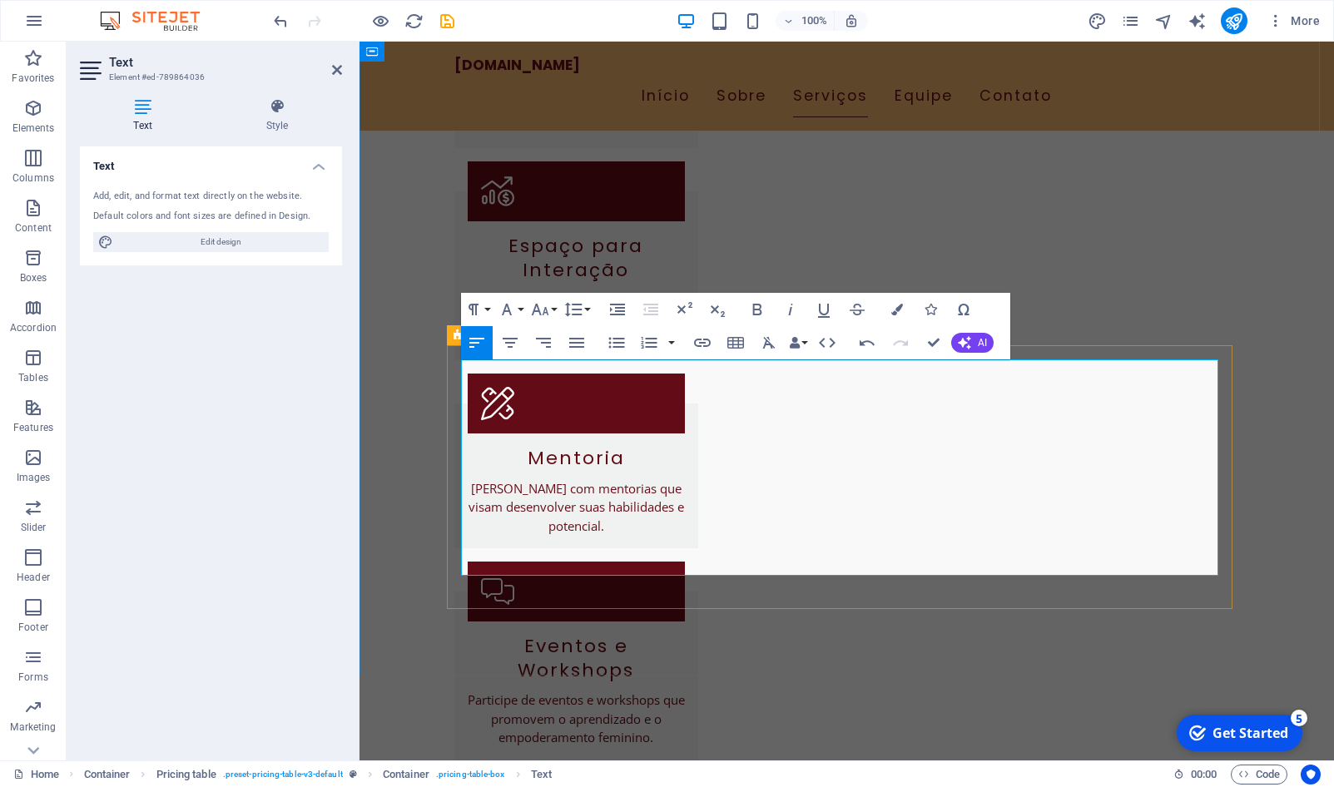
drag, startPoint x: 713, startPoint y: 402, endPoint x: 442, endPoint y: 365, distance: 273.8
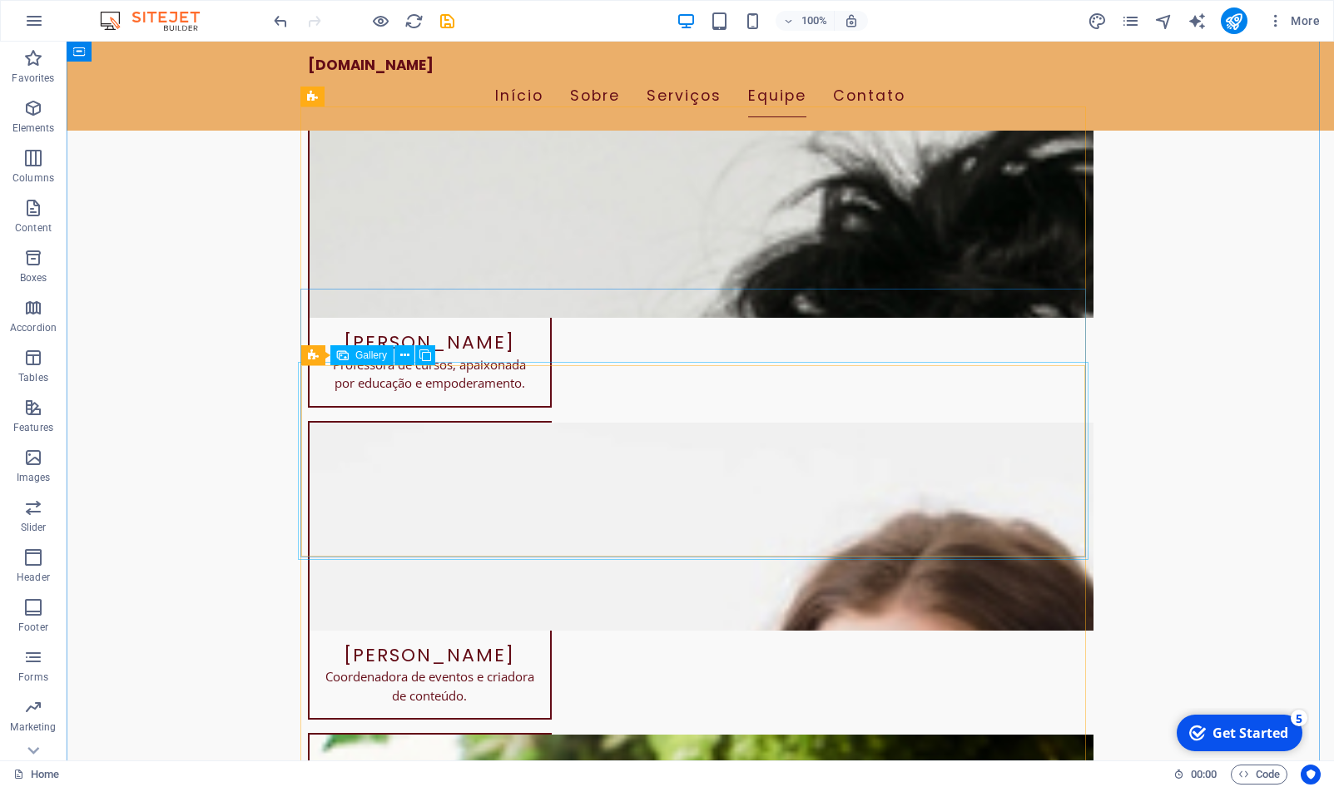
scroll to position [5859, 0]
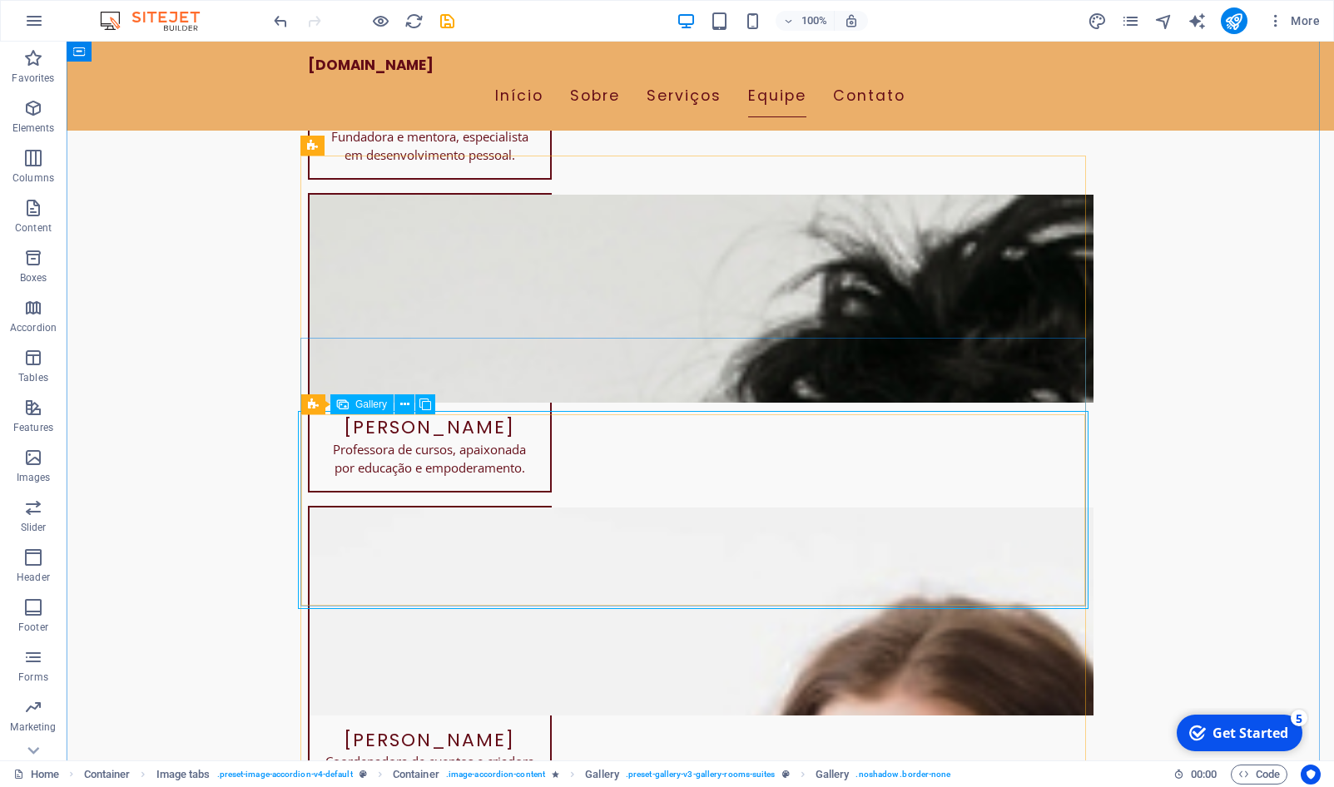
click at [368, 402] on span "Gallery" at bounding box center [371, 405] width 32 height 10
click at [422, 406] on icon at bounding box center [426, 404] width 12 height 17
click at [410, 405] on button at bounding box center [405, 405] width 20 height 20
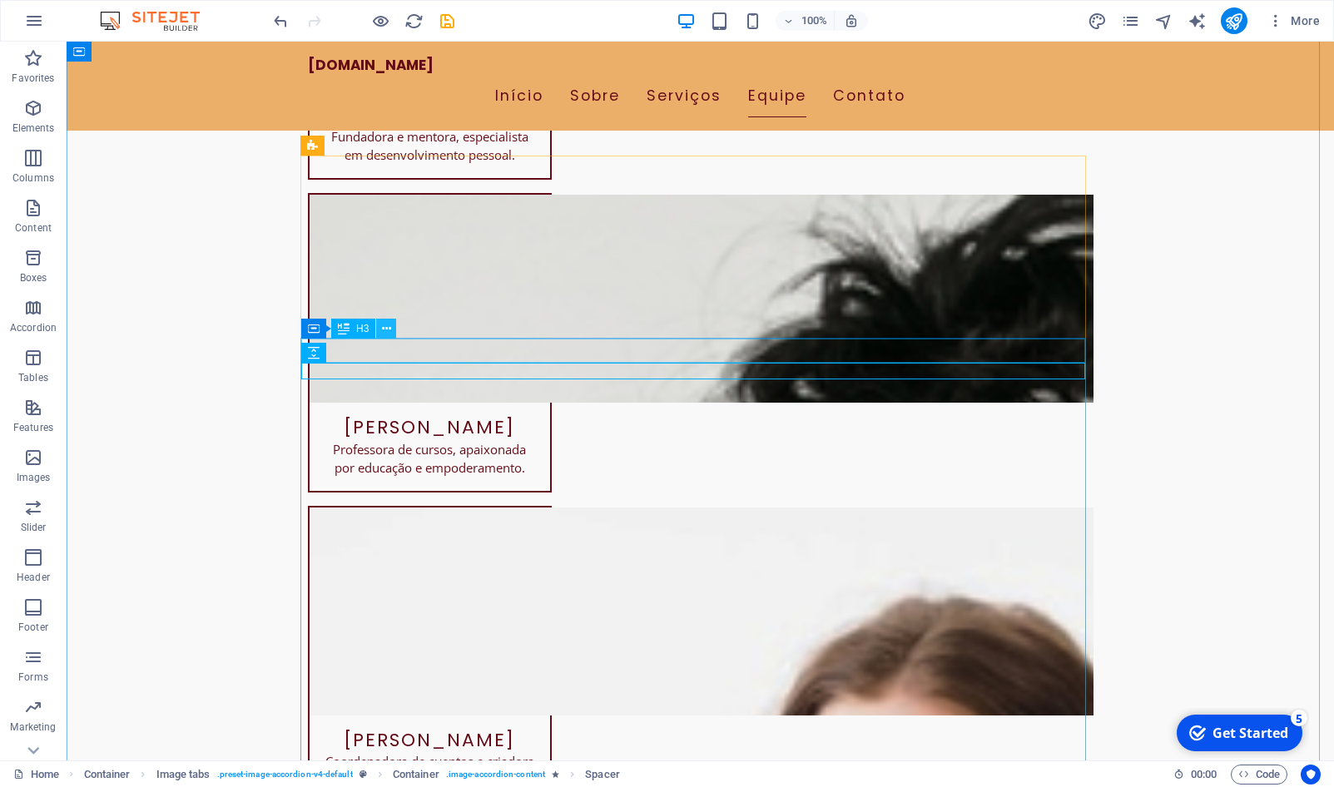
click at [385, 333] on icon at bounding box center [386, 328] width 9 height 17
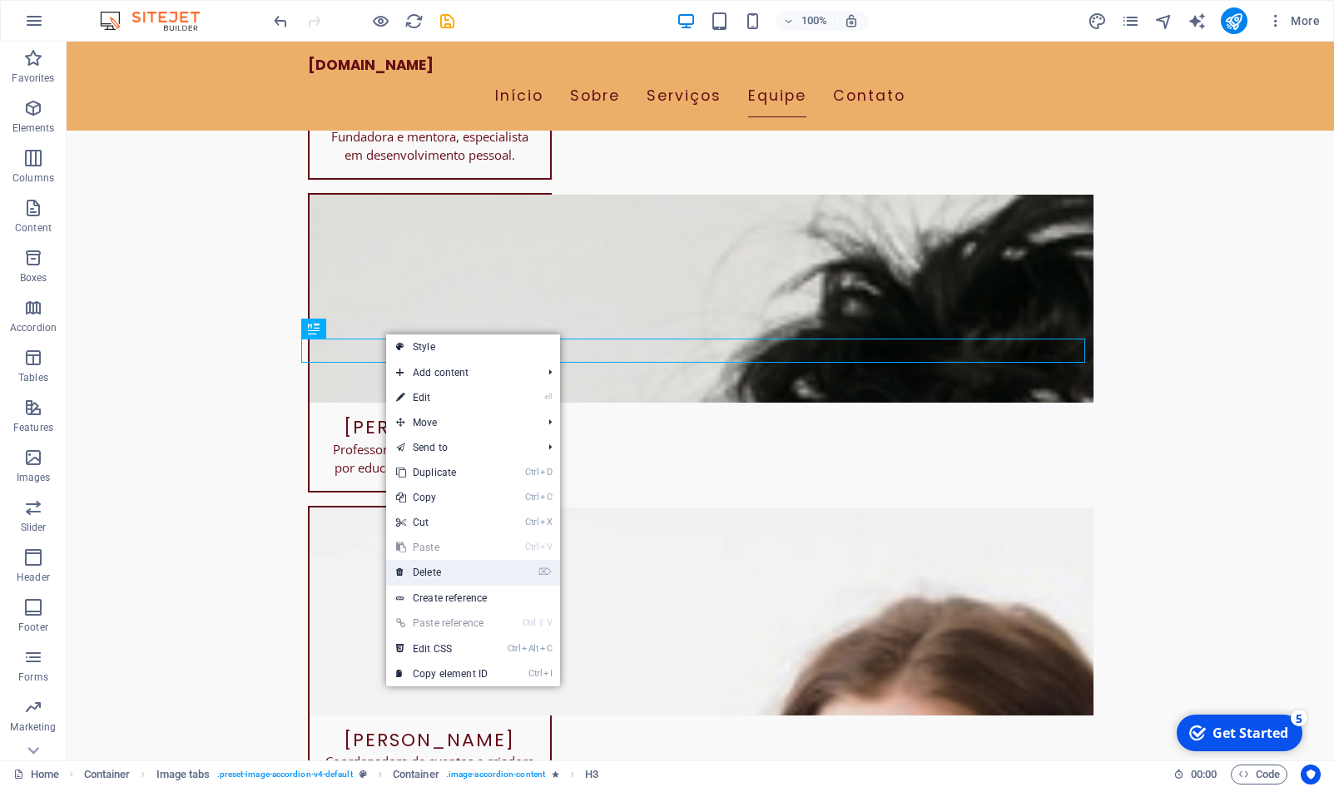
click at [448, 581] on link "⌦ Delete" at bounding box center [442, 572] width 112 height 25
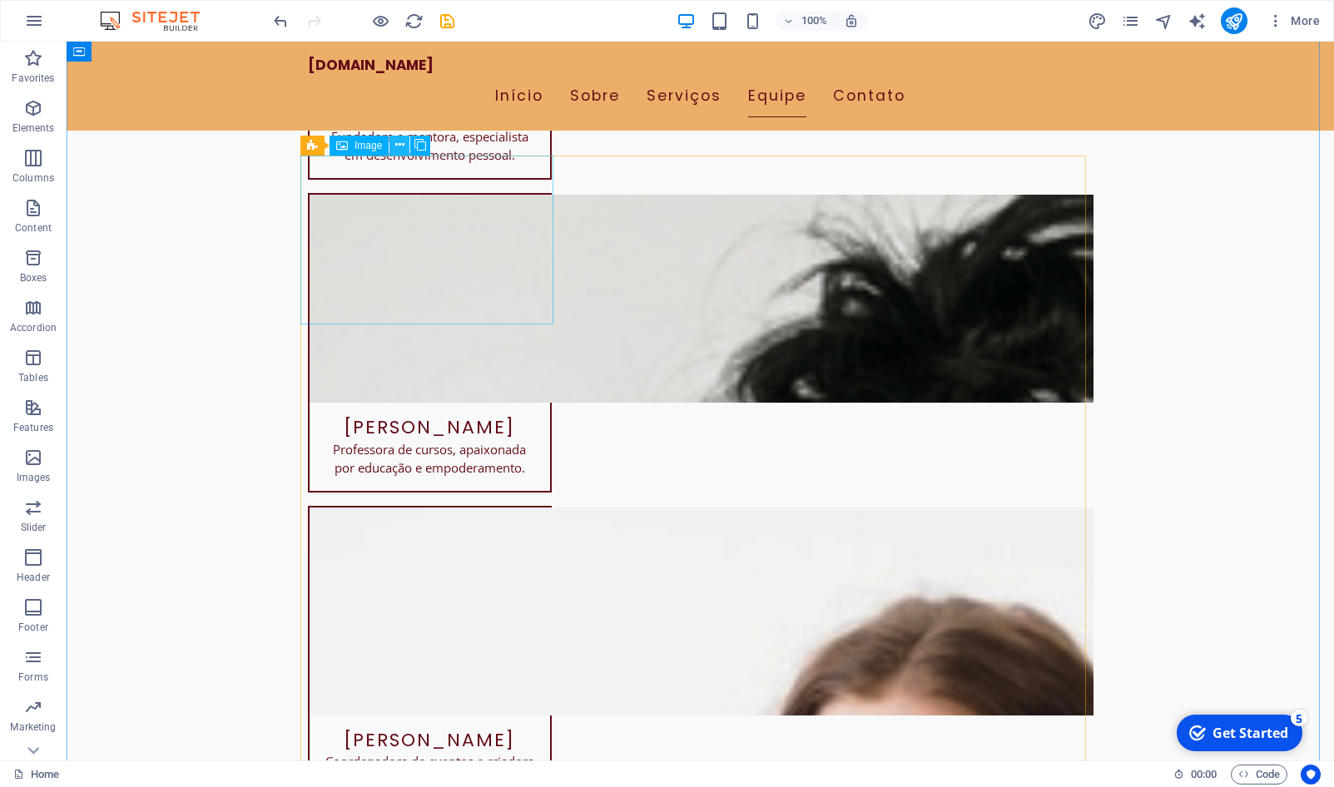
click at [395, 148] on button at bounding box center [400, 146] width 20 height 20
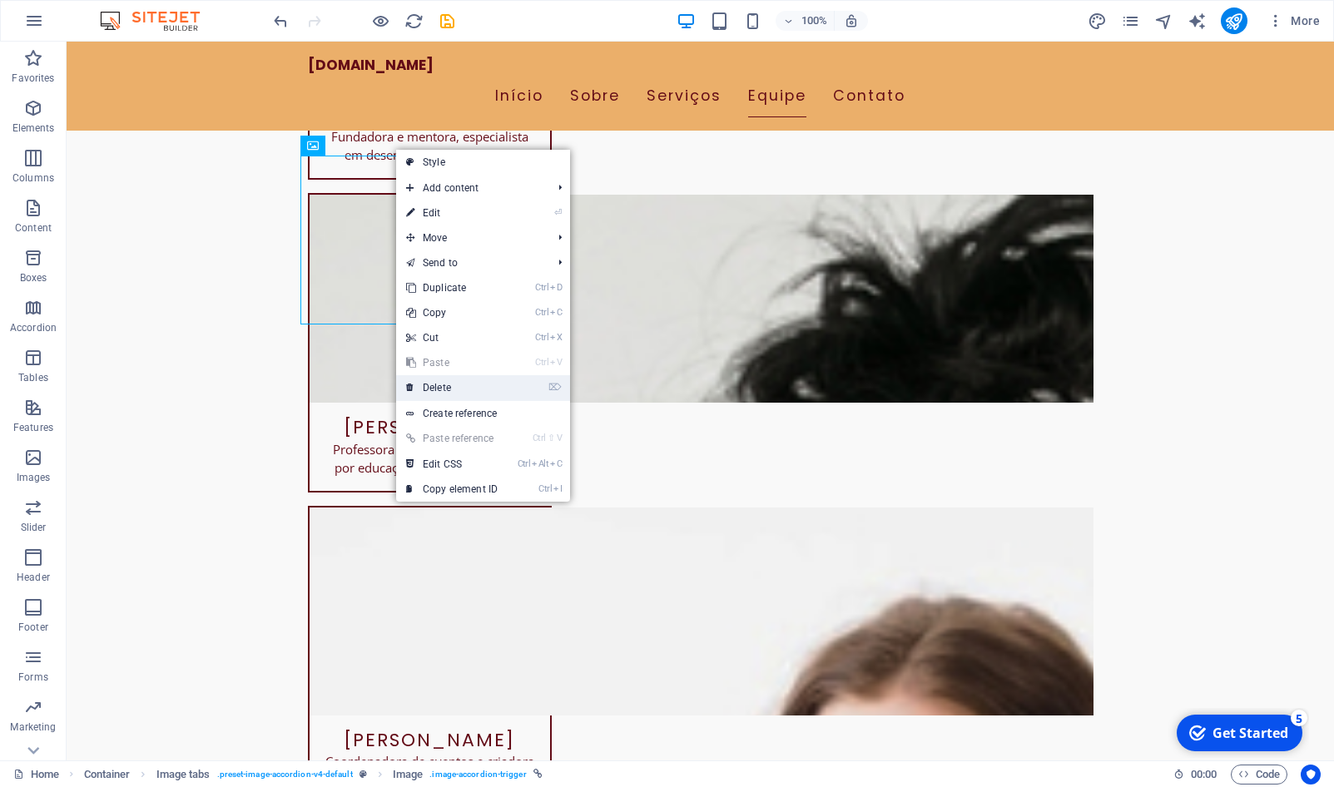
click at [439, 381] on link "⌦ Delete" at bounding box center [452, 387] width 112 height 25
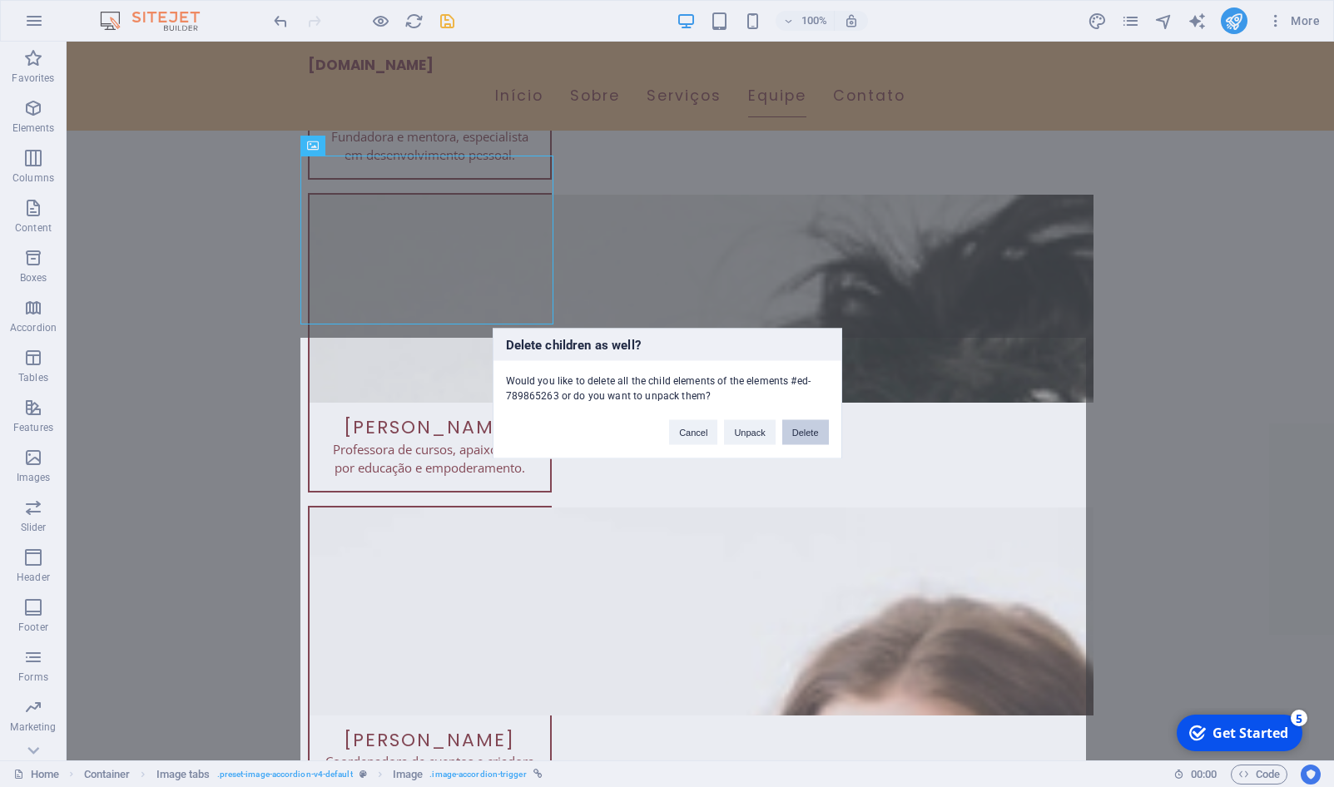
click at [797, 435] on button "Delete" at bounding box center [805, 432] width 47 height 25
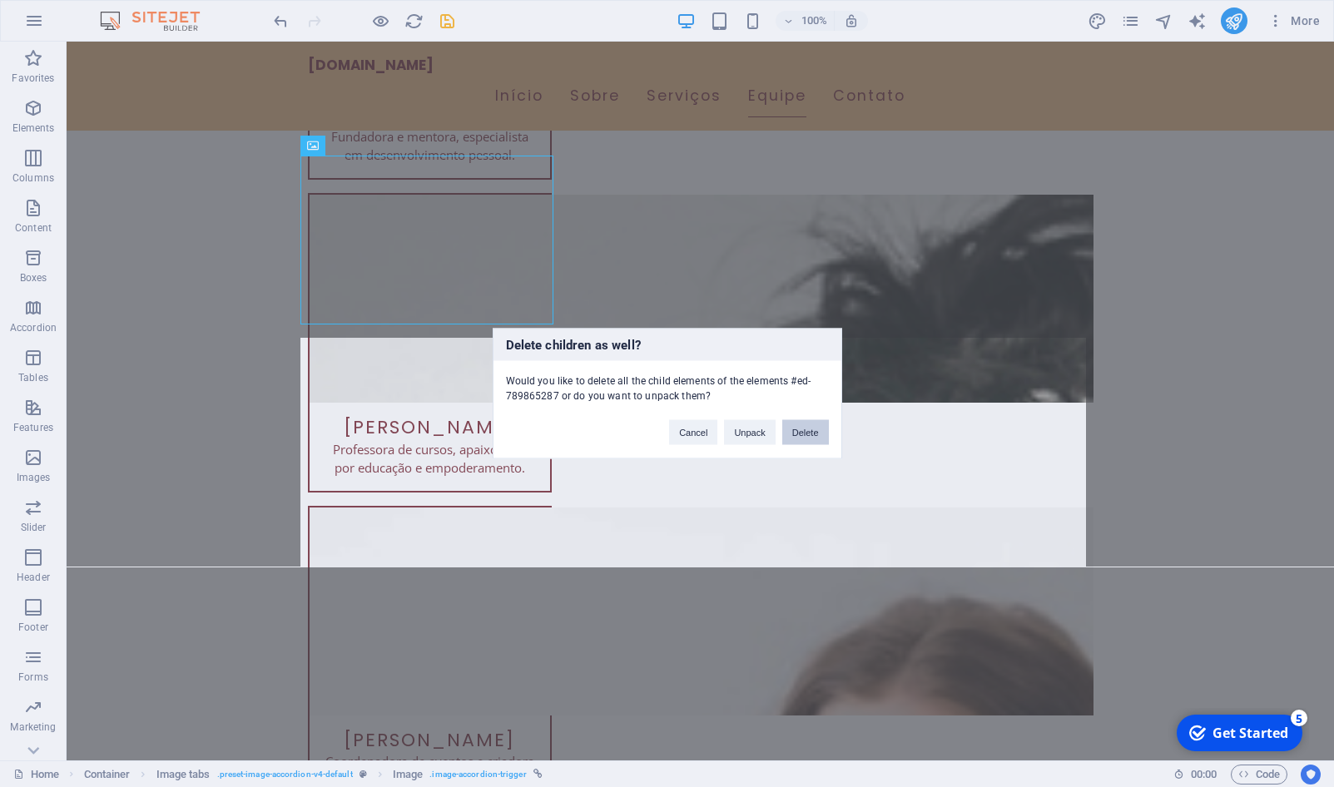
click at [794, 433] on button "Delete" at bounding box center [805, 432] width 47 height 25
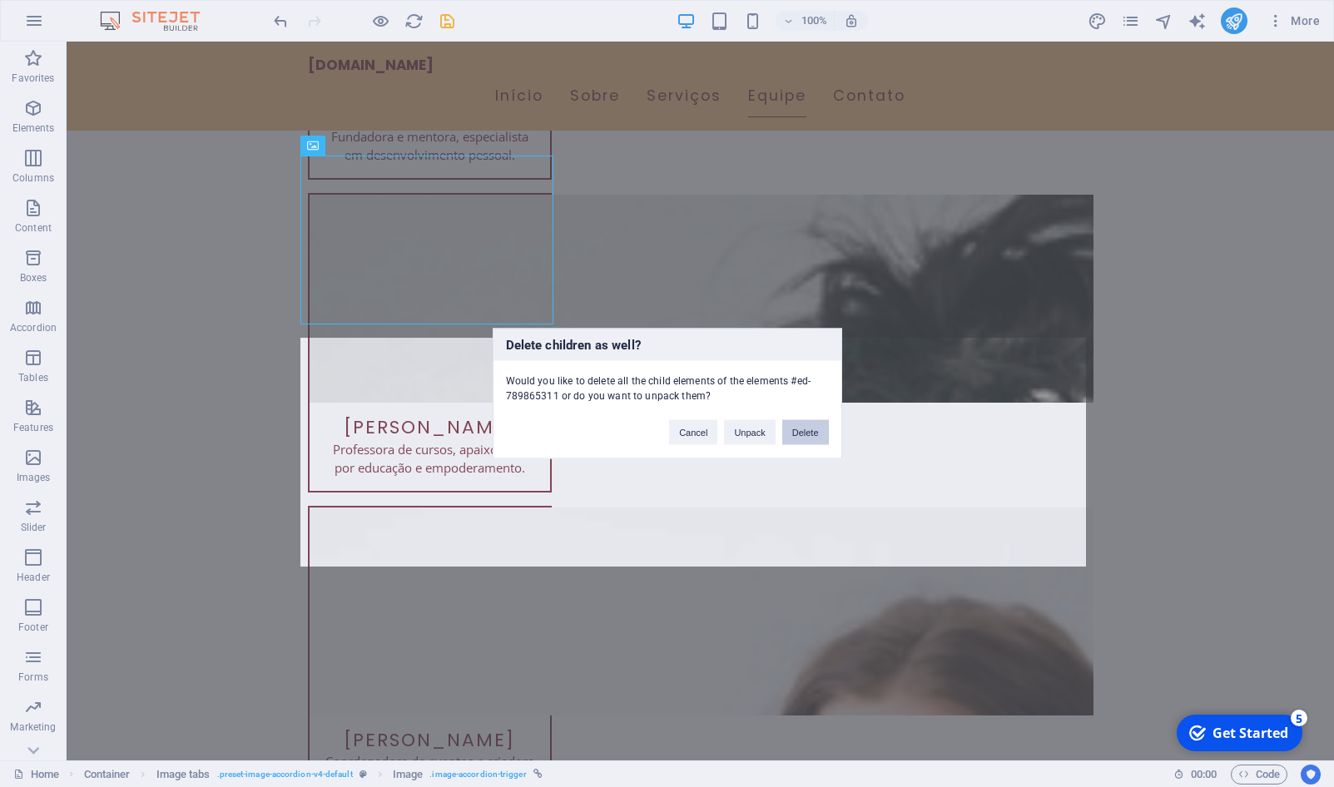
click at [813, 430] on button "Delete" at bounding box center [805, 432] width 47 height 25
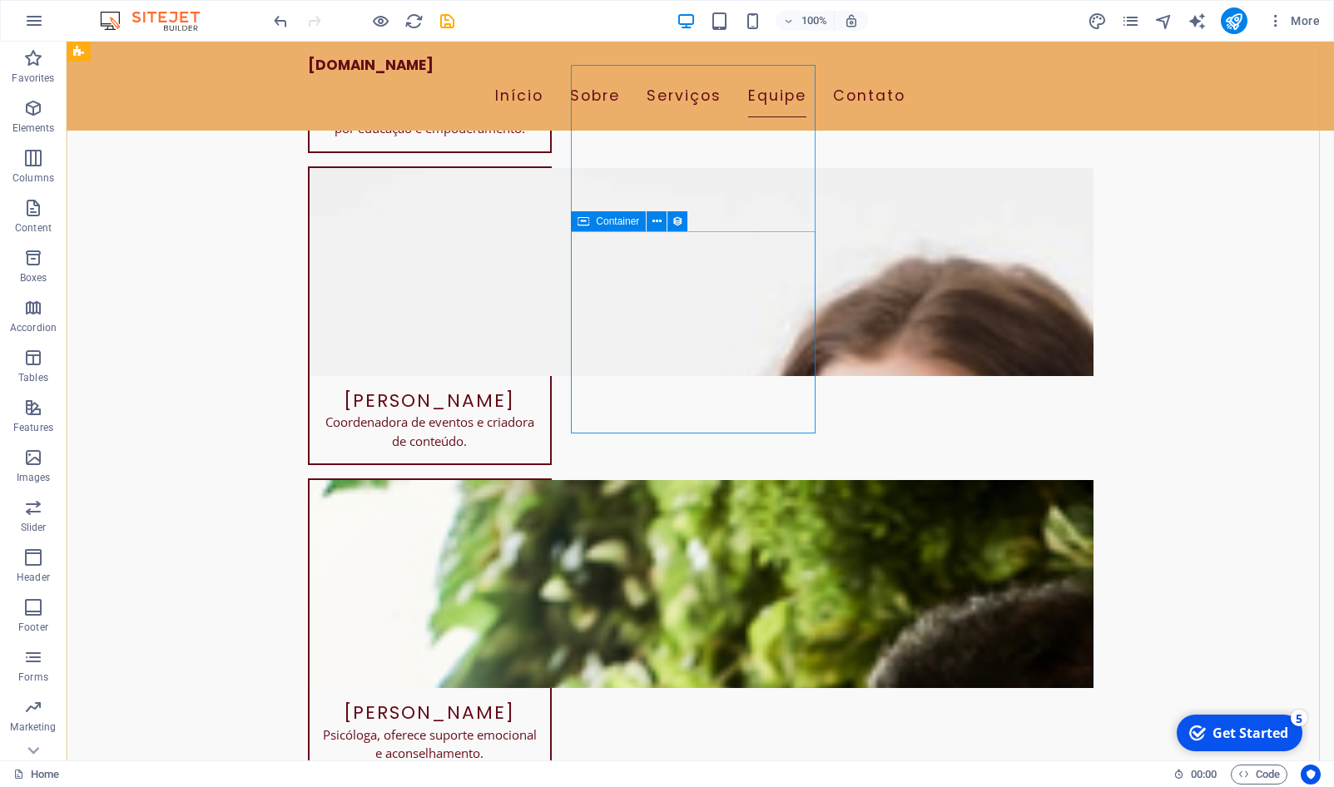
scroll to position [5943, 0]
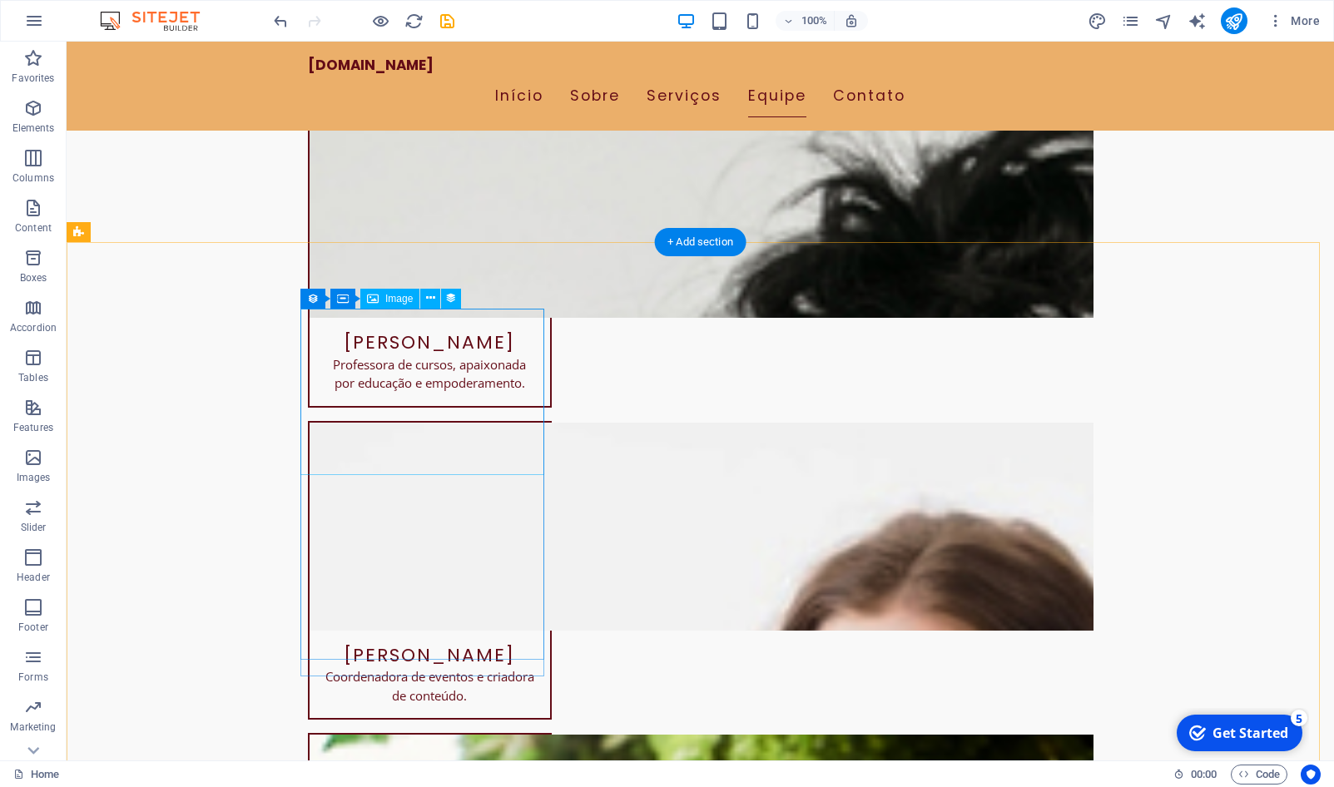
select select "px"
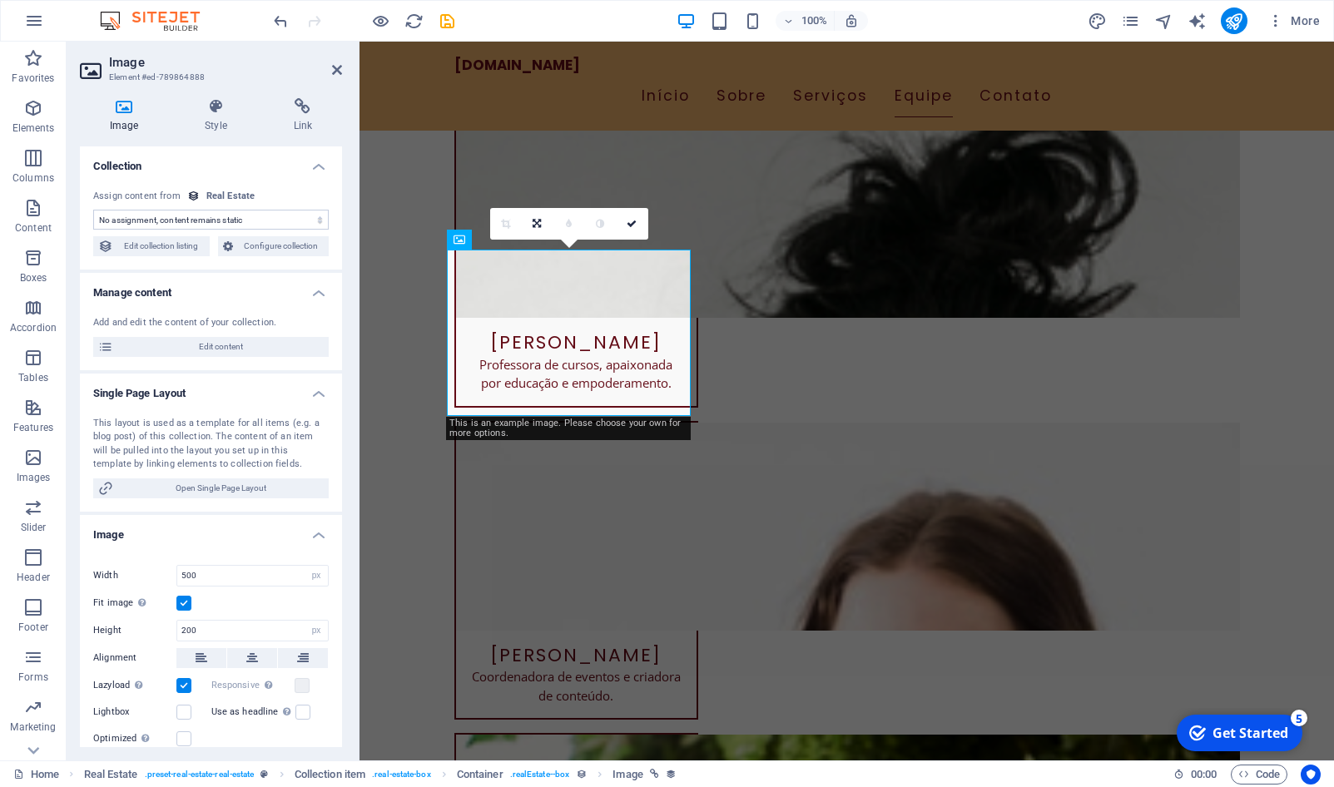
select select "image"
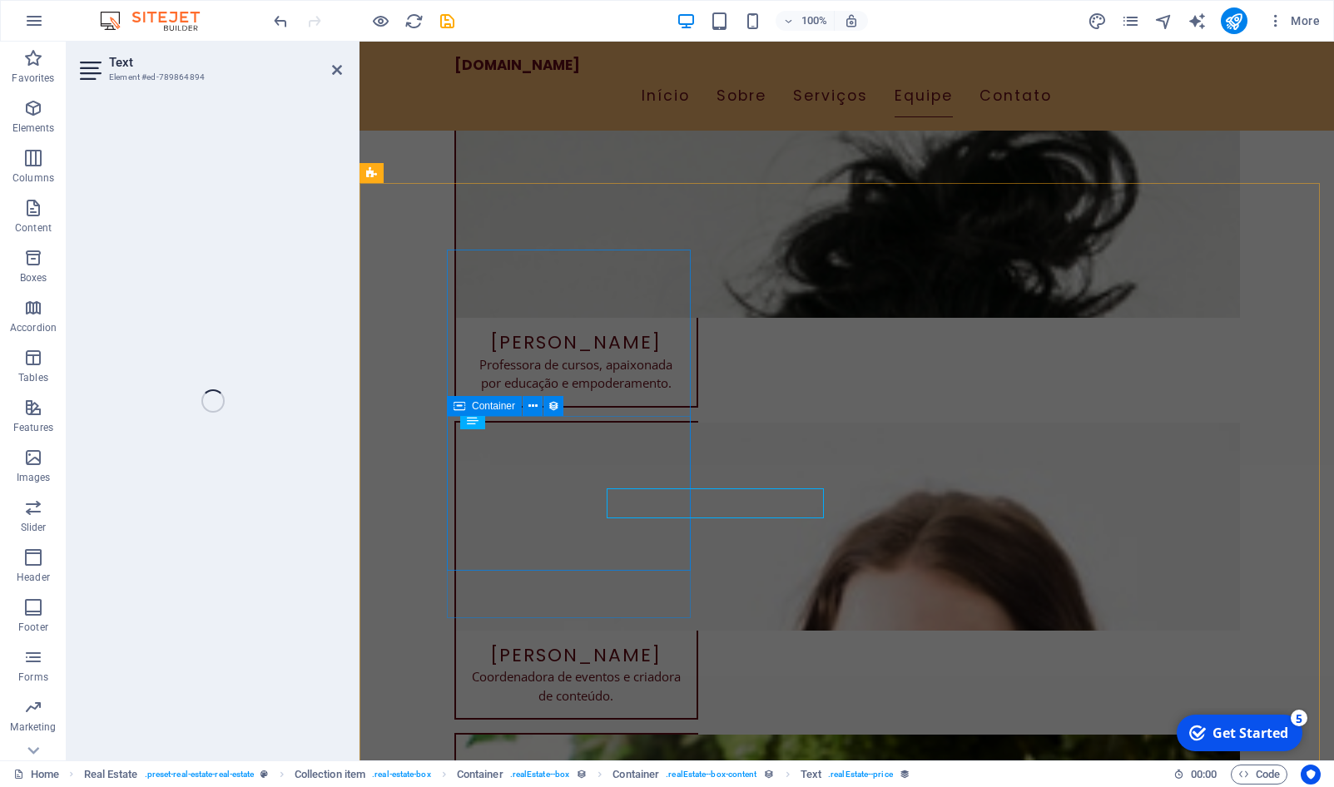
select select "price"
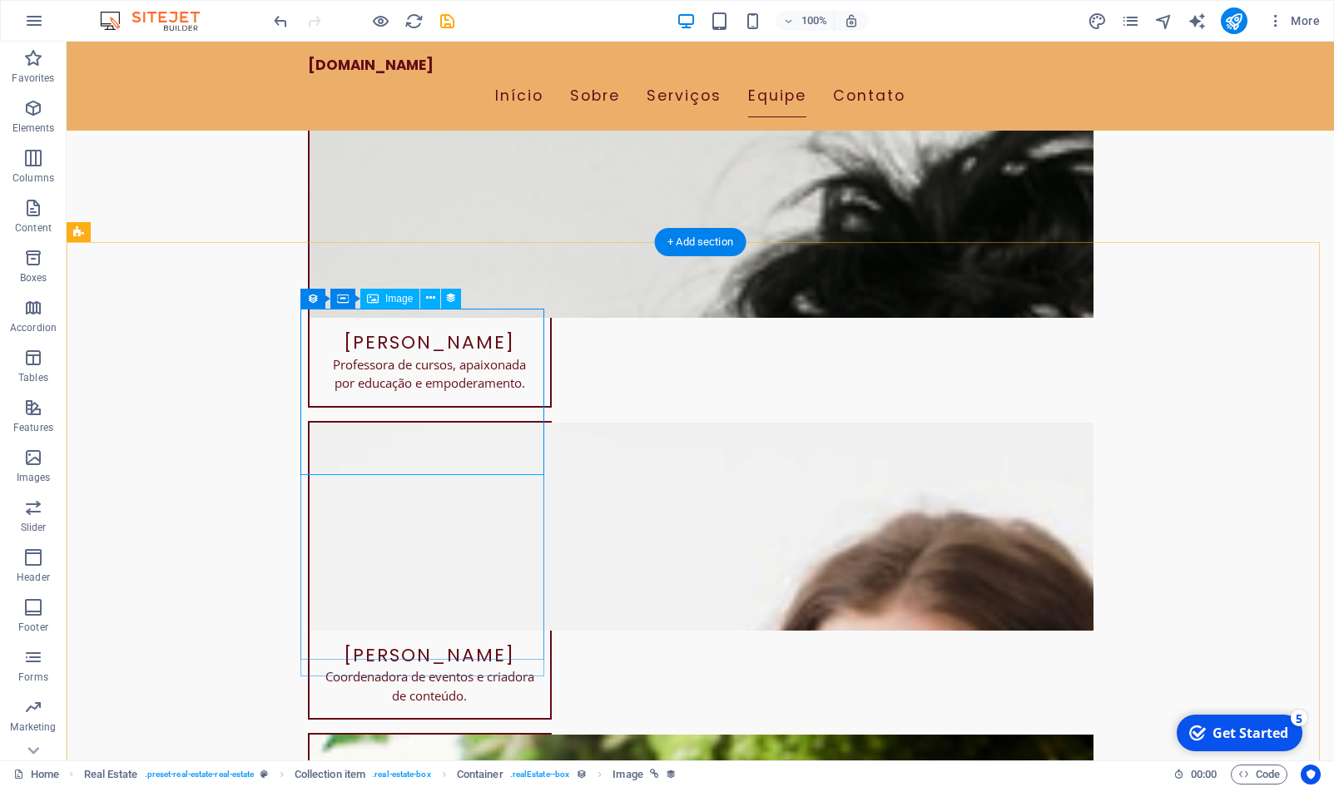
click at [399, 307] on div "Image" at bounding box center [389, 299] width 59 height 20
click at [398, 302] on span "Image" at bounding box center [398, 299] width 27 height 10
click at [431, 305] on icon at bounding box center [430, 298] width 9 height 17
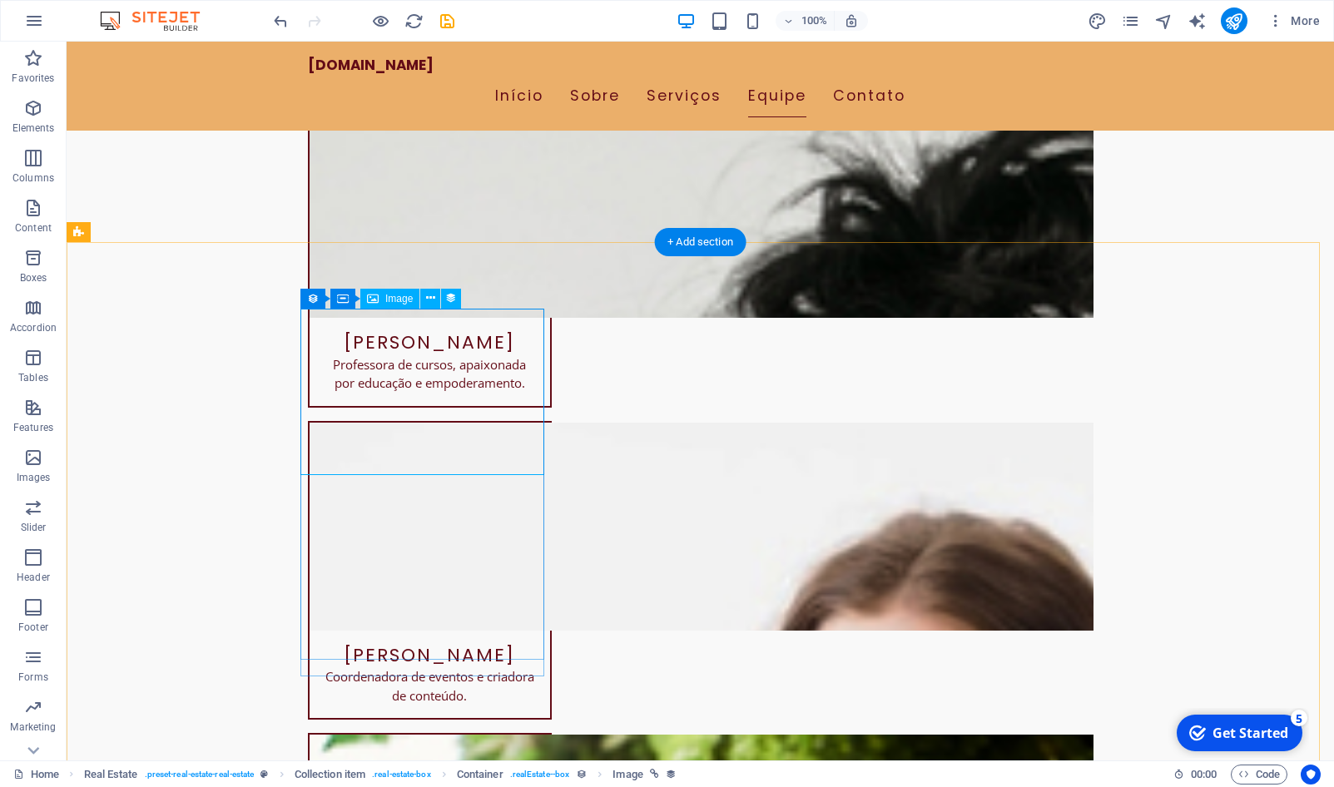
select select "image"
select select "px"
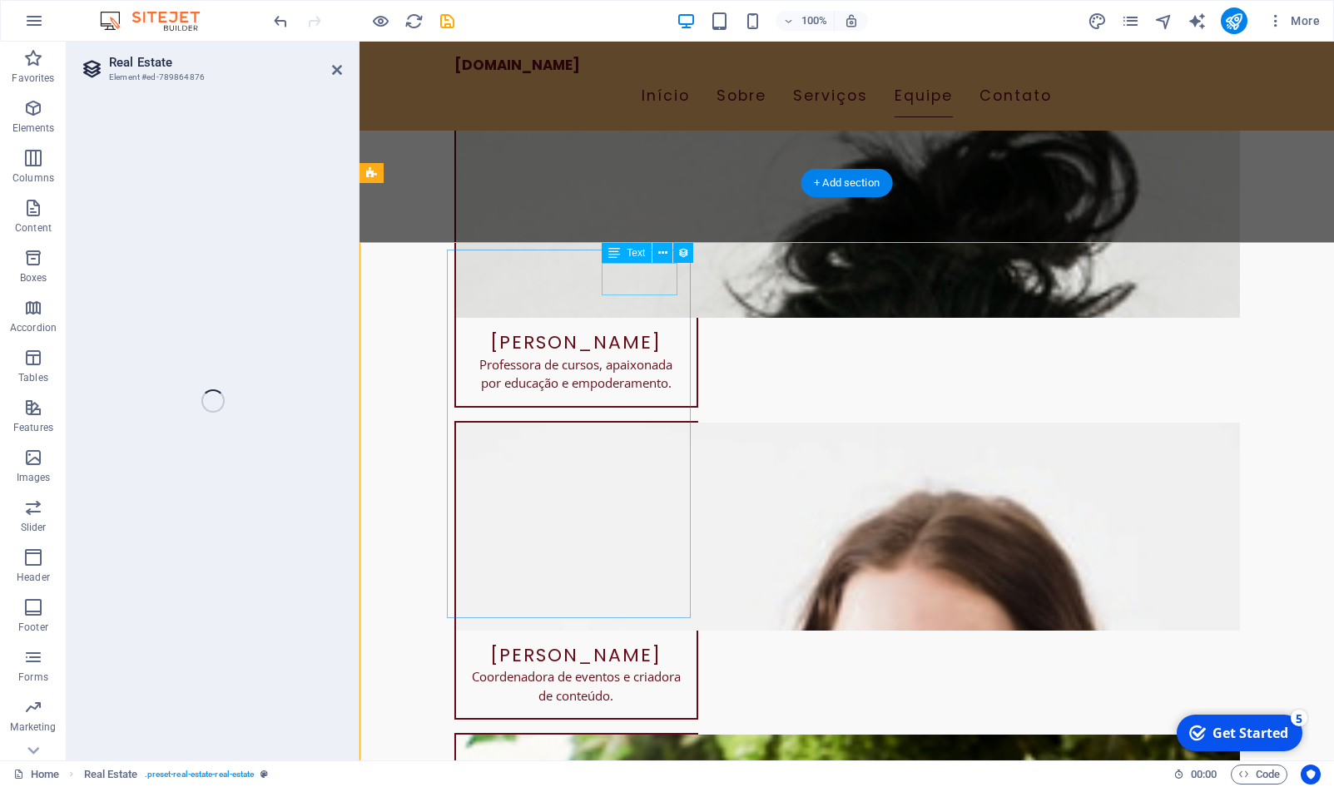
select select "6875a6f614b7640ee40e3aae"
select select "createdAt_DESC"
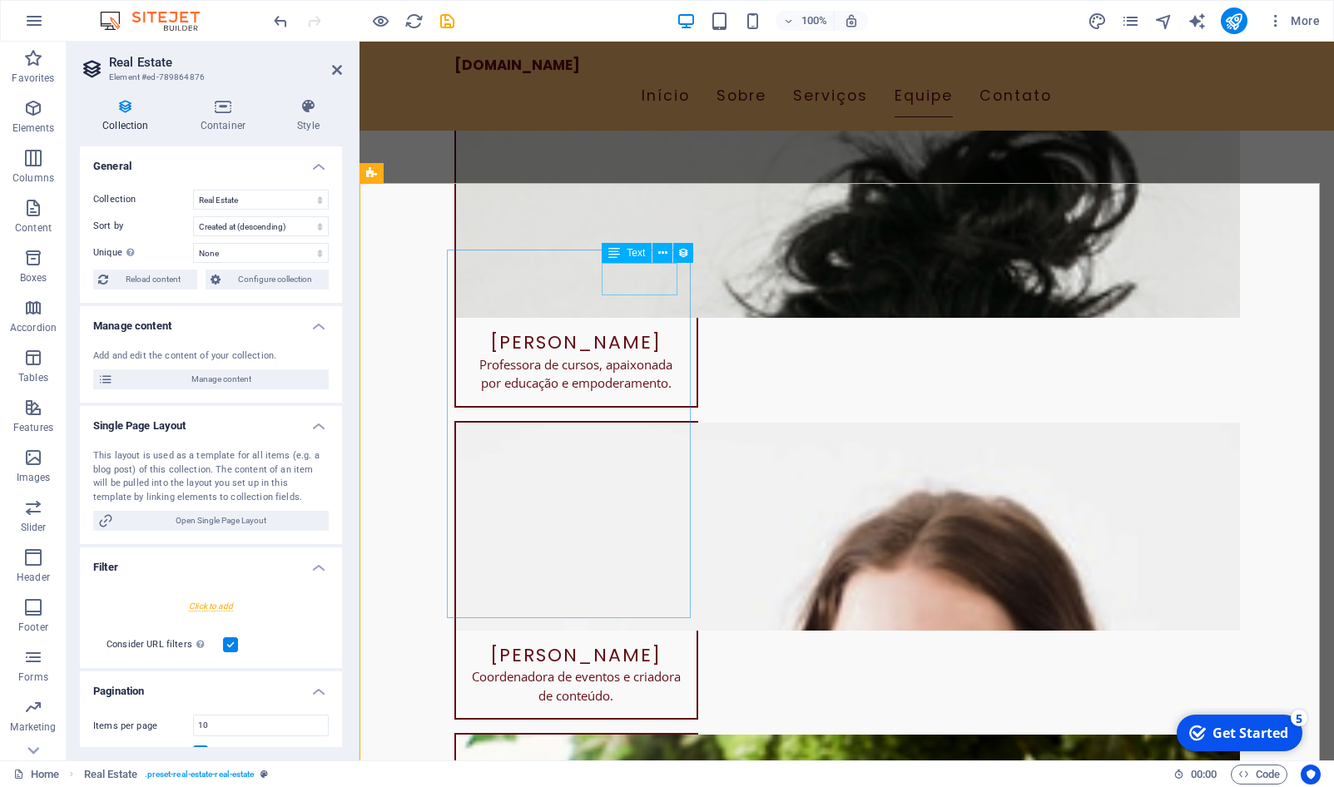
click at [632, 258] on span "Text" at bounding box center [636, 253] width 18 height 10
click at [658, 246] on button at bounding box center [663, 253] width 20 height 20
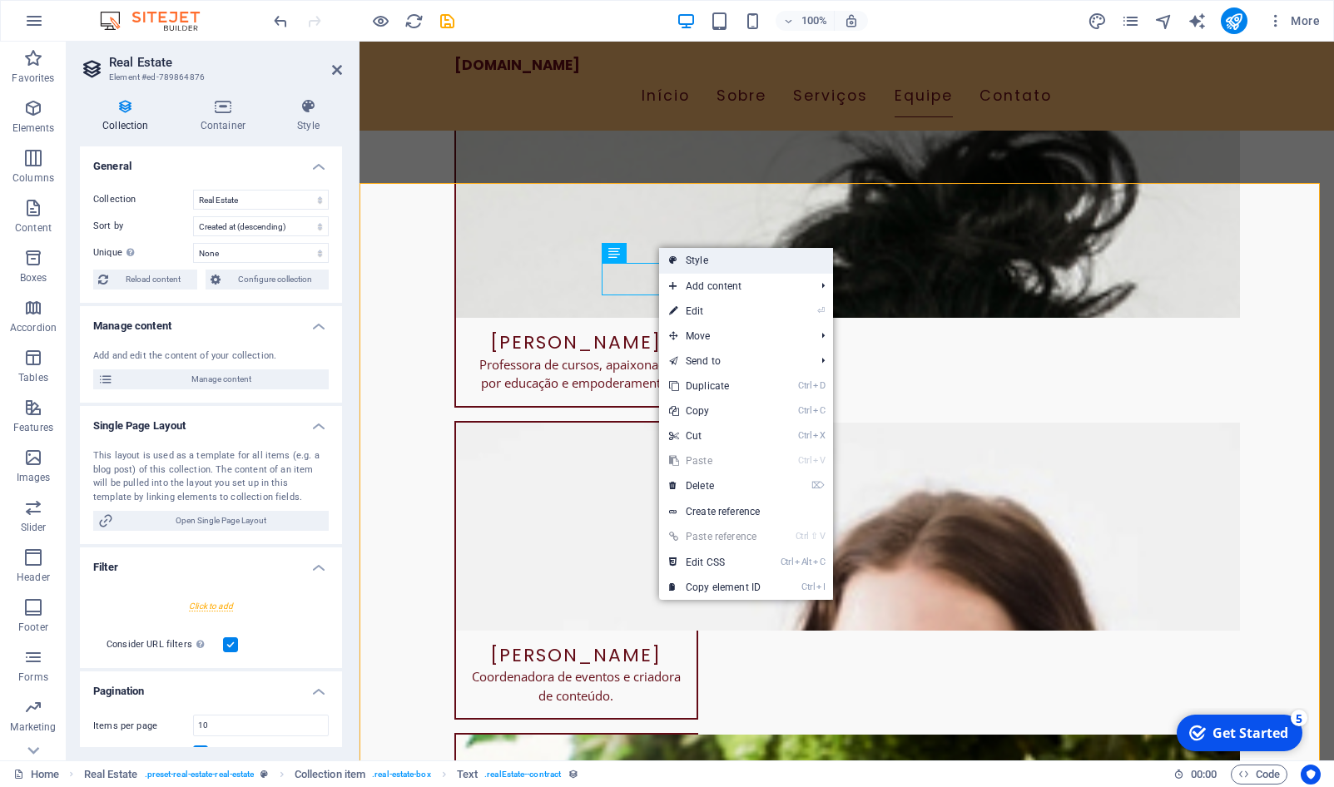
click at [693, 266] on link "Style" at bounding box center [746, 260] width 174 height 25
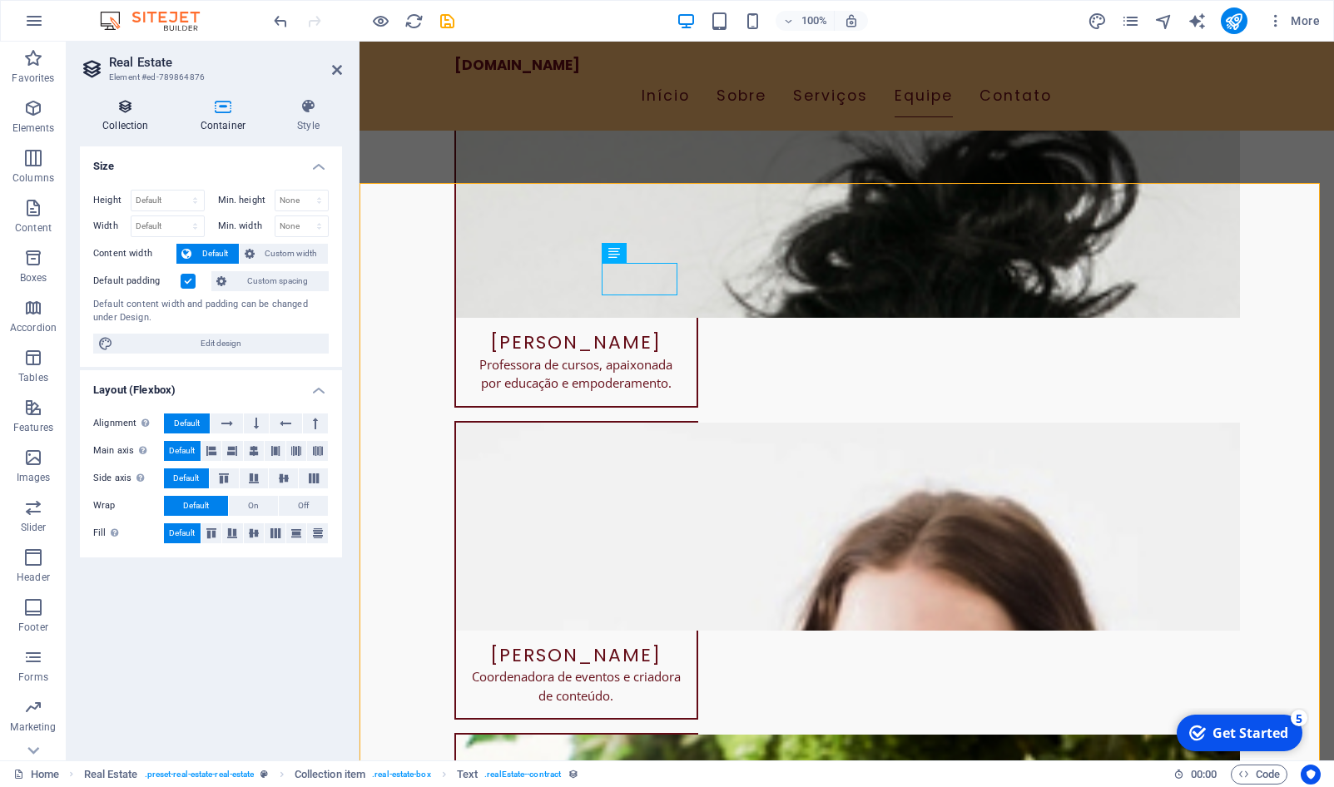
click at [135, 111] on icon at bounding box center [126, 106] width 92 height 17
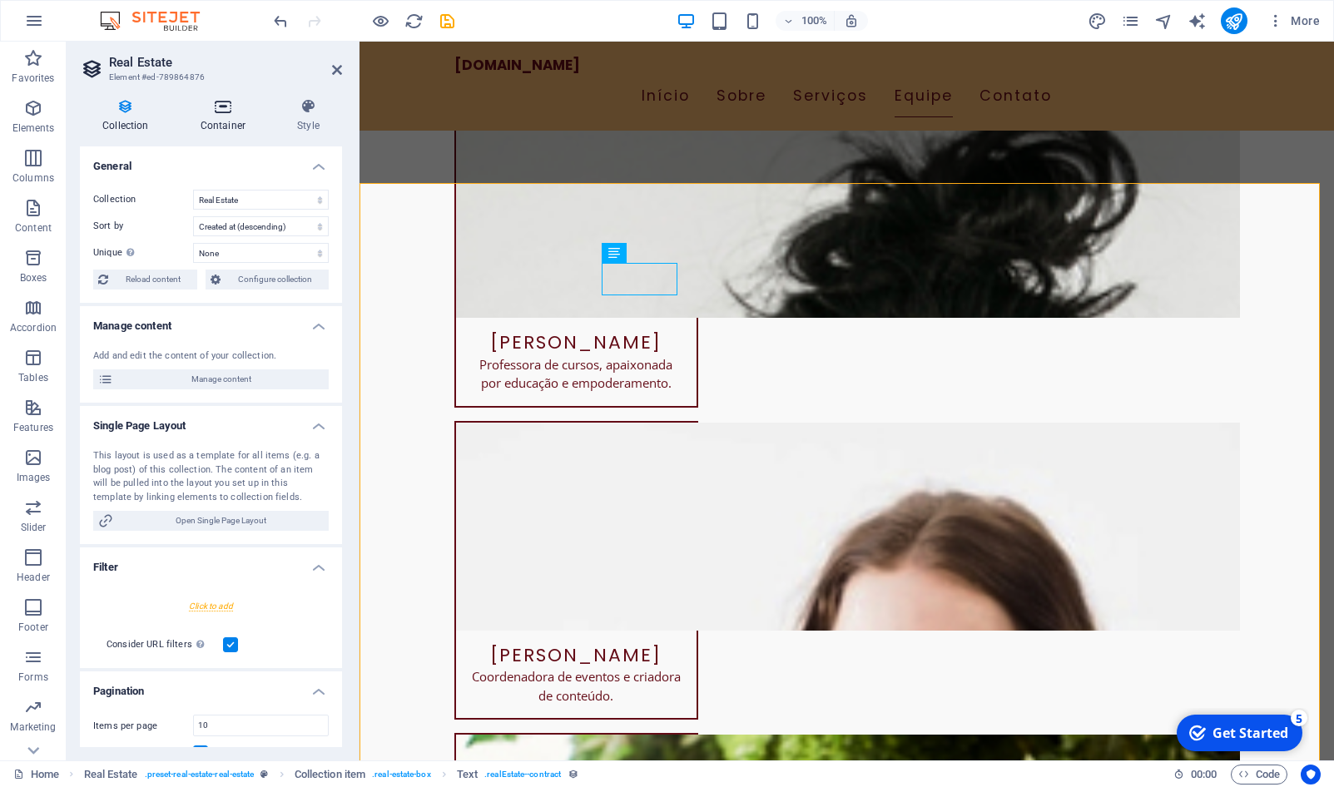
click at [234, 116] on h4 "Container" at bounding box center [226, 115] width 97 height 35
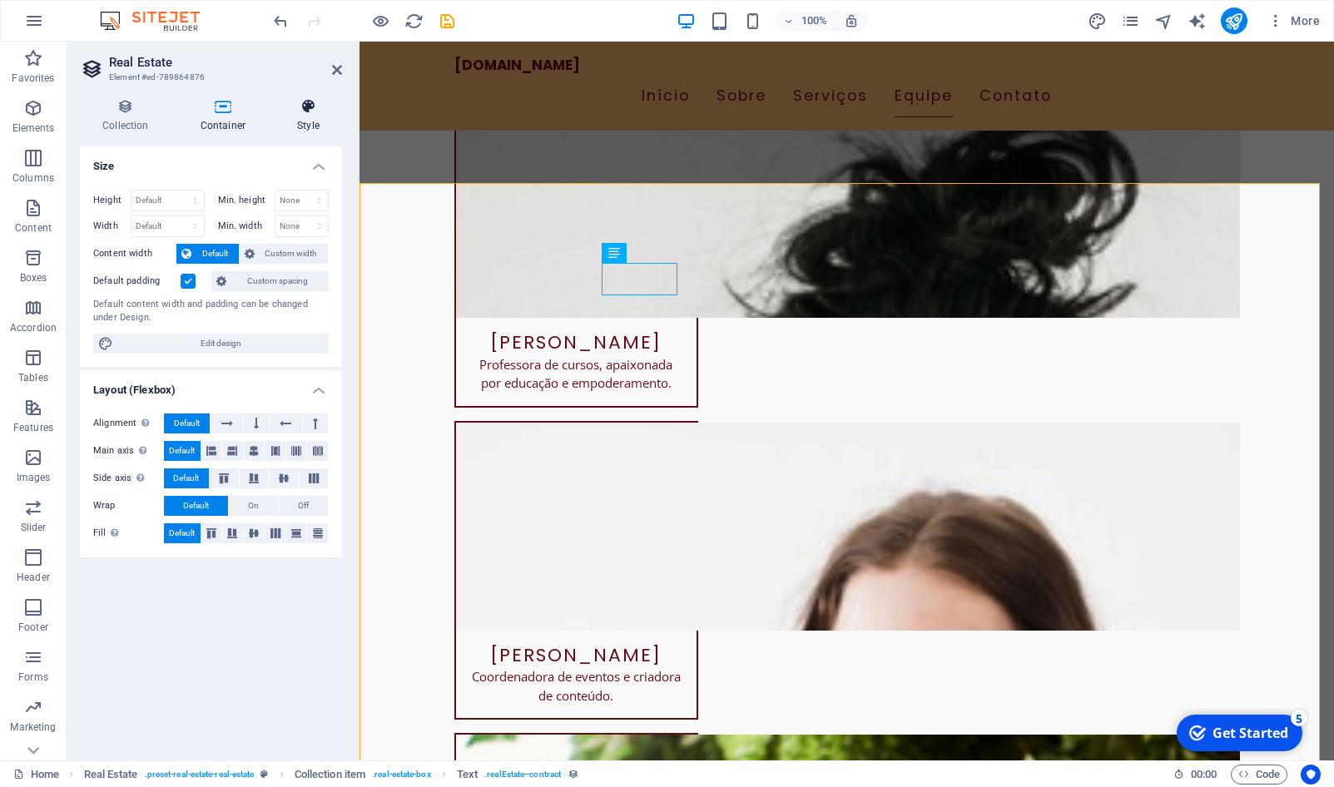
click at [311, 123] on h4 "Style" at bounding box center [308, 115] width 67 height 35
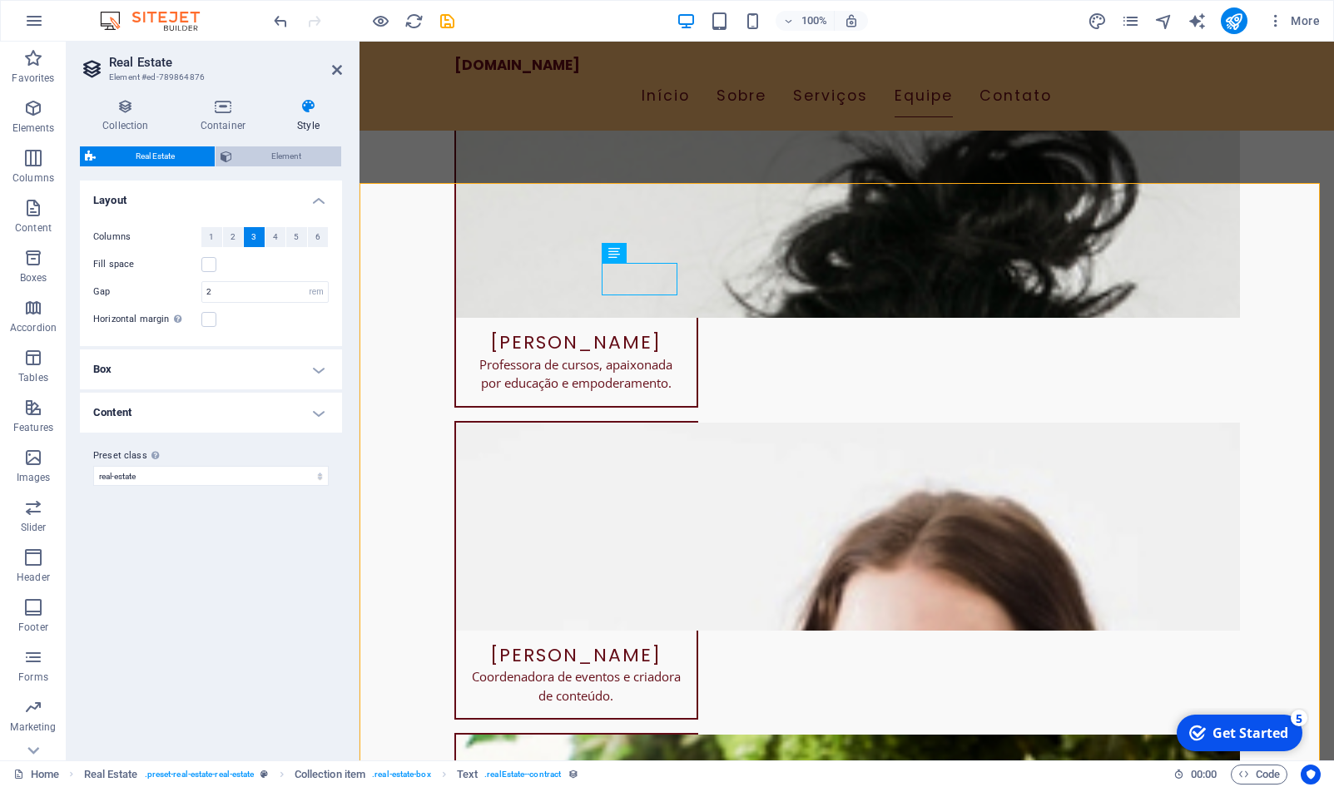
click at [266, 164] on span "Element" at bounding box center [287, 157] width 100 height 20
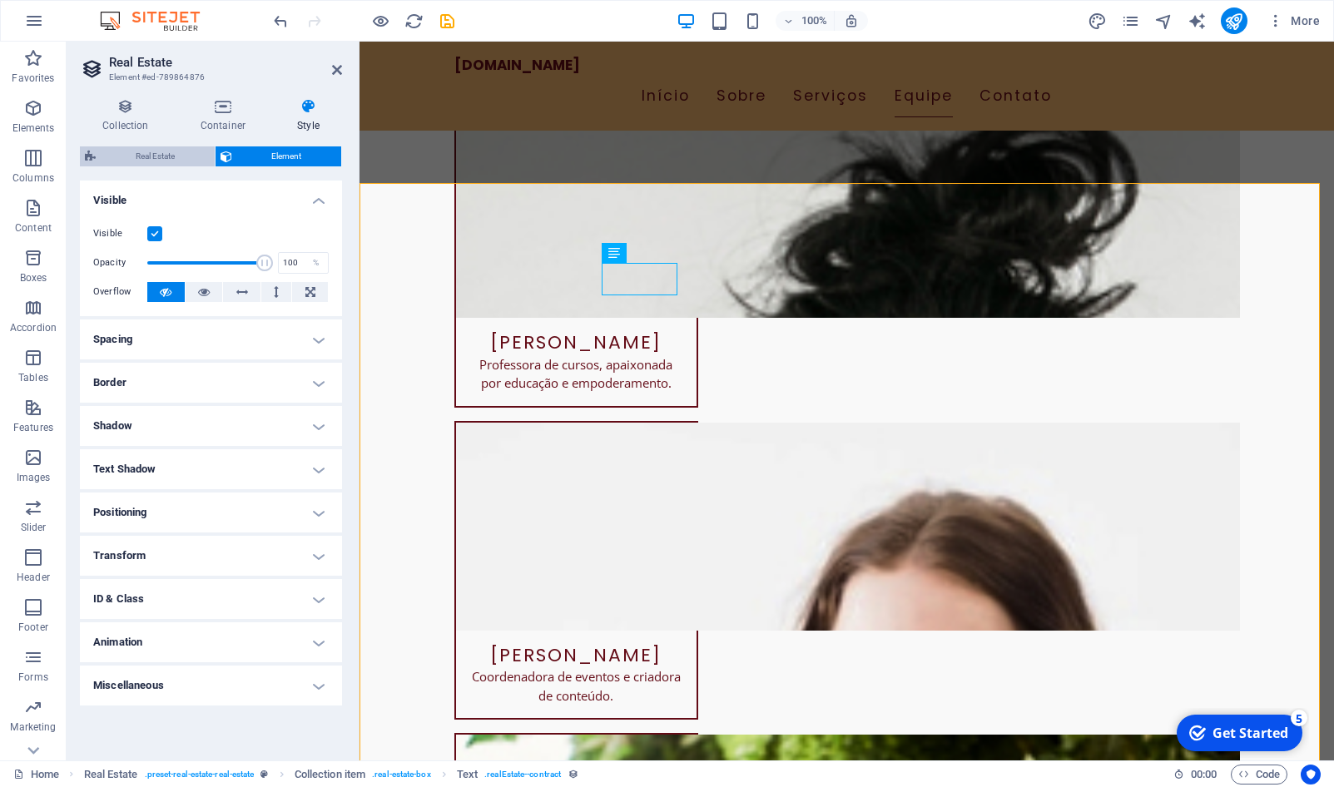
click at [176, 149] on span "Real Estate" at bounding box center [155, 157] width 109 height 20
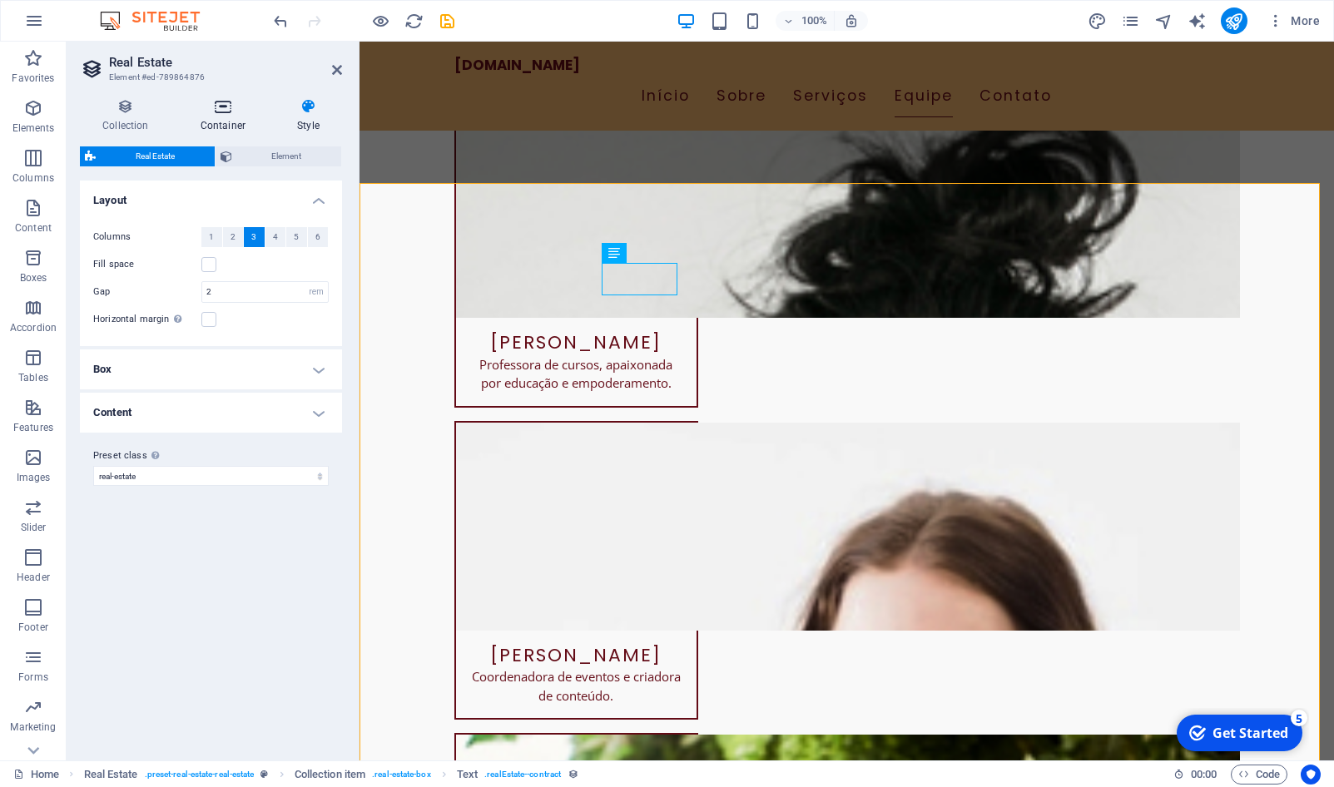
click at [214, 122] on h4 "Container" at bounding box center [226, 115] width 97 height 35
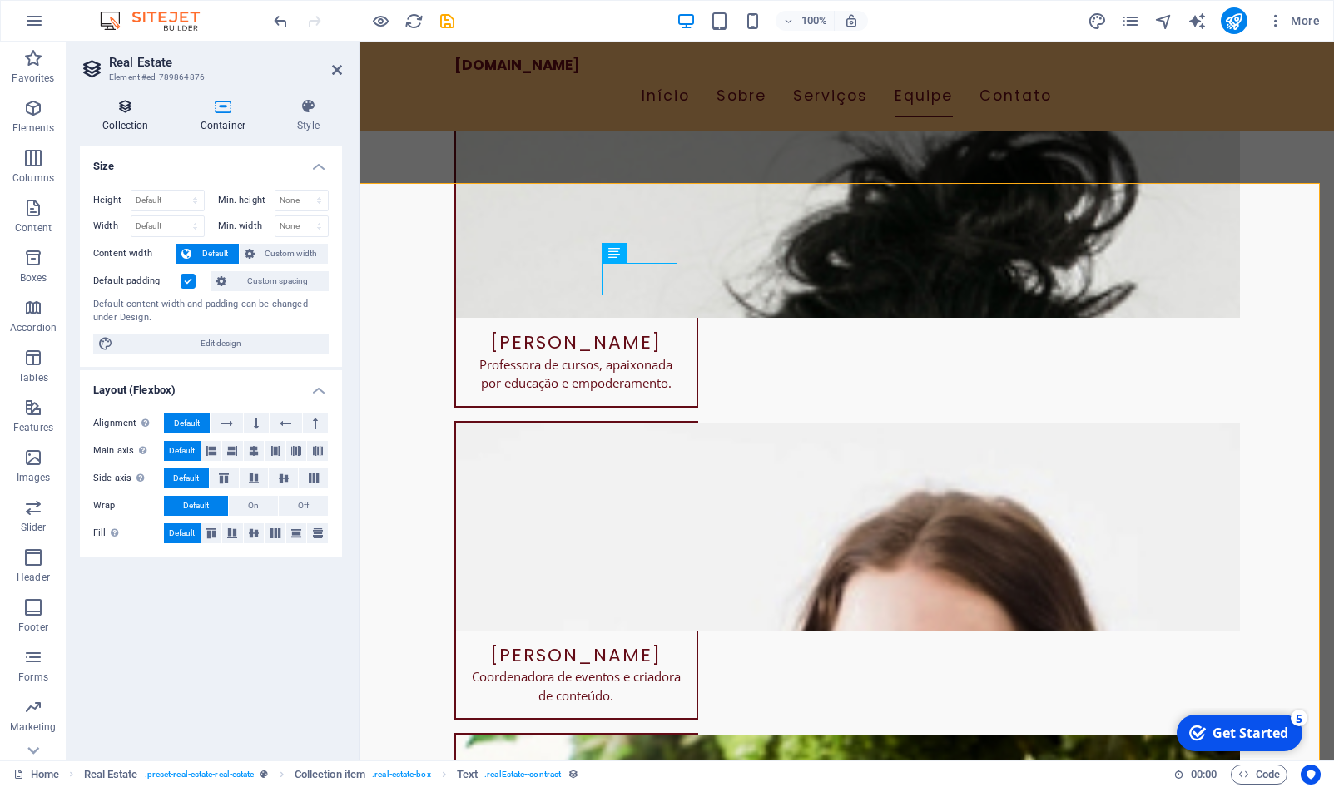
click at [137, 119] on h4 "Collection" at bounding box center [129, 115] width 98 height 35
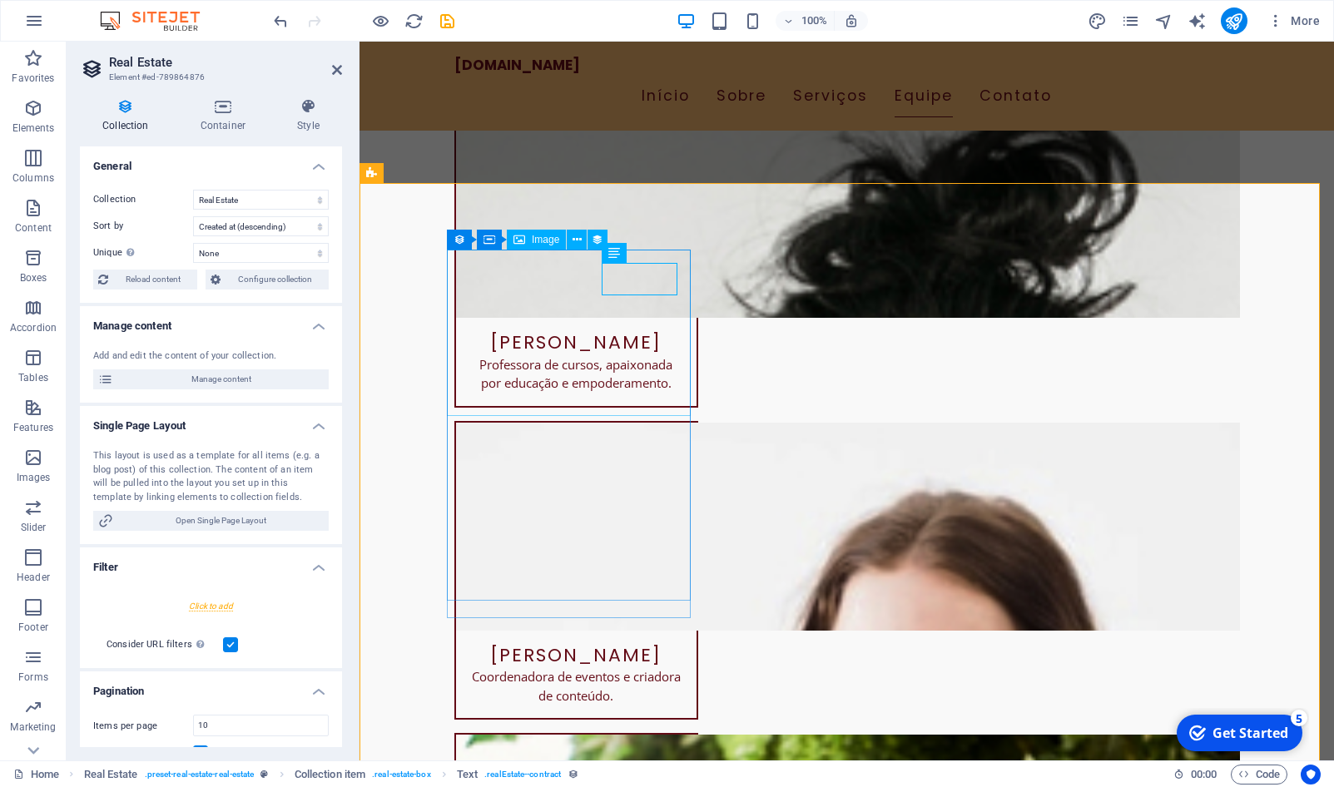
click at [534, 241] on span "Image" at bounding box center [545, 240] width 27 height 10
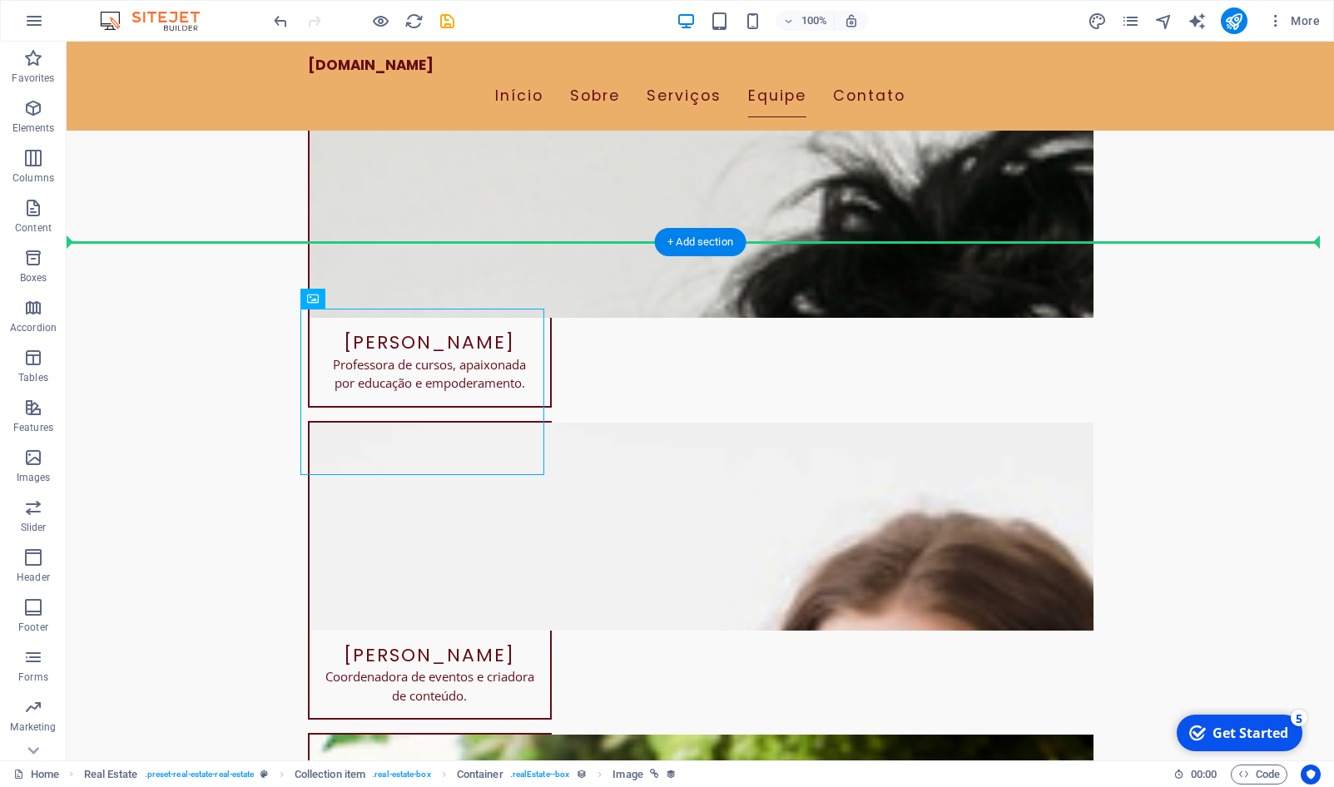
drag, startPoint x: 601, startPoint y: 282, endPoint x: 486, endPoint y: 238, distance: 123.1
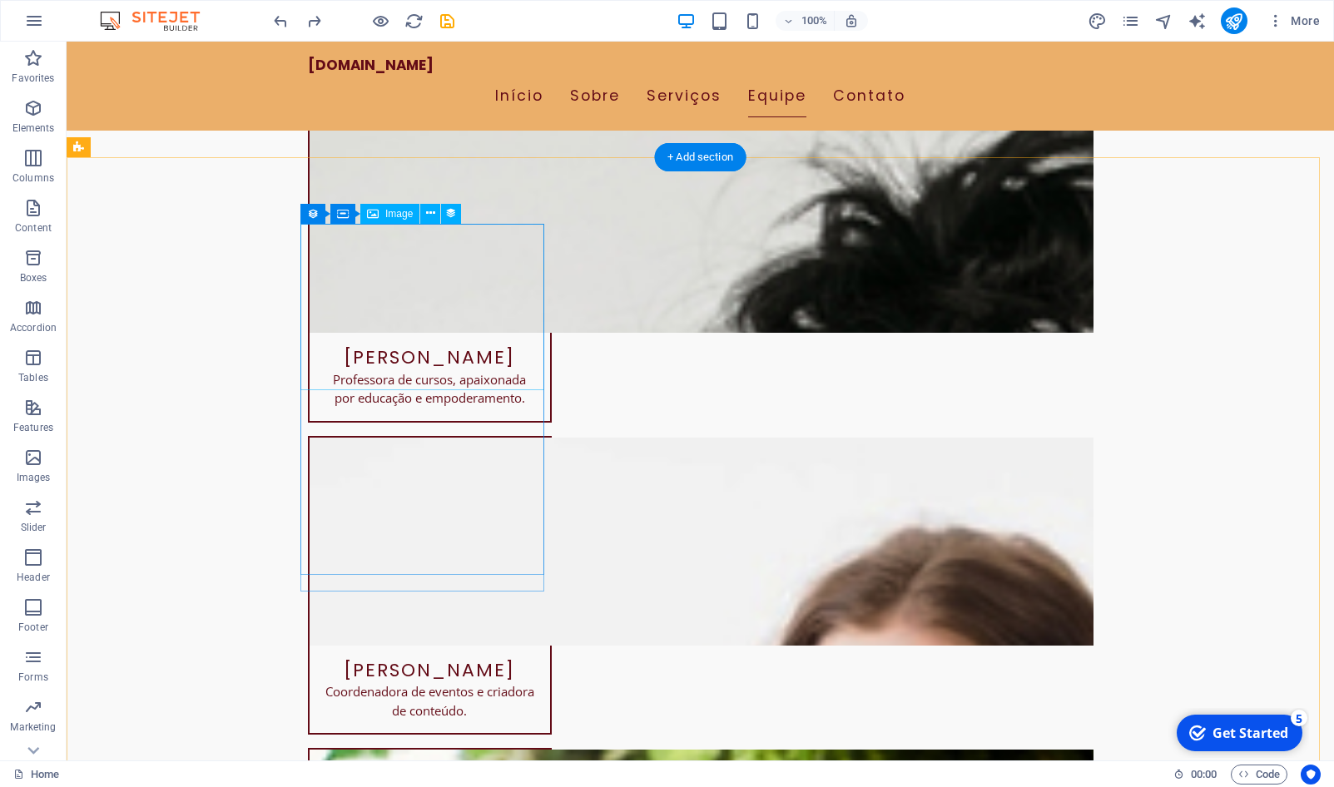
scroll to position [5774, 0]
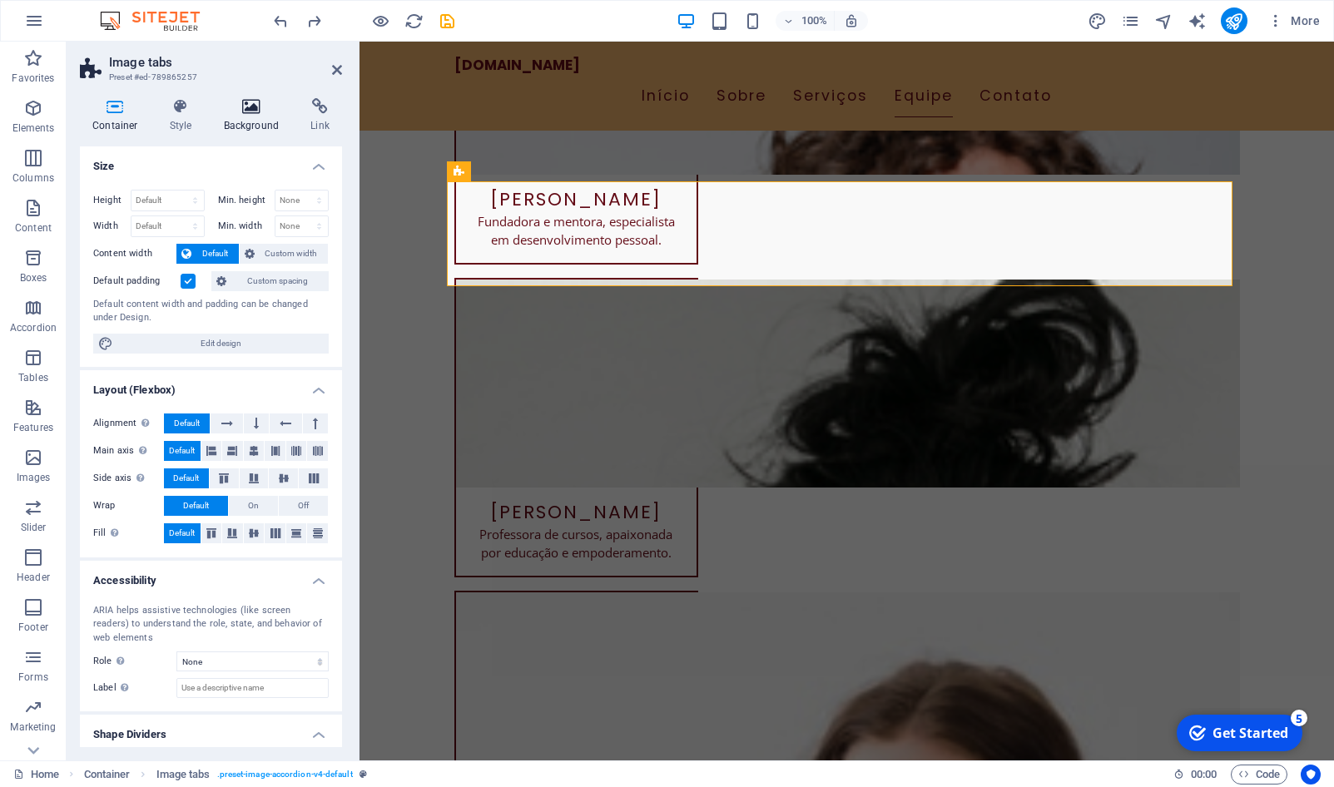
click at [266, 116] on h4 "Background" at bounding box center [254, 115] width 87 height 35
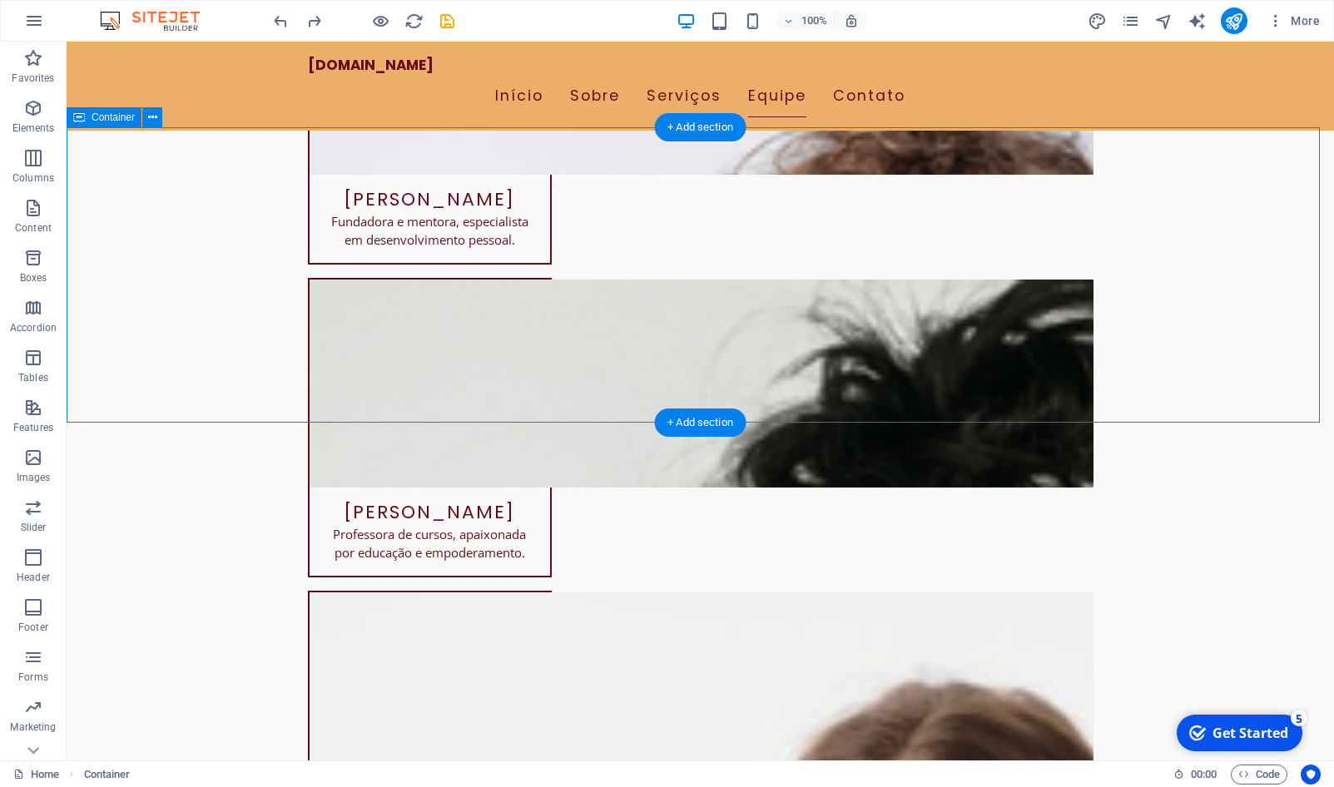
scroll to position [5859, 0]
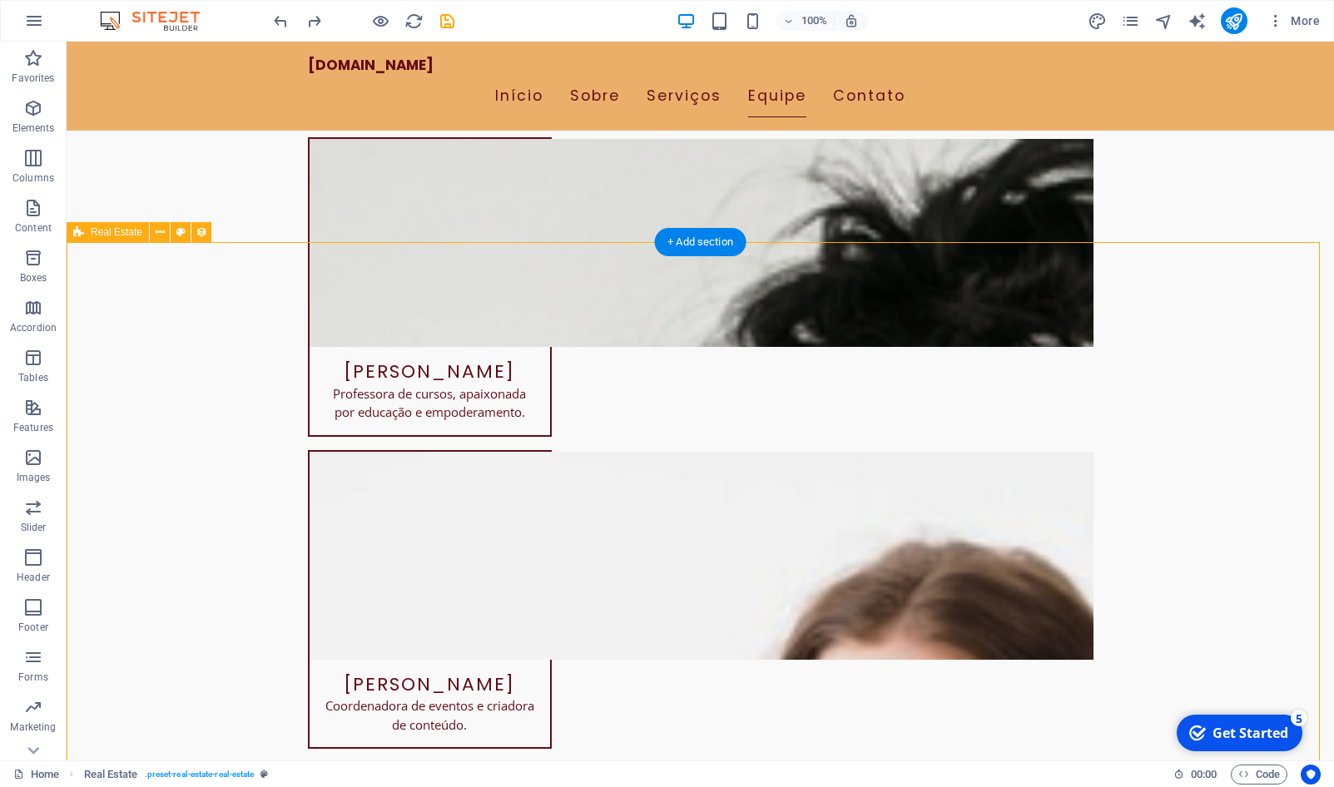
scroll to position [5943, 0]
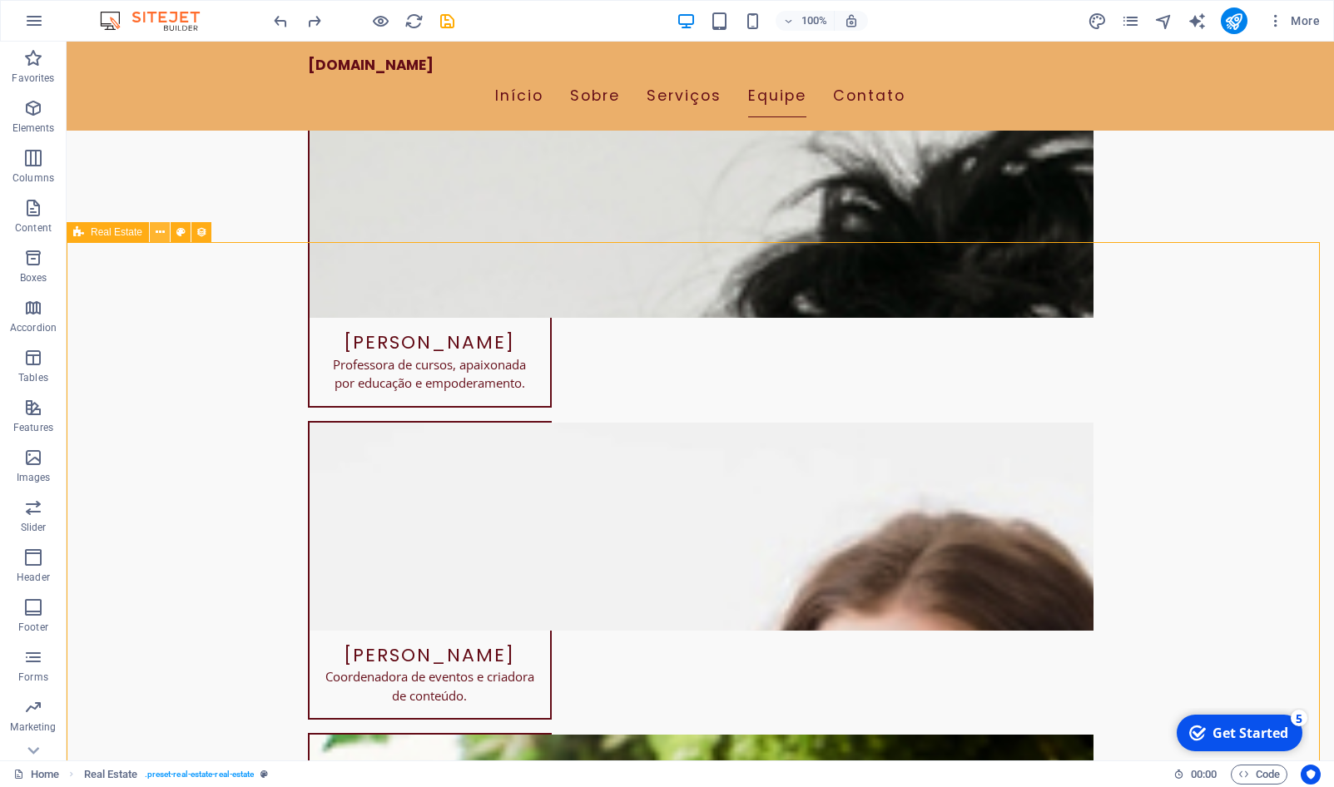
click at [160, 233] on icon at bounding box center [160, 232] width 9 height 17
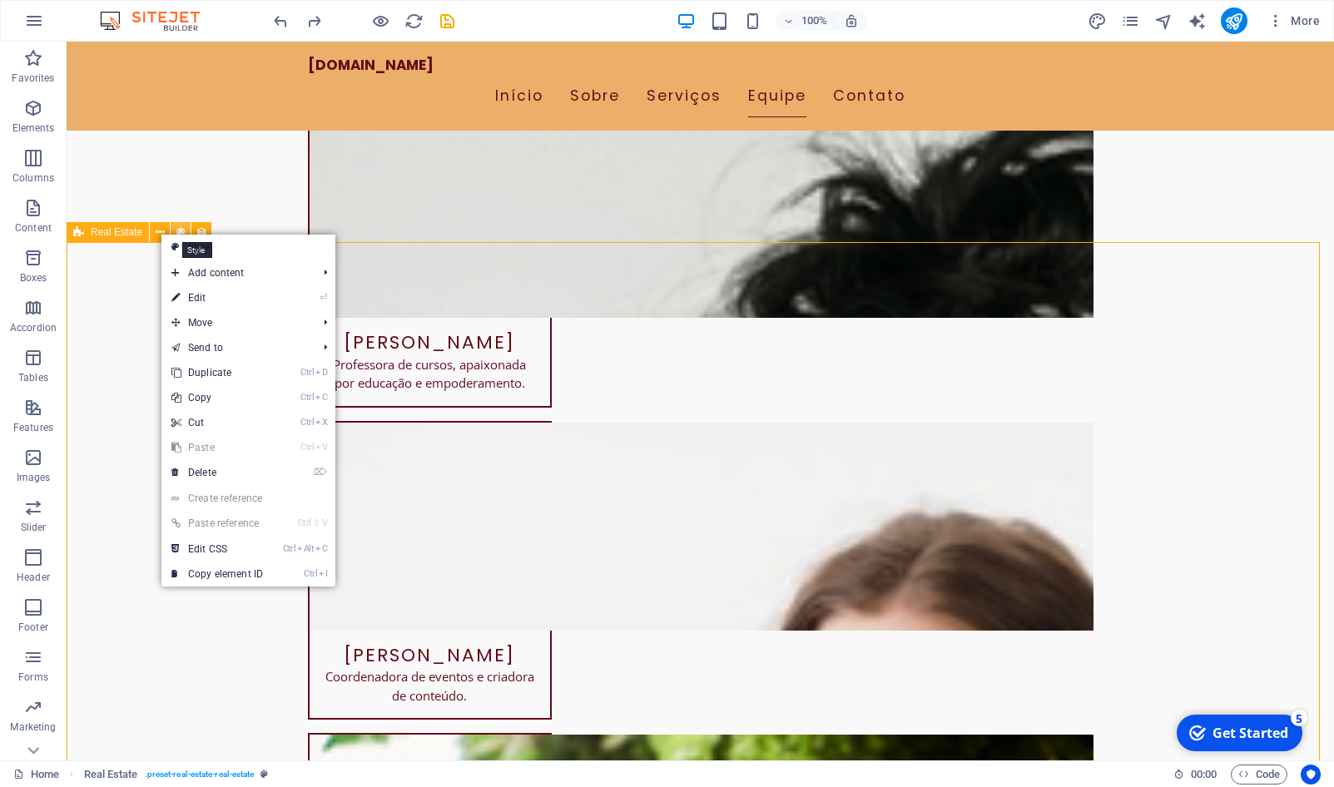
click at [177, 228] on icon at bounding box center [180, 232] width 9 height 17
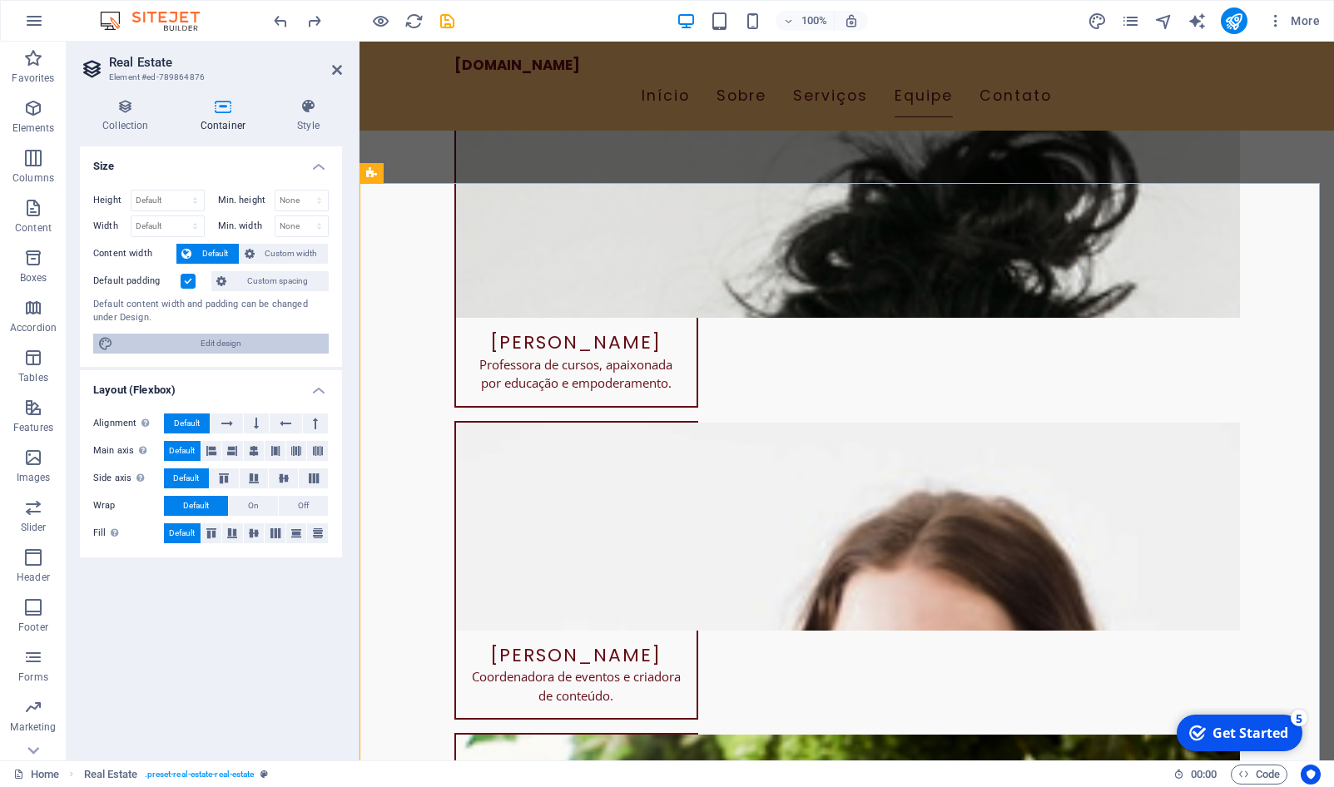
click at [163, 345] on span "Edit design" at bounding box center [221, 344] width 206 height 20
select select "rem"
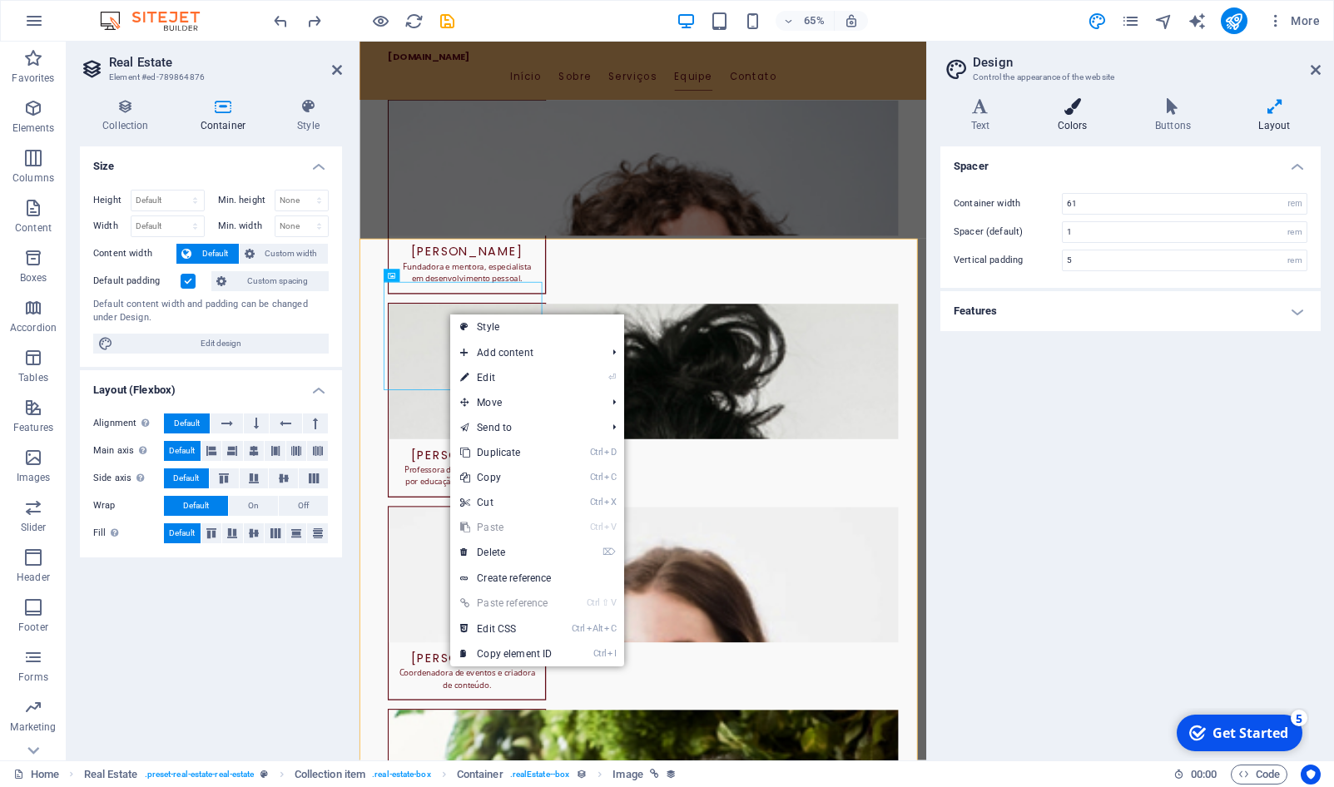
click at [1072, 121] on h4 "Colors" at bounding box center [1075, 115] width 97 height 35
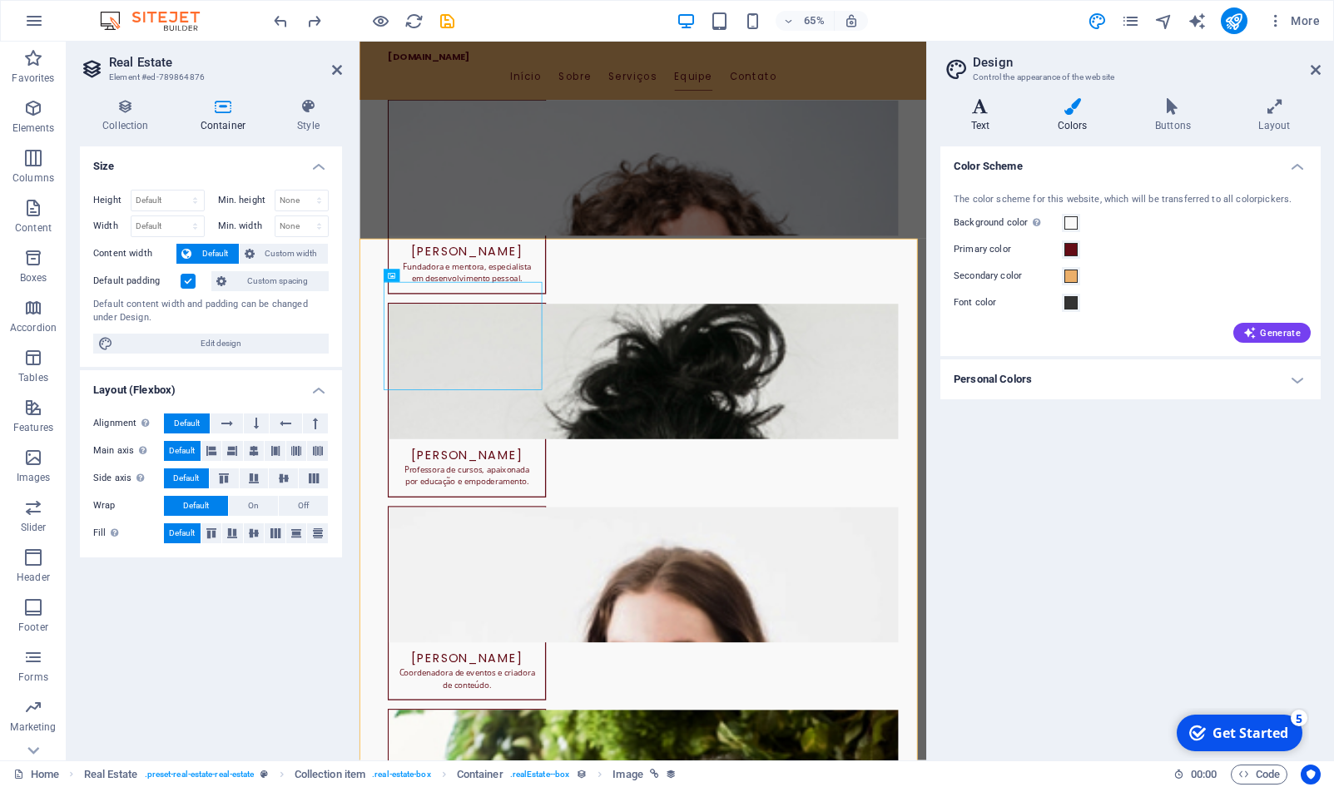
click at [985, 119] on h4 "Text" at bounding box center [984, 115] width 87 height 35
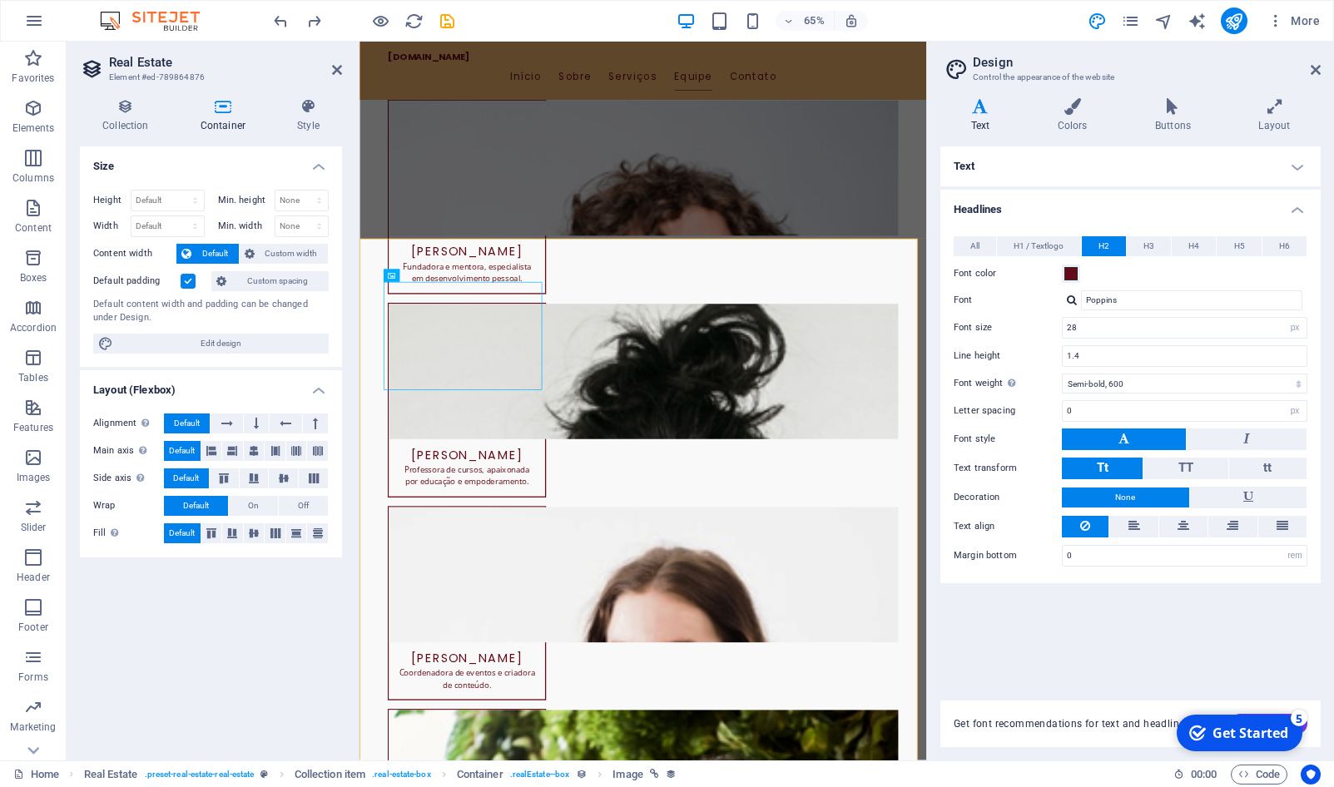
click at [1308, 65] on h2 "Design" at bounding box center [1147, 62] width 348 height 15
click at [1322, 67] on aside "Design Control the appearance of the website Variants Text Colors Buttons Layou…" at bounding box center [1130, 401] width 408 height 719
click at [1312, 67] on icon at bounding box center [1316, 69] width 10 height 13
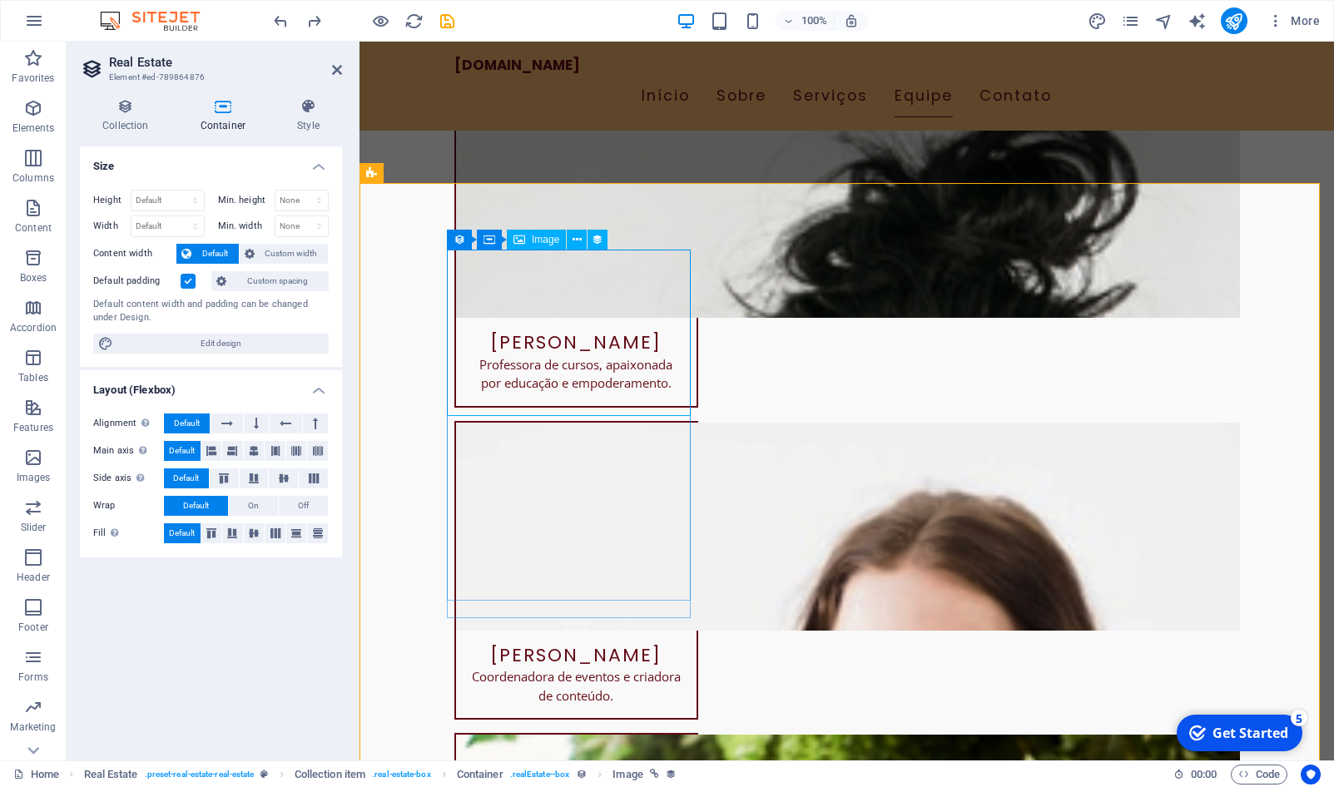
click at [496, 245] on div "Container" at bounding box center [514, 240] width 75 height 20
click at [560, 242] on icon at bounding box center [563, 239] width 9 height 17
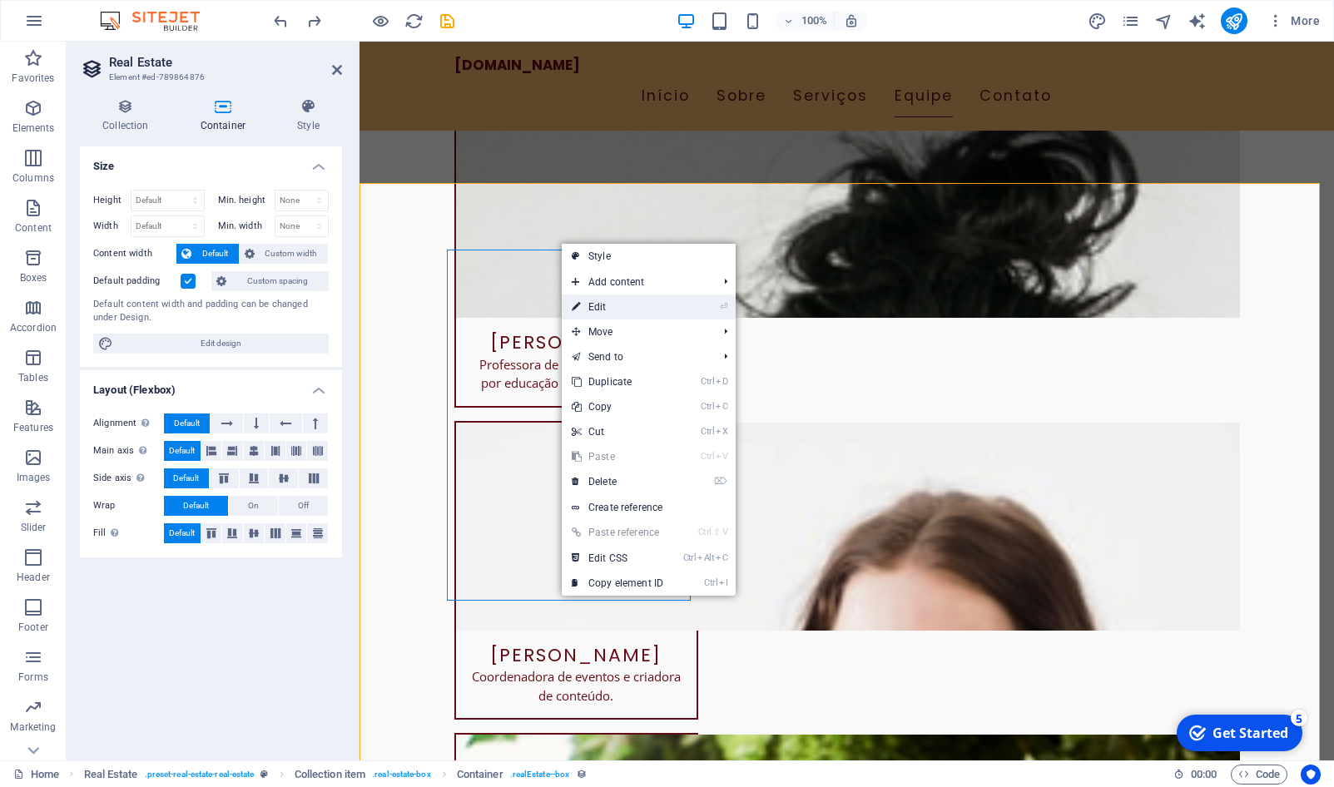
click at [576, 303] on icon at bounding box center [576, 307] width 8 height 25
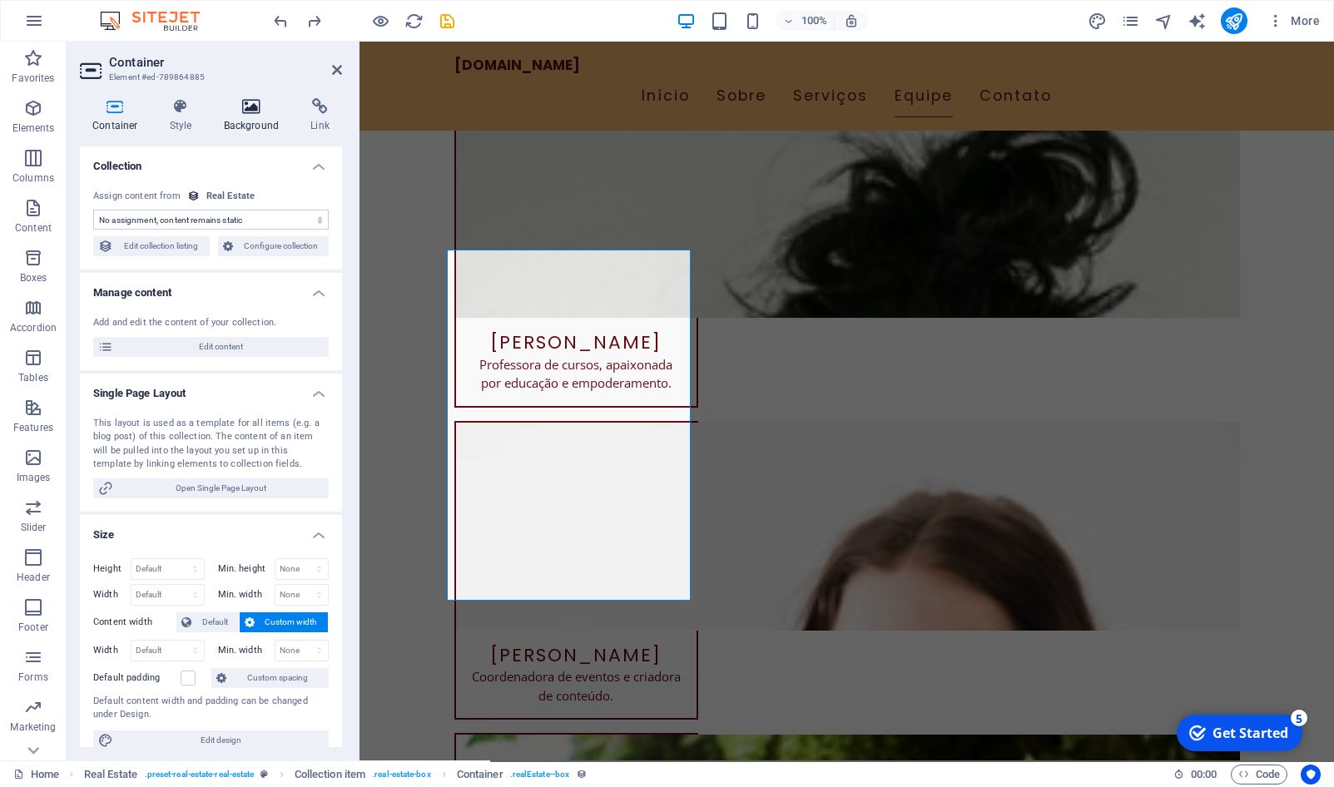
click at [251, 118] on h4 "Background" at bounding box center [254, 115] width 87 height 35
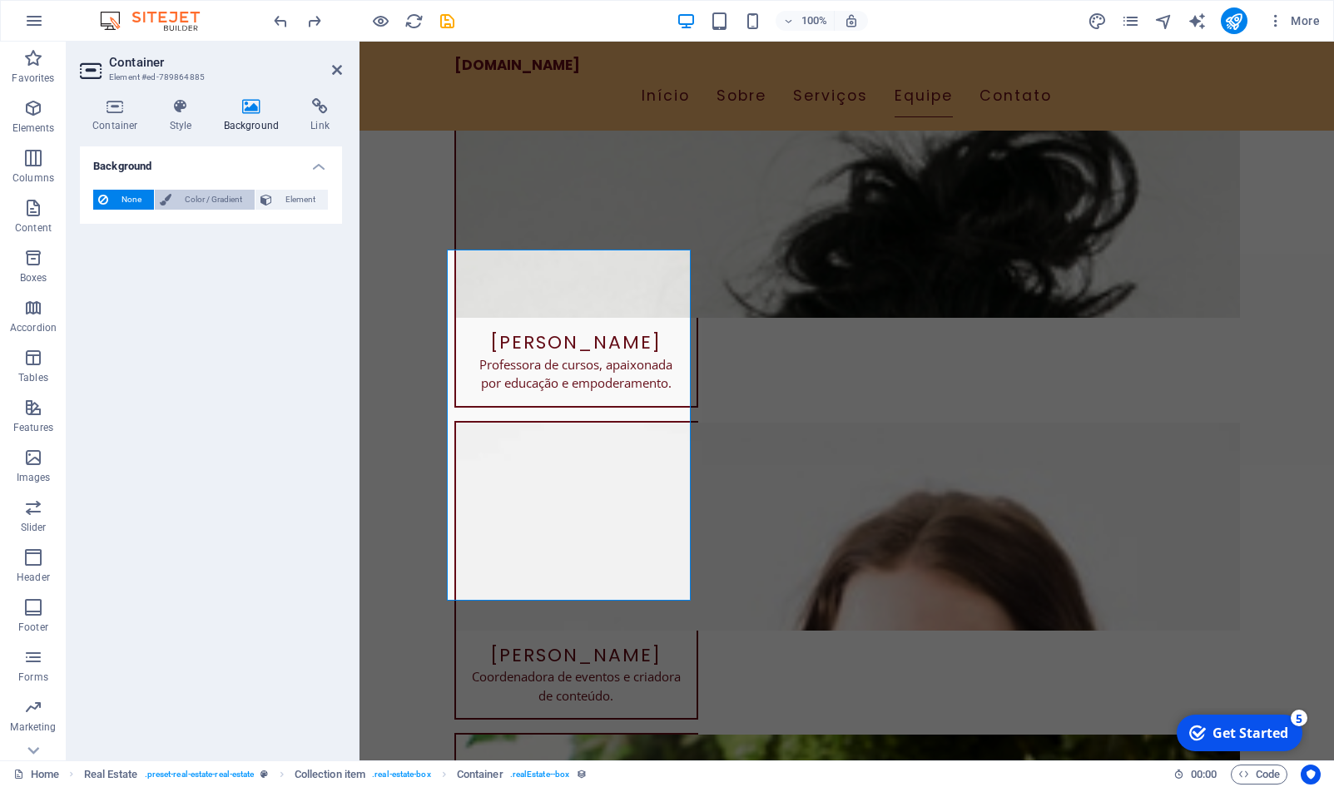
click at [194, 204] on span "Color / Gradient" at bounding box center [212, 200] width 73 height 20
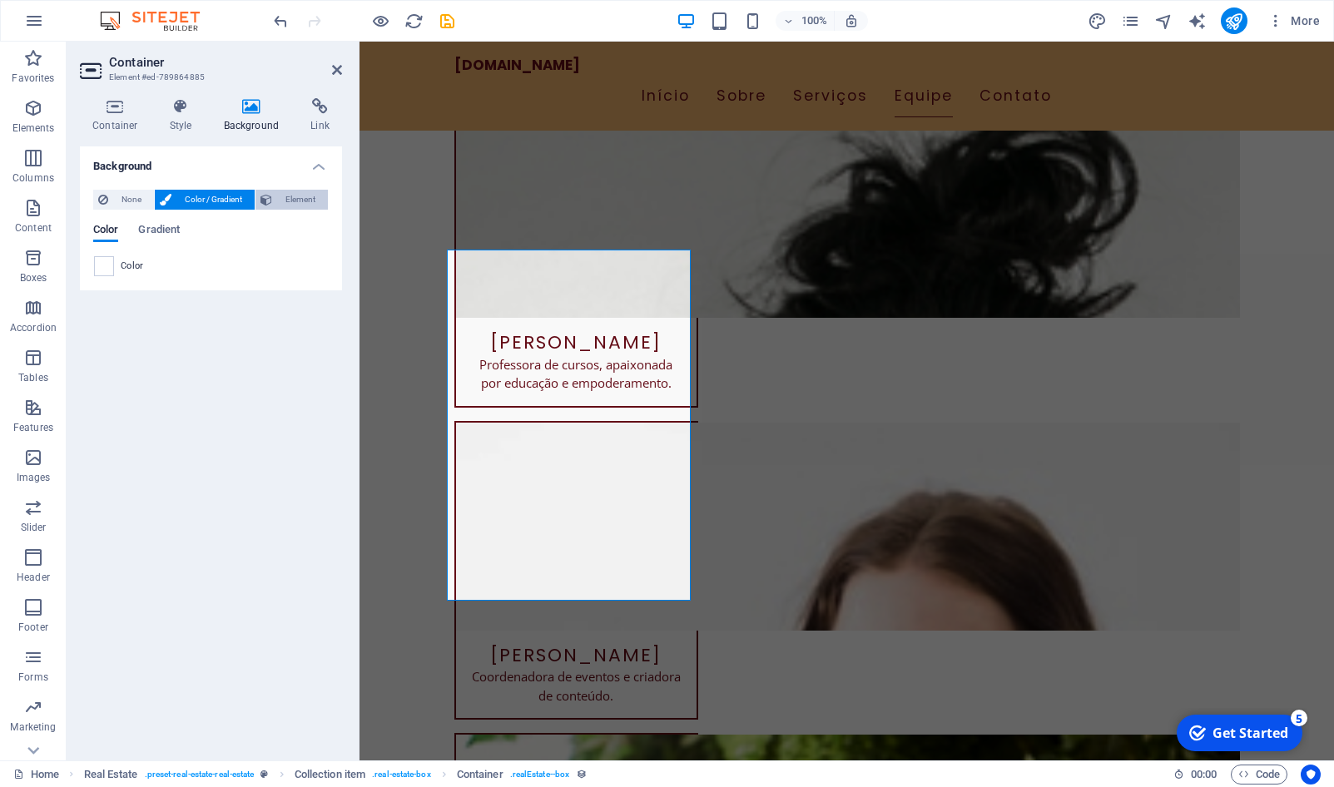
click at [286, 201] on span "Element" at bounding box center [300, 200] width 46 height 20
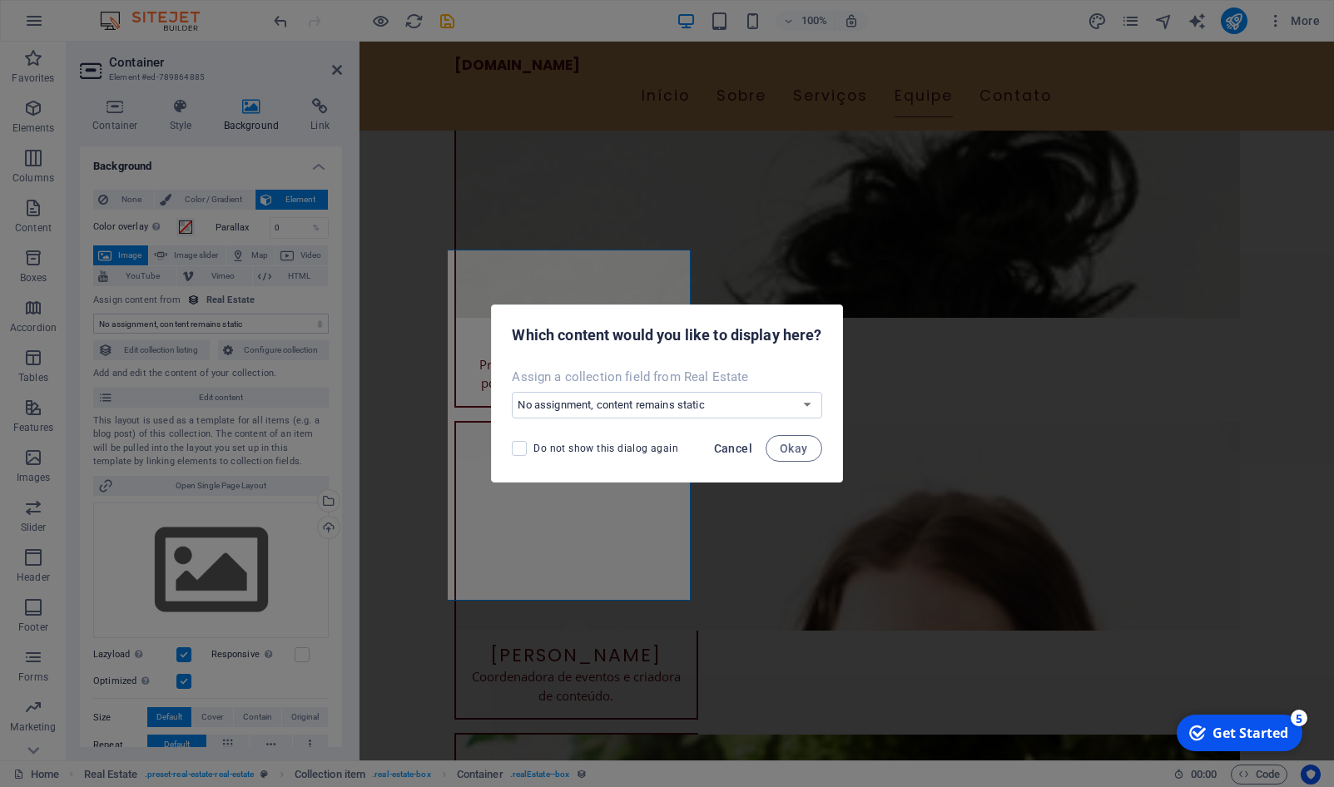
click at [735, 451] on span "Cancel" at bounding box center [733, 448] width 38 height 13
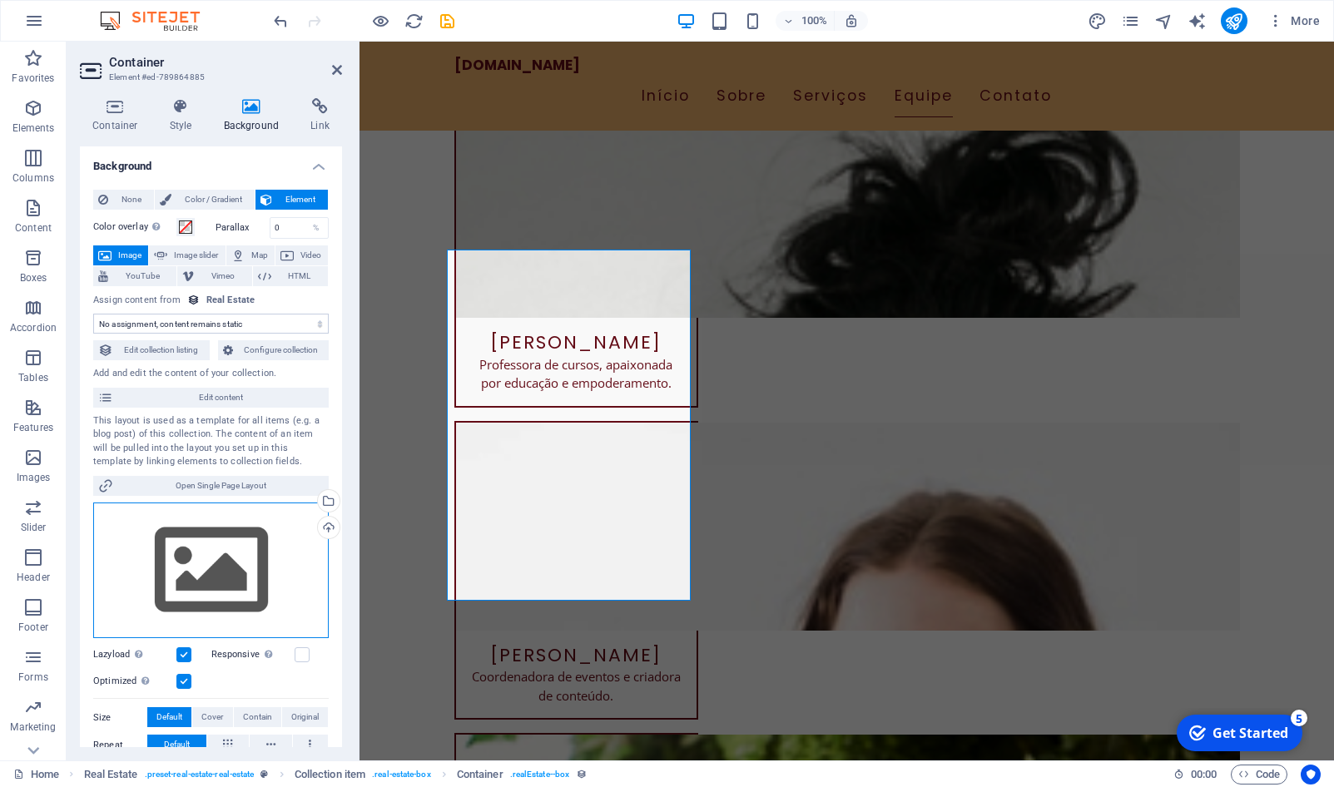
click at [204, 577] on div "Drag files here, click to choose files or select files from Files or our free s…" at bounding box center [211, 571] width 236 height 137
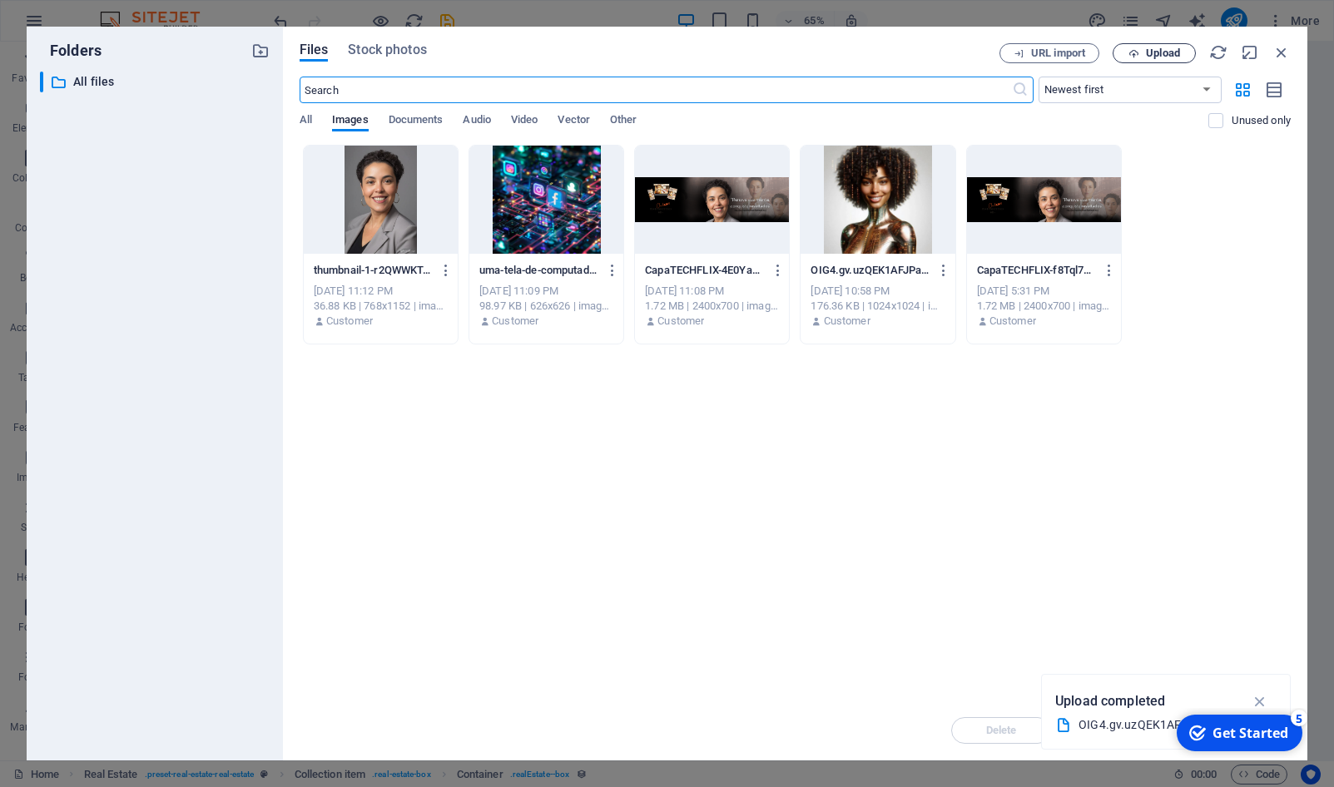
click at [1151, 54] on span "Upload" at bounding box center [1163, 53] width 34 height 10
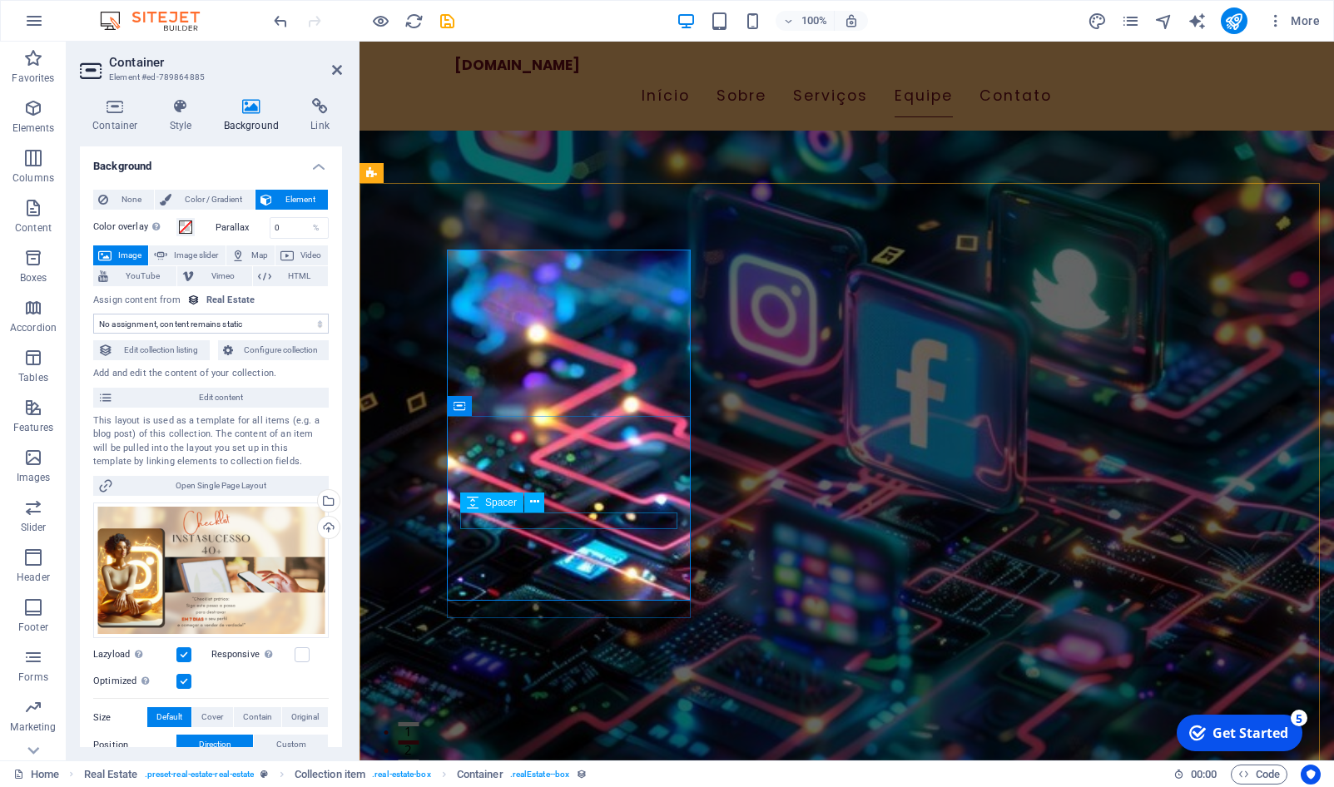
scroll to position [5943, 0]
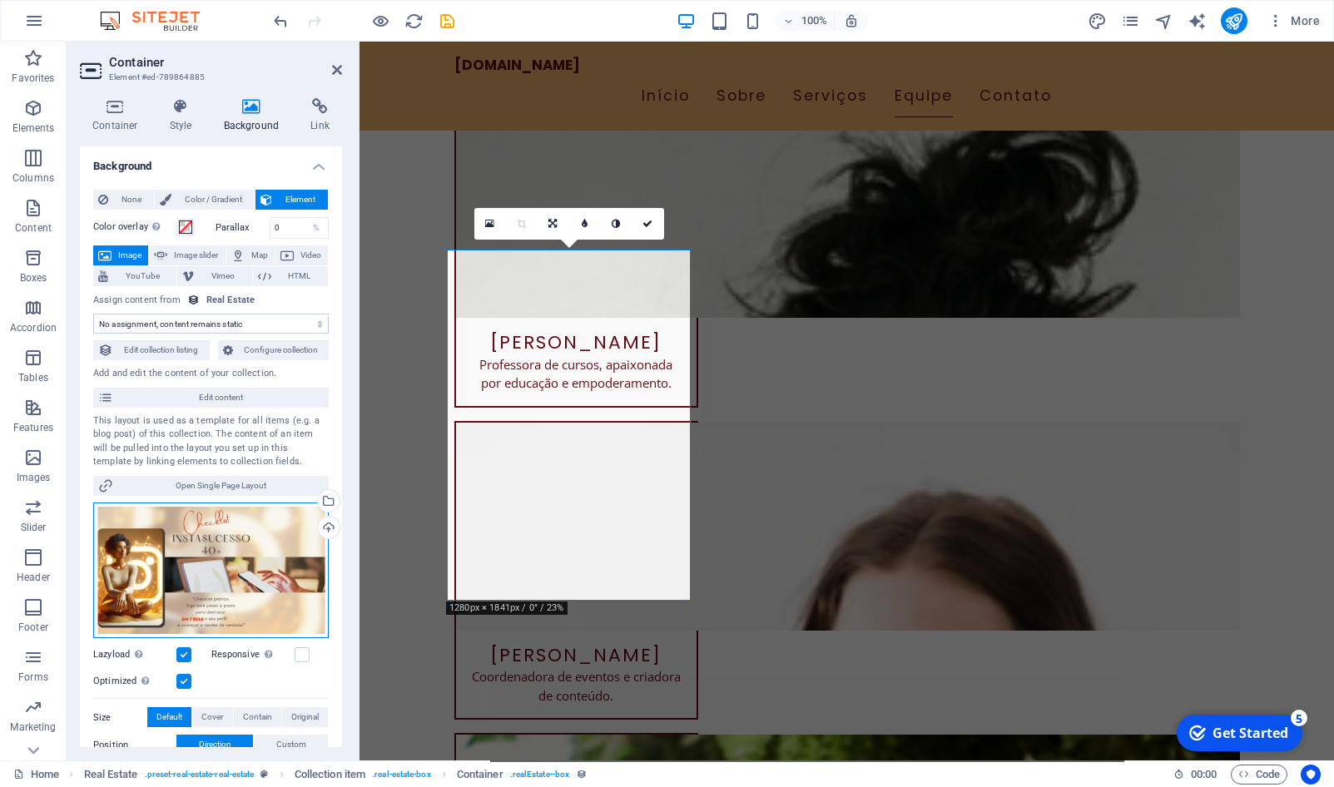
click at [211, 559] on div "Drag files here, click to choose files or select files from Files or our free s…" at bounding box center [211, 571] width 236 height 137
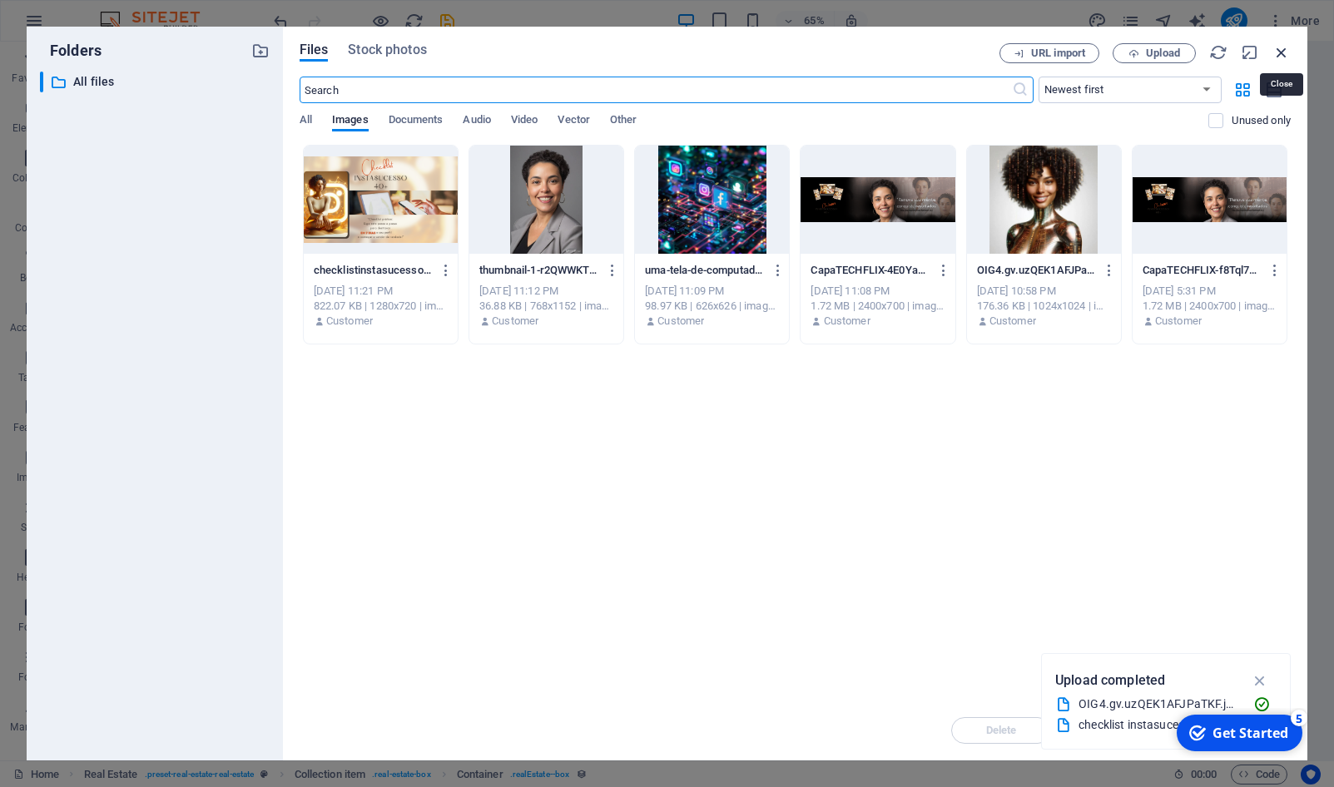
click at [1276, 47] on icon "button" at bounding box center [1282, 52] width 18 height 18
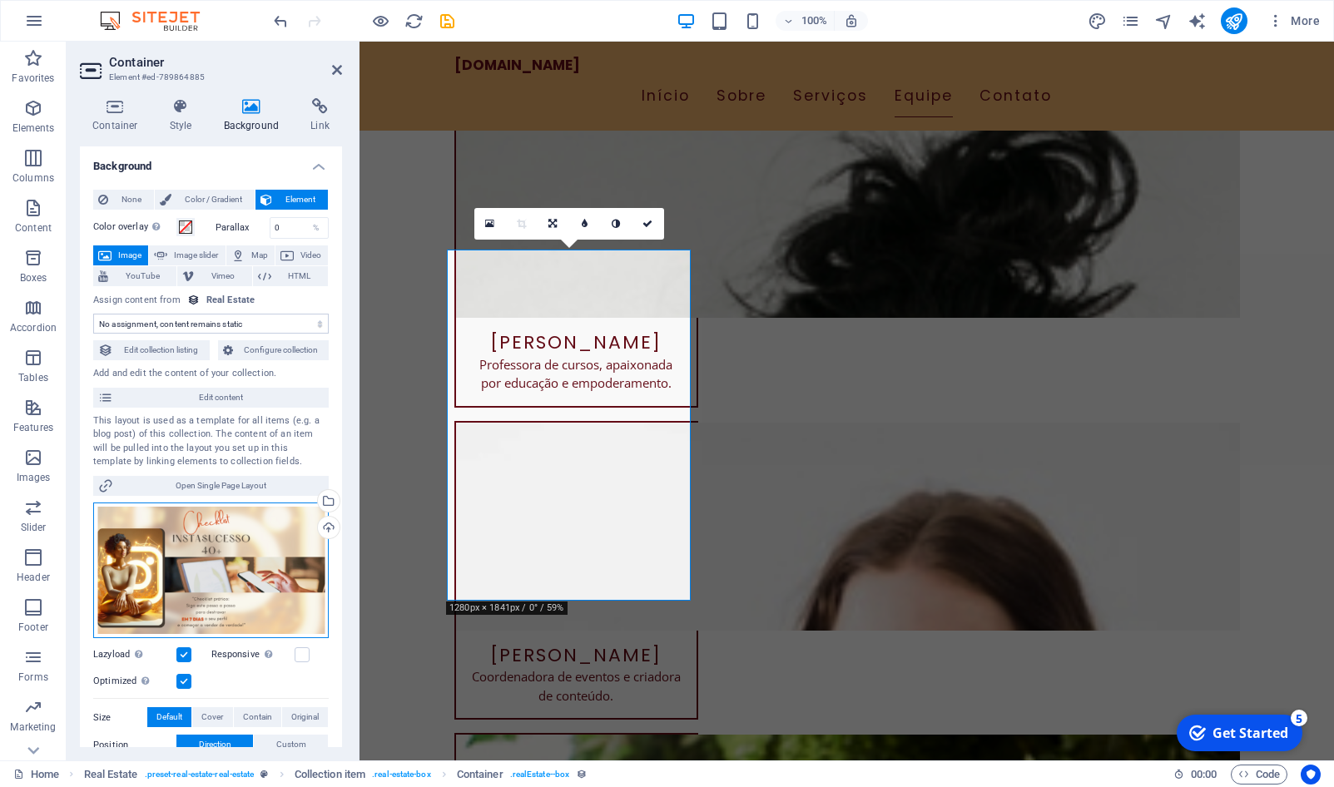
click at [206, 556] on div "Drag files here, click to choose files or select files from Files or our free s…" at bounding box center [211, 571] width 236 height 137
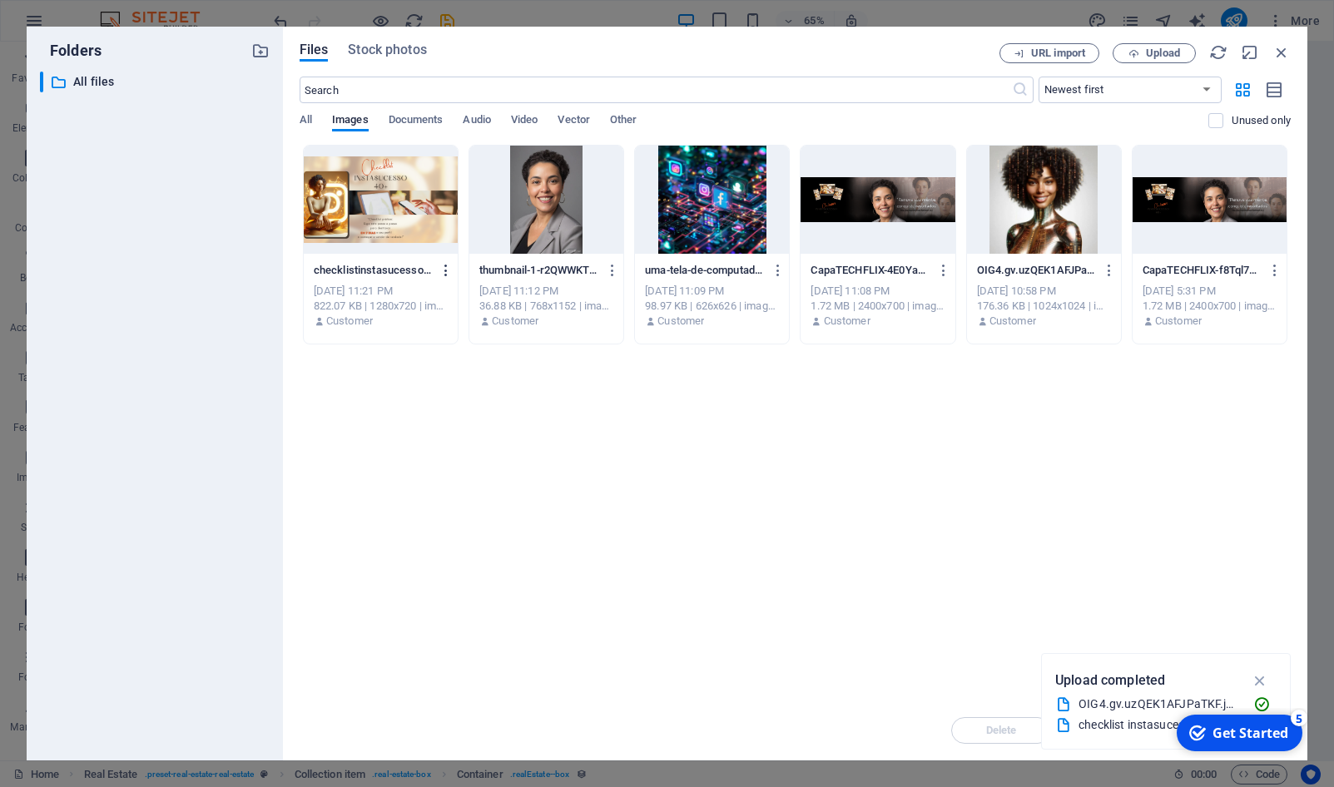
click at [454, 279] on button "button" at bounding box center [443, 270] width 22 height 27
click at [452, 584] on h6 "Delete" at bounding box center [464, 594] width 71 height 20
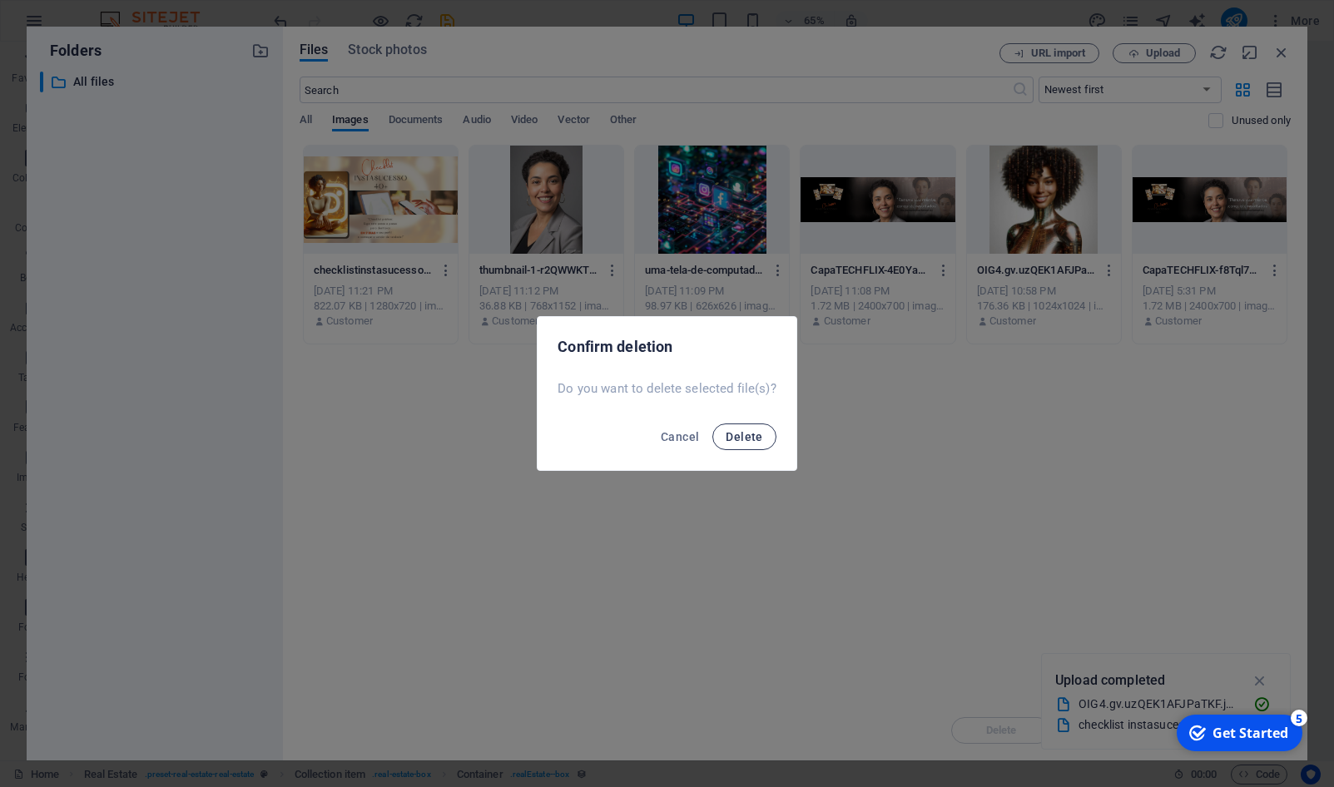
click at [765, 428] on button "Delete" at bounding box center [744, 437] width 63 height 27
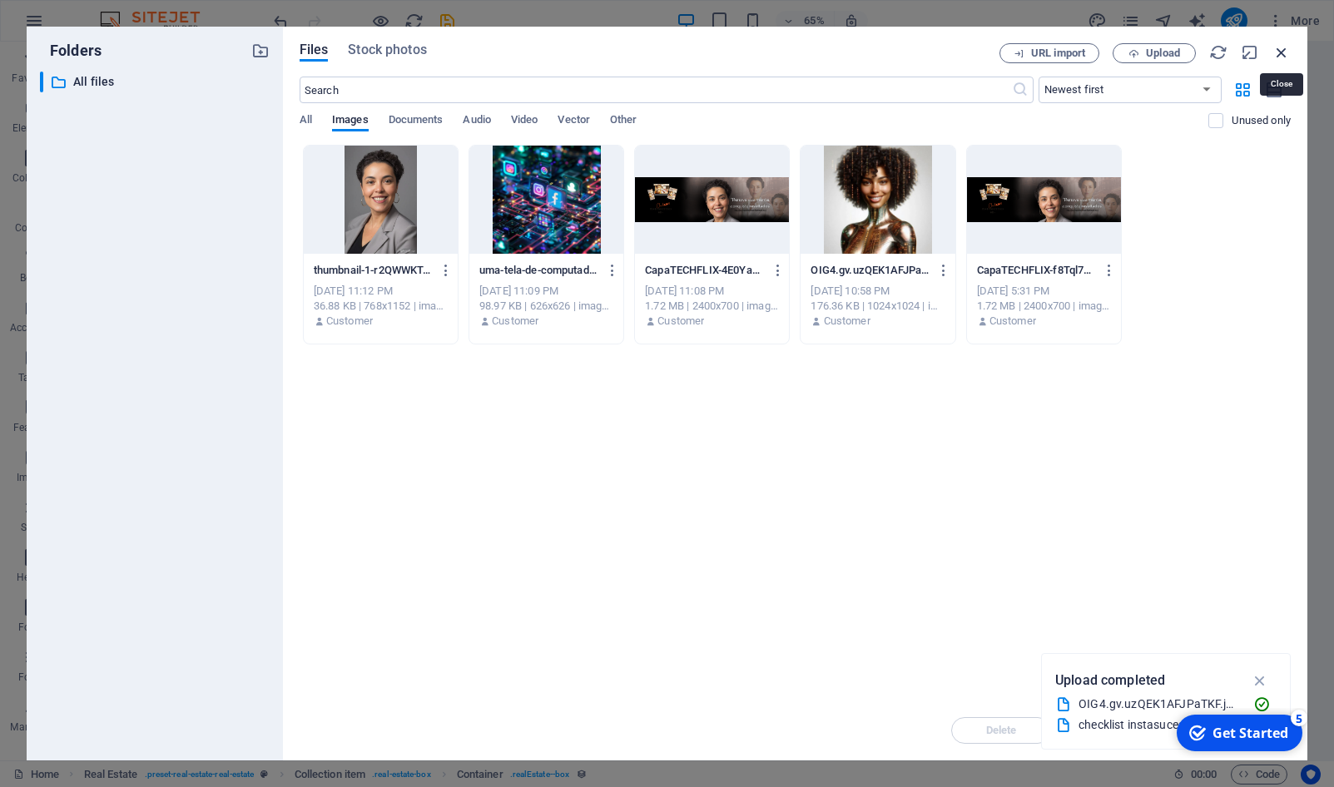
click at [1282, 43] on icon "button" at bounding box center [1282, 52] width 18 height 18
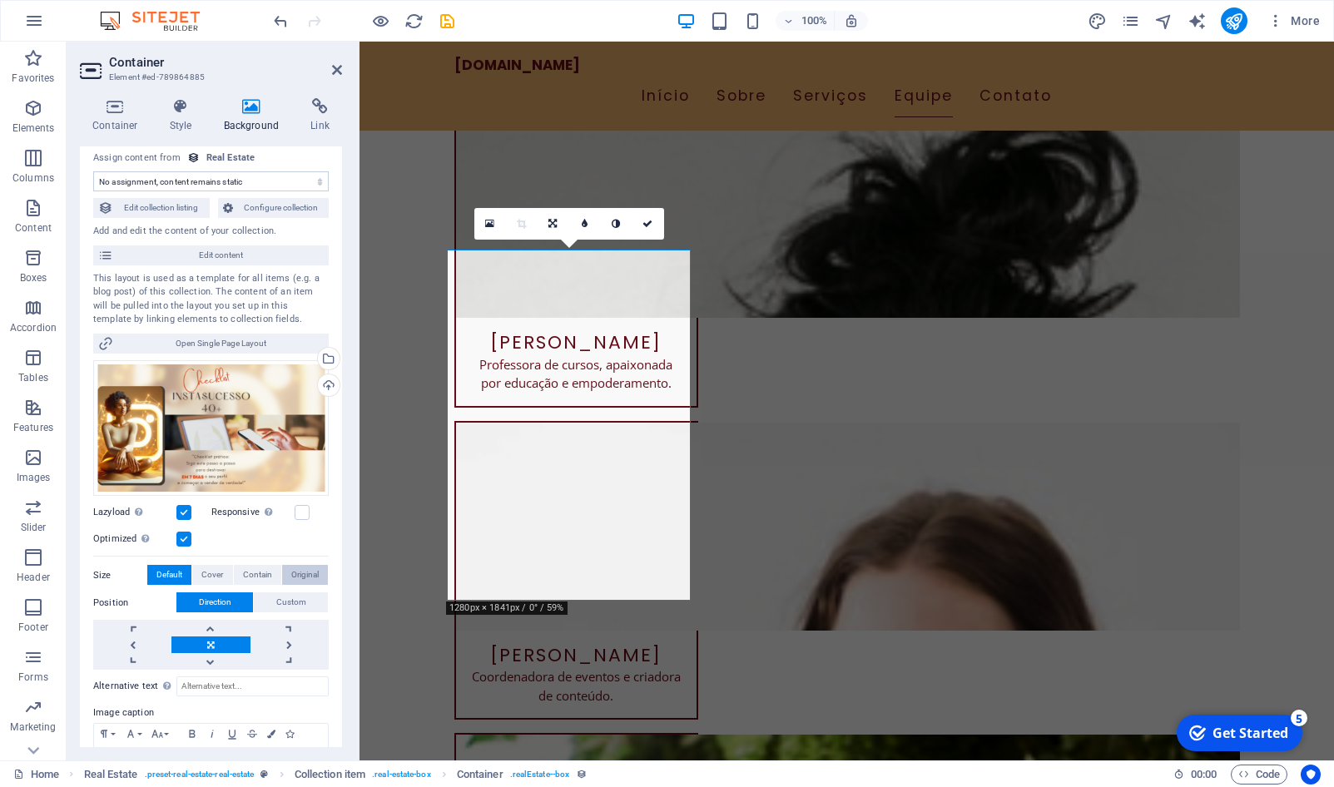
scroll to position [0, 0]
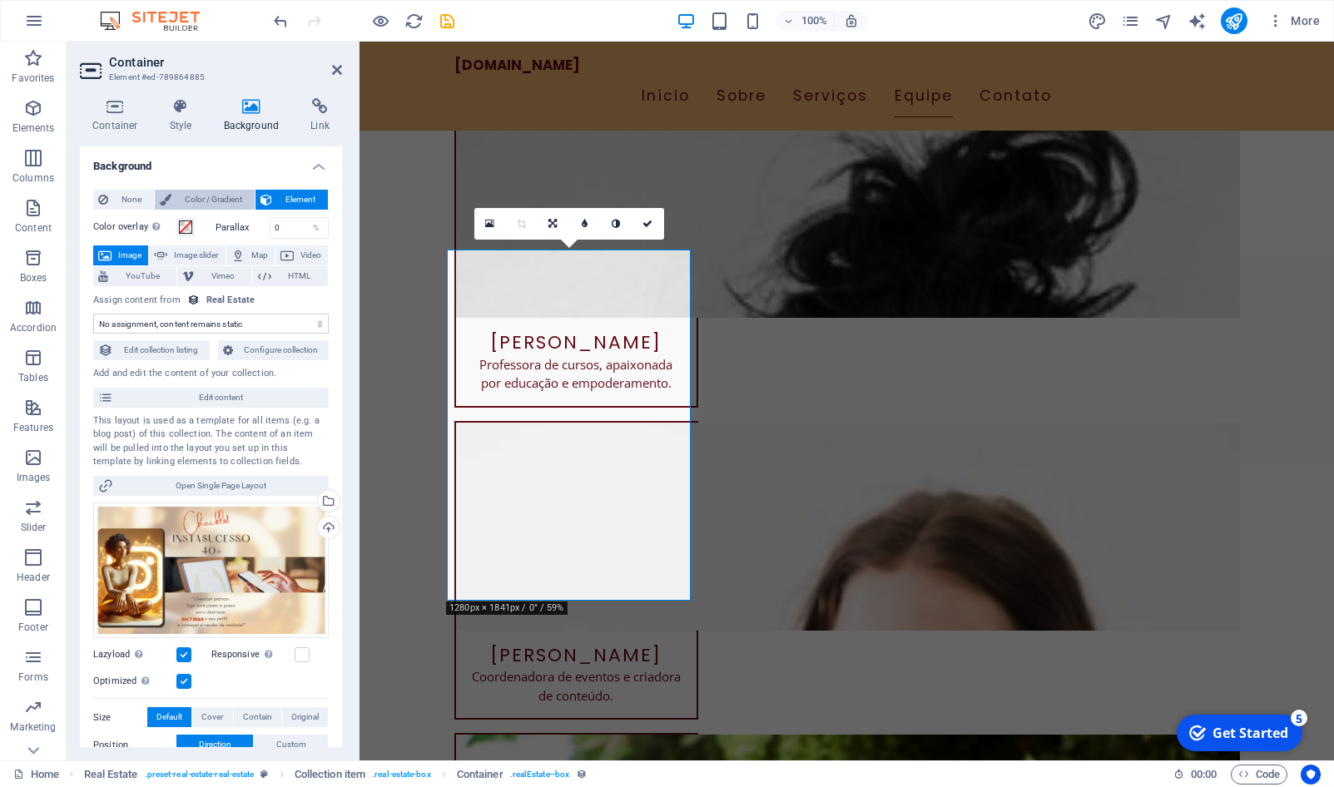
click at [166, 196] on icon at bounding box center [166, 200] width 12 height 20
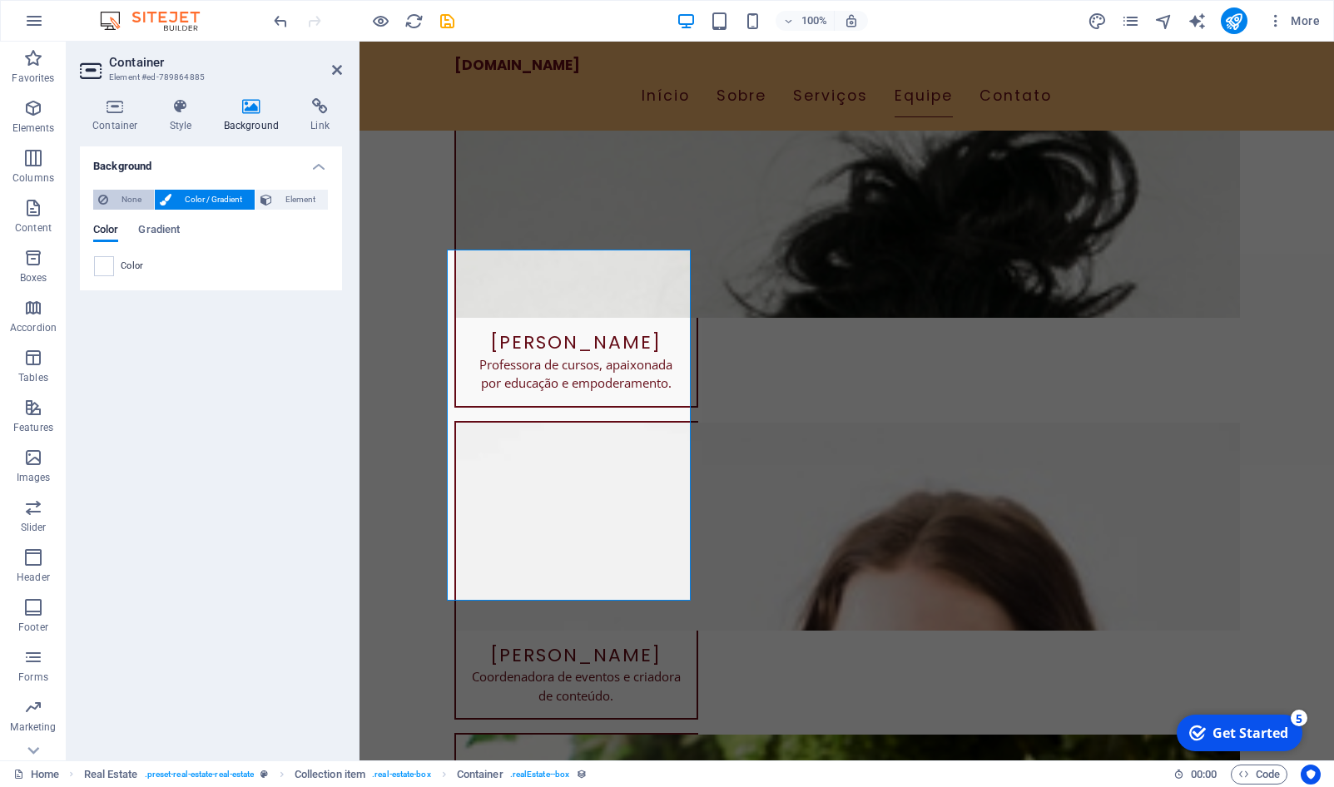
click at [112, 197] on button "None" at bounding box center [123, 200] width 61 height 20
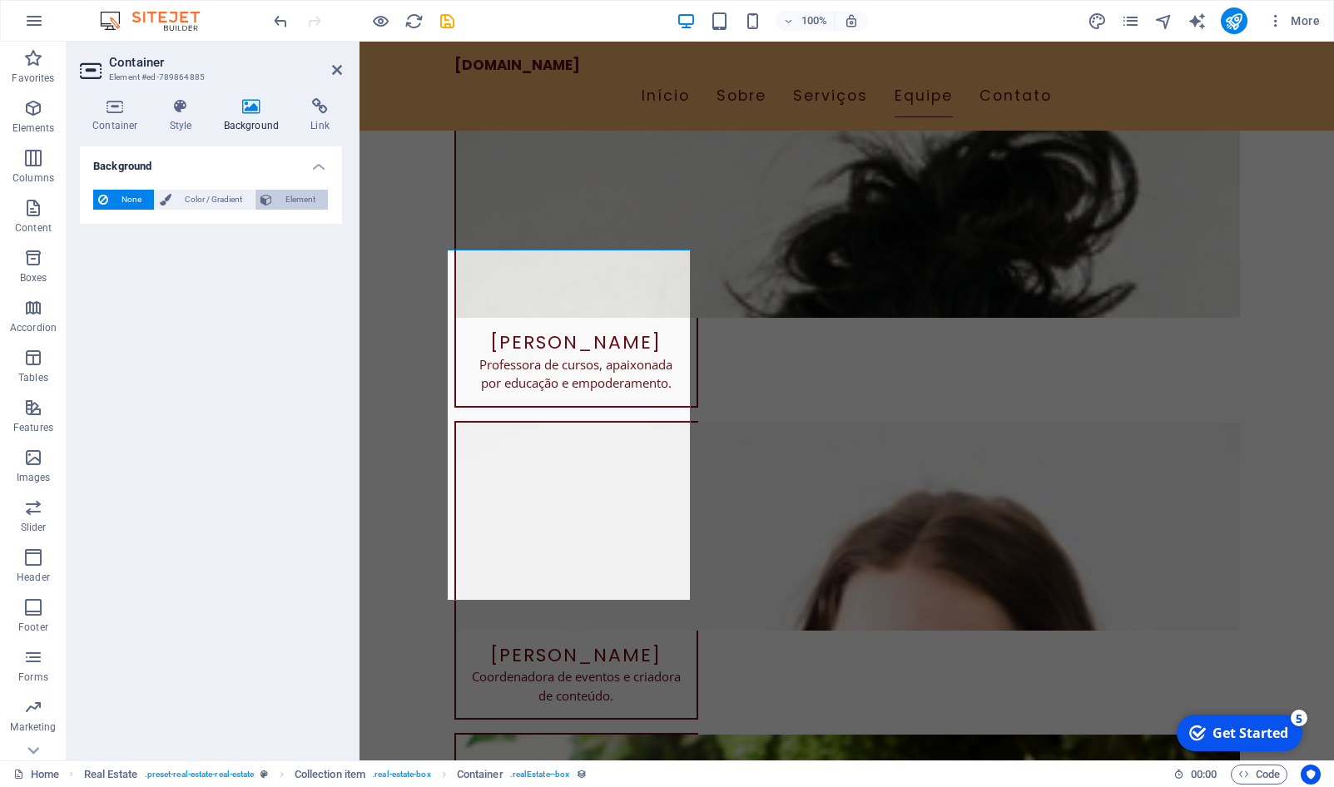
click at [297, 199] on span "Element" at bounding box center [300, 200] width 46 height 20
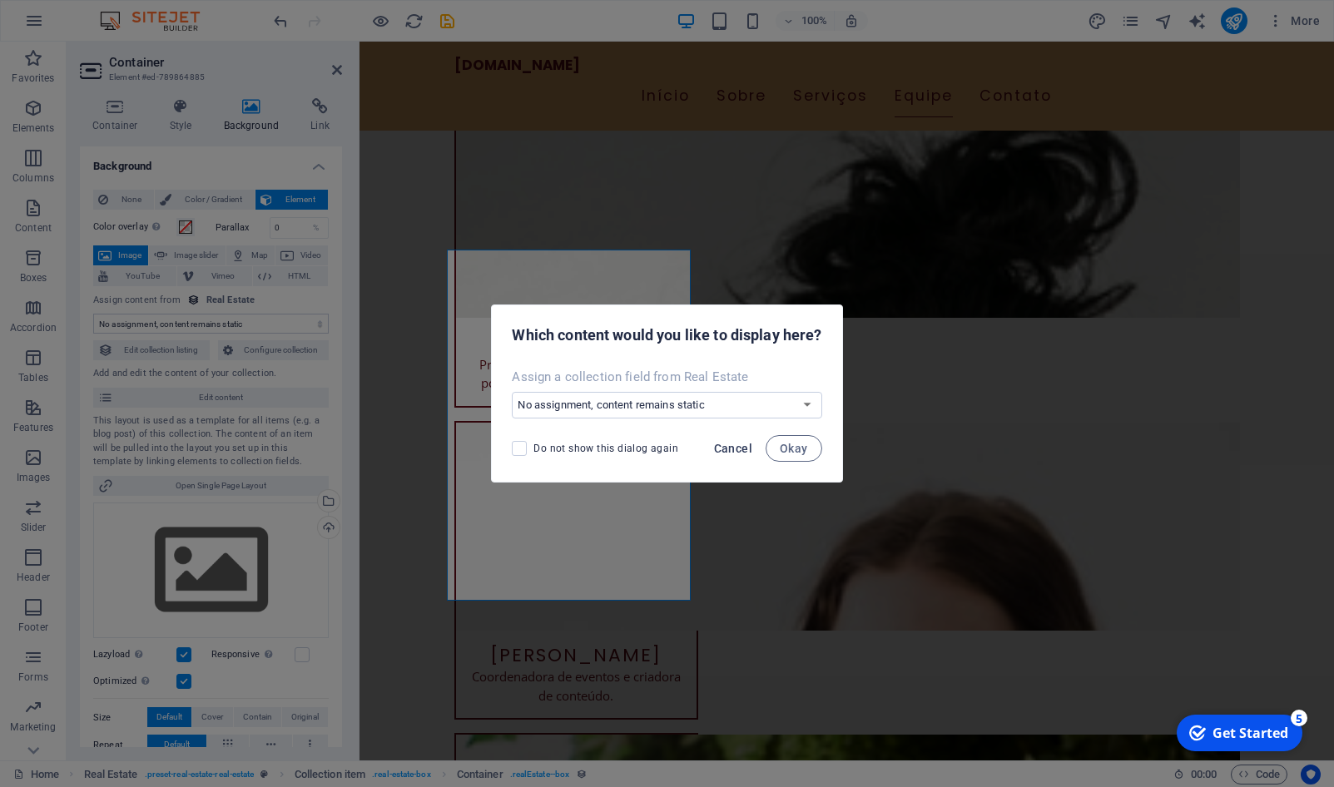
click at [741, 458] on button "Cancel" at bounding box center [734, 448] width 52 height 27
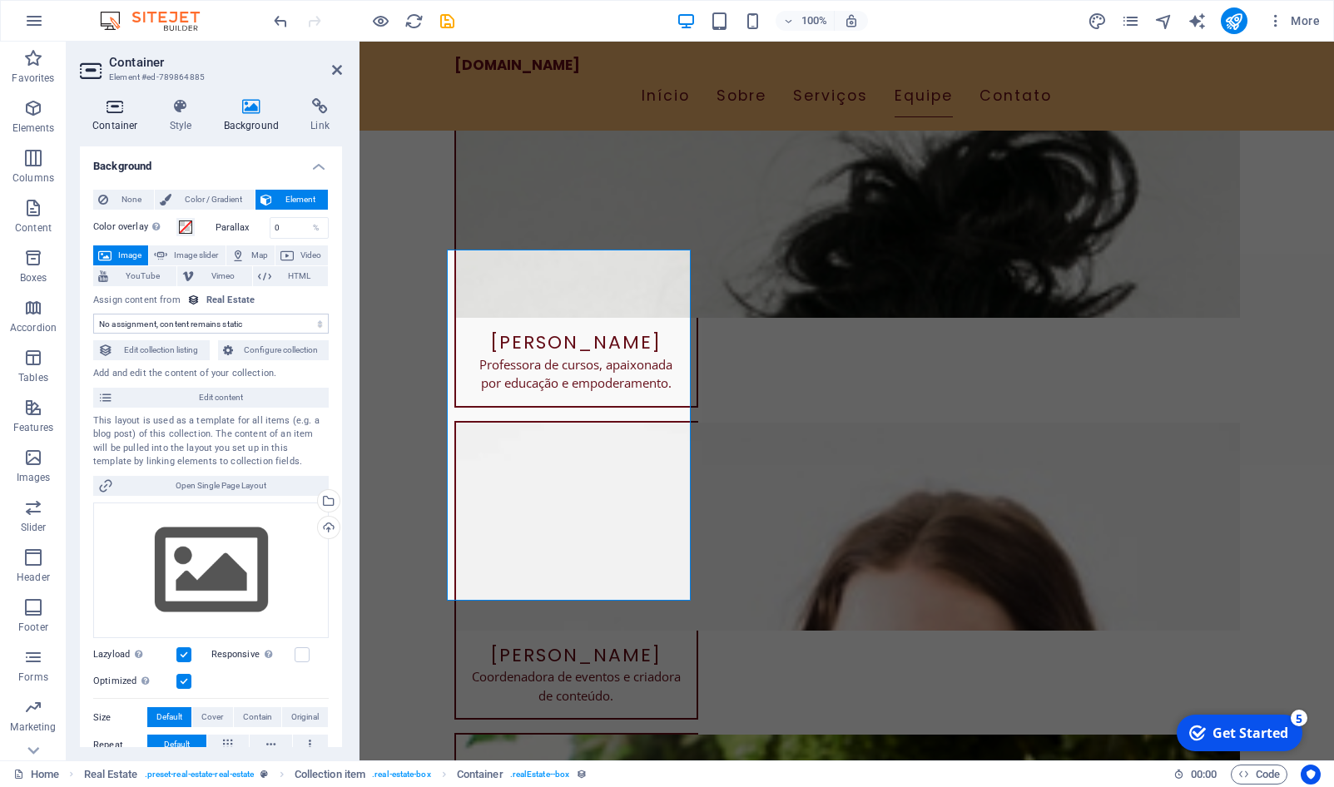
click at [129, 125] on h4 "Container" at bounding box center [118, 115] width 77 height 35
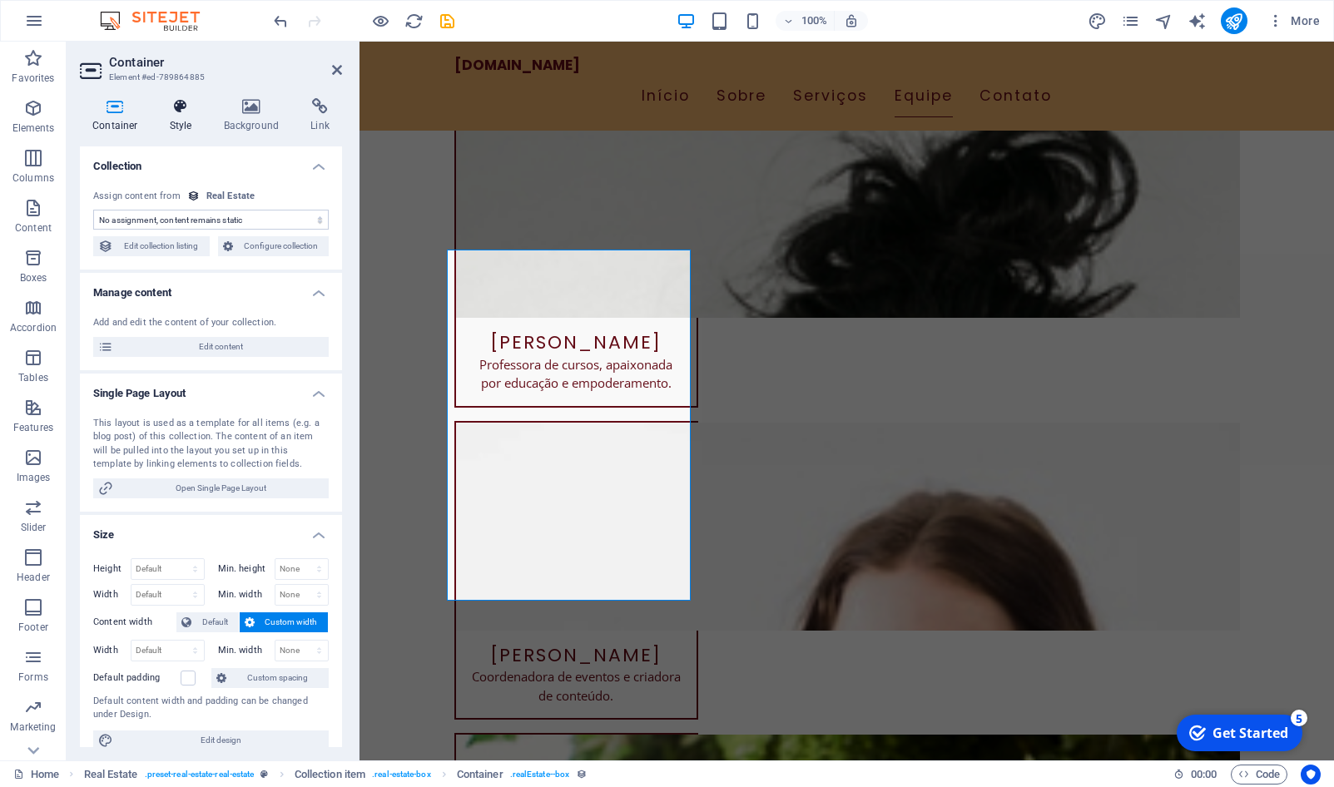
click at [164, 122] on h4 "Style" at bounding box center [184, 115] width 54 height 35
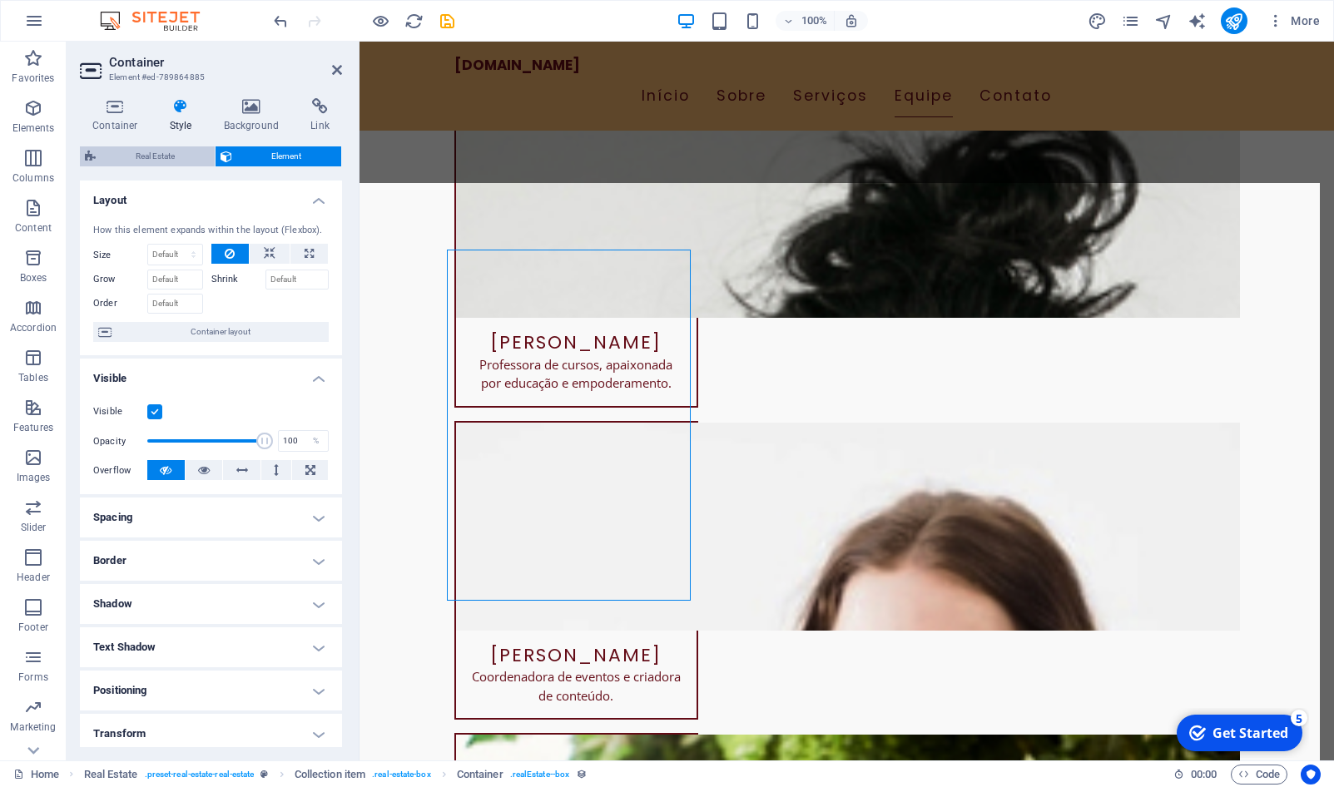
click at [173, 151] on span "Real Estate" at bounding box center [155, 157] width 109 height 20
select select "rem"
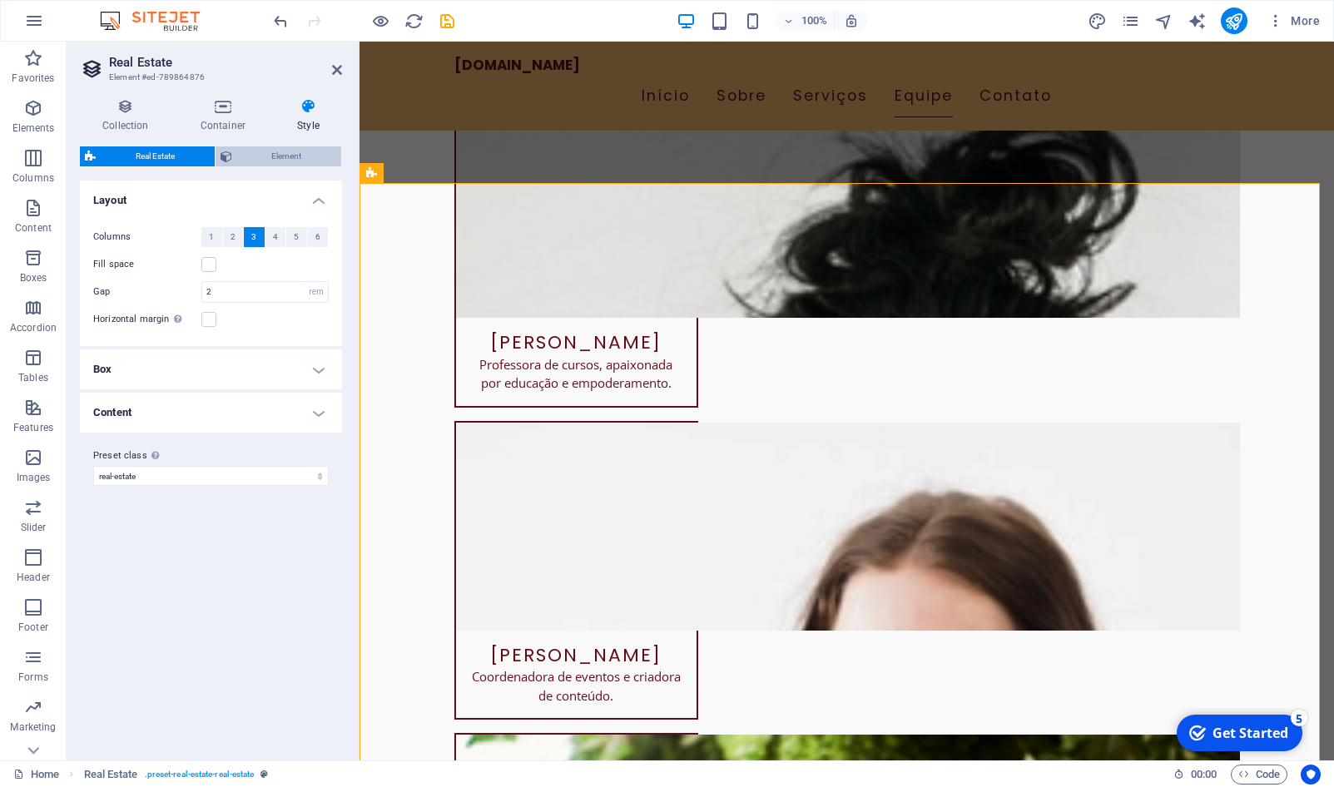
click at [256, 154] on span "Element" at bounding box center [287, 157] width 100 height 20
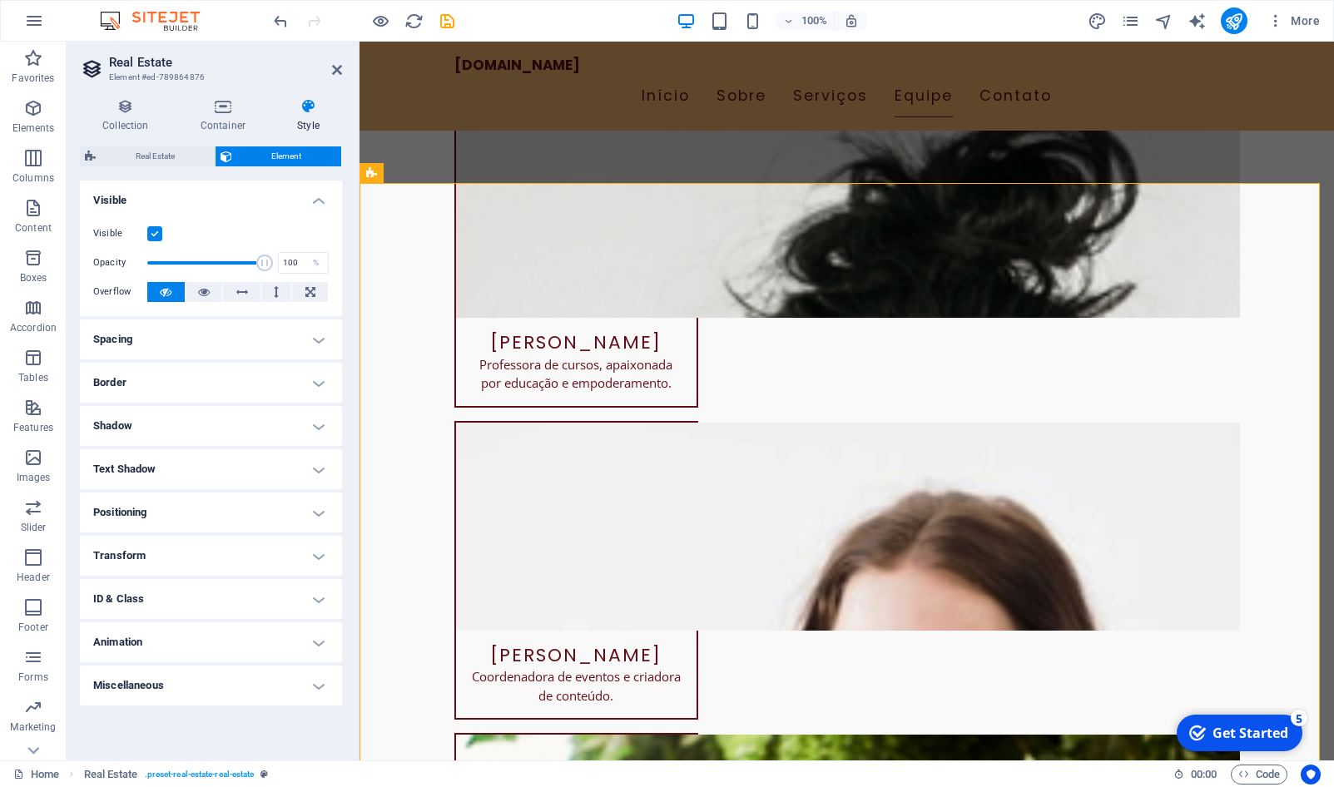
click at [291, 132] on h4 "Style" at bounding box center [308, 115] width 67 height 35
click at [296, 126] on h4 "Style" at bounding box center [308, 115] width 67 height 35
click at [156, 109] on icon at bounding box center [126, 106] width 92 height 17
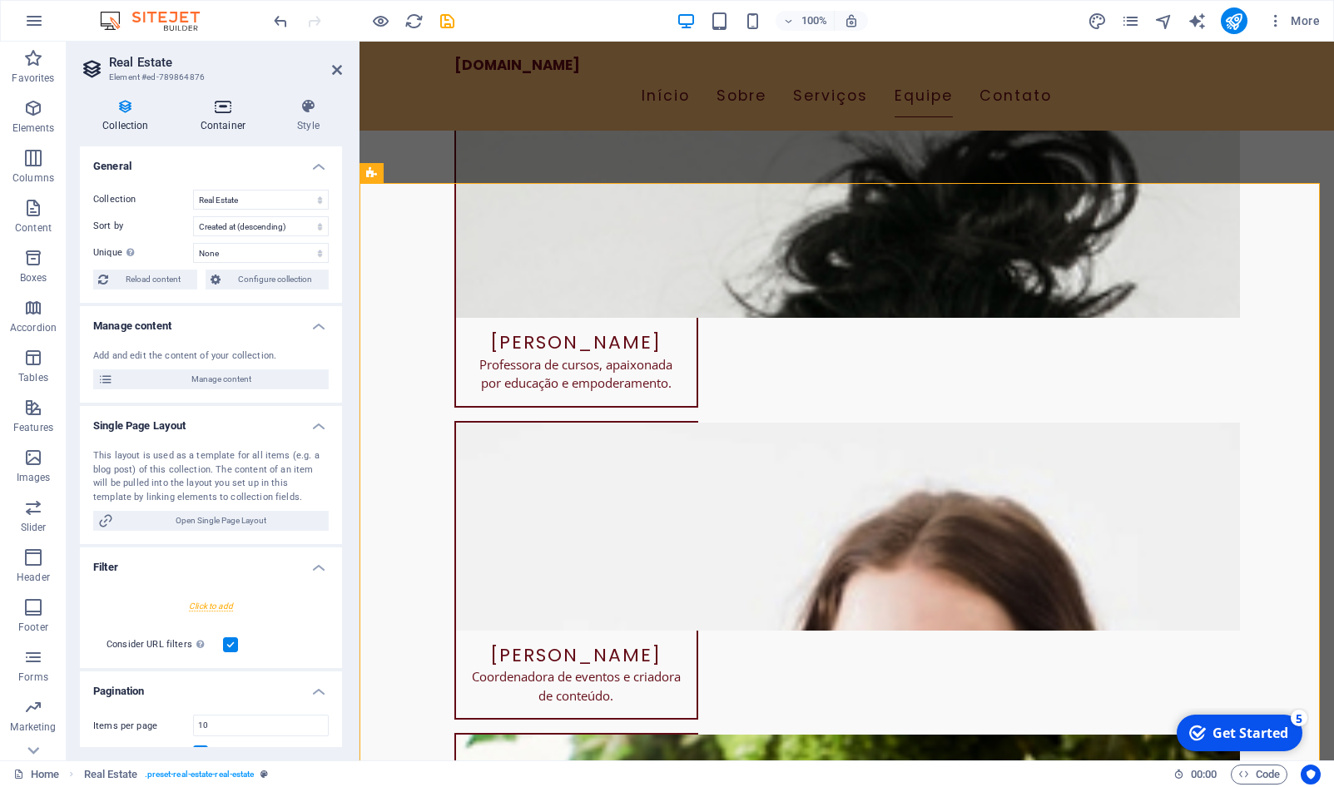
click at [223, 117] on h4 "Container" at bounding box center [226, 115] width 97 height 35
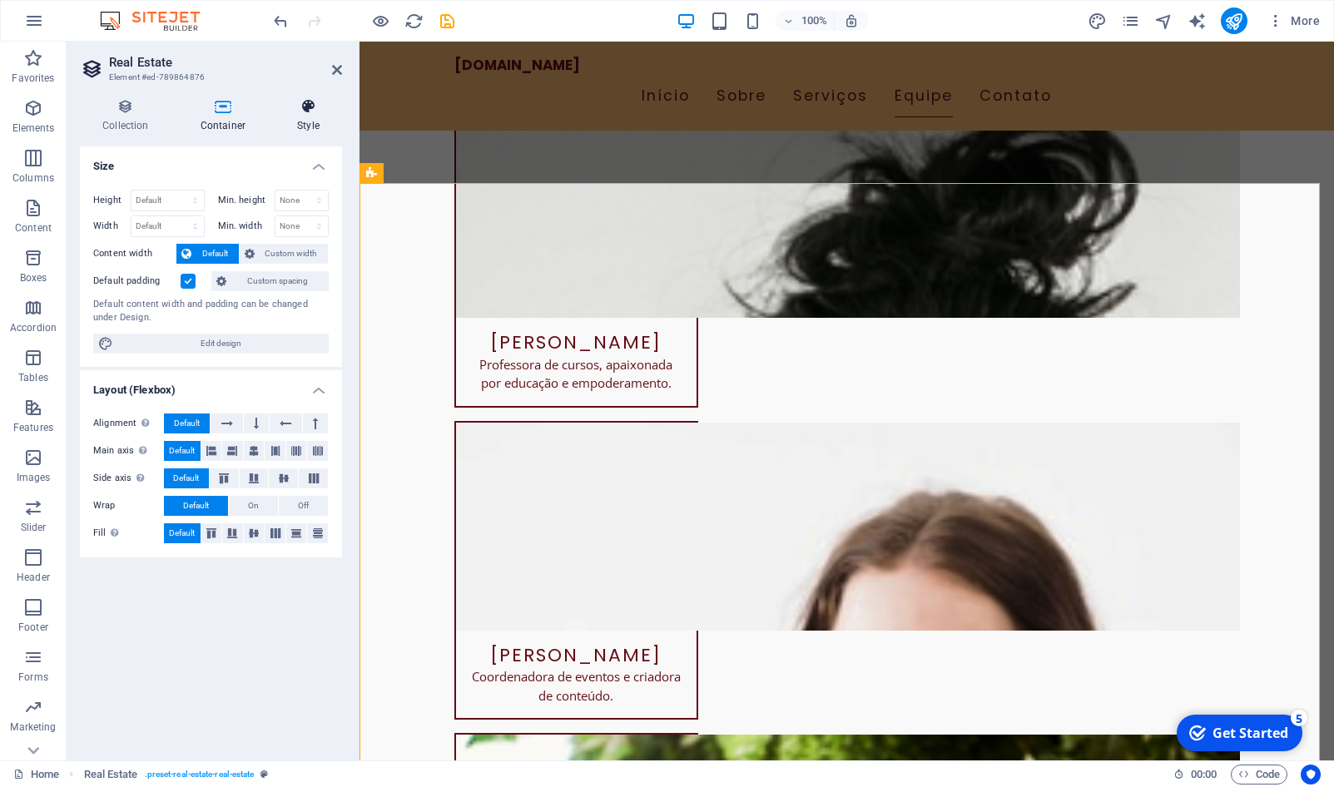
click at [296, 118] on h4 "Style" at bounding box center [308, 115] width 67 height 35
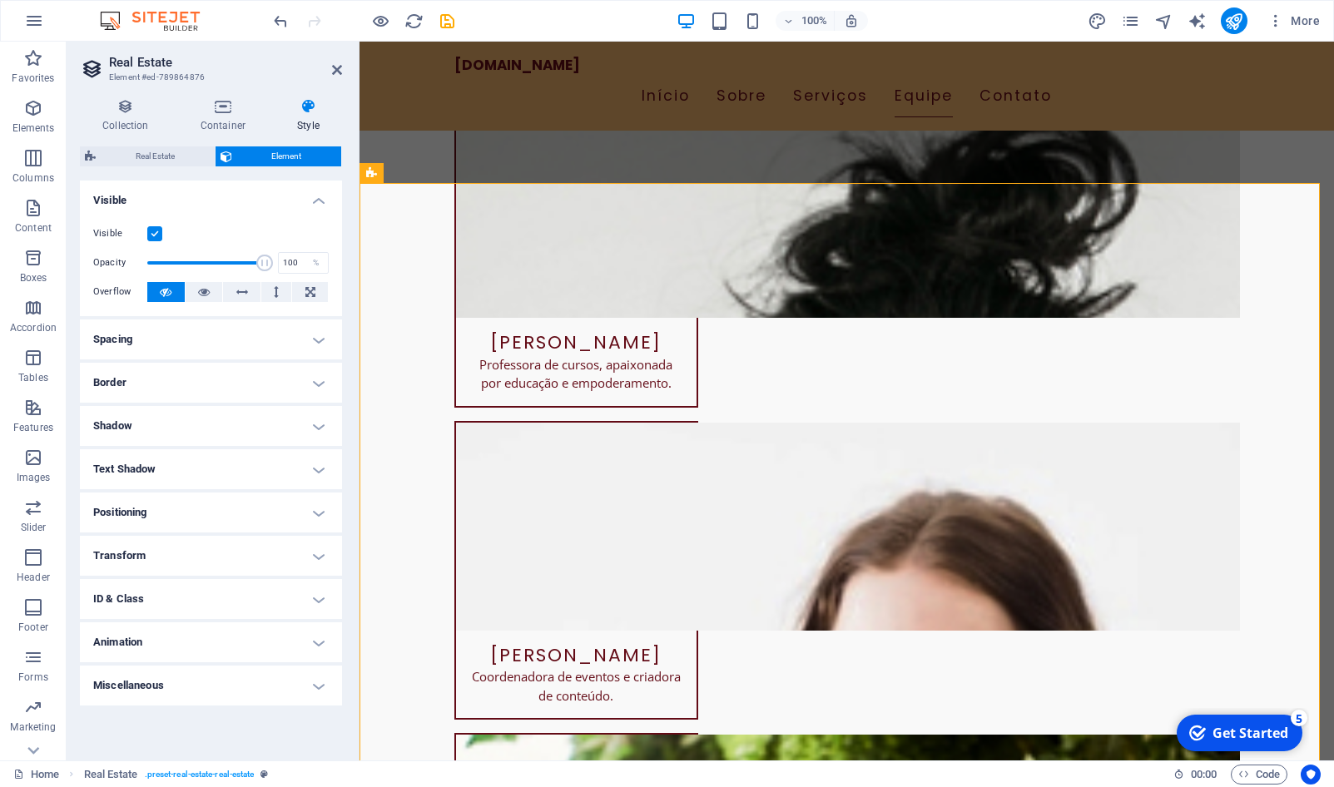
click at [153, 291] on button at bounding box center [165, 292] width 37 height 20
click at [199, 293] on icon at bounding box center [204, 292] width 12 height 20
click at [163, 293] on icon at bounding box center [166, 292] width 12 height 20
click at [156, 241] on div "Visible" at bounding box center [211, 234] width 236 height 20
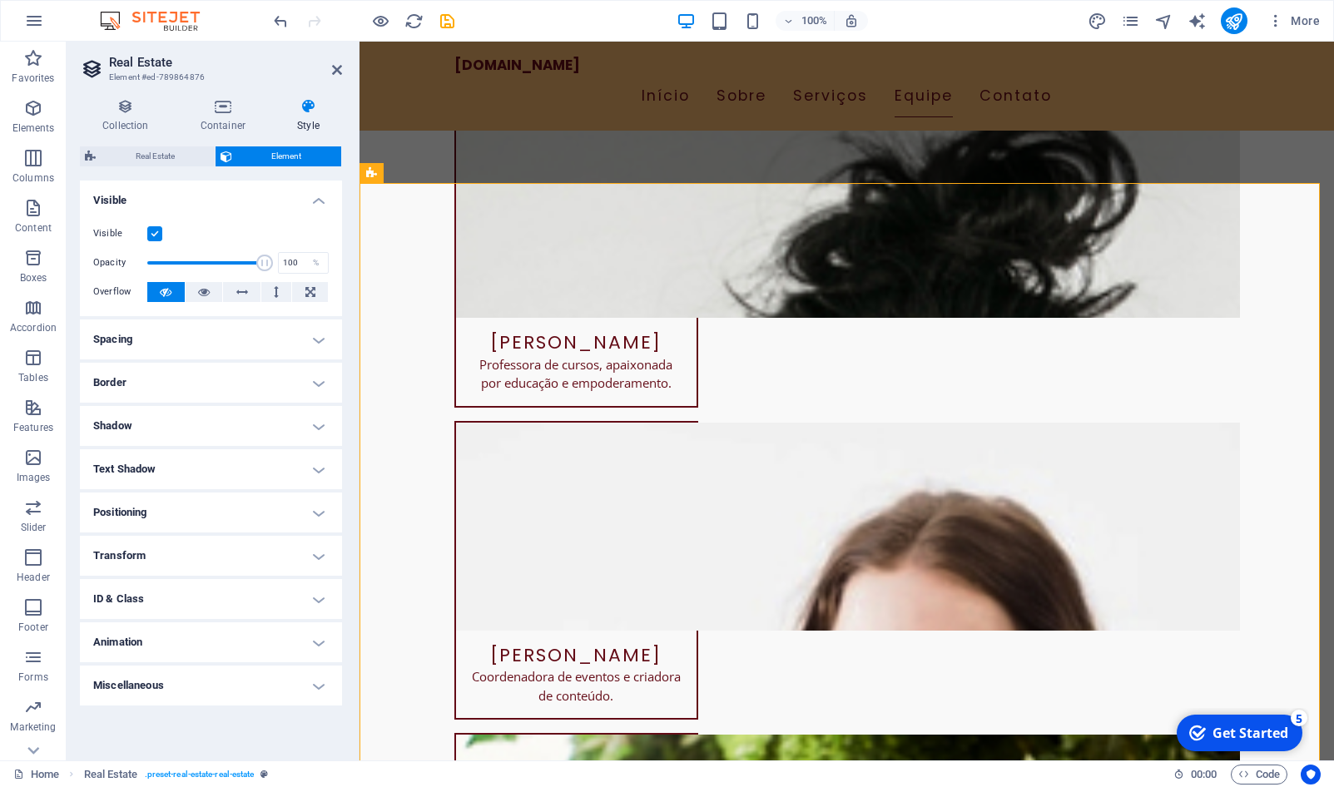
click at [156, 237] on label at bounding box center [154, 233] width 15 height 15
click at [0, 0] on input "Visible" at bounding box center [0, 0] width 0 height 0
click at [156, 237] on label at bounding box center [154, 233] width 15 height 15
click at [0, 0] on input "Visible" at bounding box center [0, 0] width 0 height 0
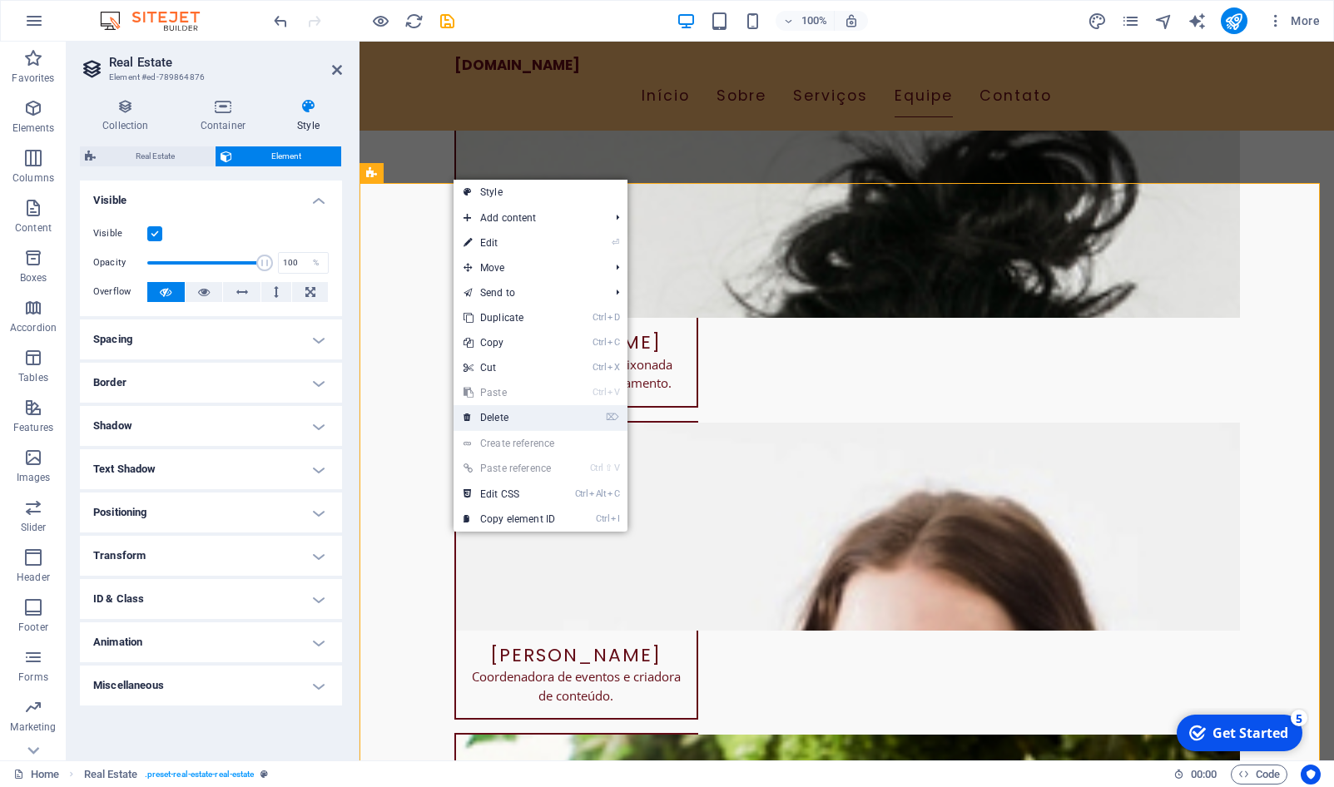
click at [512, 413] on link "⌦ Delete" at bounding box center [510, 417] width 112 height 25
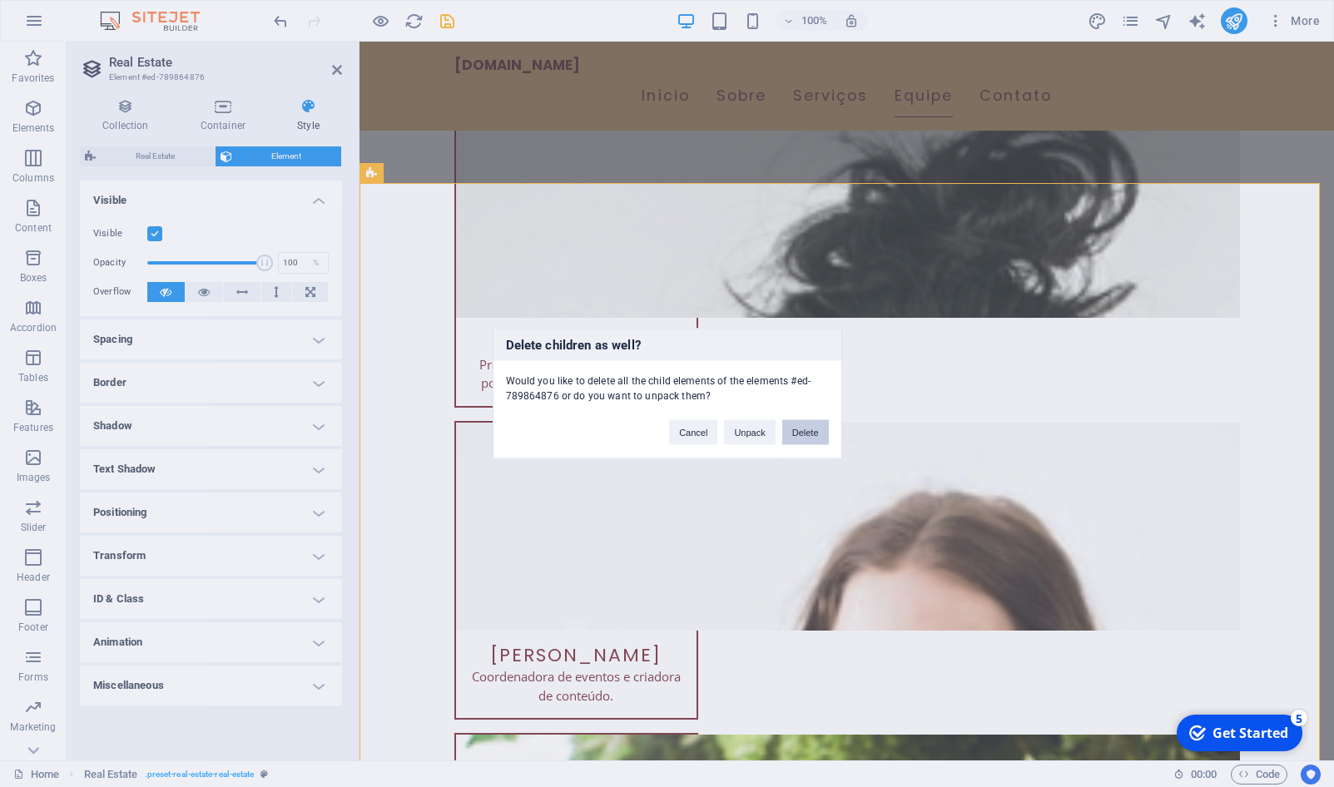
click at [785, 440] on button "Delete" at bounding box center [805, 432] width 47 height 25
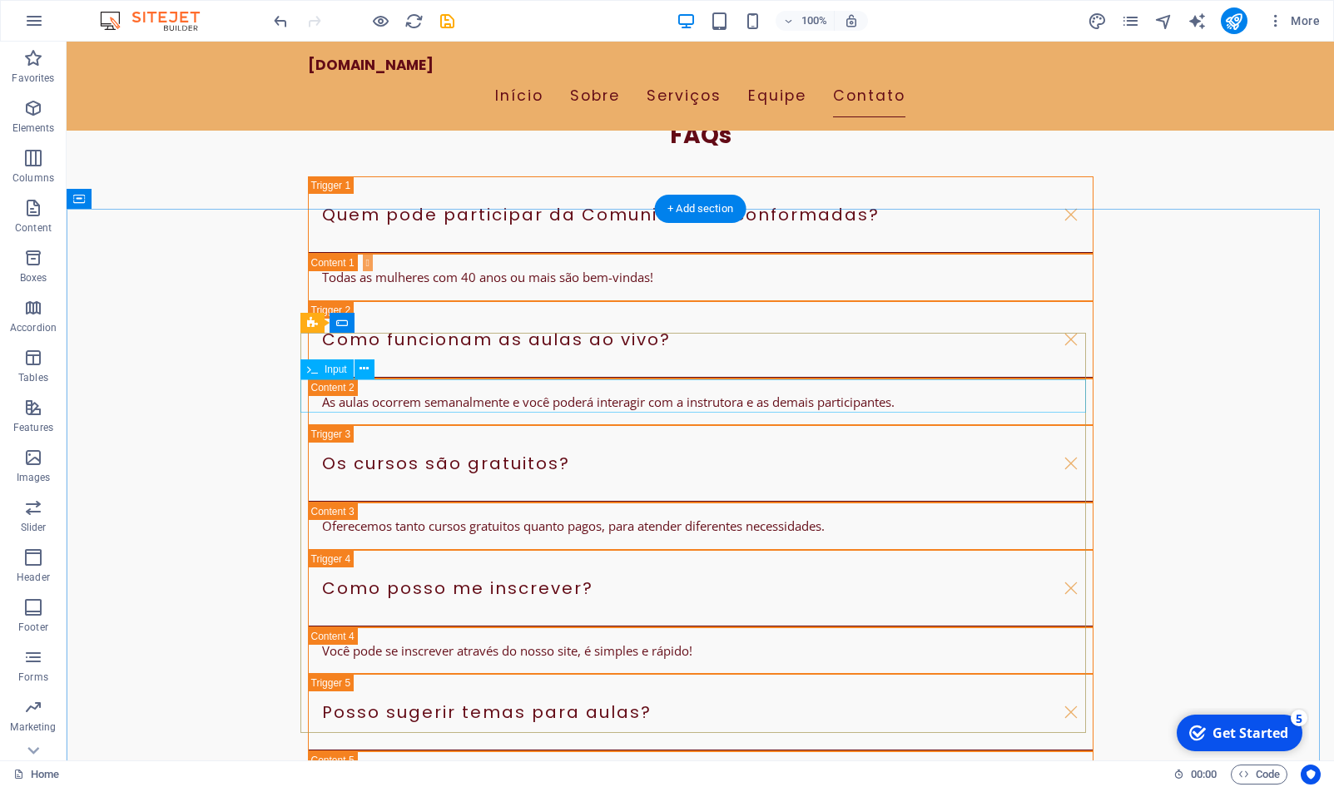
scroll to position [8232, 0]
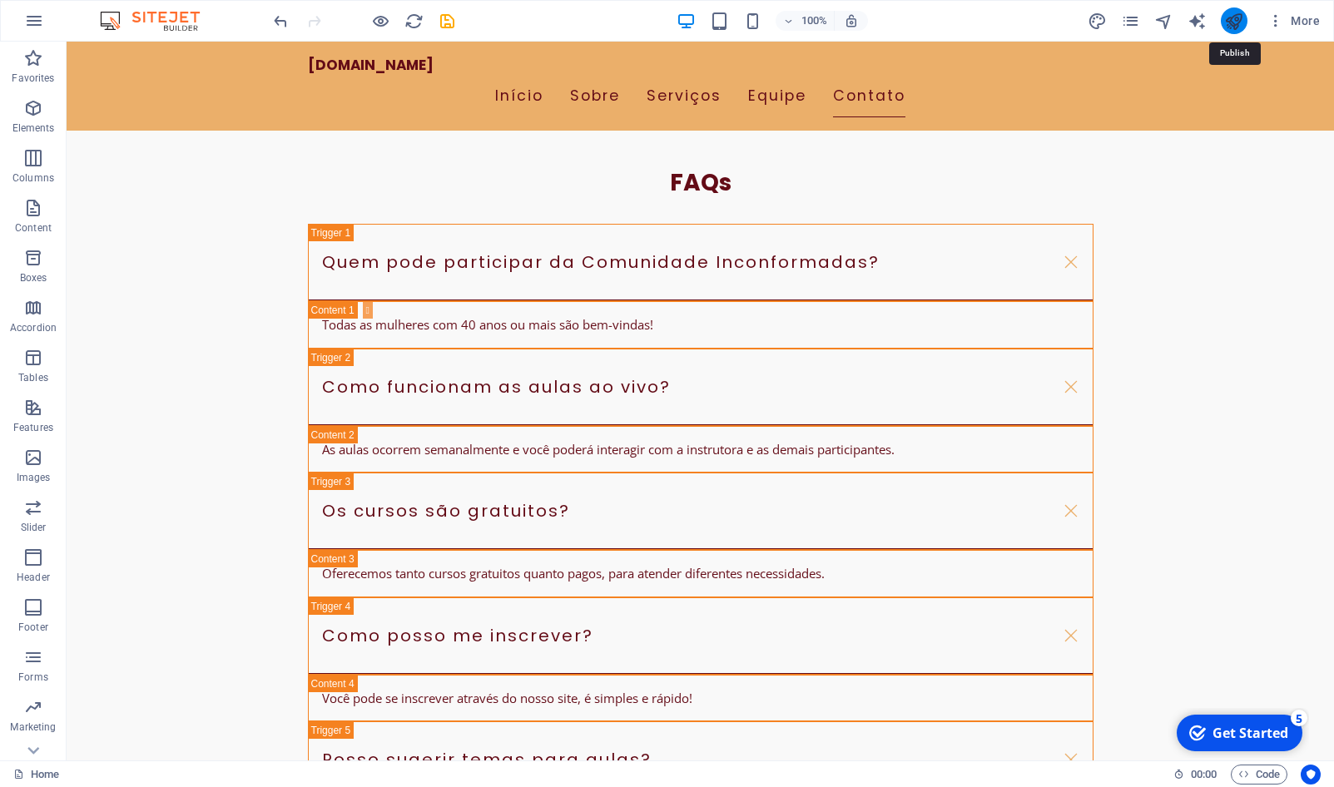
click at [1239, 22] on icon "publish" at bounding box center [1233, 21] width 19 height 19
